Goal: Task Accomplishment & Management: Complete application form

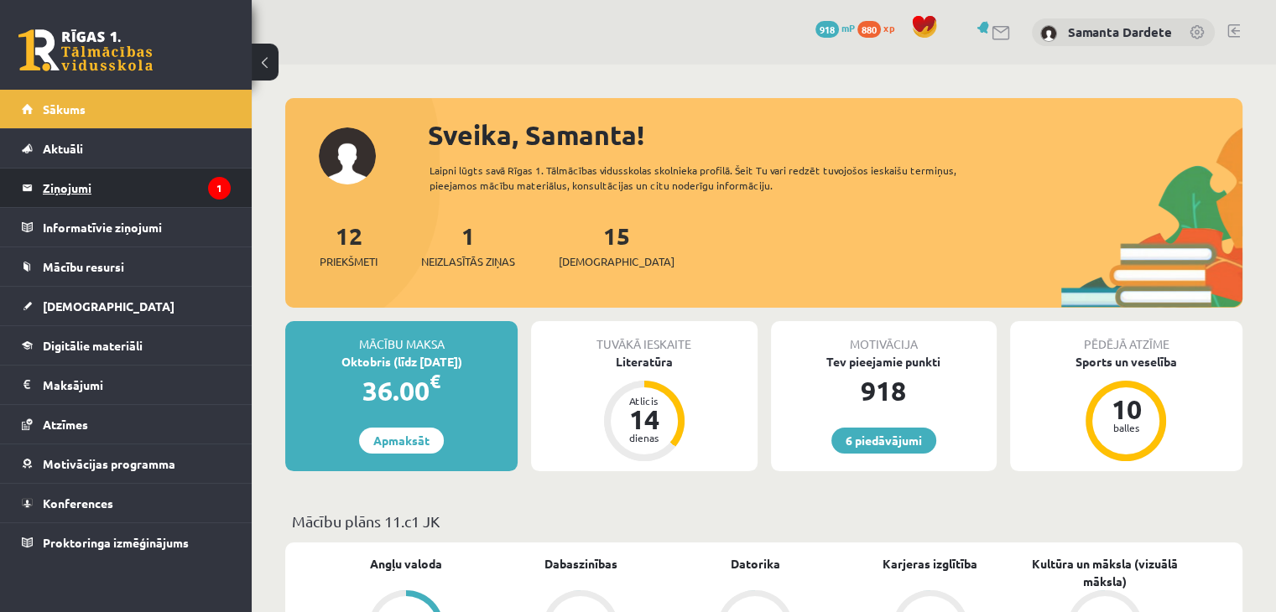
click at [199, 185] on legend "Ziņojumi 1" at bounding box center [137, 188] width 188 height 39
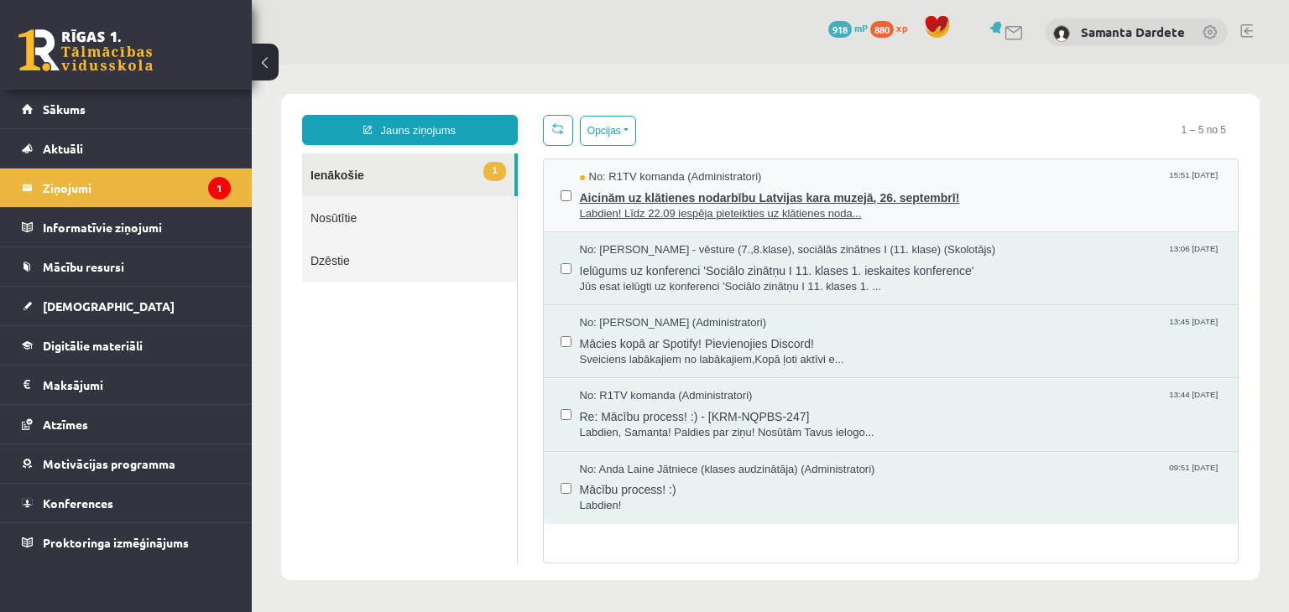
click at [669, 175] on span "No: R1TV komanda (Administratori)" at bounding box center [671, 177] width 182 height 16
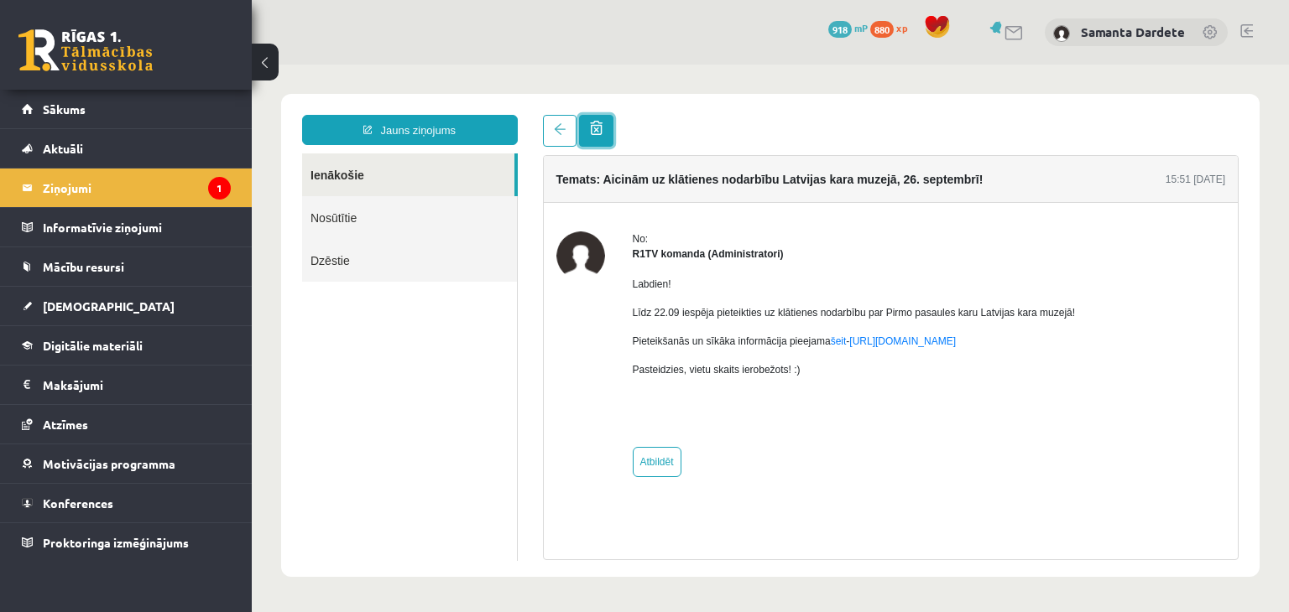
click at [600, 130] on span at bounding box center [596, 128] width 13 height 14
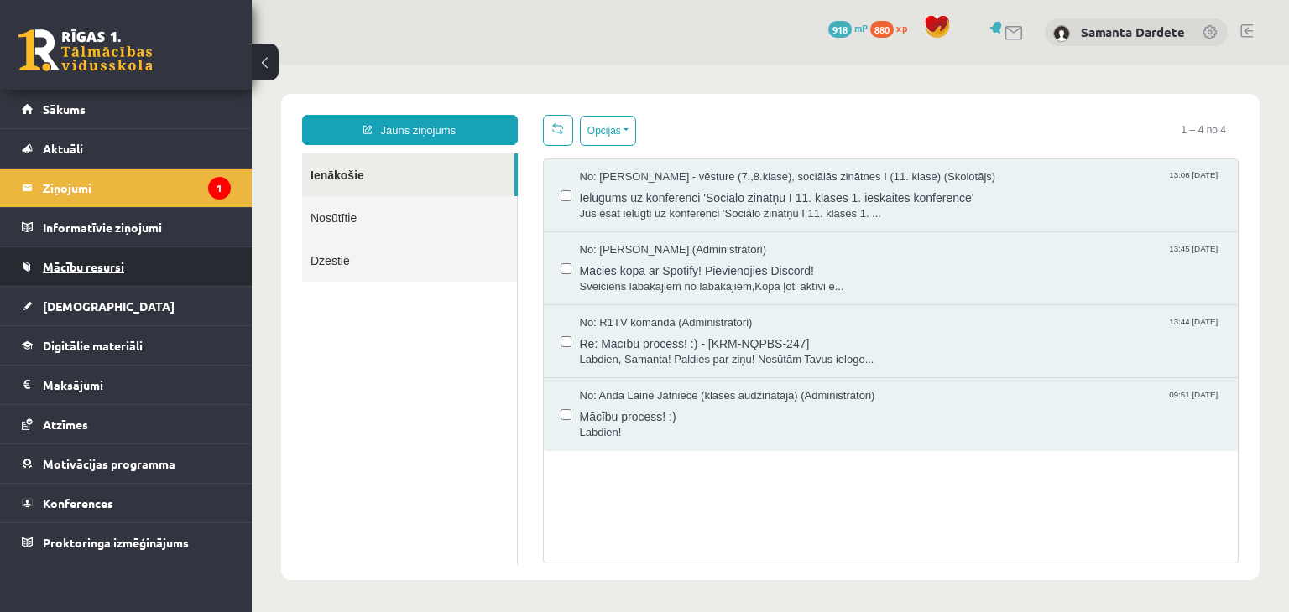
click at [111, 272] on span "Mācību resursi" at bounding box center [83, 266] width 81 height 15
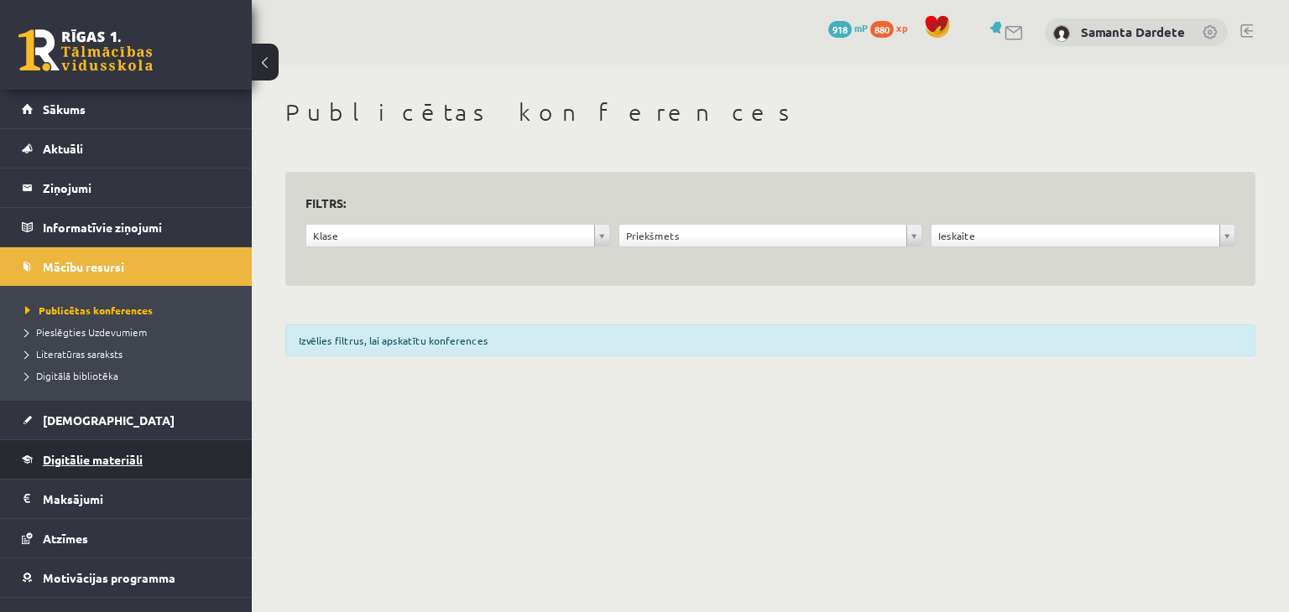
click at [103, 450] on link "Digitālie materiāli" at bounding box center [126, 459] width 209 height 39
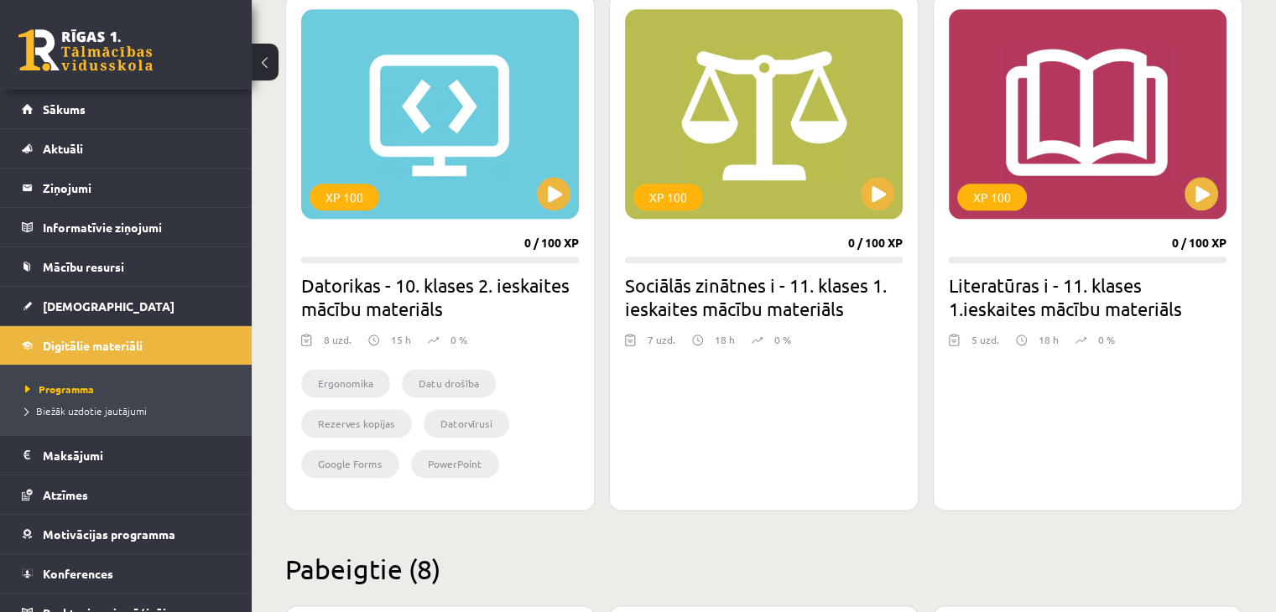
scroll to position [2114, 0]
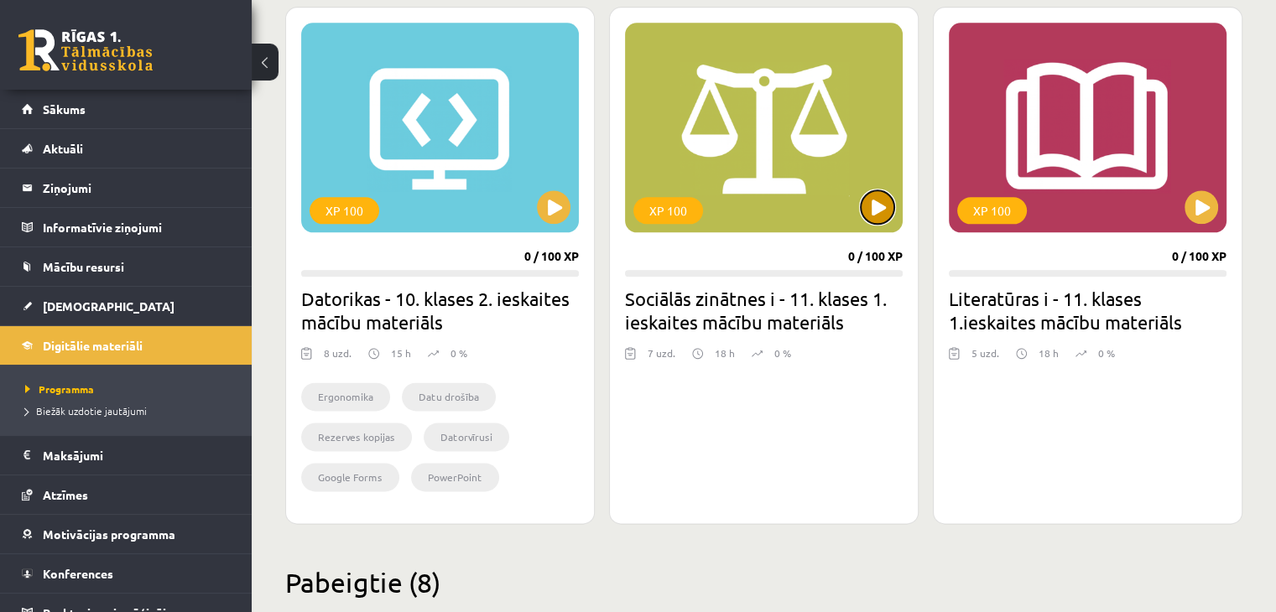
click at [882, 198] on button at bounding box center [878, 207] width 34 height 34
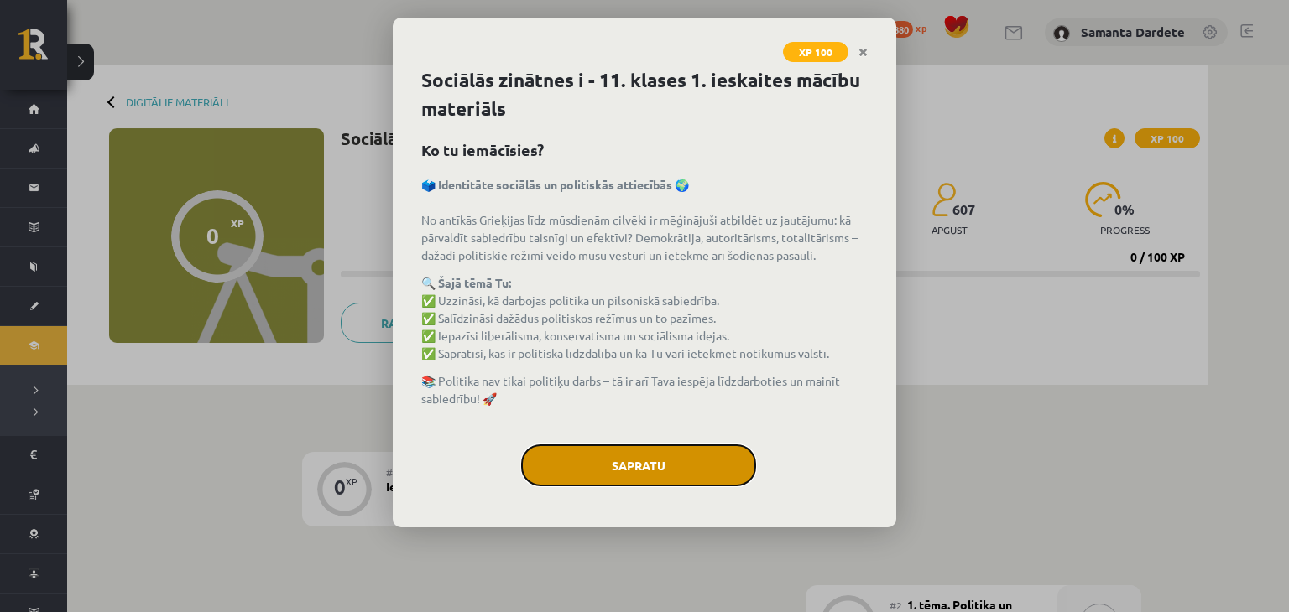
click at [613, 456] on button "Sapratu" at bounding box center [638, 466] width 235 height 42
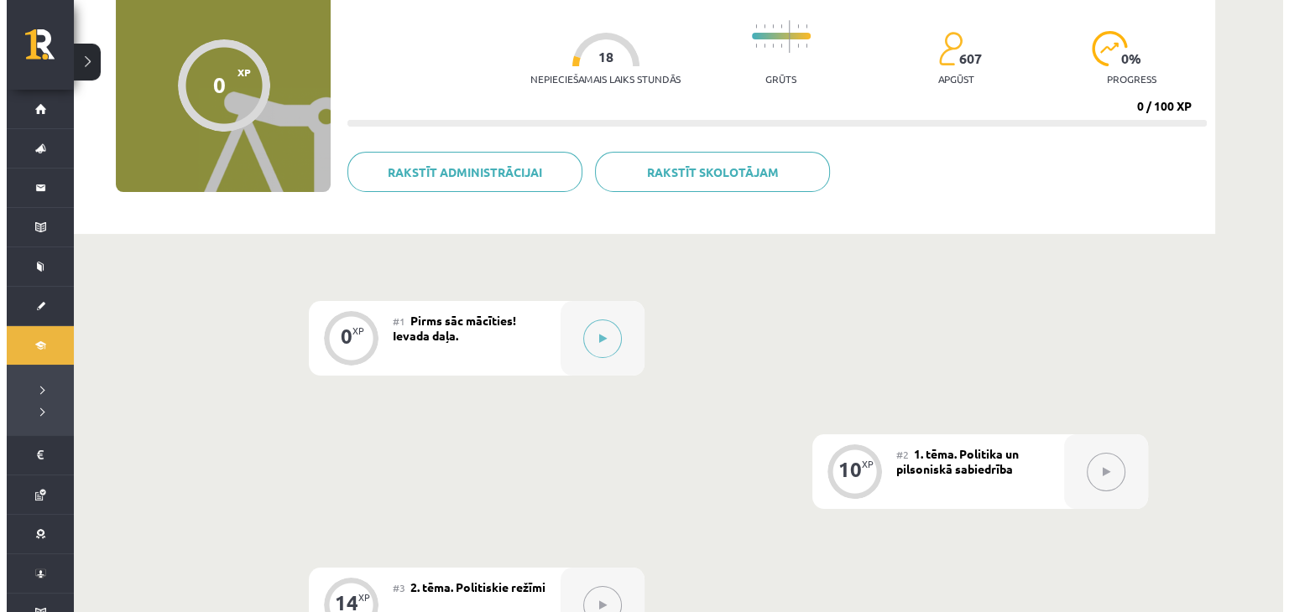
scroll to position [211, 0]
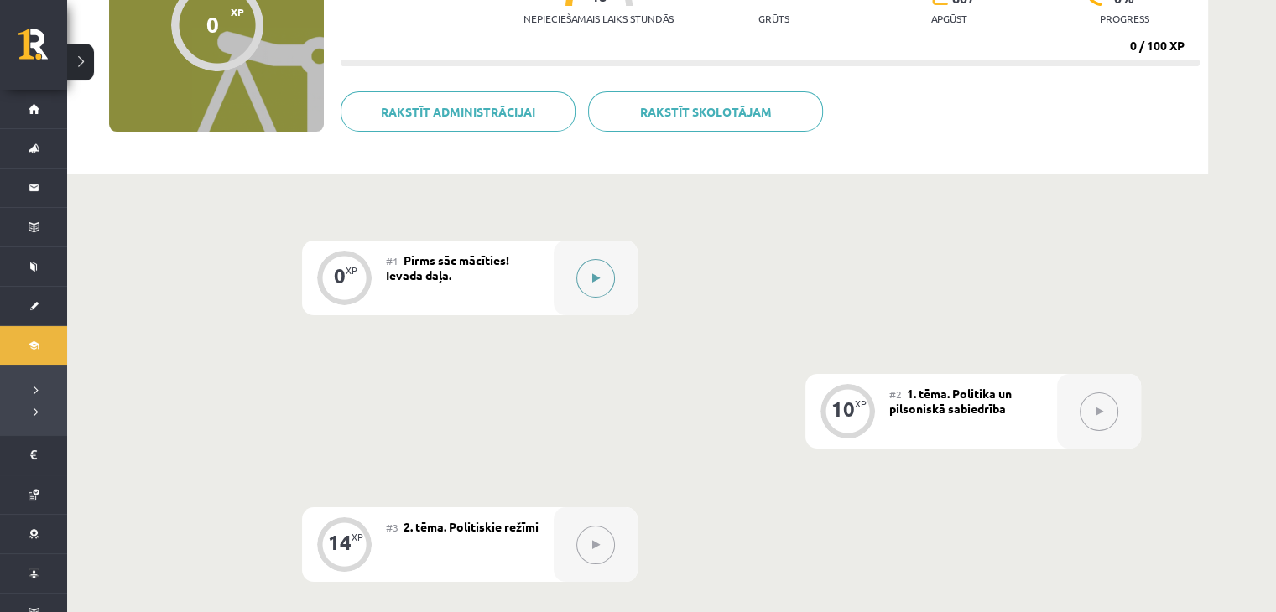
click at [601, 278] on button at bounding box center [595, 278] width 39 height 39
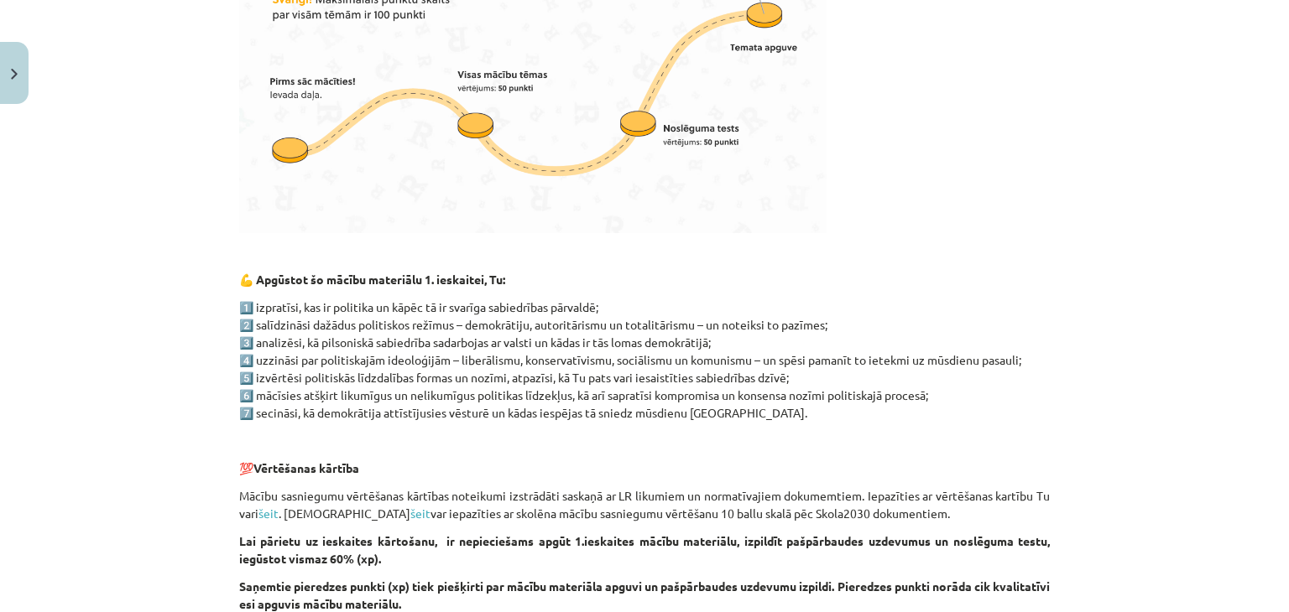
scroll to position [1070, 0]
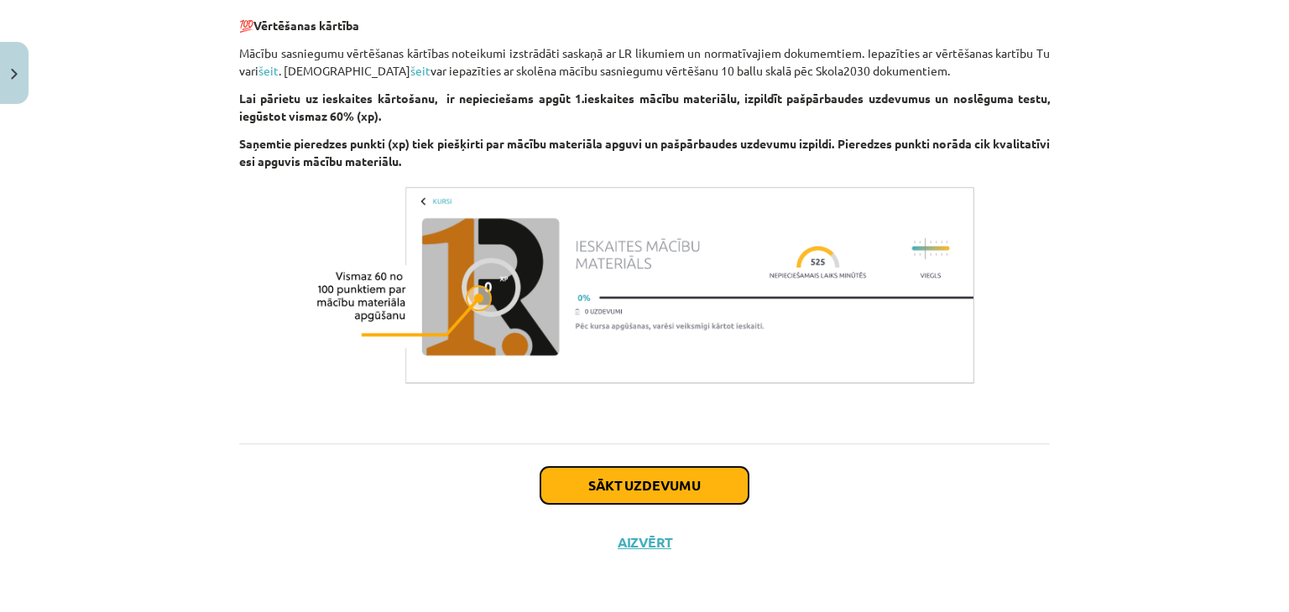
click at [597, 484] on button "Sākt uzdevumu" at bounding box center [644, 485] width 208 height 37
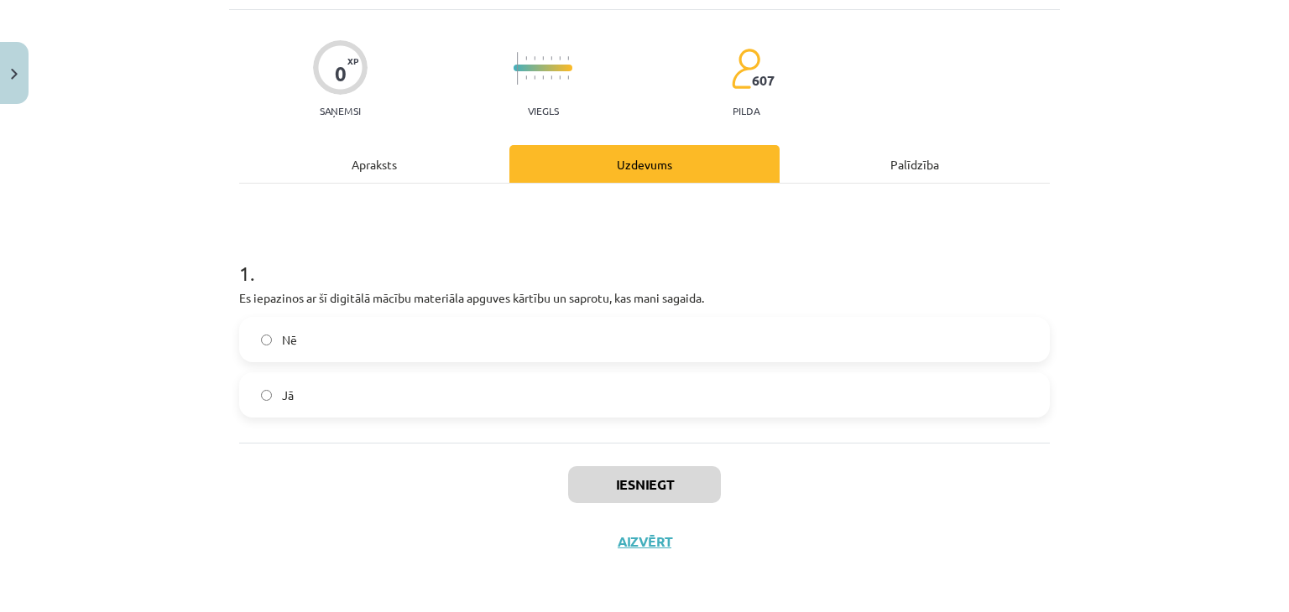
scroll to position [42, 0]
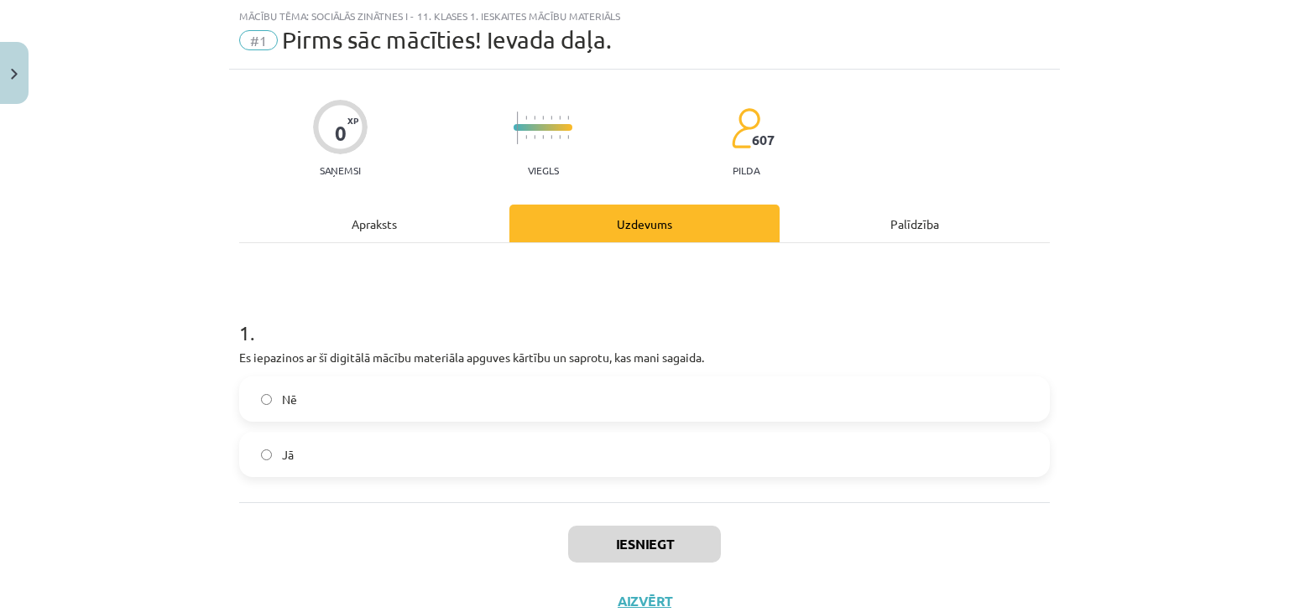
click at [365, 407] on label "Nē" at bounding box center [644, 399] width 807 height 42
click at [359, 450] on label "Jā" at bounding box center [644, 455] width 807 height 42
click at [591, 530] on button "Iesniegt" at bounding box center [644, 544] width 153 height 37
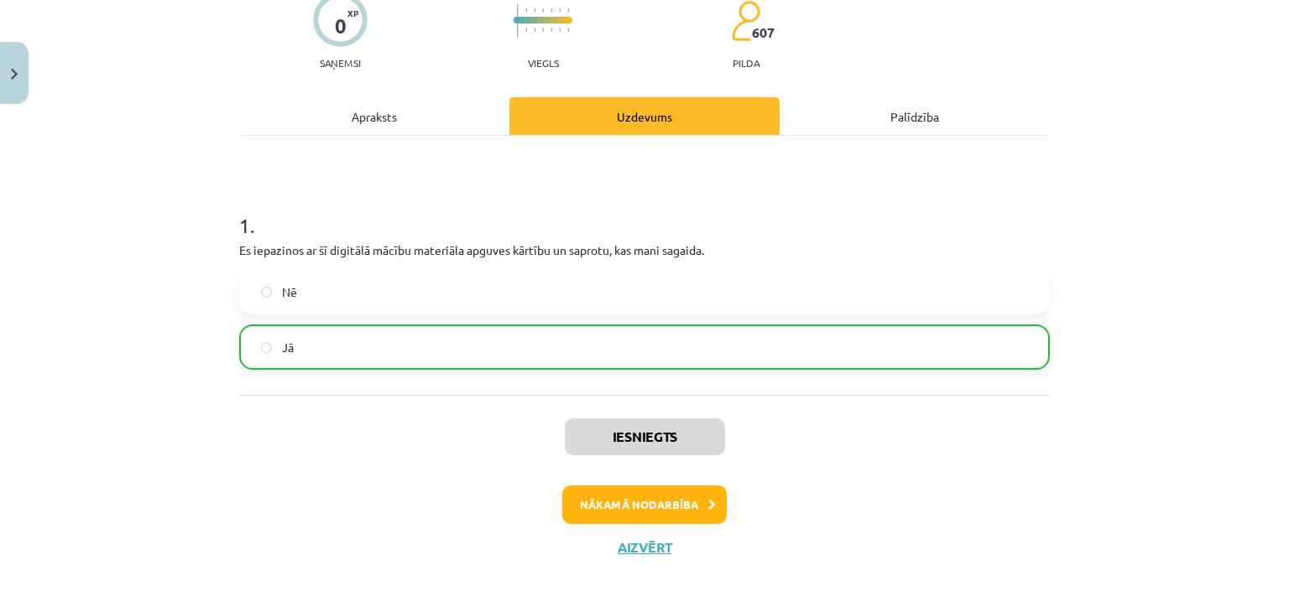
scroll to position [154, 0]
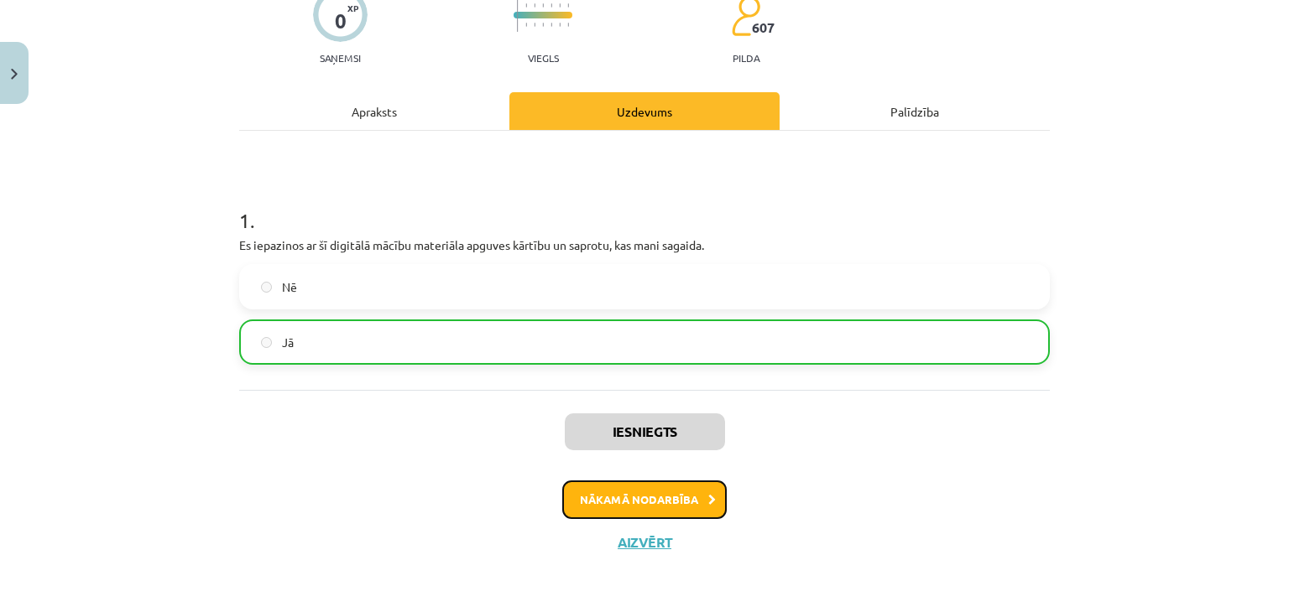
click at [624, 493] on button "Nākamā nodarbība" at bounding box center [644, 500] width 164 height 39
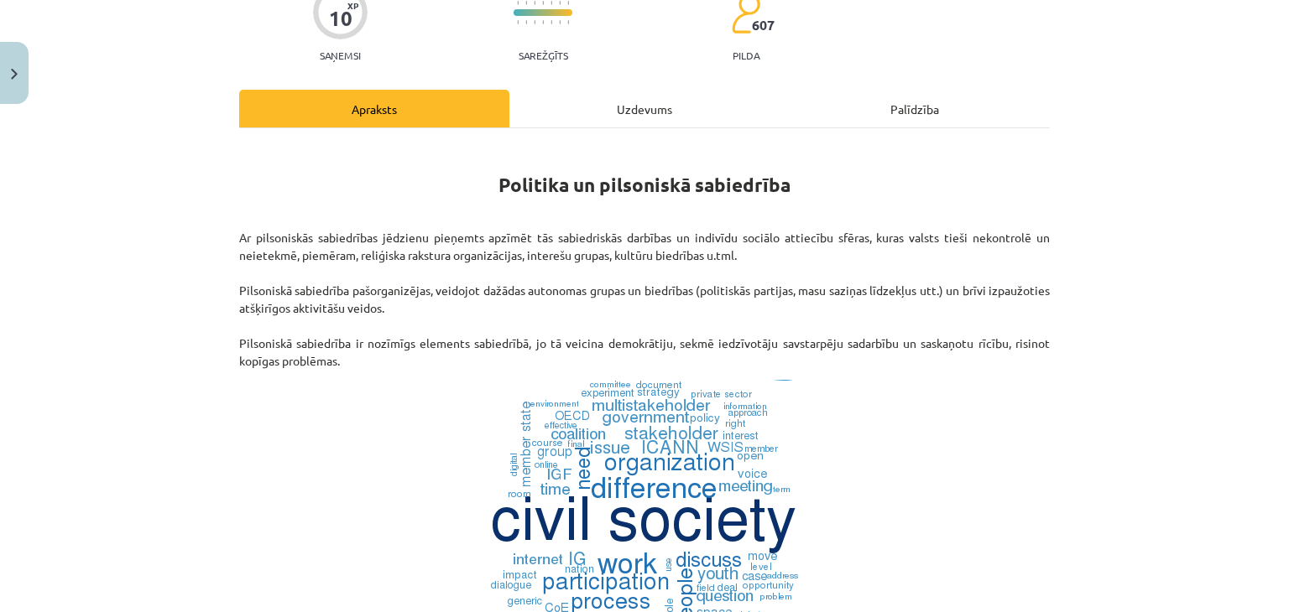
scroll to position [156, 0]
click at [608, 117] on div "Uzdevums" at bounding box center [644, 110] width 270 height 38
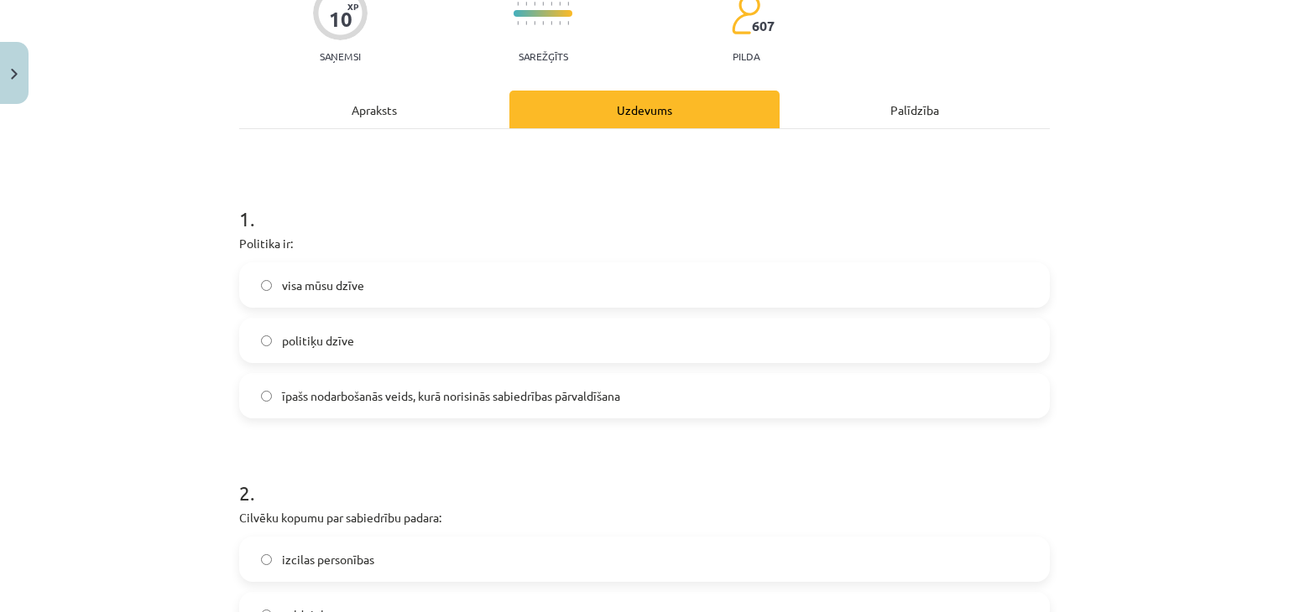
scroll to position [42, 0]
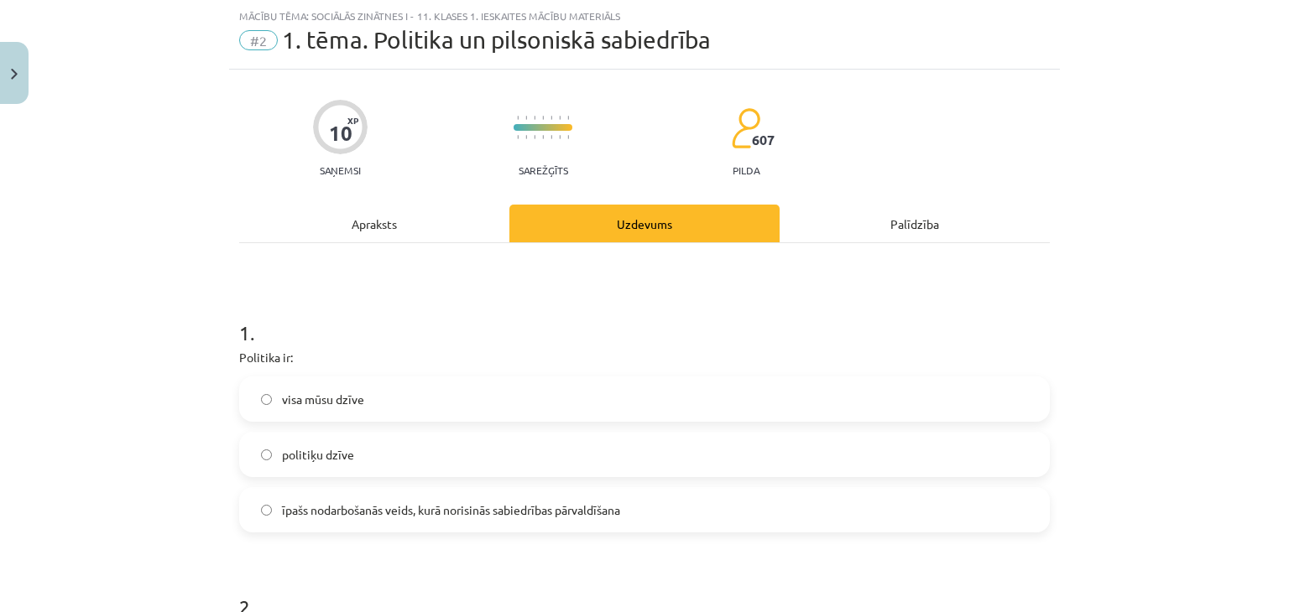
click at [389, 216] on div "Apraksts" at bounding box center [374, 224] width 270 height 38
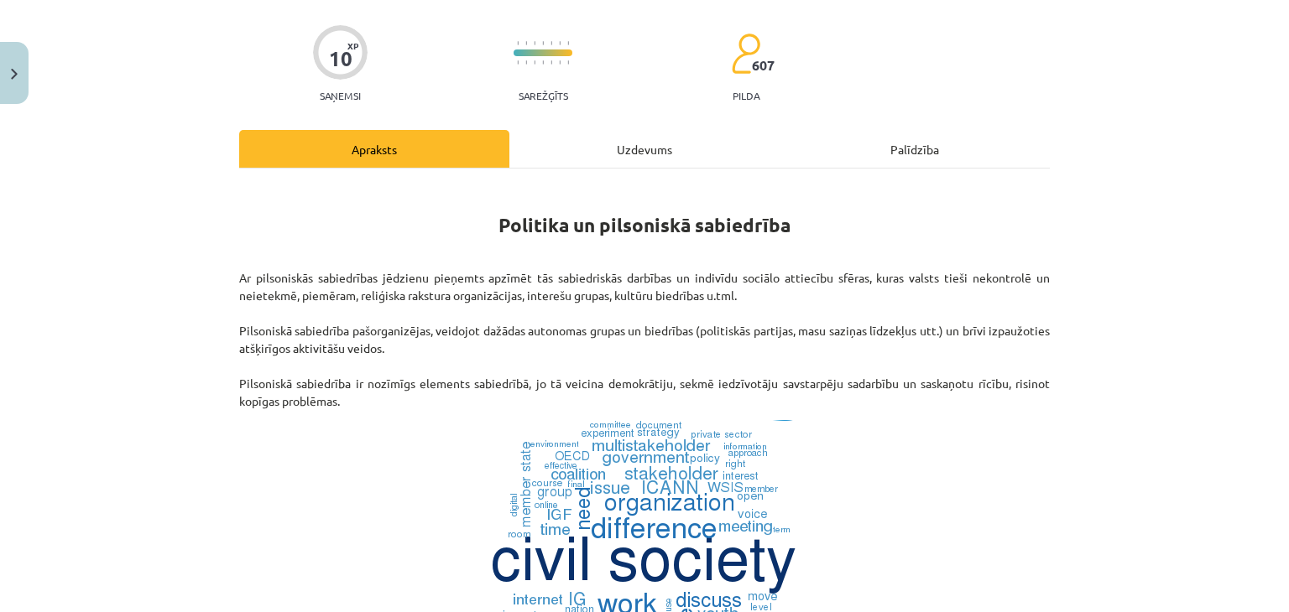
scroll to position [116, 0]
click at [612, 155] on div "Uzdevums" at bounding box center [644, 150] width 270 height 38
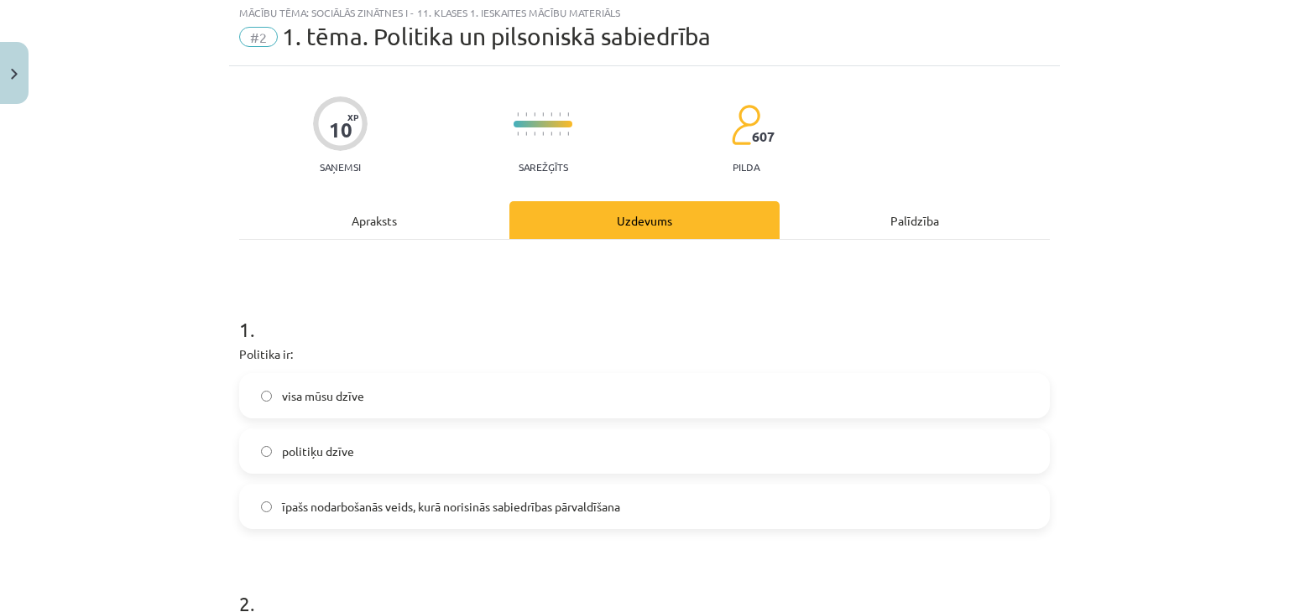
scroll to position [42, 0]
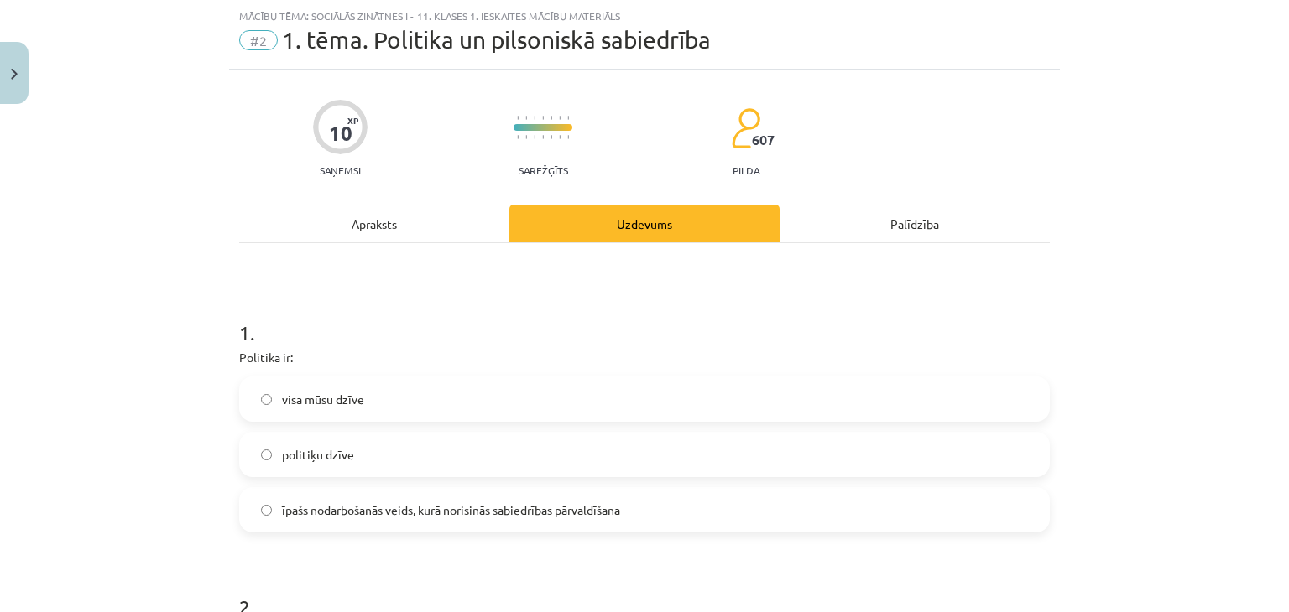
click at [384, 516] on span "īpašs nodarbošanās veids, kurā norisinās sabiedrības pārvaldīšana" at bounding box center [451, 511] width 338 height 18
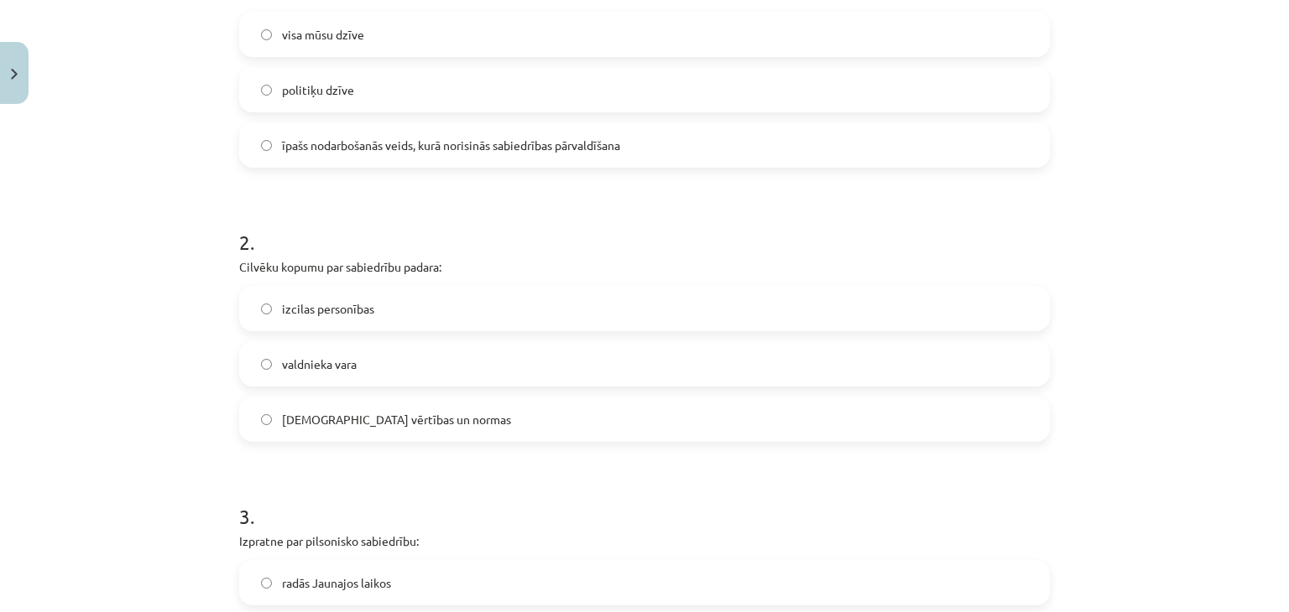
scroll to position [430, 0]
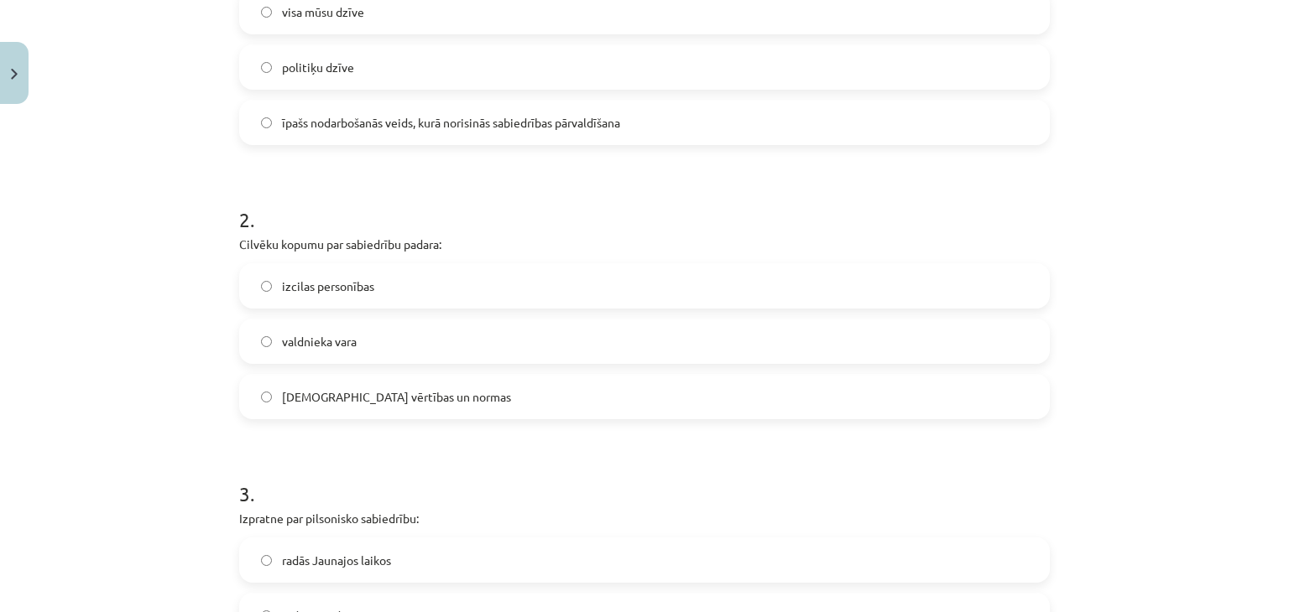
click at [322, 409] on label "kopīgās vērtības un normas" at bounding box center [644, 397] width 807 height 42
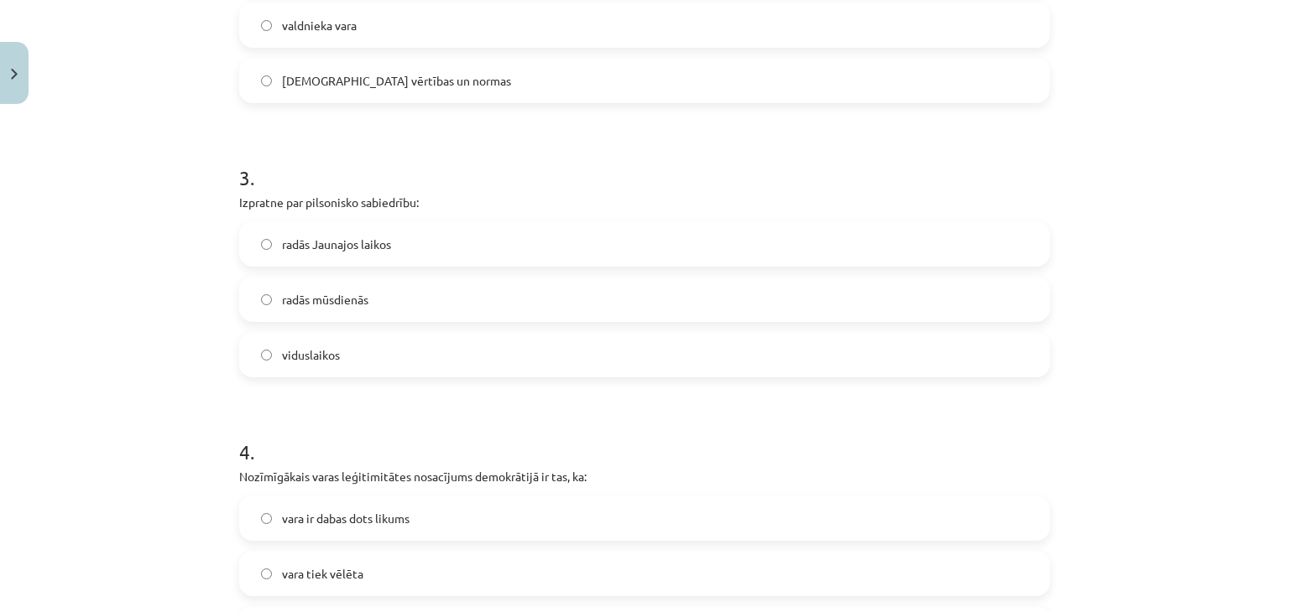
scroll to position [747, 0]
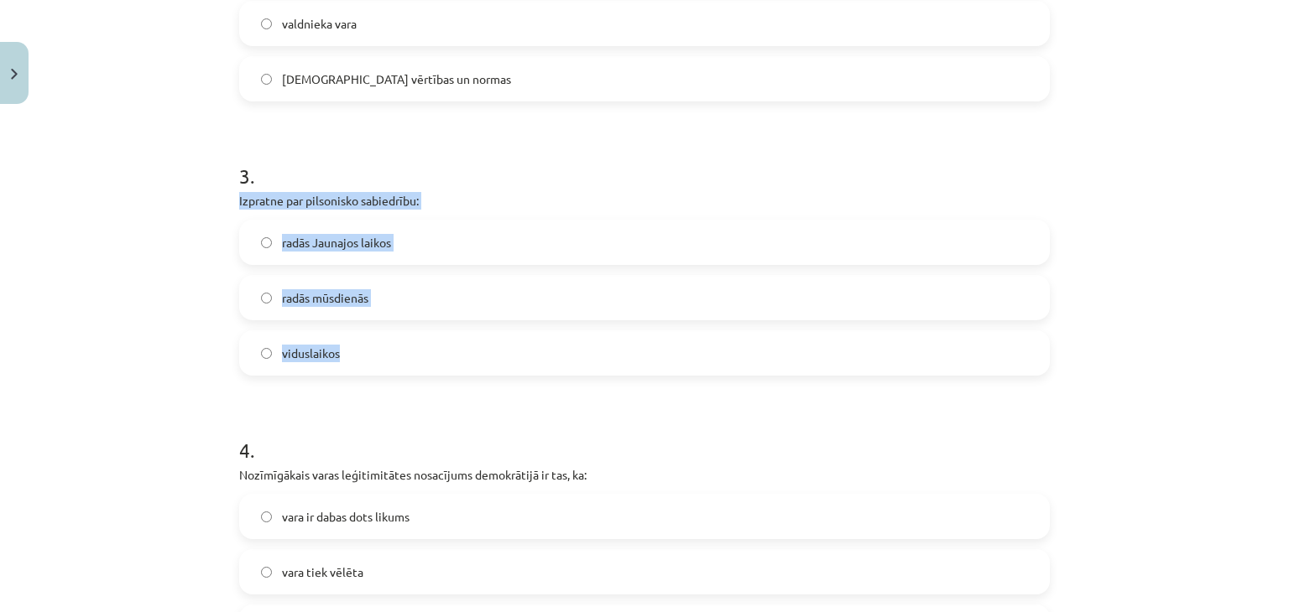
drag, startPoint x: 232, startPoint y: 202, endPoint x: 380, endPoint y: 367, distance: 221.5
click at [380, 367] on div "3 . Izpratne par pilsonisko sabiedrību: radās Jaunajos laikos radās mūsdienās v…" at bounding box center [644, 255] width 810 height 241
copy div "Izpratne par pilsonisko sabiedrību: radās Jaunajos laikos radās mūsdienās vidus…"
click at [402, 247] on label "radās Jaunajos laikos" at bounding box center [644, 242] width 807 height 42
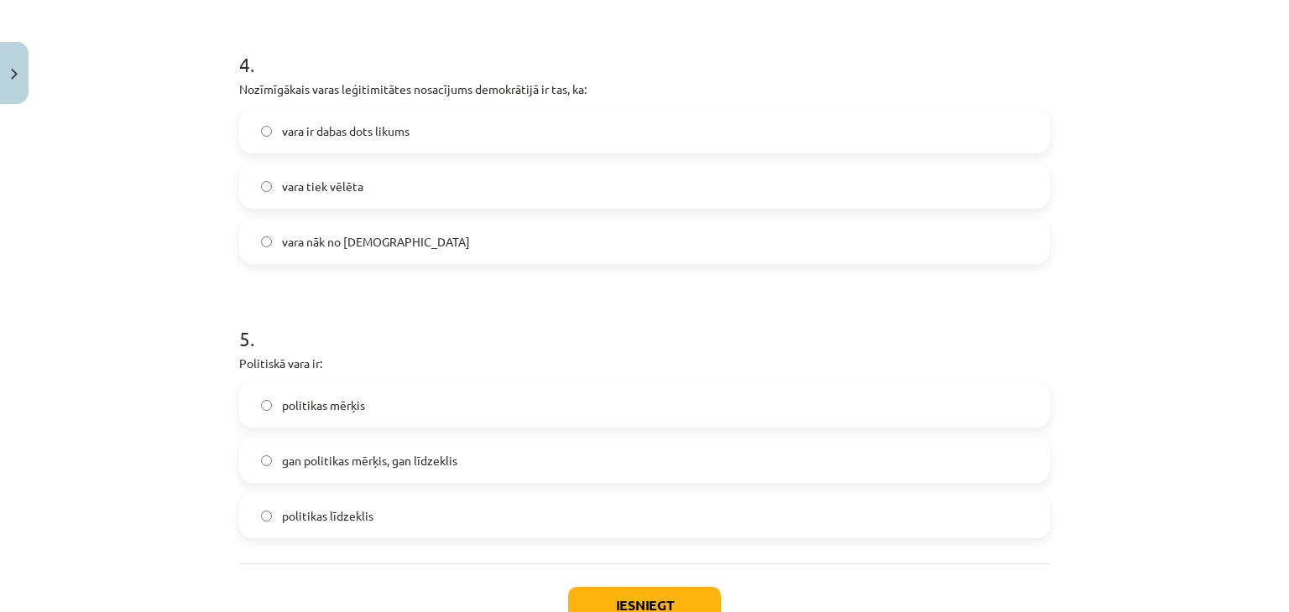
scroll to position [1133, 0]
click at [378, 194] on label "vara tiek vēlēta" at bounding box center [644, 186] width 807 height 42
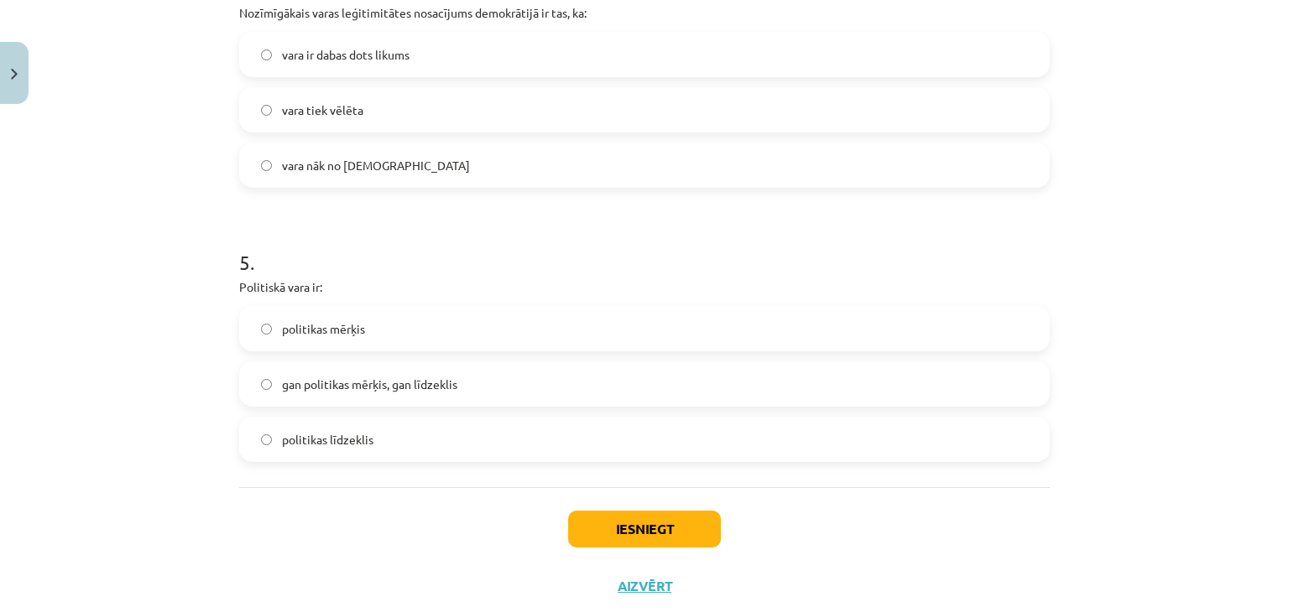
scroll to position [1254, 0]
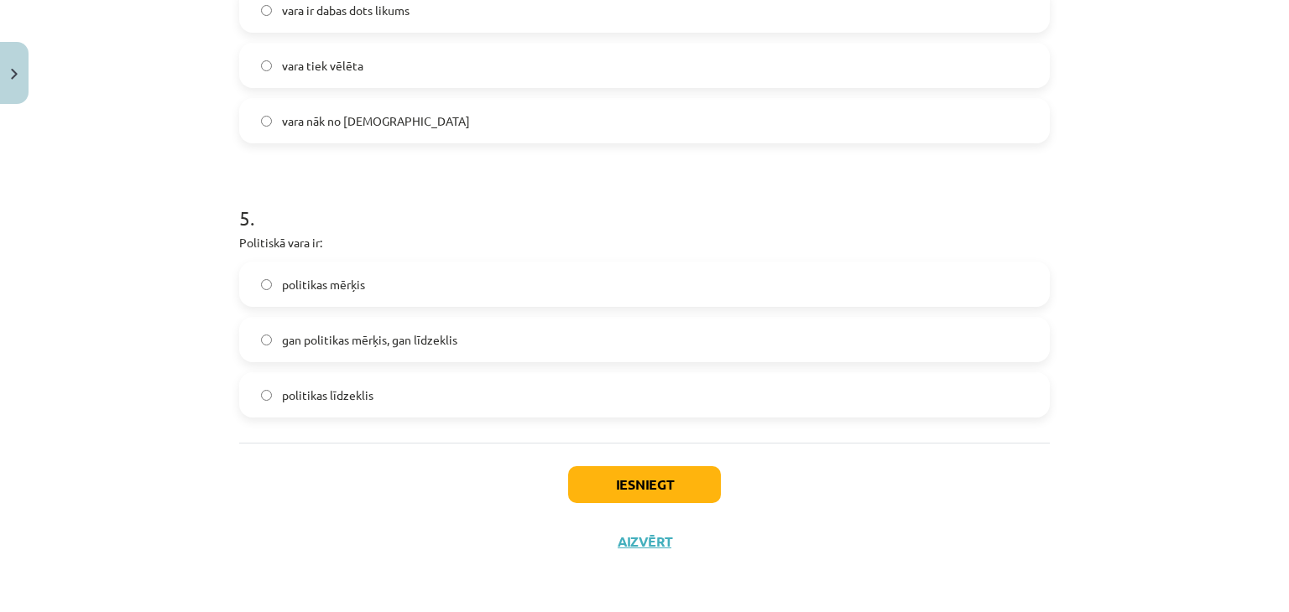
click at [322, 400] on span "politikas līdzeklis" at bounding box center [327, 396] width 91 height 18
click at [352, 333] on span "gan politikas mērķis, gan līdzeklis" at bounding box center [369, 340] width 175 height 18
click at [607, 471] on button "Iesniegt" at bounding box center [644, 484] width 153 height 37
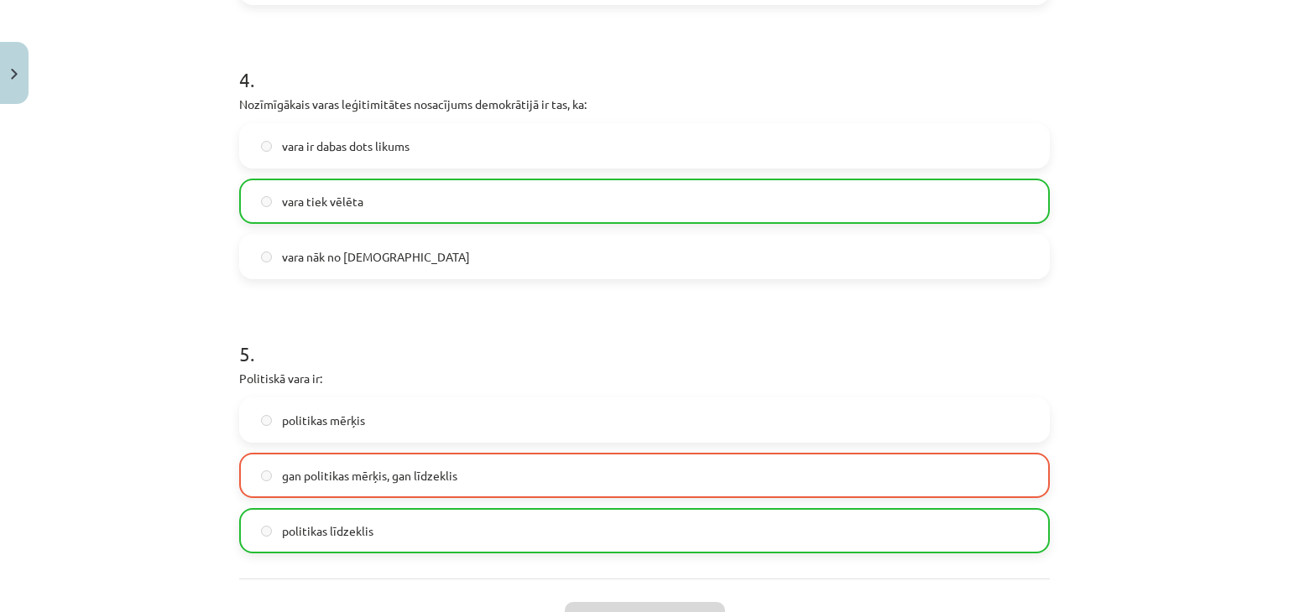
scroll to position [1306, 0]
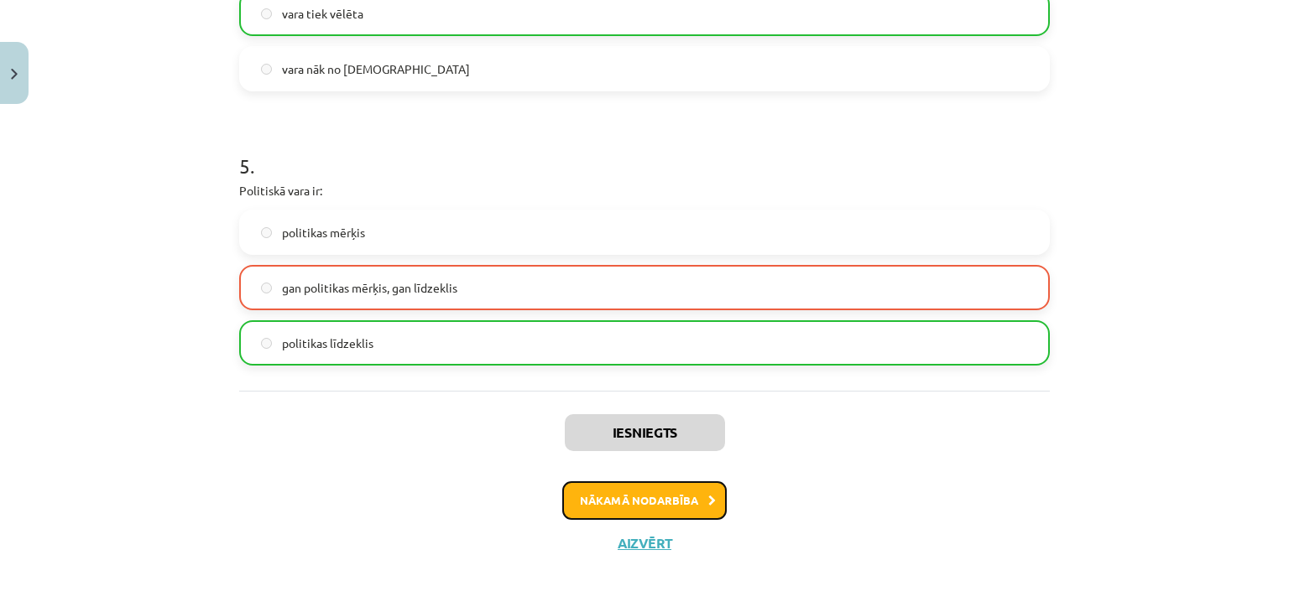
click at [653, 501] on button "Nākamā nodarbība" at bounding box center [644, 501] width 164 height 39
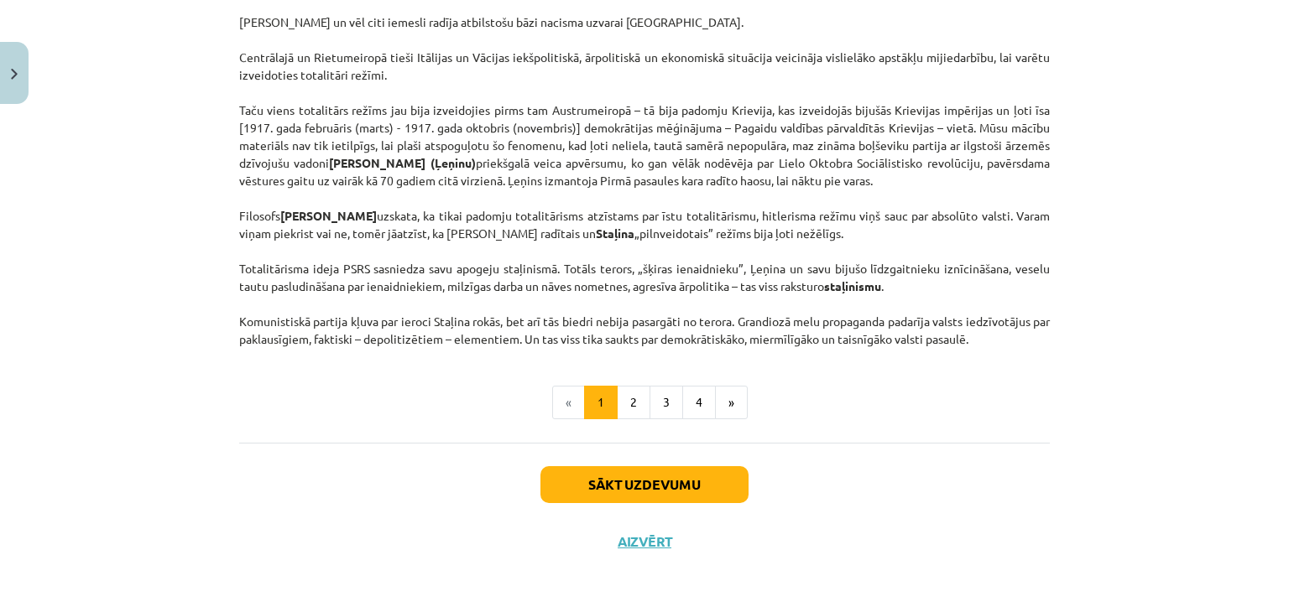
scroll to position [4326, 0]
click at [663, 486] on button "Sākt uzdevumu" at bounding box center [644, 484] width 208 height 37
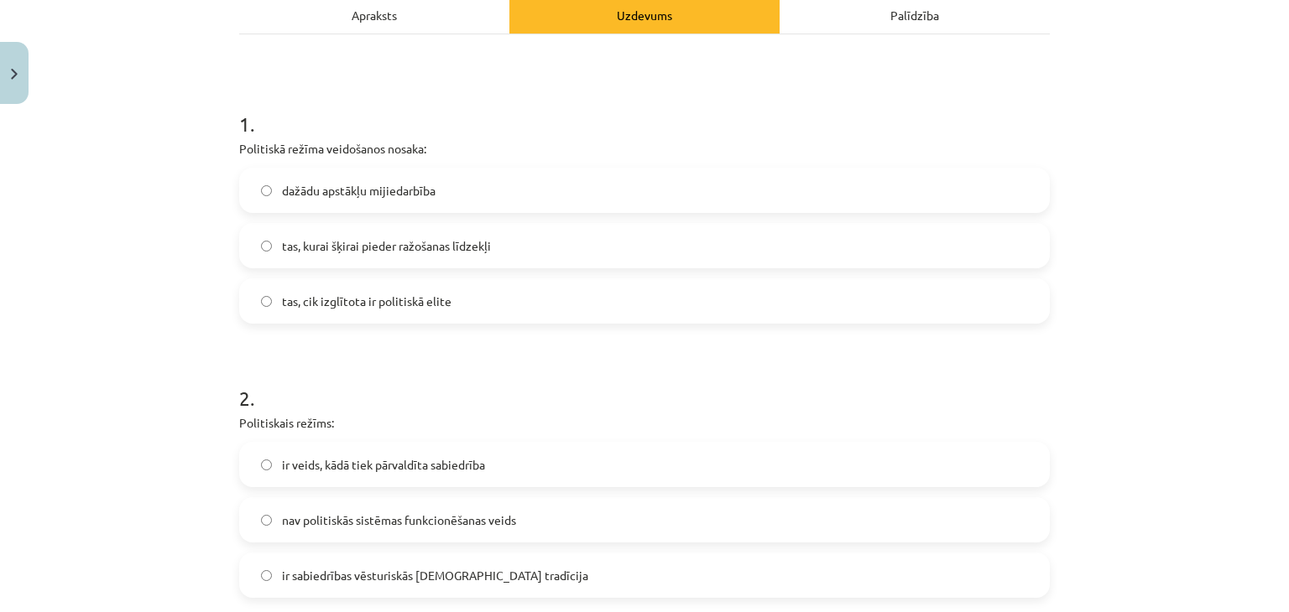
scroll to position [252, 0]
click at [369, 193] on span "dažādu apstākļu mijiedarbība" at bounding box center [359, 190] width 154 height 18
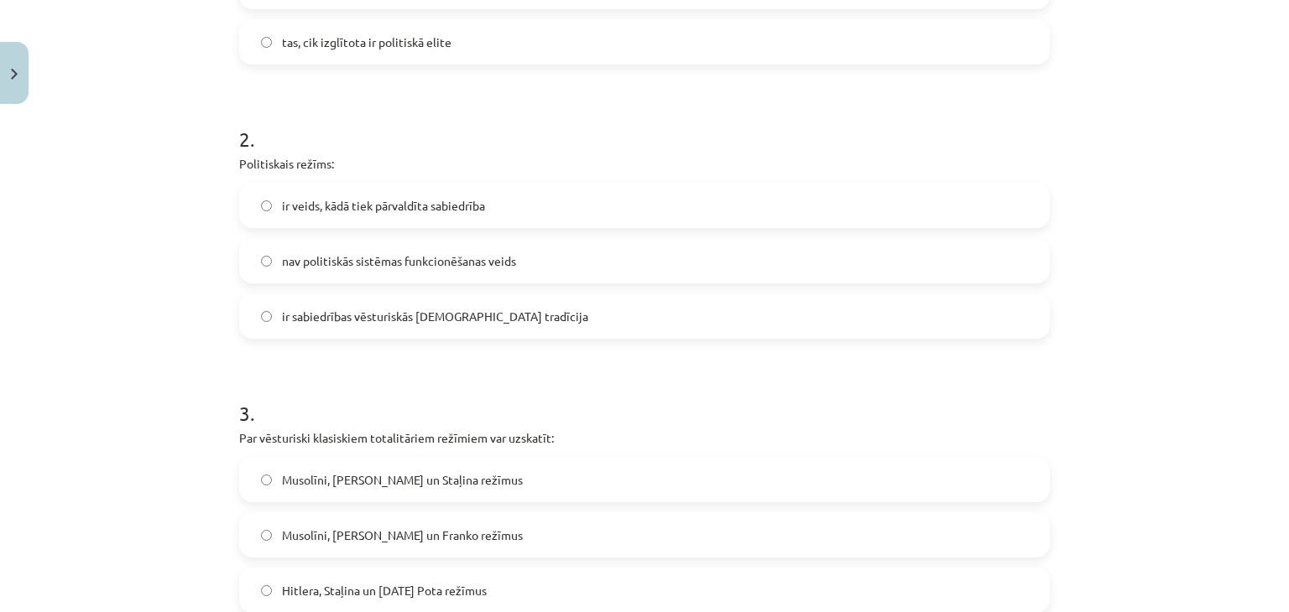
scroll to position [511, 0]
click at [389, 202] on span "ir veids, kādā tiek pārvaldīta sabiedrība" at bounding box center [383, 205] width 203 height 18
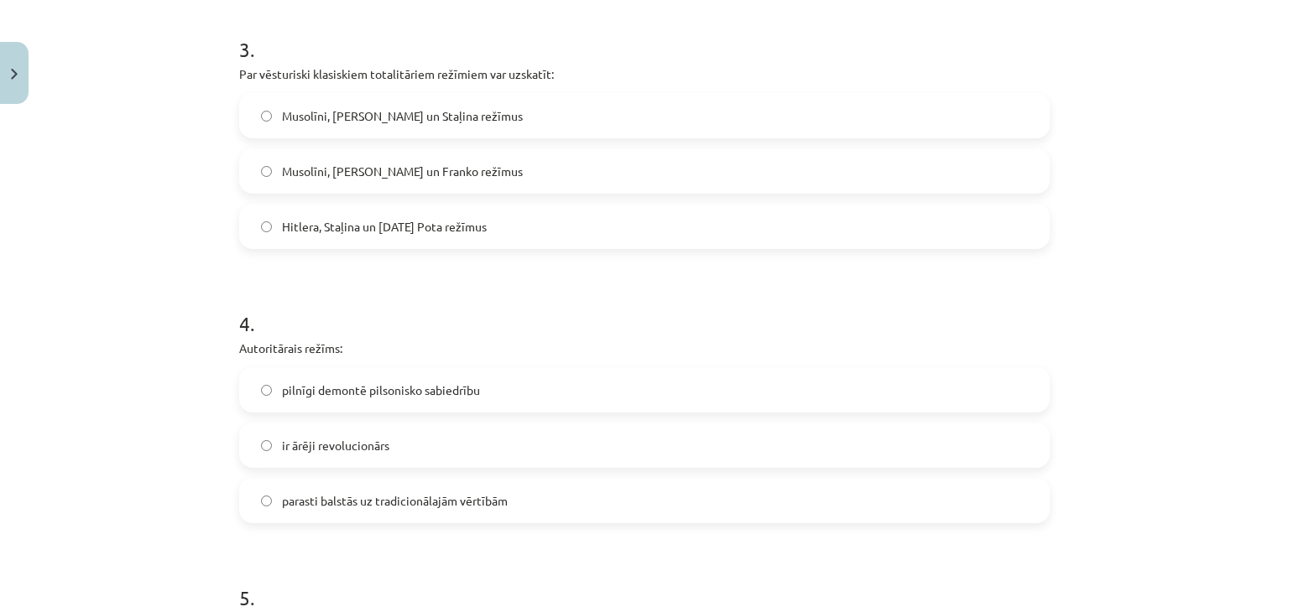
scroll to position [876, 0]
click at [327, 107] on span "Musolīni, Hitlera un Staļina režīmus" at bounding box center [402, 115] width 241 height 18
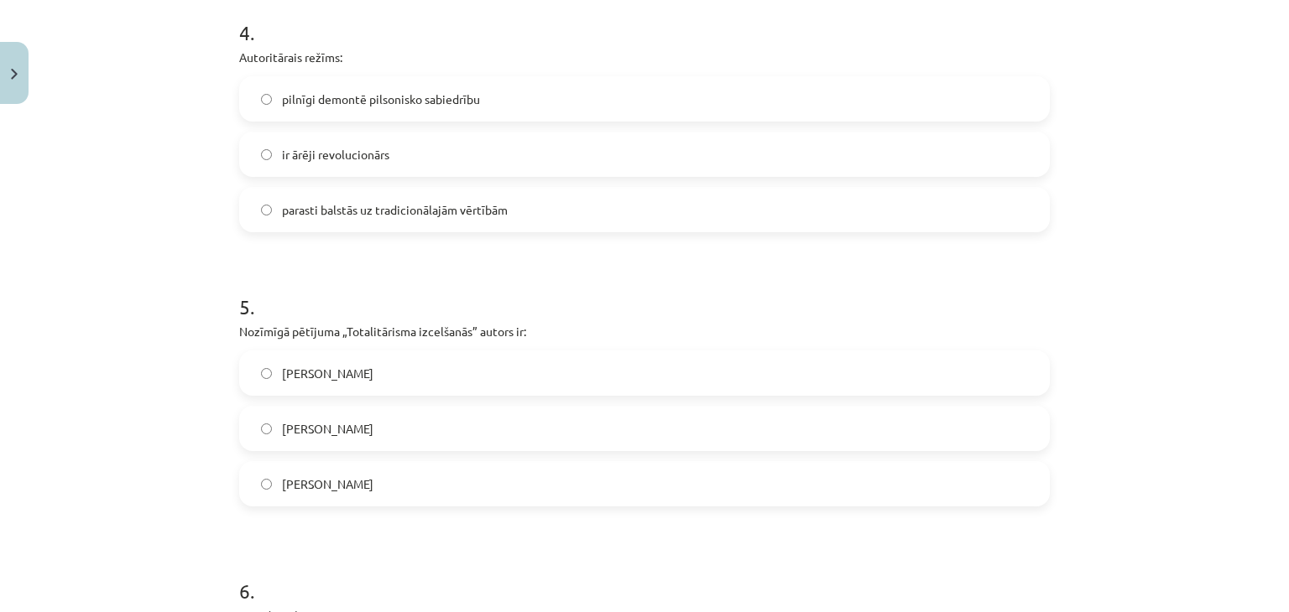
scroll to position [1166, 0]
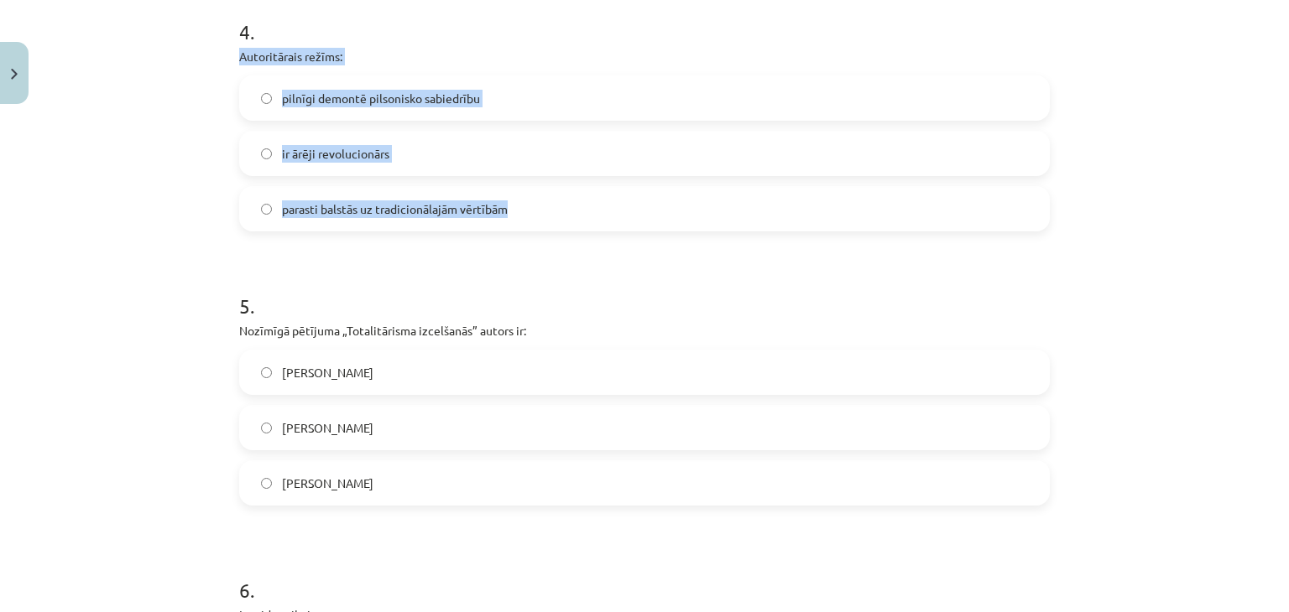
drag, startPoint x: 232, startPoint y: 55, endPoint x: 535, endPoint y: 209, distance: 340.7
click at [535, 209] on div "4 . Autoritārais režīms: pilnīgi demontē pilsonisko sabiedrību ir ārēji revoluc…" at bounding box center [644, 111] width 810 height 241
copy div "Autoritārais režīms: pilnīgi demontē pilsonisko sabiedrību ir ārēji revolucionā…"
click at [426, 105] on span "pilnīgi demontē pilsonisko sabiedrību" at bounding box center [381, 99] width 198 height 18
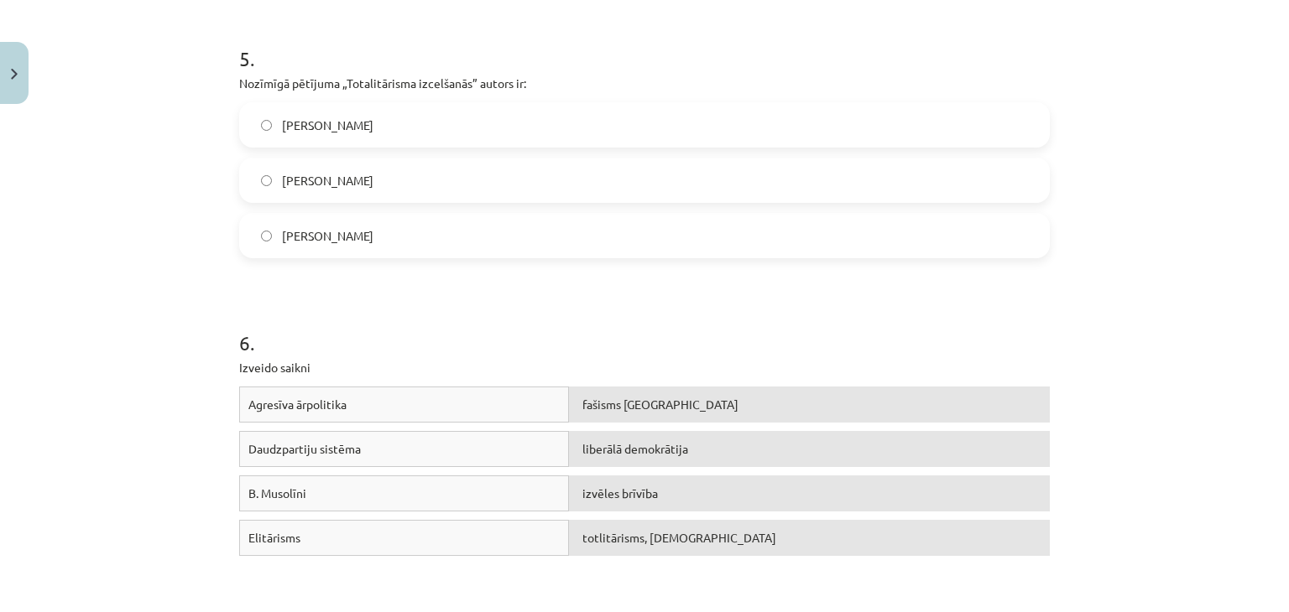
scroll to position [1414, 0]
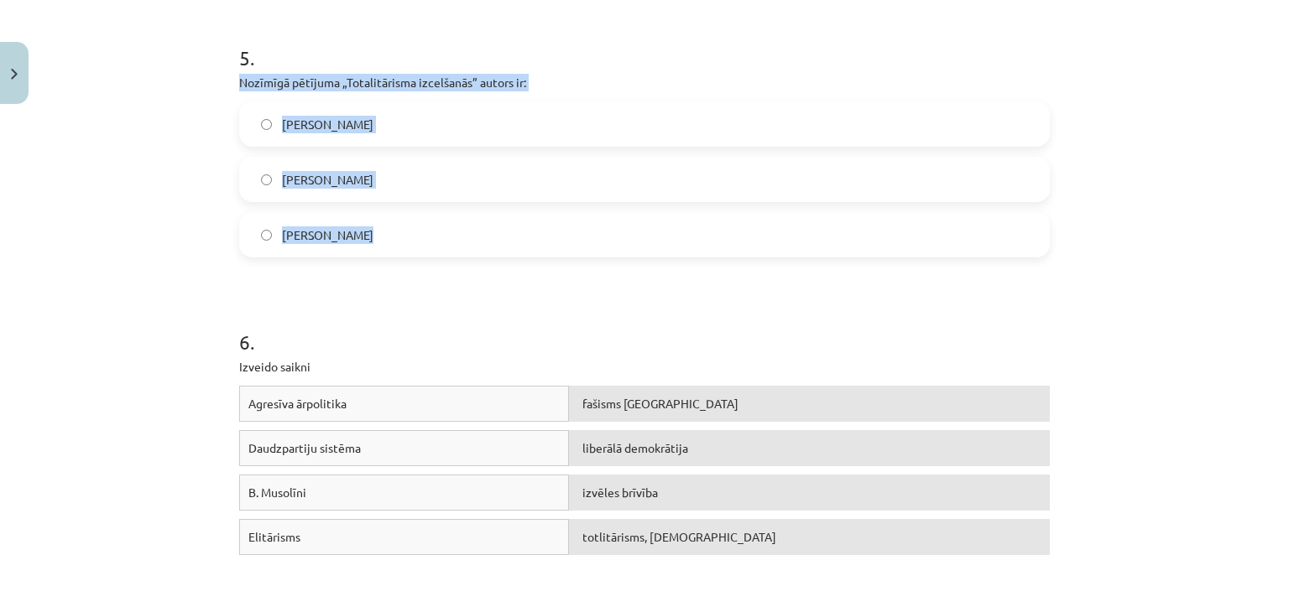
drag, startPoint x: 234, startPoint y: 81, endPoint x: 422, endPoint y: 237, distance: 243.7
click at [422, 237] on div "5 . Nozīmīgā pētījuma „Totalitārisma izcelšanās” autors ir: Zbigņevs Bžezinskis…" at bounding box center [644, 137] width 810 height 241
click at [335, 245] on label "Raimons Ārons" at bounding box center [644, 235] width 807 height 42
drag, startPoint x: 224, startPoint y: 86, endPoint x: 410, endPoint y: 259, distance: 254.6
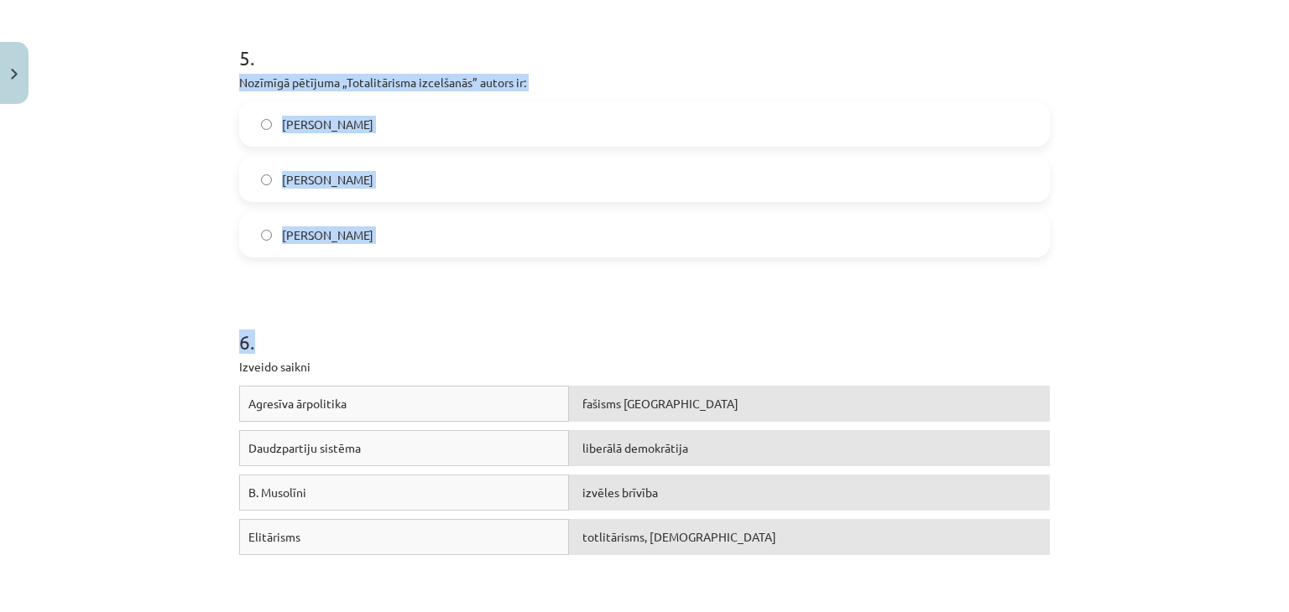
click at [388, 255] on label "Raimons Ārons" at bounding box center [644, 235] width 807 height 42
drag, startPoint x: 227, startPoint y: 78, endPoint x: 384, endPoint y: 237, distance: 223.6
copy div "Nozīmīgā pētījuma „Totalitārisma izcelšanās” autors ir: Zbigņevs Bžezinskis Han…"
click at [378, 162] on label "Hanna Ārendte" at bounding box center [644, 180] width 807 height 42
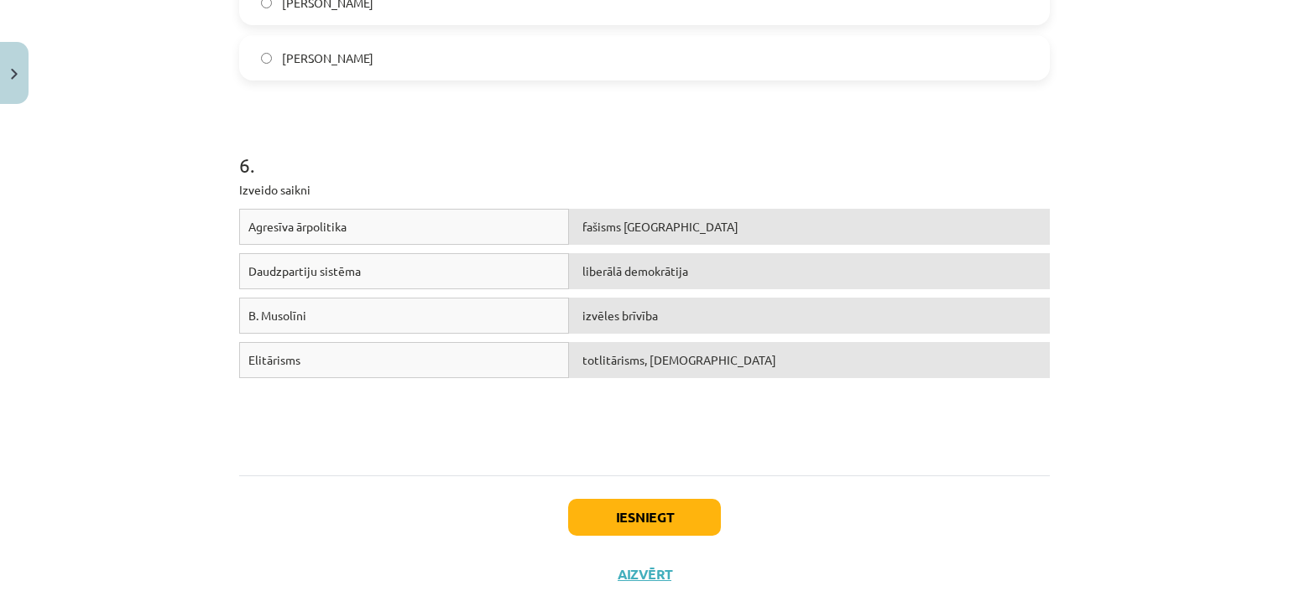
scroll to position [1598, 0]
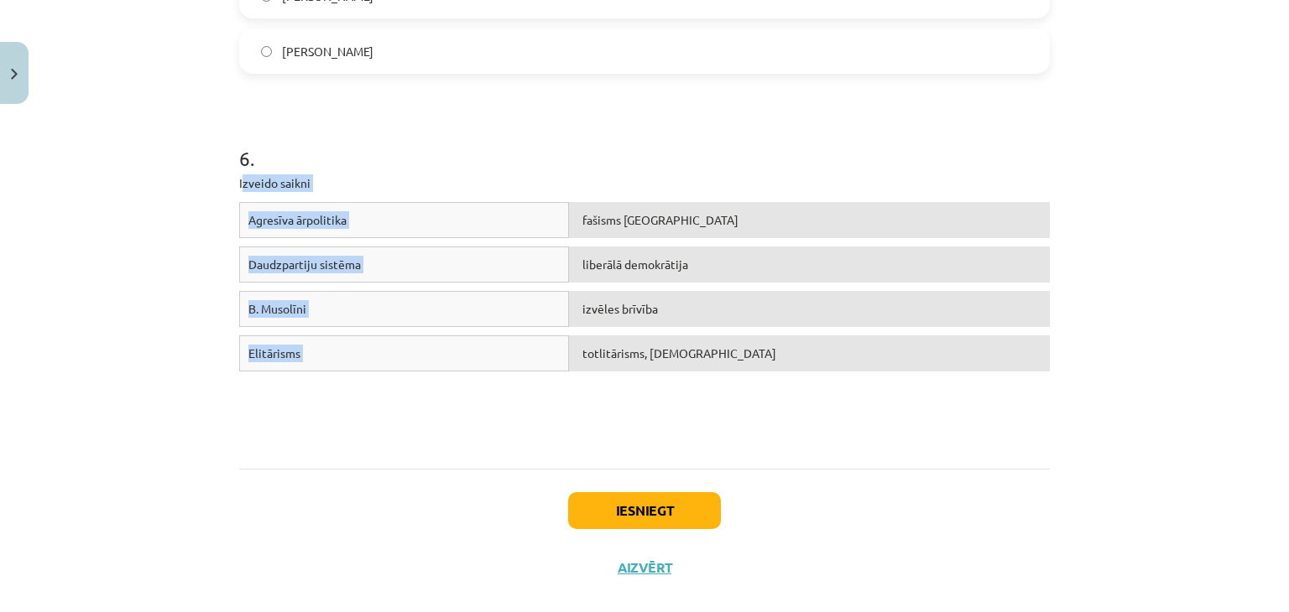
drag, startPoint x: 237, startPoint y: 182, endPoint x: 720, endPoint y: 362, distance: 515.5
click at [720, 362] on div "6 . Izveido saikni Agresīva ārpolitika fašisms Itālijā Daudzpartiju sistēma lib…" at bounding box center [644, 269] width 810 height 370
click at [622, 391] on div "Agresīva ārpolitika fašisms Itālijā Daudzpartiju sistēma liberālā demokrātija B…" at bounding box center [644, 328] width 810 height 252
drag, startPoint x: 237, startPoint y: 182, endPoint x: 760, endPoint y: 350, distance: 549.7
click at [760, 350] on div "6 . Izveido saikni Agresīva ārpolitika fašisms Itālijā Daudzpartiju sistēma lib…" at bounding box center [644, 269] width 810 height 370
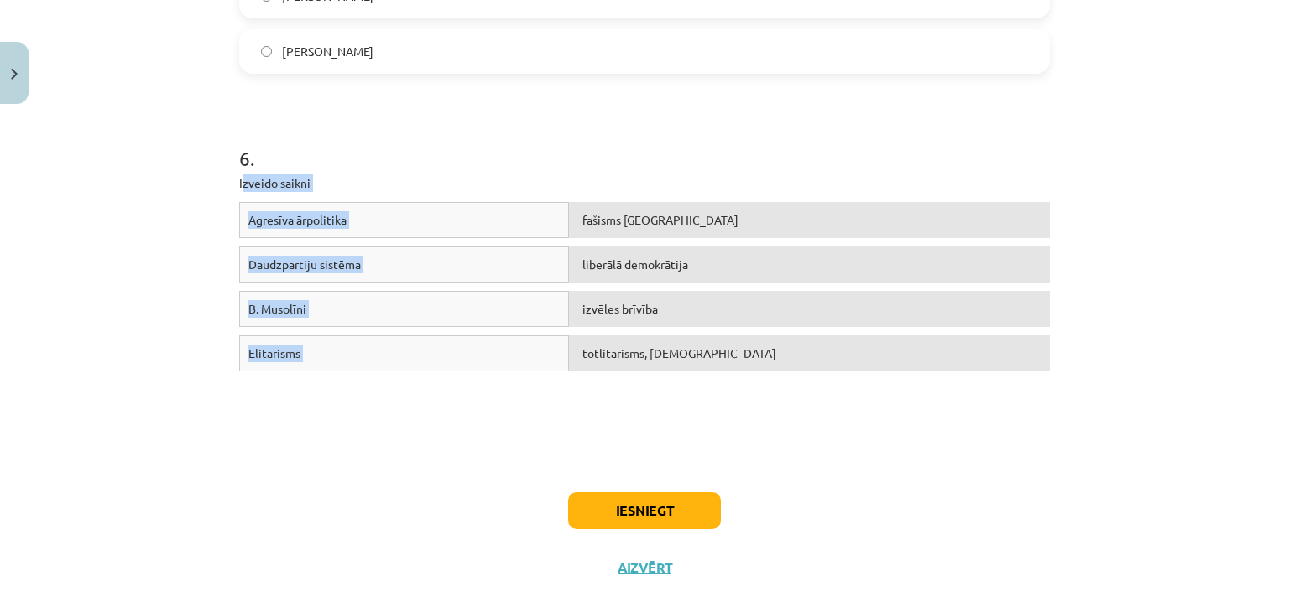
click at [549, 343] on div "Elitārisms" at bounding box center [404, 354] width 330 height 36
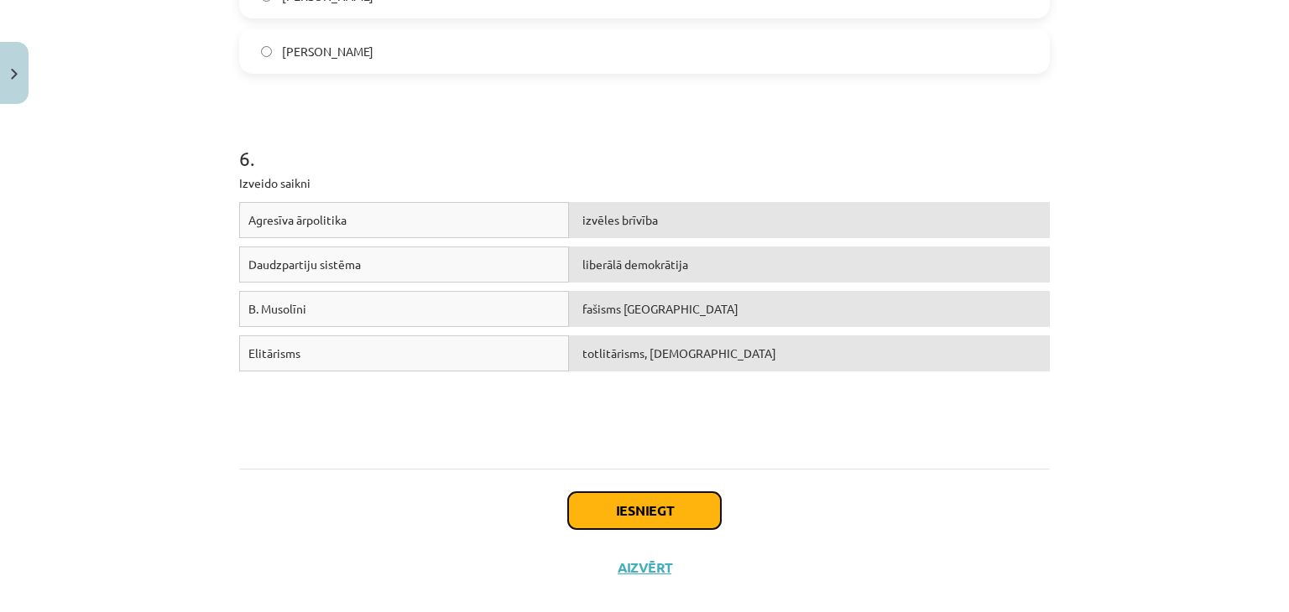
click at [631, 504] on button "Iesniegt" at bounding box center [644, 510] width 153 height 37
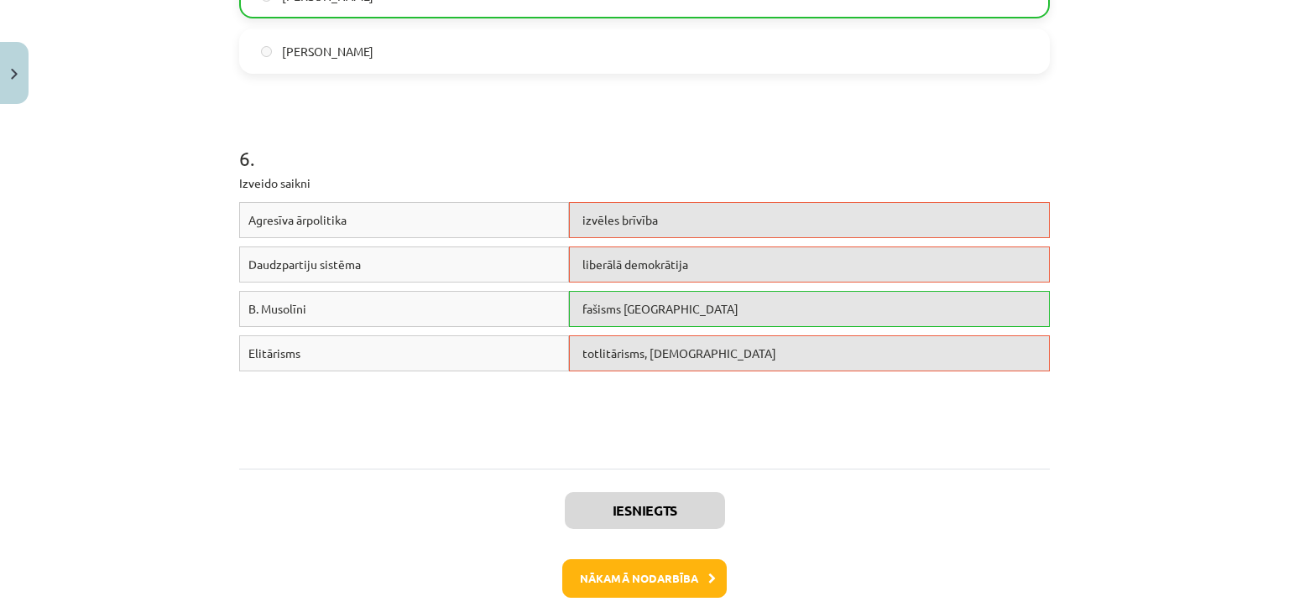
click at [631, 263] on span "liberālā demokrātija" at bounding box center [635, 264] width 106 height 15
drag, startPoint x: 587, startPoint y: 267, endPoint x: 577, endPoint y: 219, distance: 48.9
click at [577, 219] on div "Agresīva ārpolitika izvēles brīvība Daudzpartiju sistēma liberālā demokrātija B…" at bounding box center [644, 328] width 810 height 252
click at [582, 219] on span "izvēles brīvība" at bounding box center [620, 219] width 76 height 15
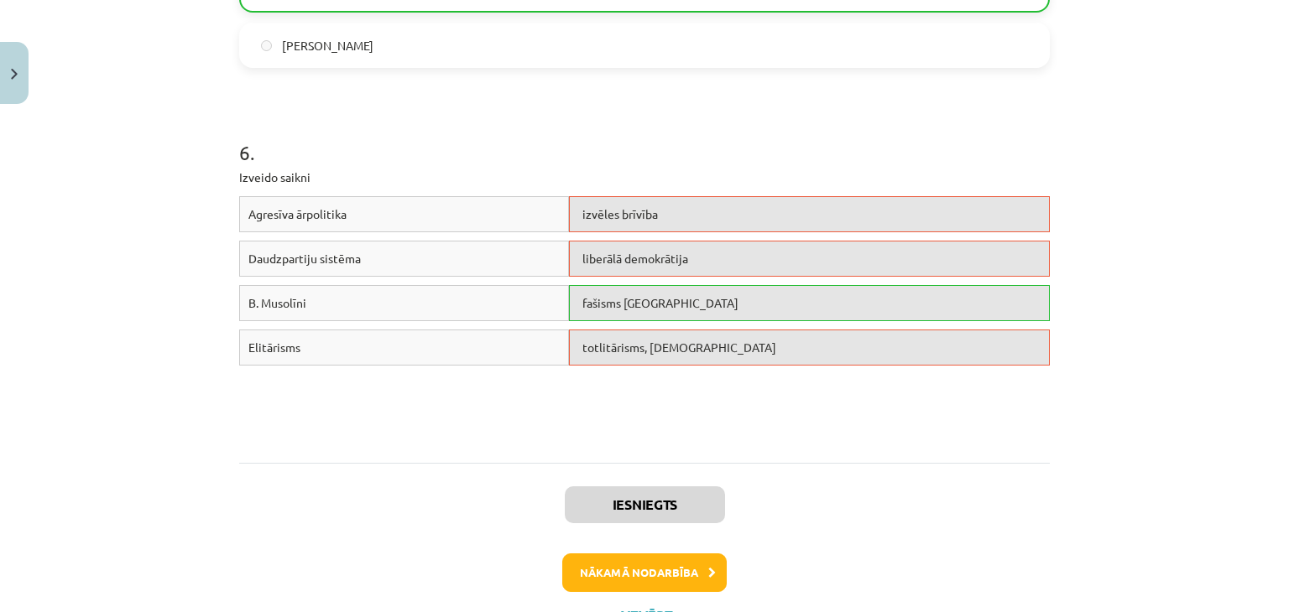
scroll to position [1619, 0]
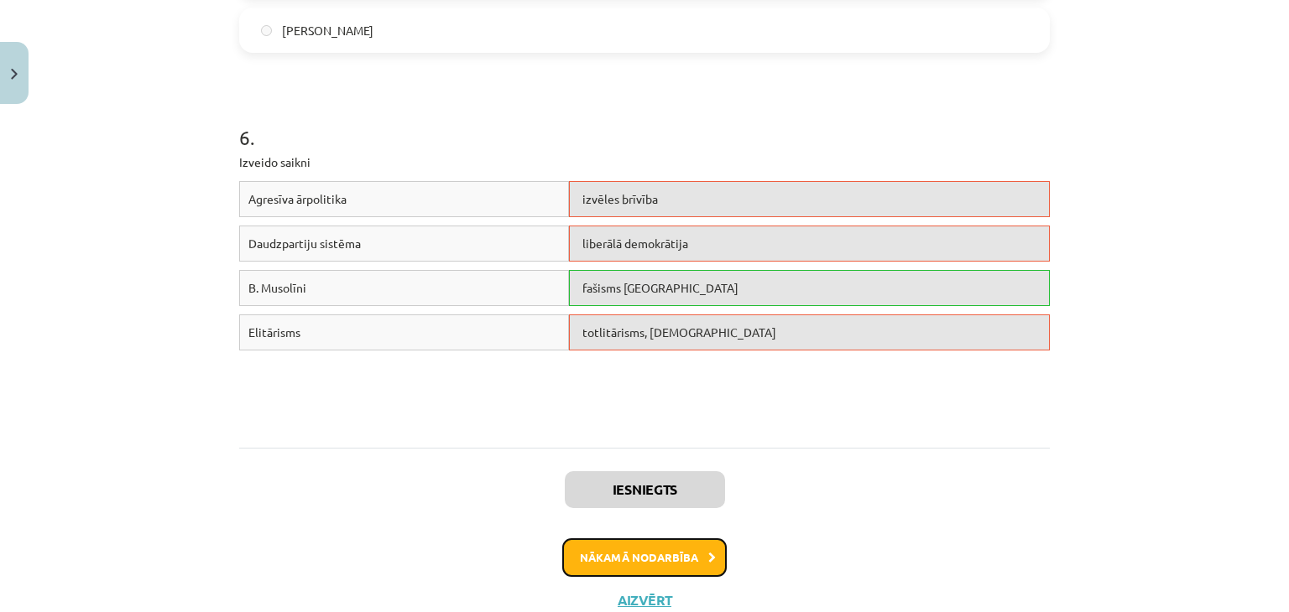
click at [638, 558] on button "Nākamā nodarbība" at bounding box center [644, 558] width 164 height 39
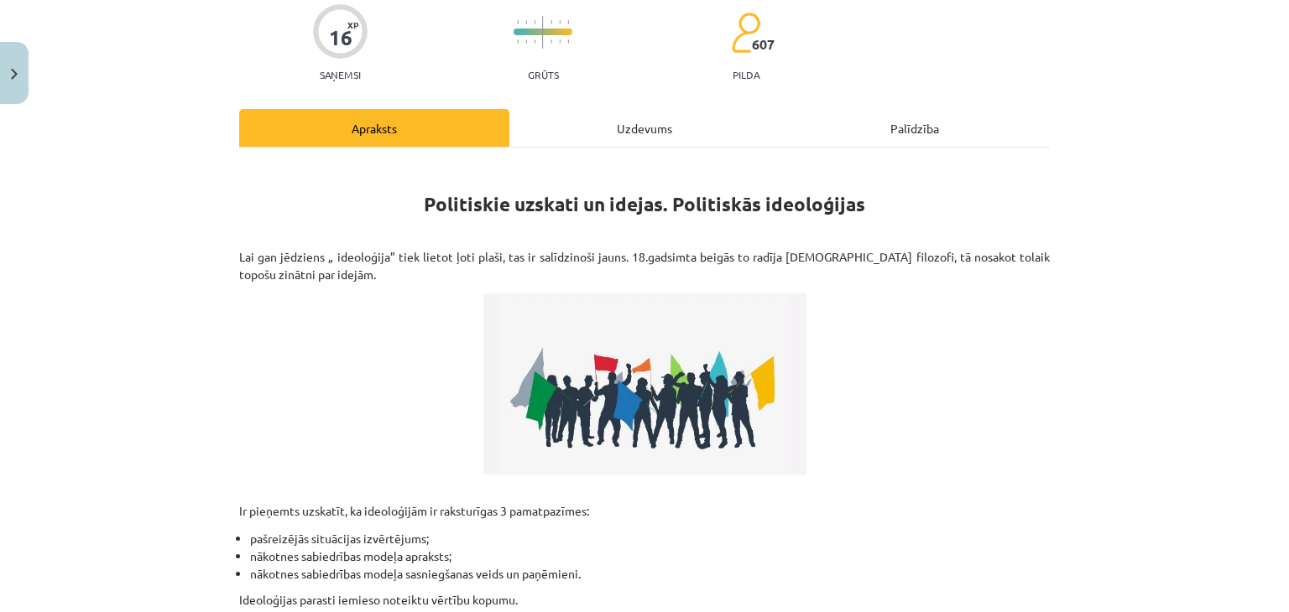
scroll to position [0, 0]
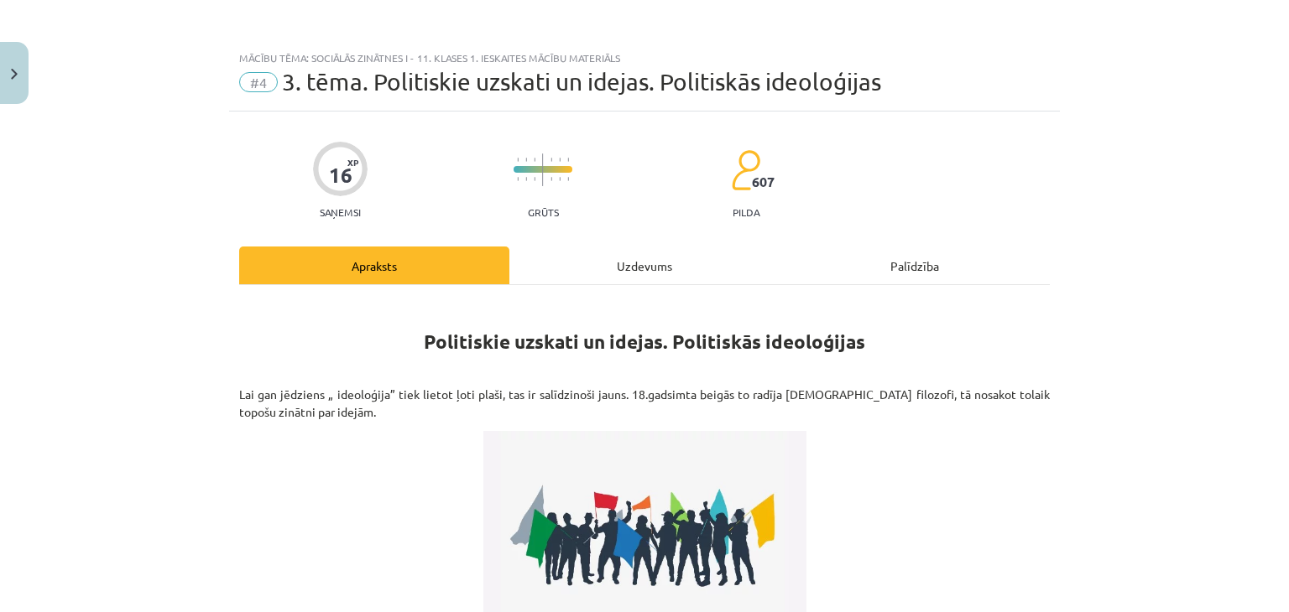
click at [630, 271] on div "Uzdevums" at bounding box center [644, 266] width 270 height 38
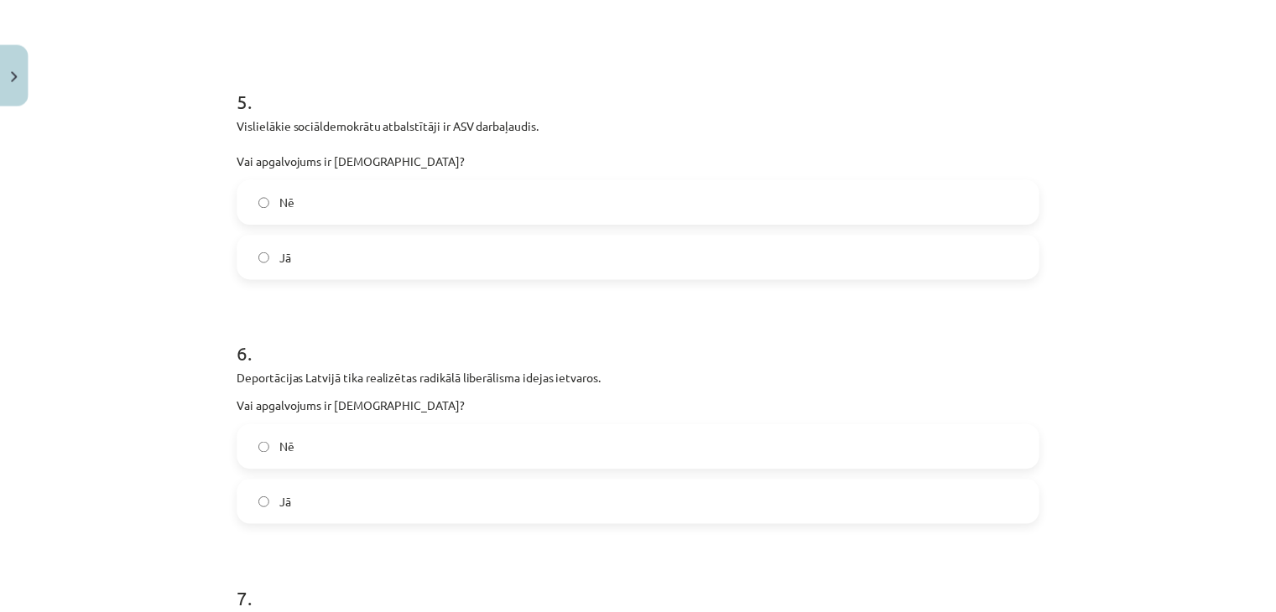
scroll to position [1757, 0]
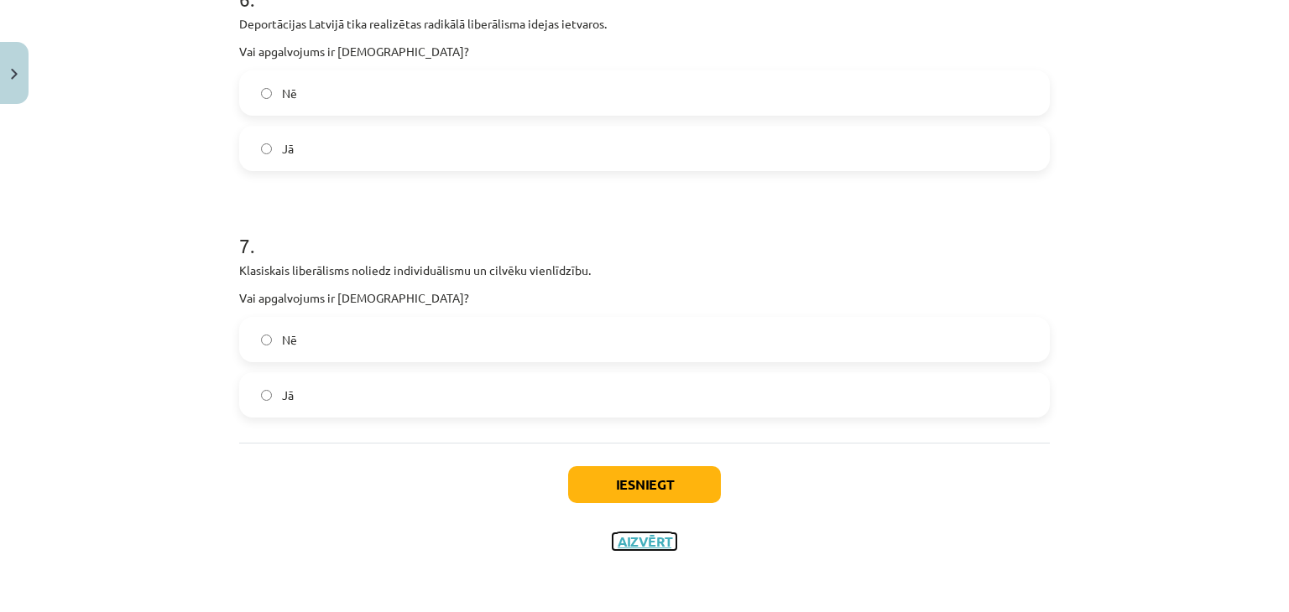
click at [650, 544] on button "Aizvērt" at bounding box center [644, 542] width 64 height 17
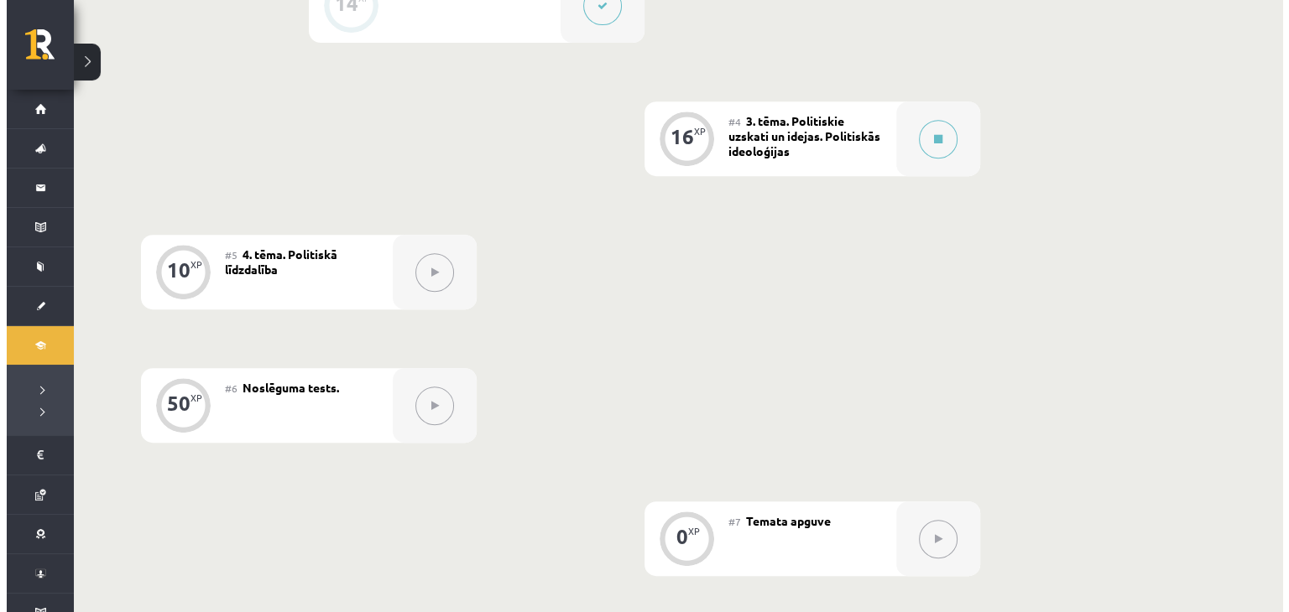
scroll to position [748, 0]
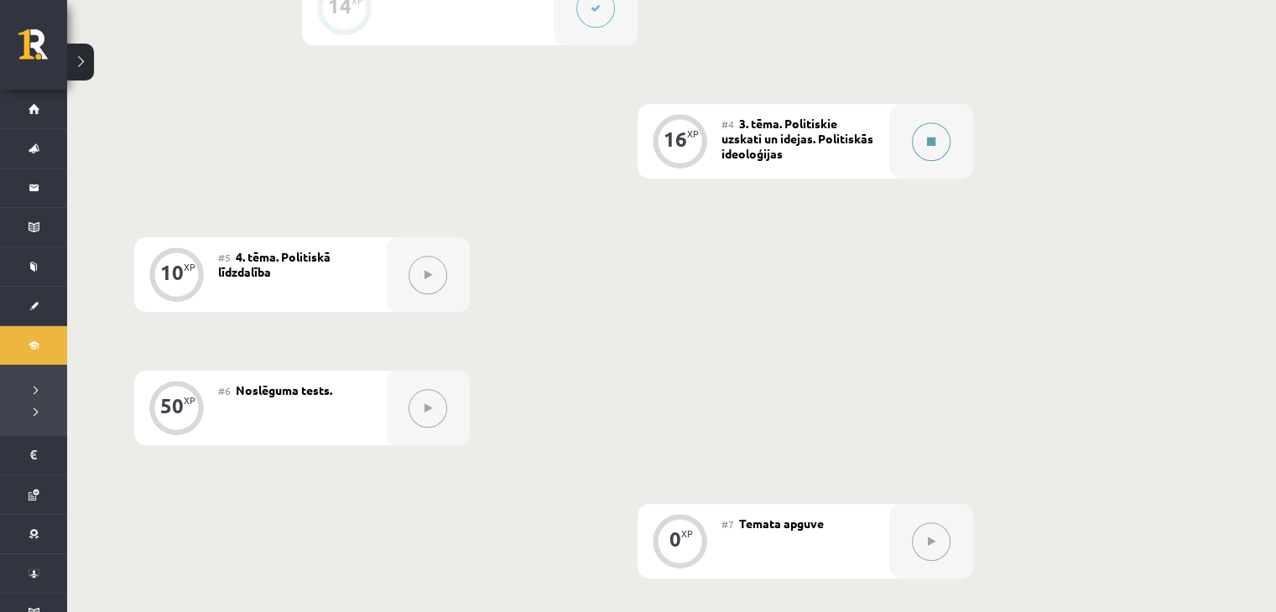
click at [927, 144] on icon at bounding box center [931, 142] width 8 height 10
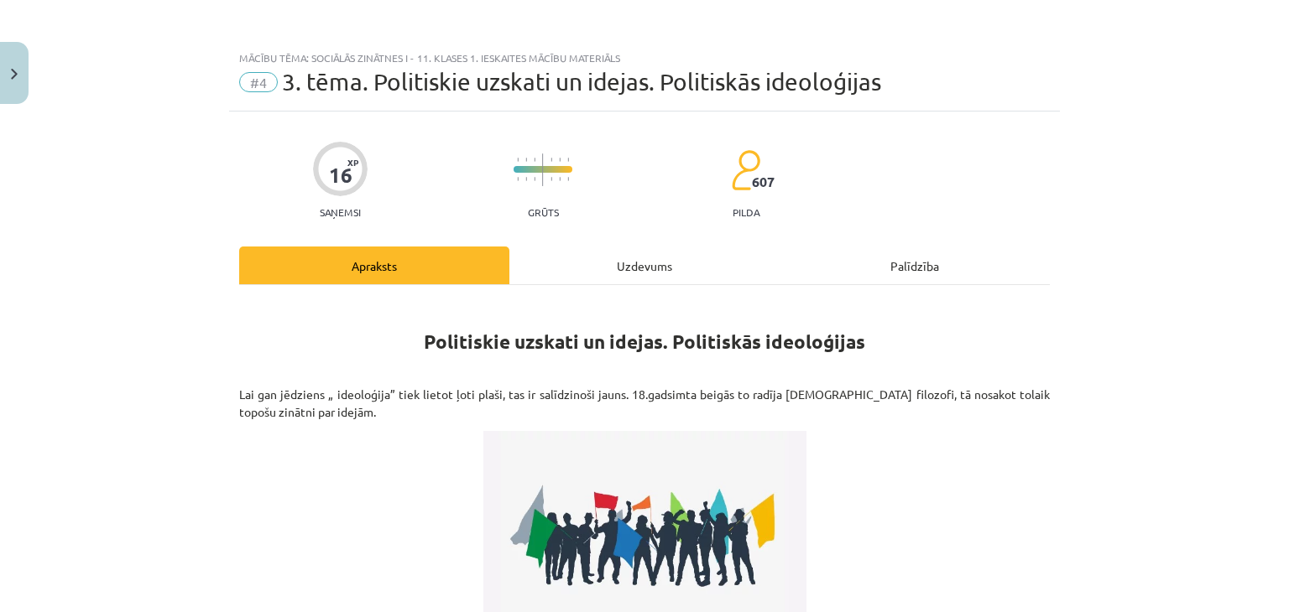
click at [648, 272] on div "Uzdevums" at bounding box center [644, 266] width 270 height 38
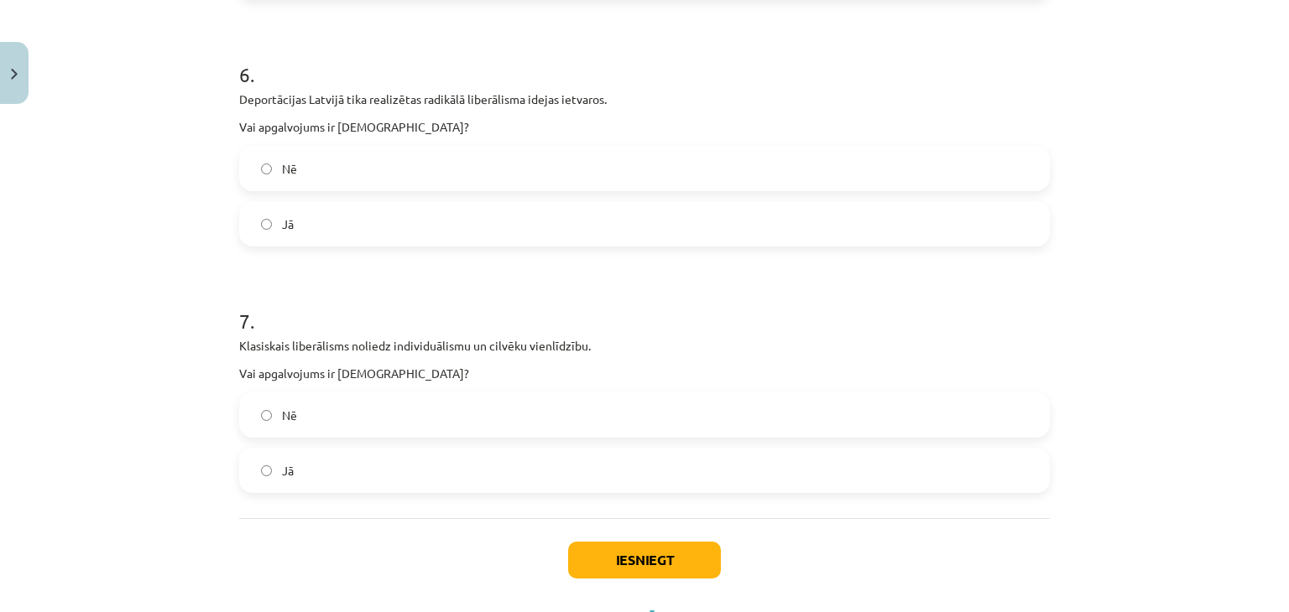
scroll to position [1757, 0]
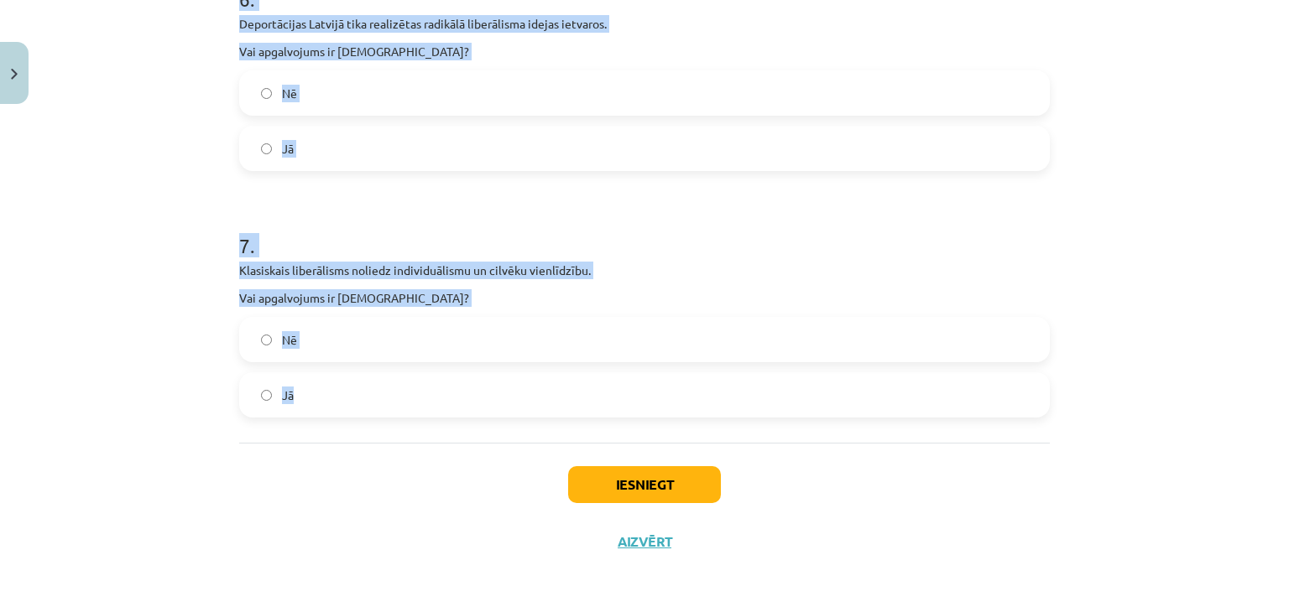
drag, startPoint x: 227, startPoint y: 336, endPoint x: 579, endPoint y: 423, distance: 362.2
copy form "1 . Konservatīvismā viena no pamatidejām ir doma par tradīciju saglabāšanas nep…"
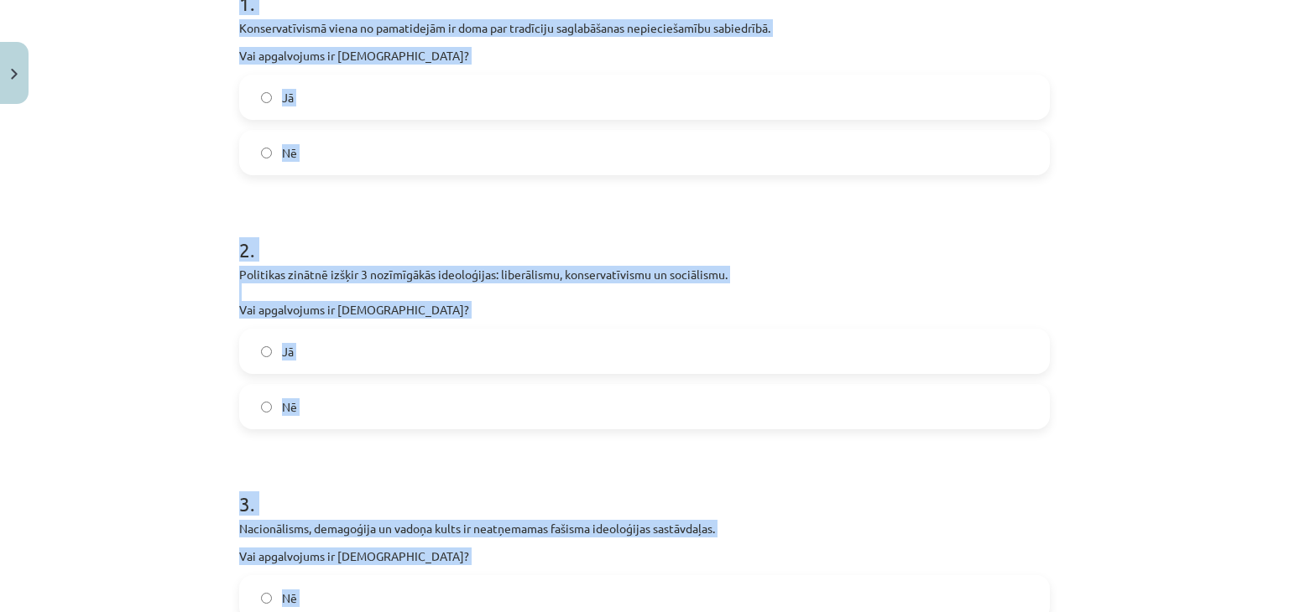
scroll to position [371, 0]
click at [403, 106] on label "Jā" at bounding box center [644, 98] width 807 height 42
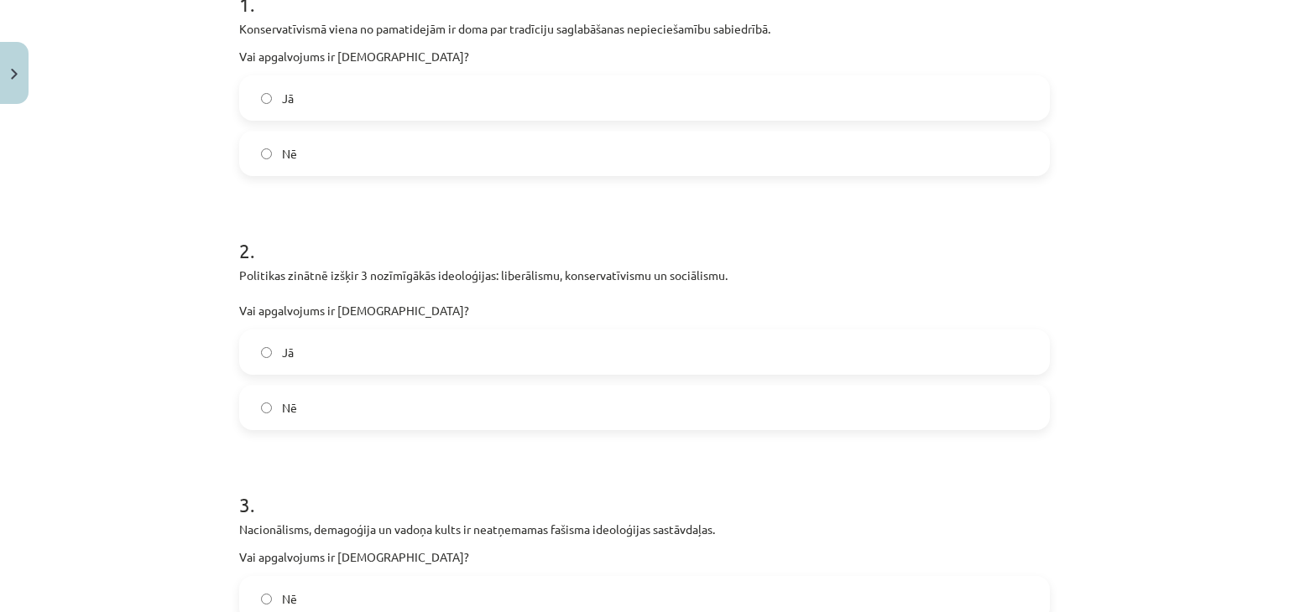
click at [358, 345] on label "Jā" at bounding box center [644, 352] width 807 height 42
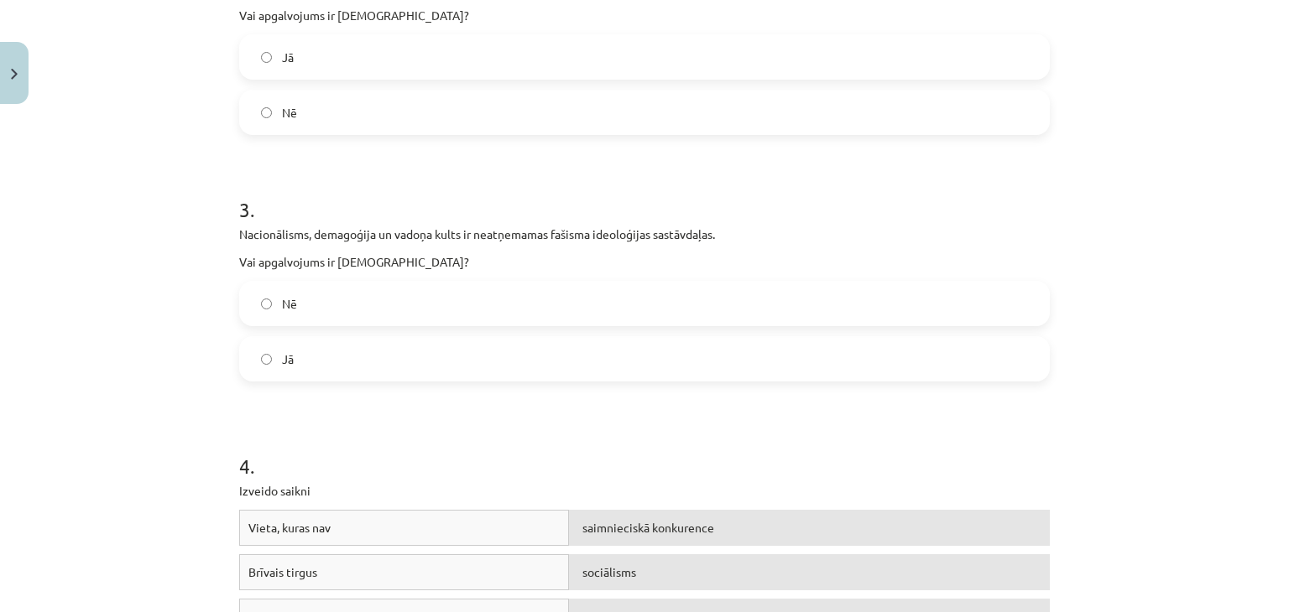
scroll to position [681, 0]
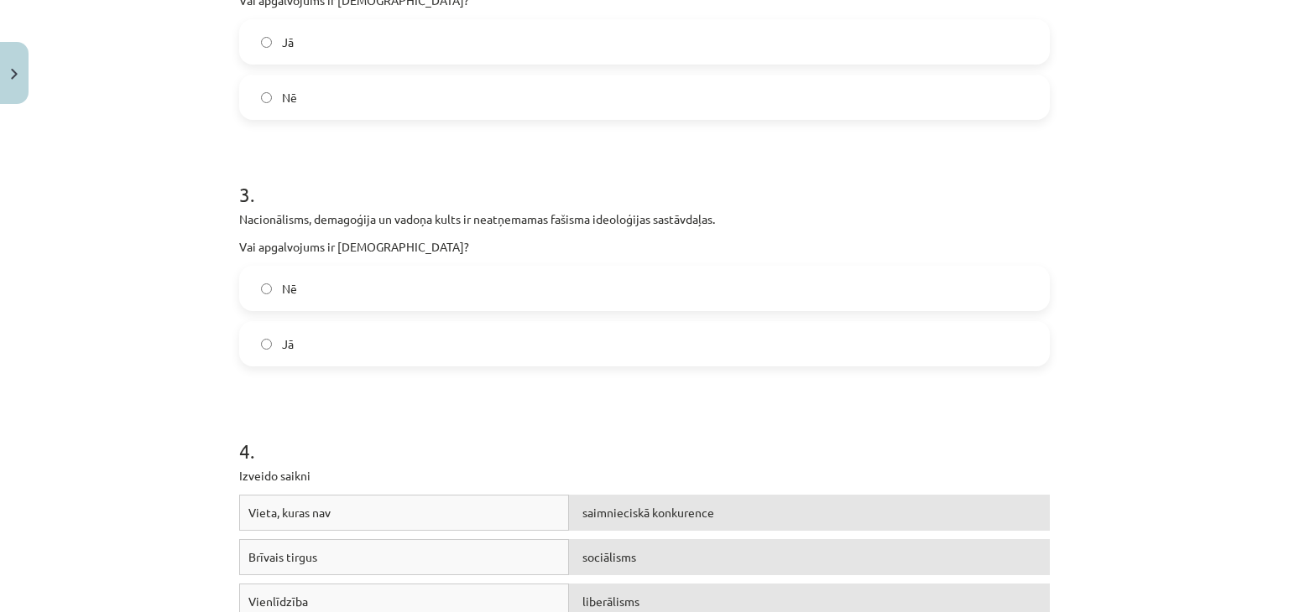
click at [369, 337] on label "Jā" at bounding box center [644, 344] width 807 height 42
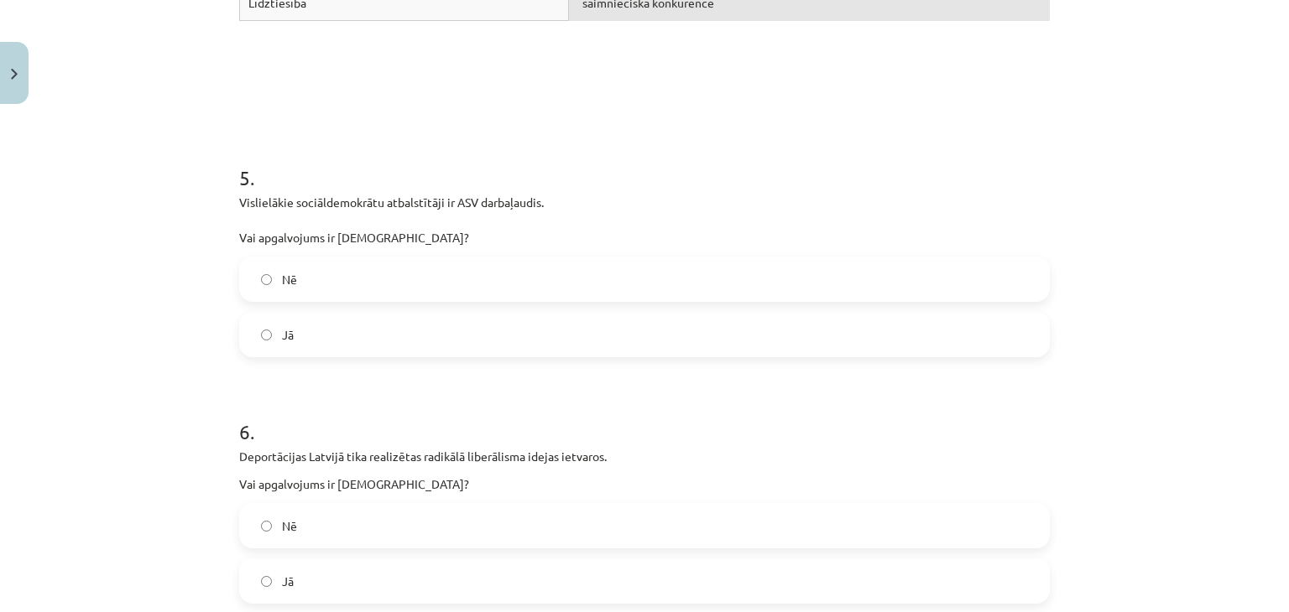
scroll to position [1325, 0]
click at [439, 275] on label "Nē" at bounding box center [644, 279] width 807 height 42
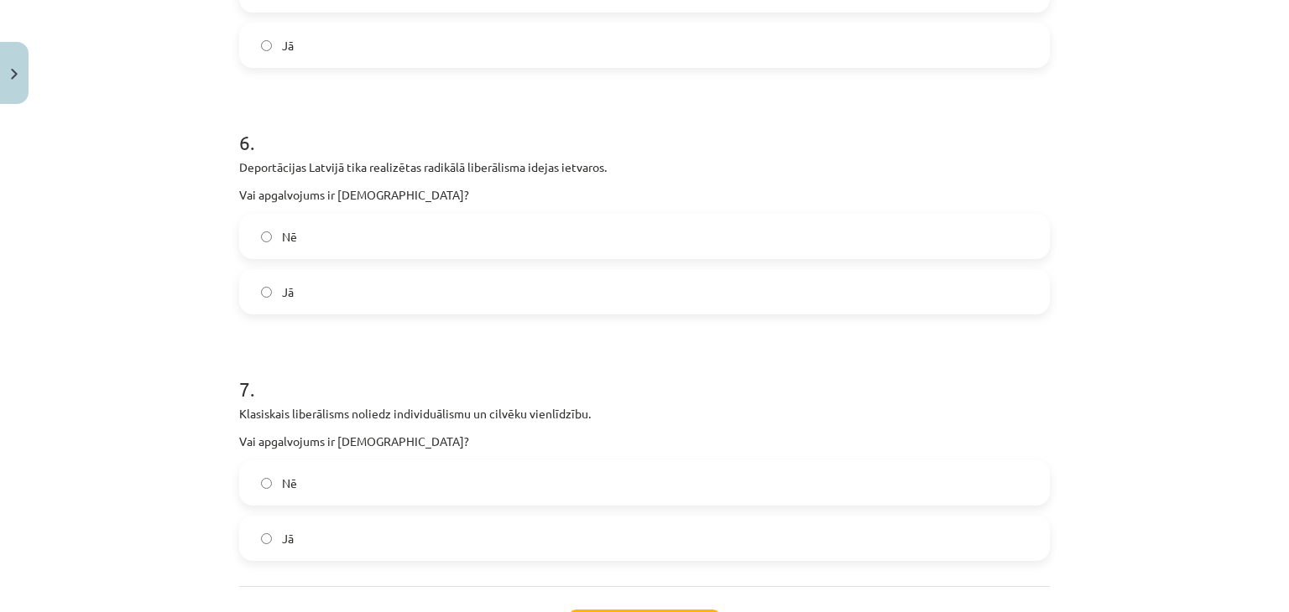
scroll to position [1615, 0]
click at [405, 236] on label "Nē" at bounding box center [644, 236] width 807 height 42
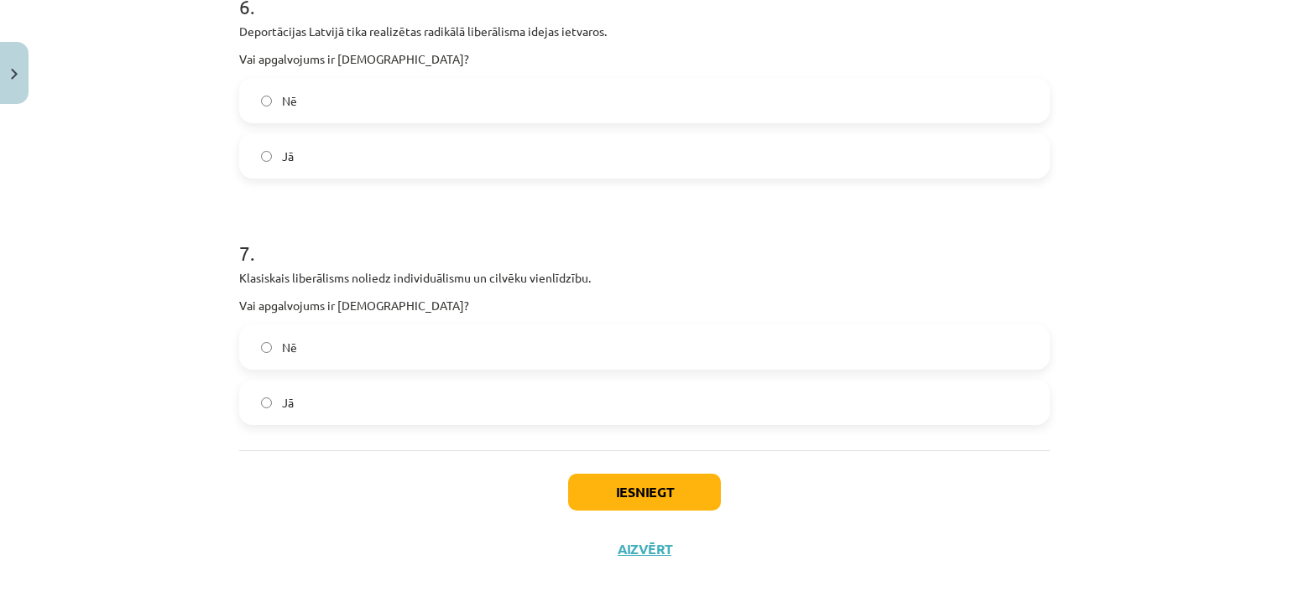
scroll to position [1757, 0]
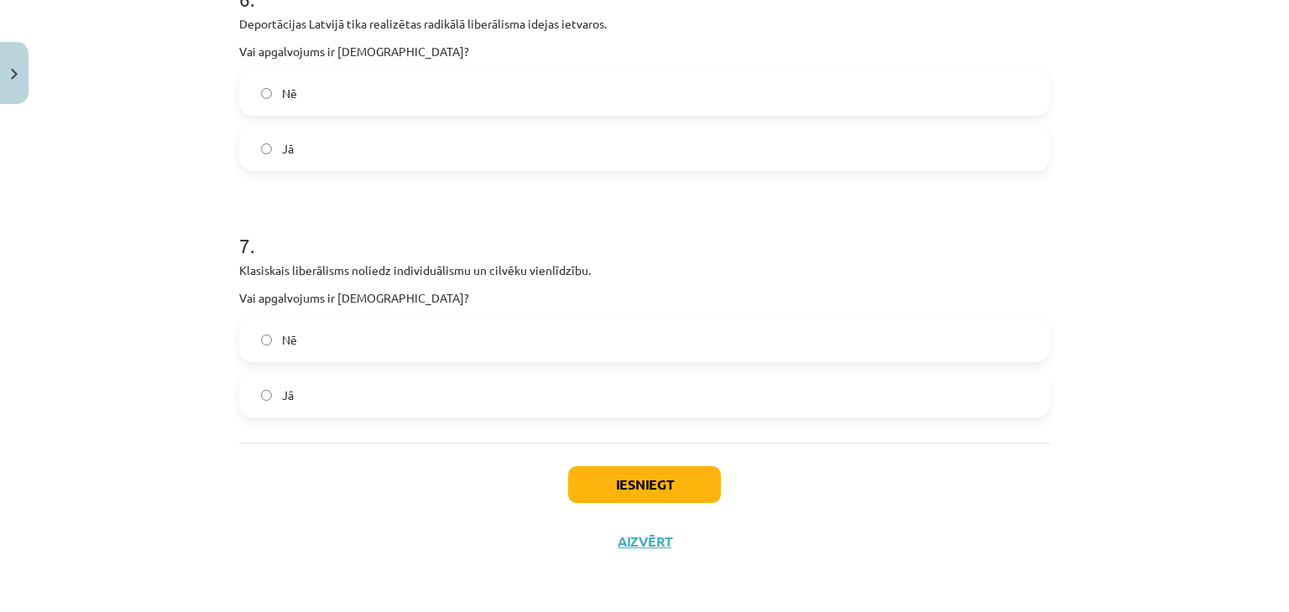
click at [373, 342] on label "Nē" at bounding box center [644, 340] width 807 height 42
click at [672, 487] on button "Iesniegt" at bounding box center [644, 484] width 153 height 37
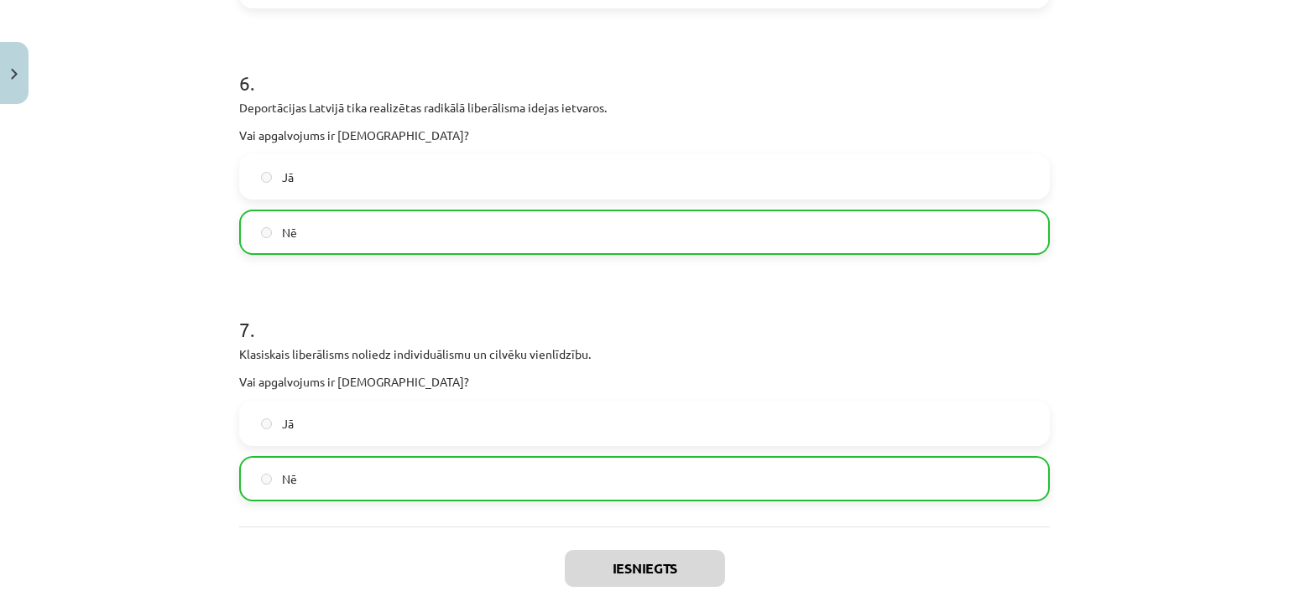
scroll to position [1809, 0]
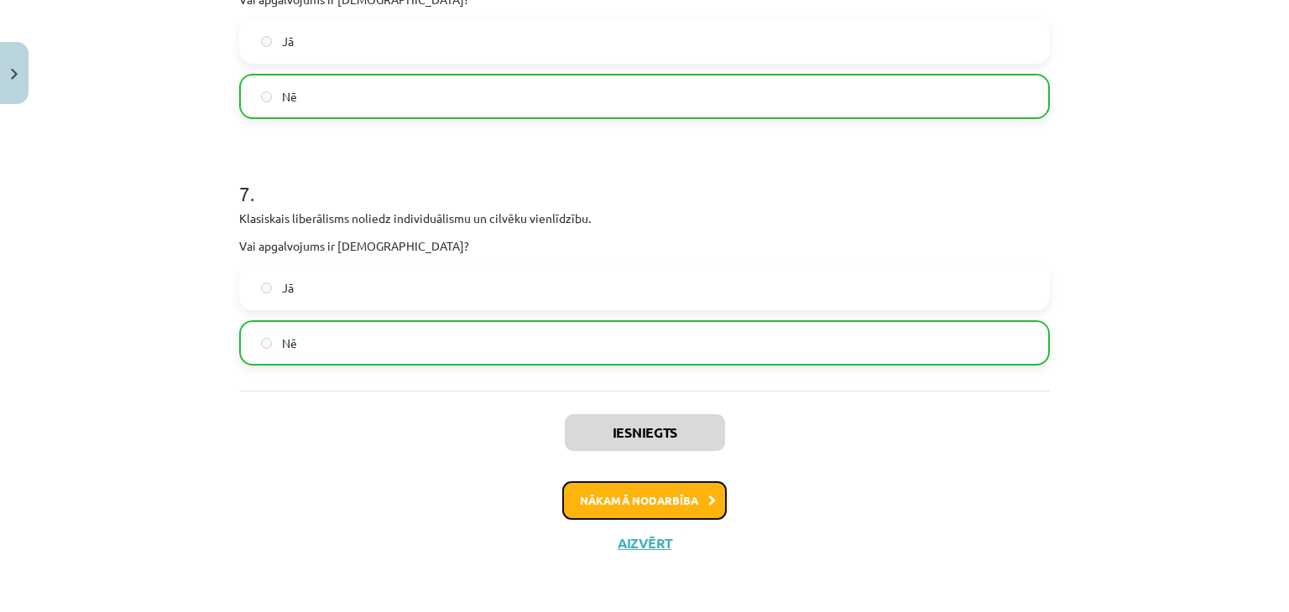
click at [634, 509] on button "Nākamā nodarbība" at bounding box center [644, 501] width 164 height 39
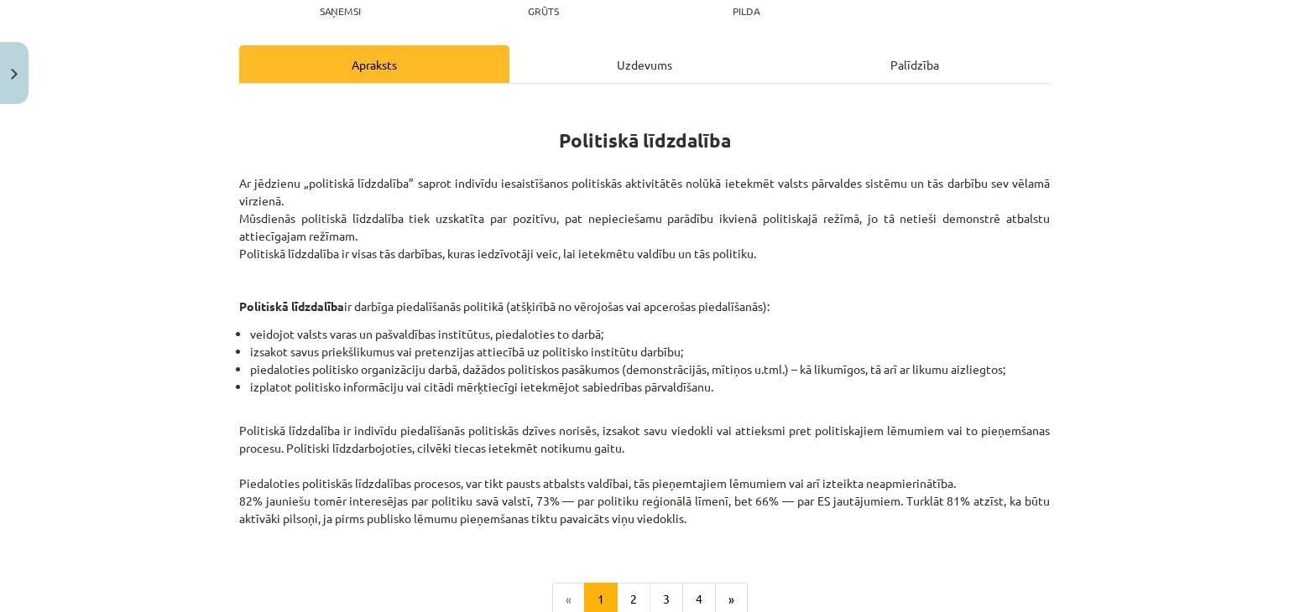
scroll to position [396, 0]
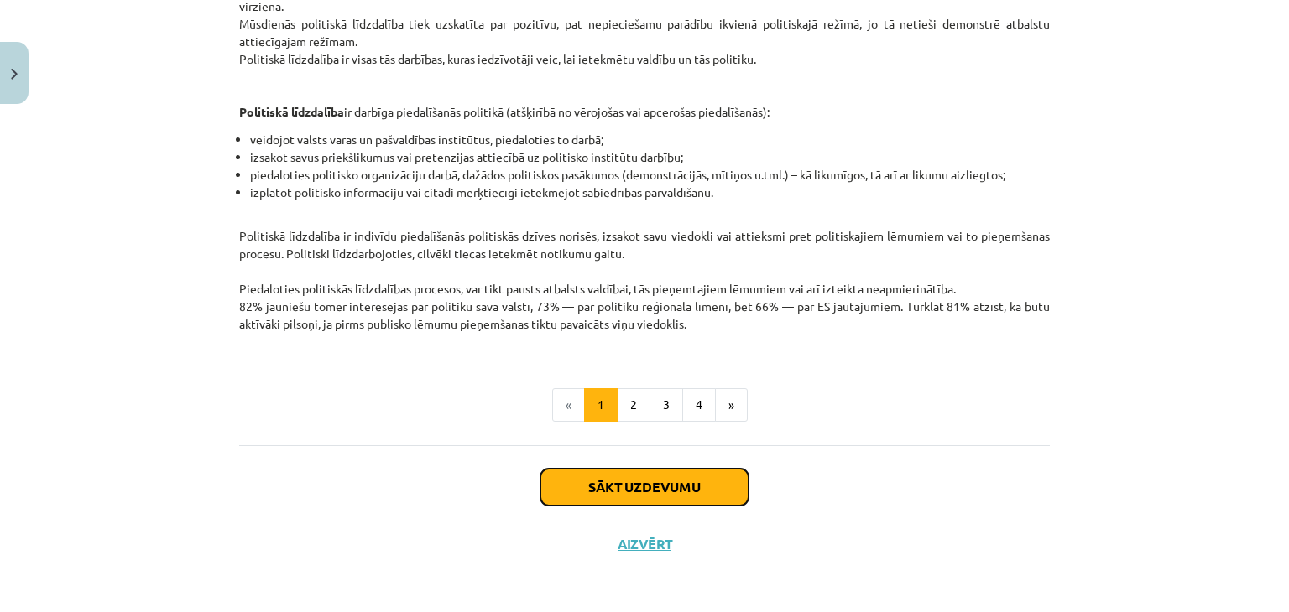
click at [597, 490] on button "Sākt uzdevumu" at bounding box center [644, 487] width 208 height 37
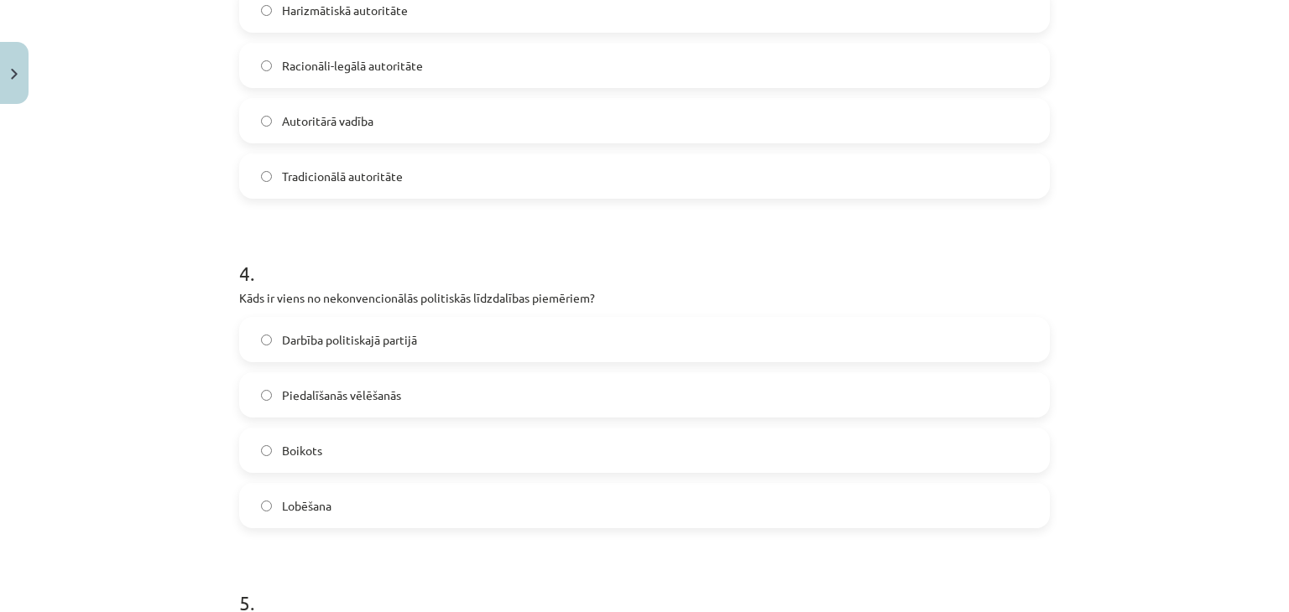
scroll to position [1530, 0]
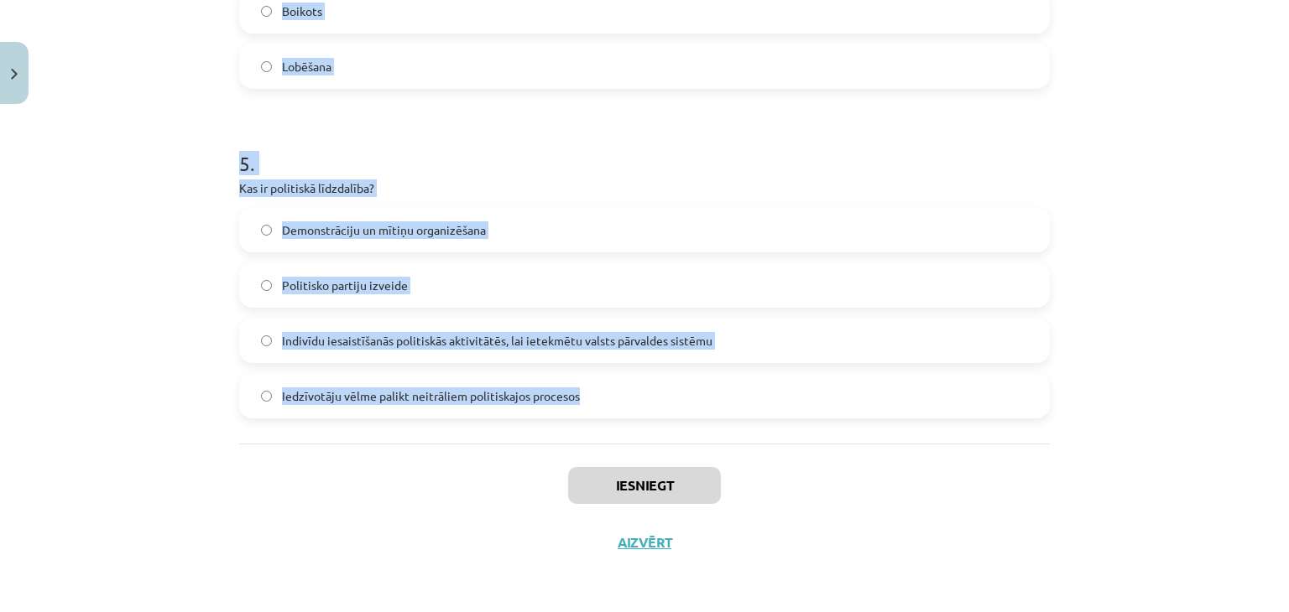
drag, startPoint x: 235, startPoint y: 336, endPoint x: 614, endPoint y: 399, distance: 384.4
copy form "1 . Kādu vadības stilu raksturo līdera vēlme dalīties lēmumu pieņemšanas proces…"
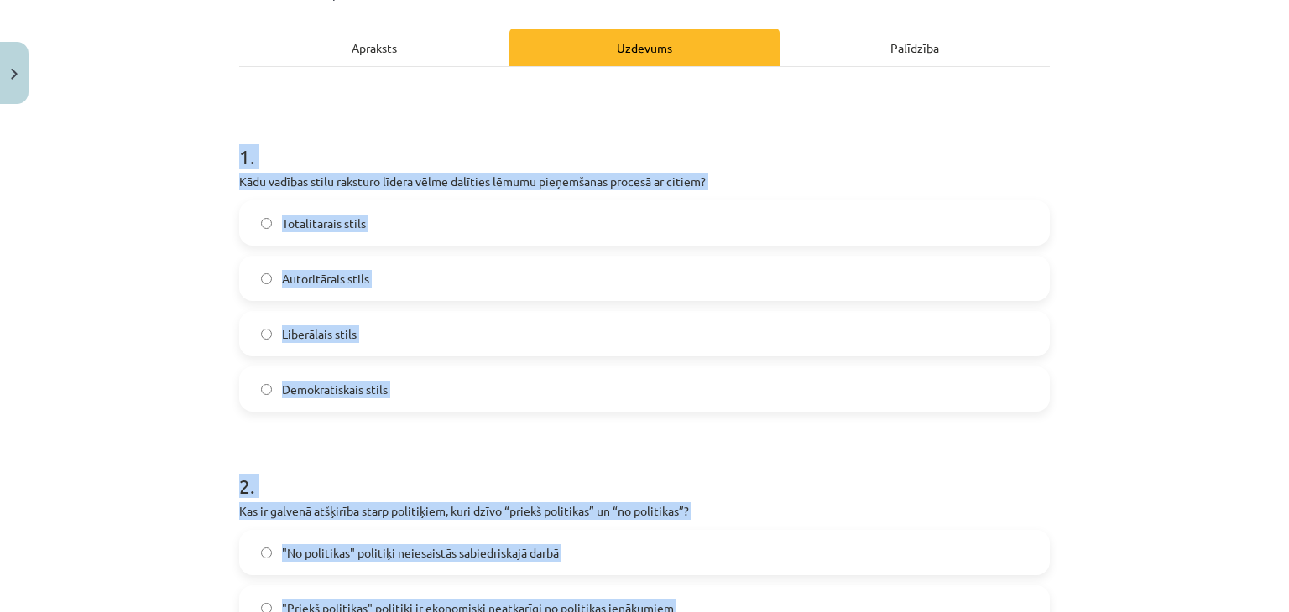
scroll to position [220, 0]
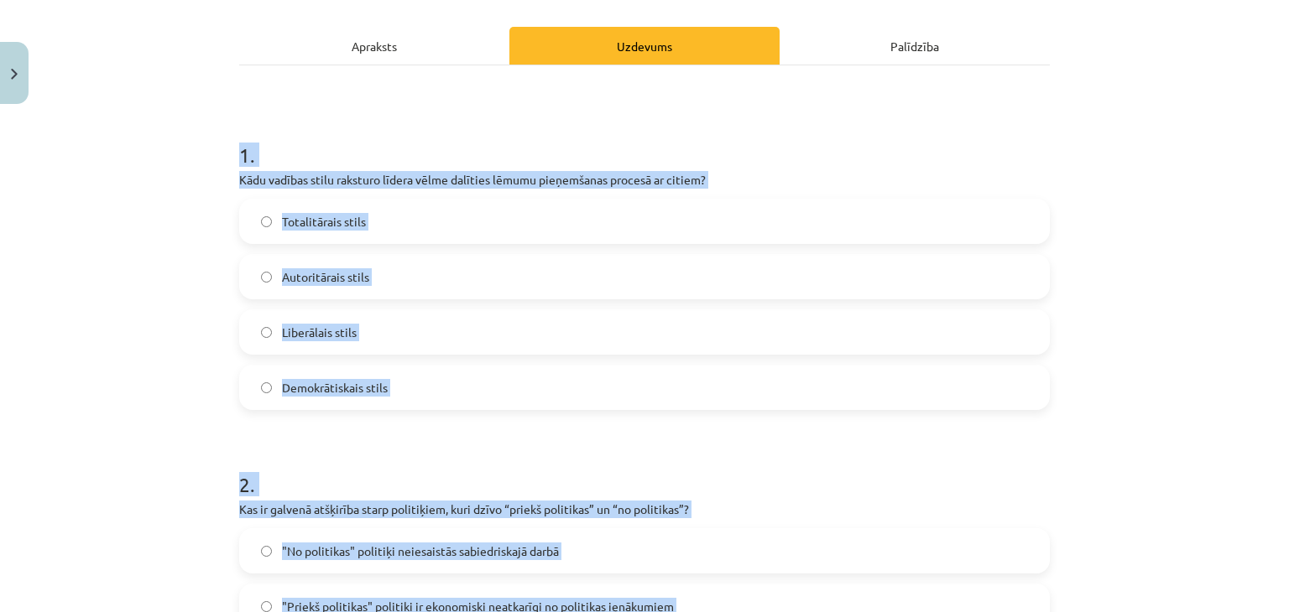
click at [321, 400] on label "Demokrātiskais stils" at bounding box center [644, 388] width 807 height 42
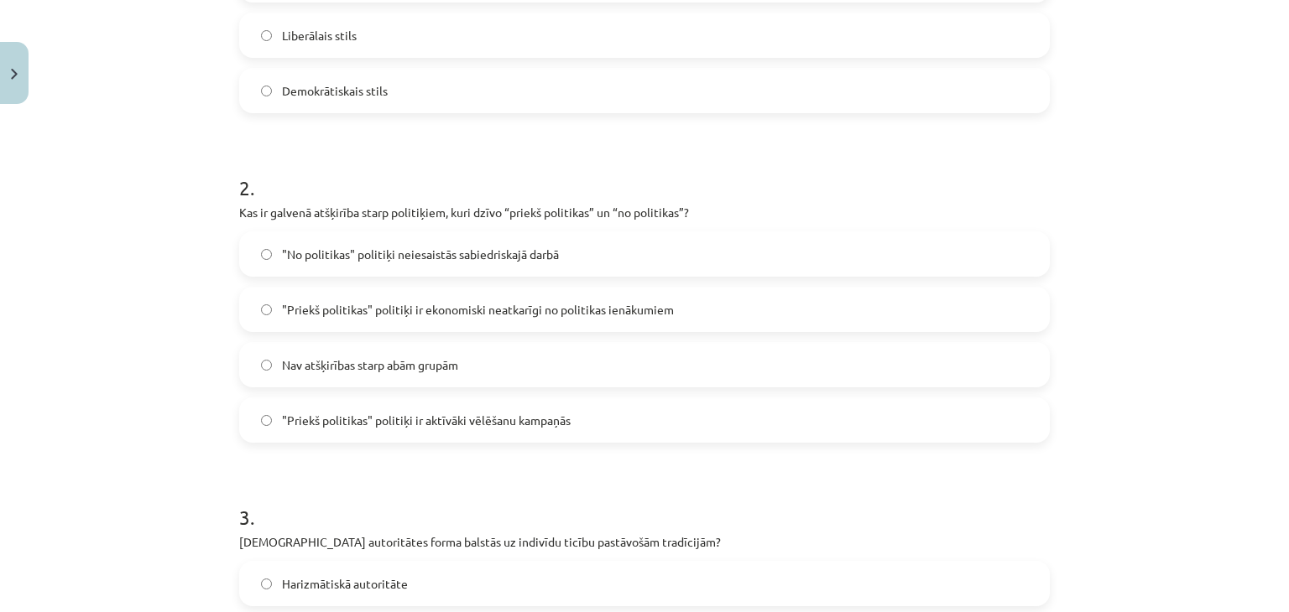
scroll to position [518, 0]
click at [528, 305] on span ""Priekš politikas" politiķi ir ekonomiski neatkarīgi no politikas ienākumiem" at bounding box center [478, 308] width 392 height 18
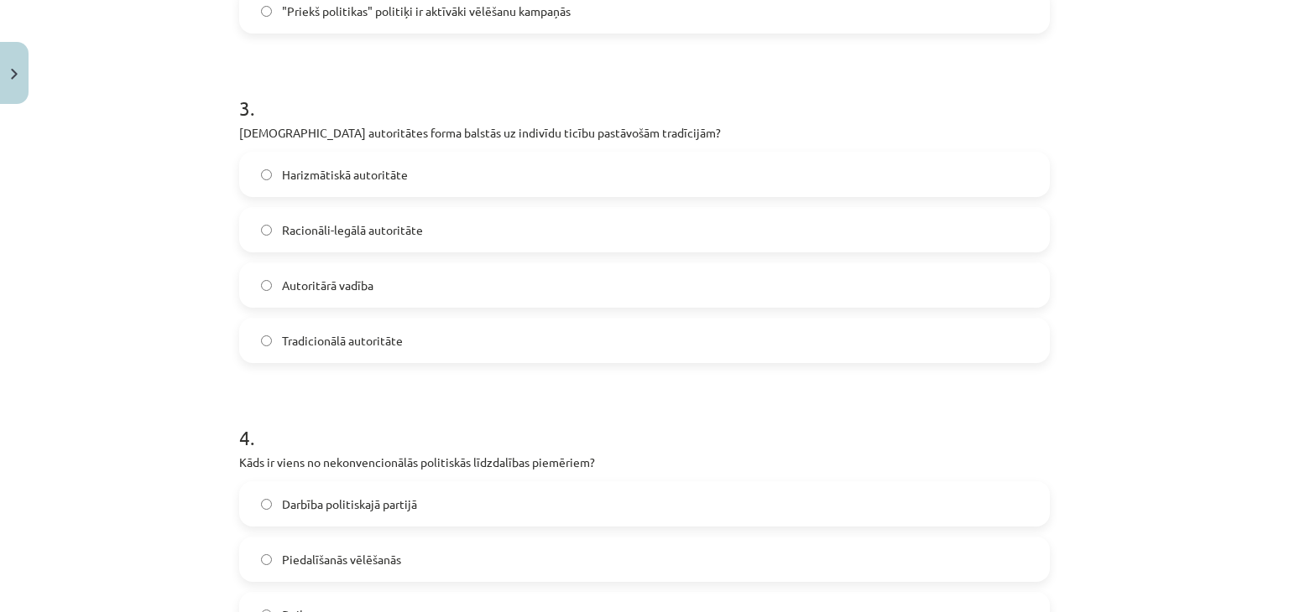
scroll to position [935, 0]
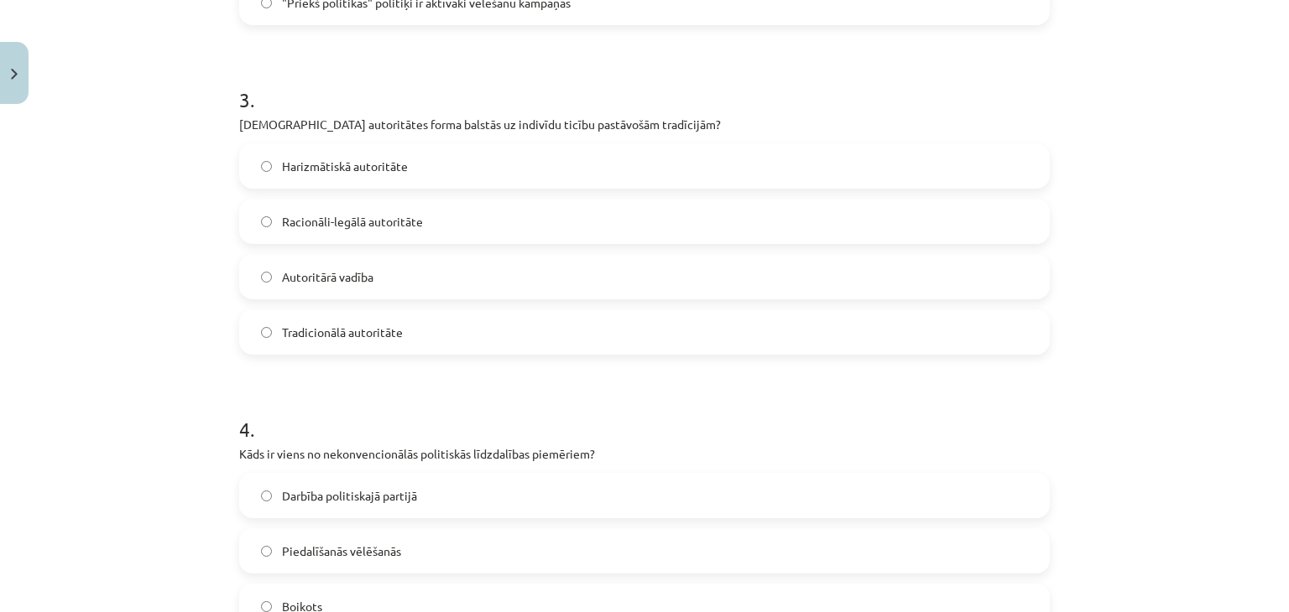
click at [366, 331] on span "Tradicionālā autoritāte" at bounding box center [342, 333] width 121 height 18
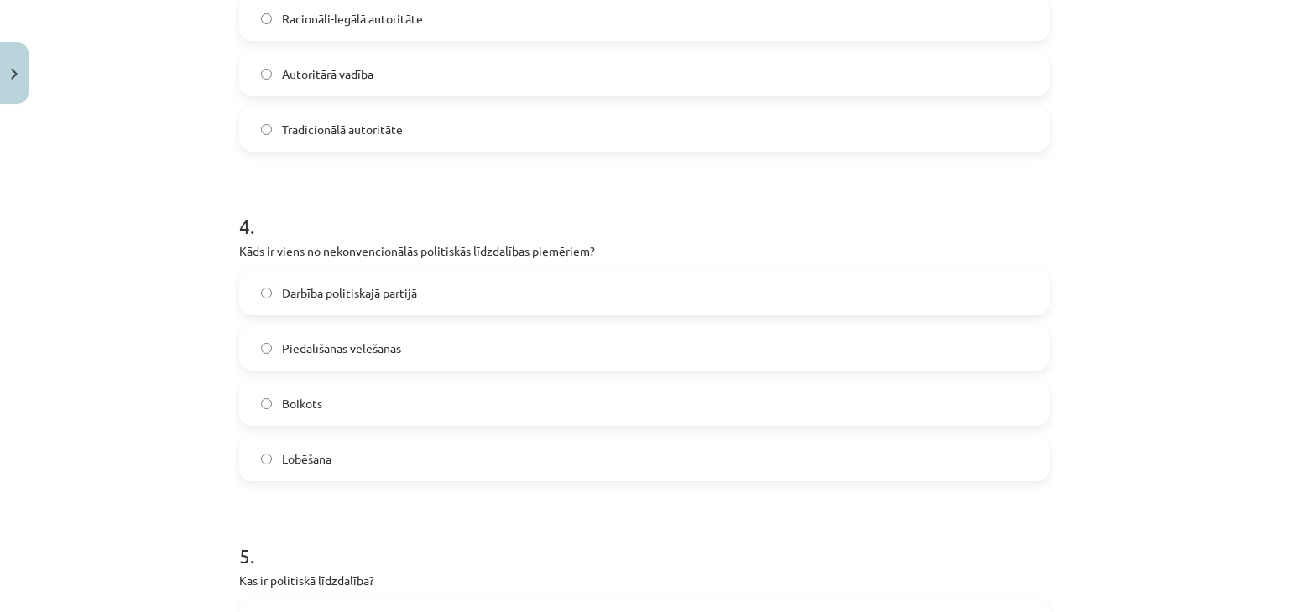
scroll to position [1139, 0]
click at [356, 410] on label "Boikots" at bounding box center [644, 402] width 807 height 42
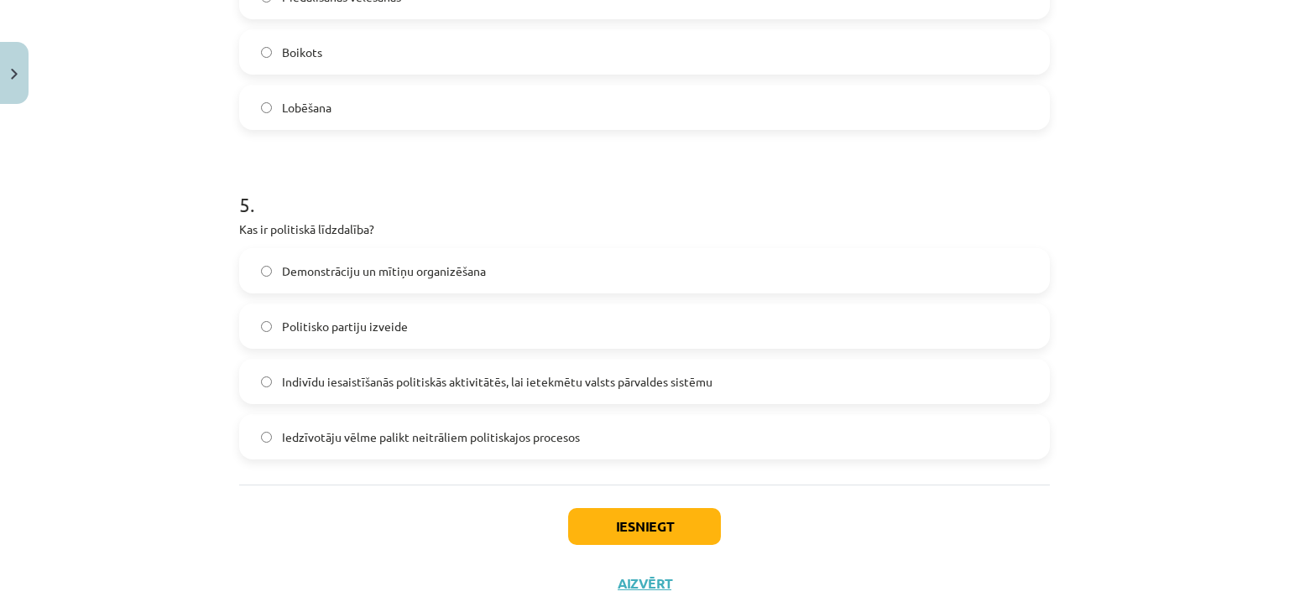
scroll to position [1500, 0]
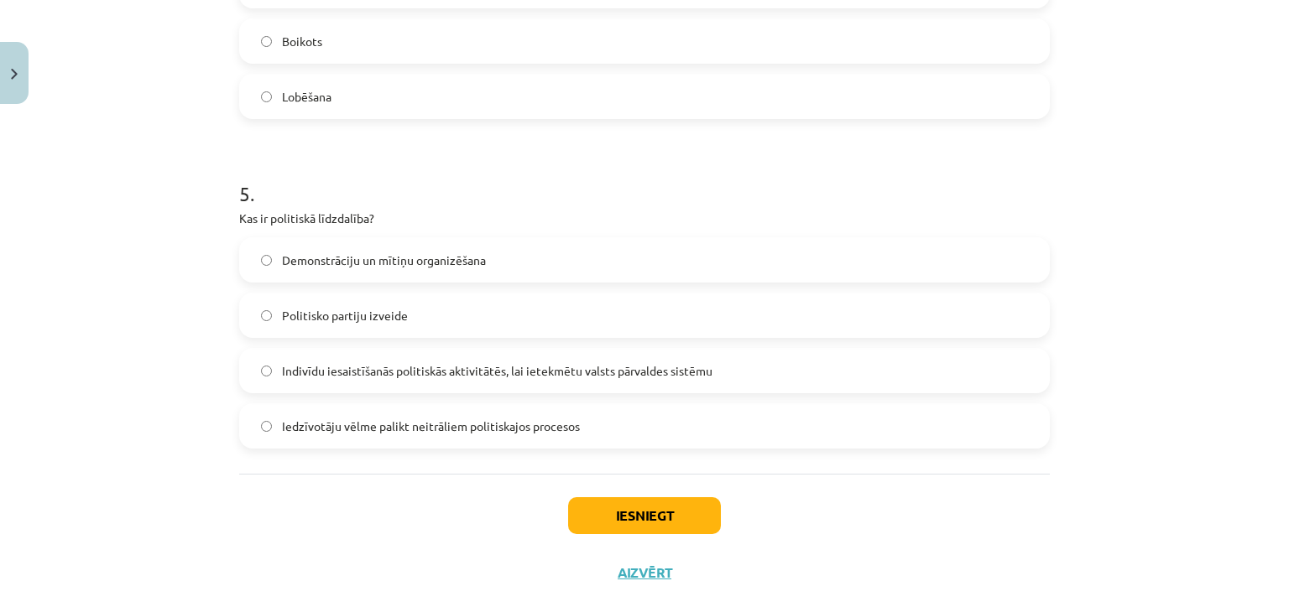
click at [404, 376] on span "Indivīdu iesaistīšanās politiskās aktivitātēs, lai ietekmētu valsts pārvaldes s…" at bounding box center [497, 371] width 430 height 18
click at [631, 513] on button "Iesniegt" at bounding box center [644, 515] width 153 height 37
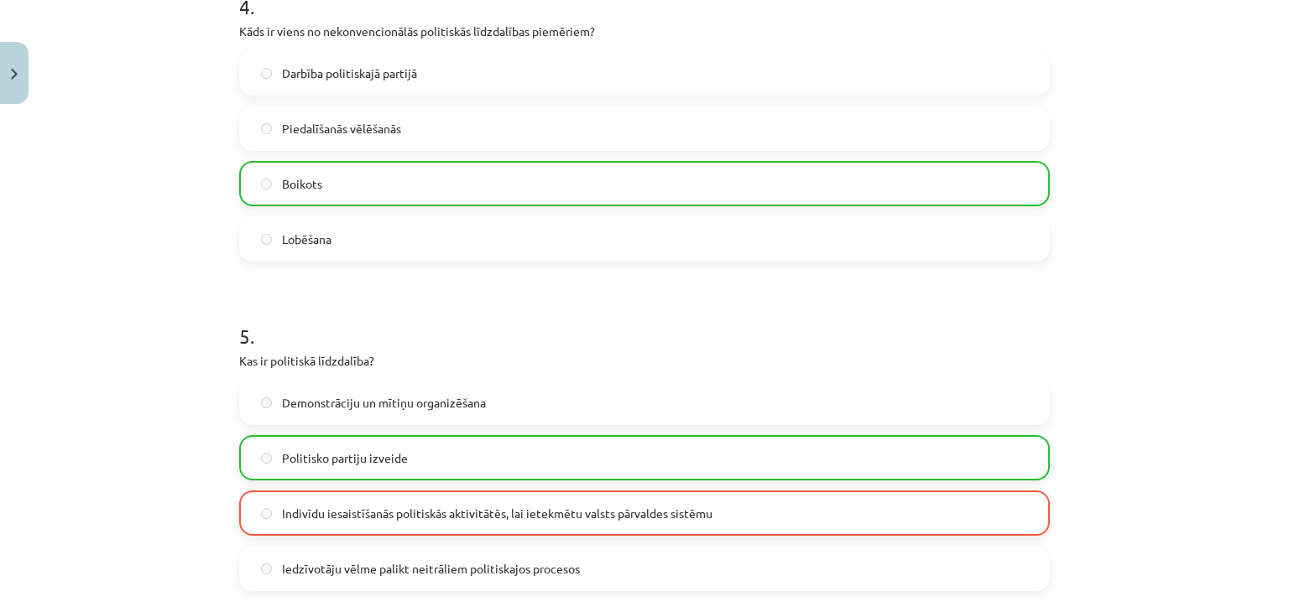
scroll to position [1584, 0]
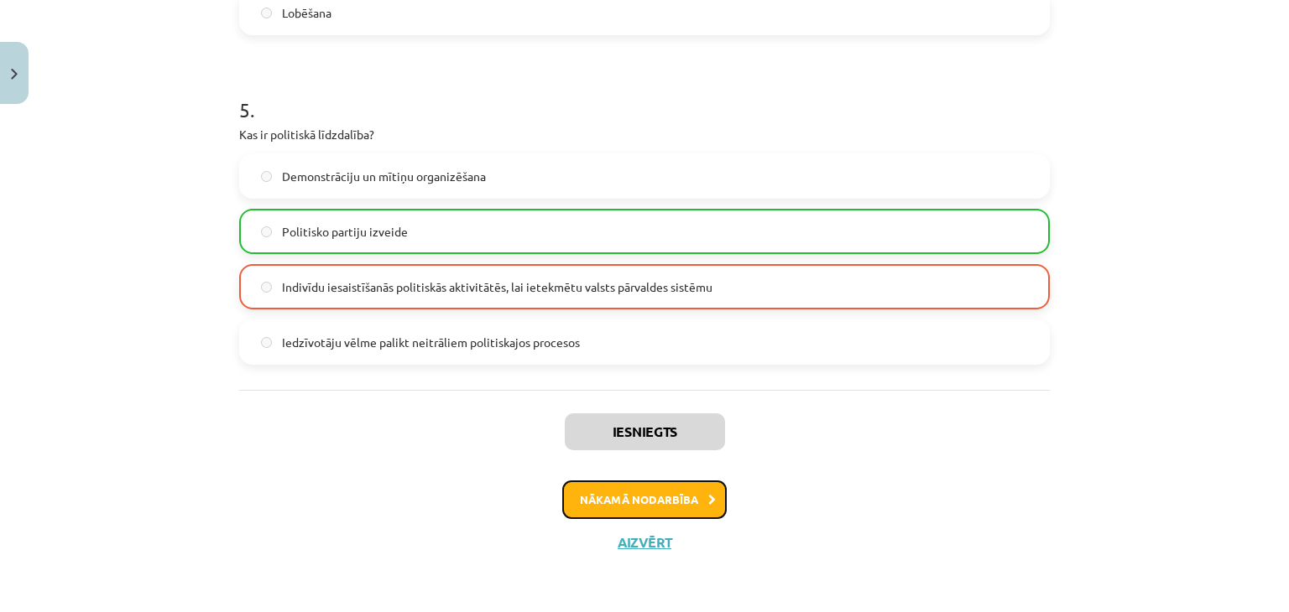
click at [613, 499] on button "Nākamā nodarbība" at bounding box center [644, 500] width 164 height 39
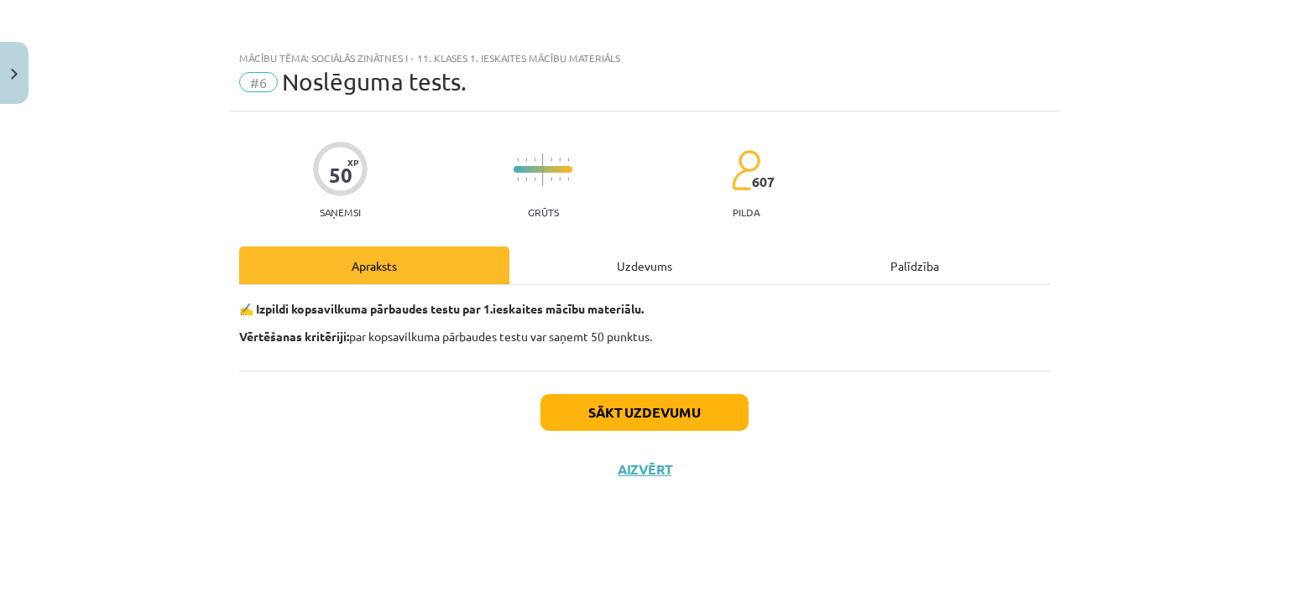
scroll to position [0, 0]
click at [623, 419] on button "Sākt uzdevumu" at bounding box center [644, 412] width 208 height 37
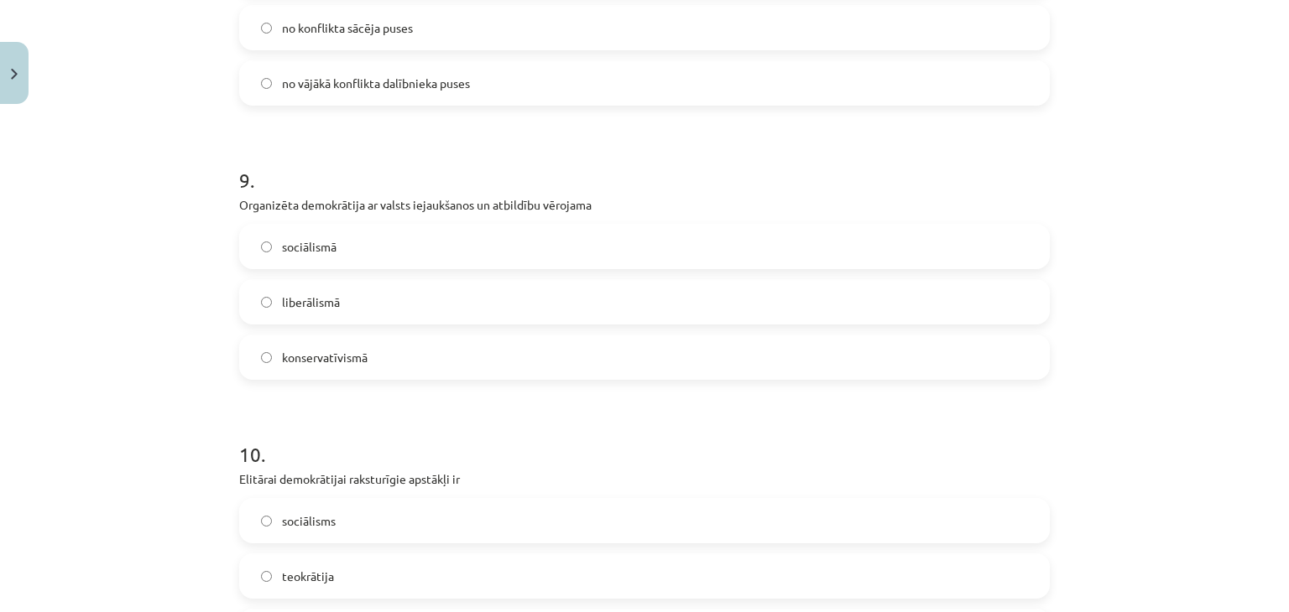
scroll to position [2625, 0]
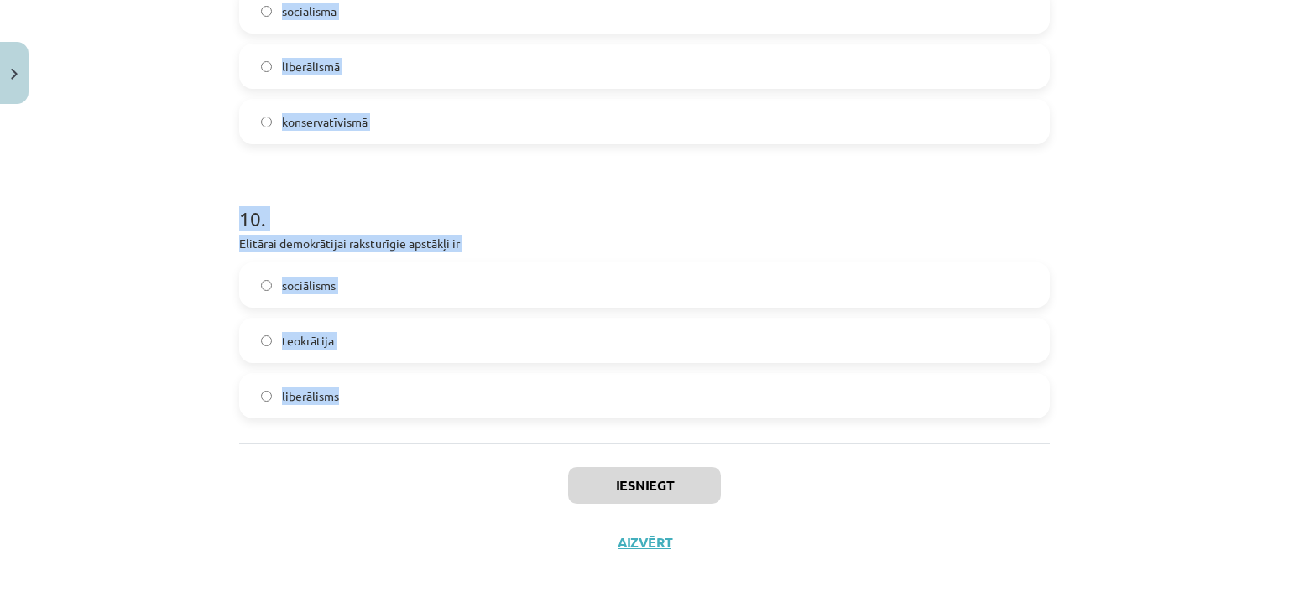
drag, startPoint x: 232, startPoint y: 234, endPoint x: 481, endPoint y: 401, distance: 299.9
copy form "1 . Opozīcijas pilnīga ierobežošana vai likvidācija noteiktos apstākļos ir auto…"
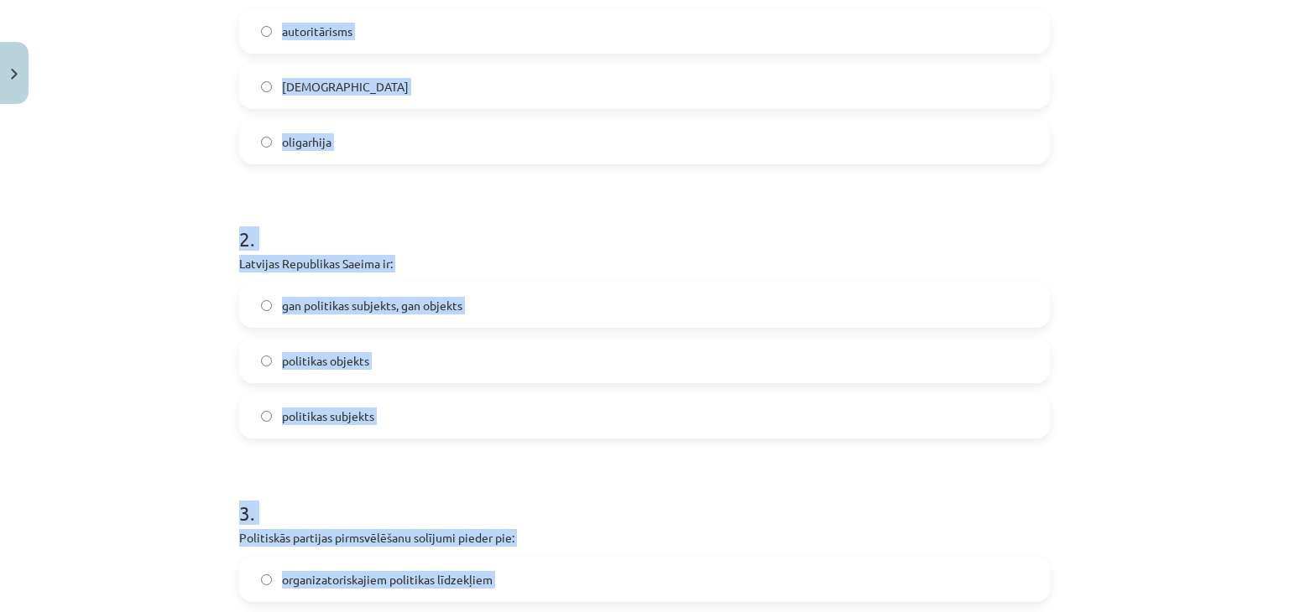
scroll to position [332, 0]
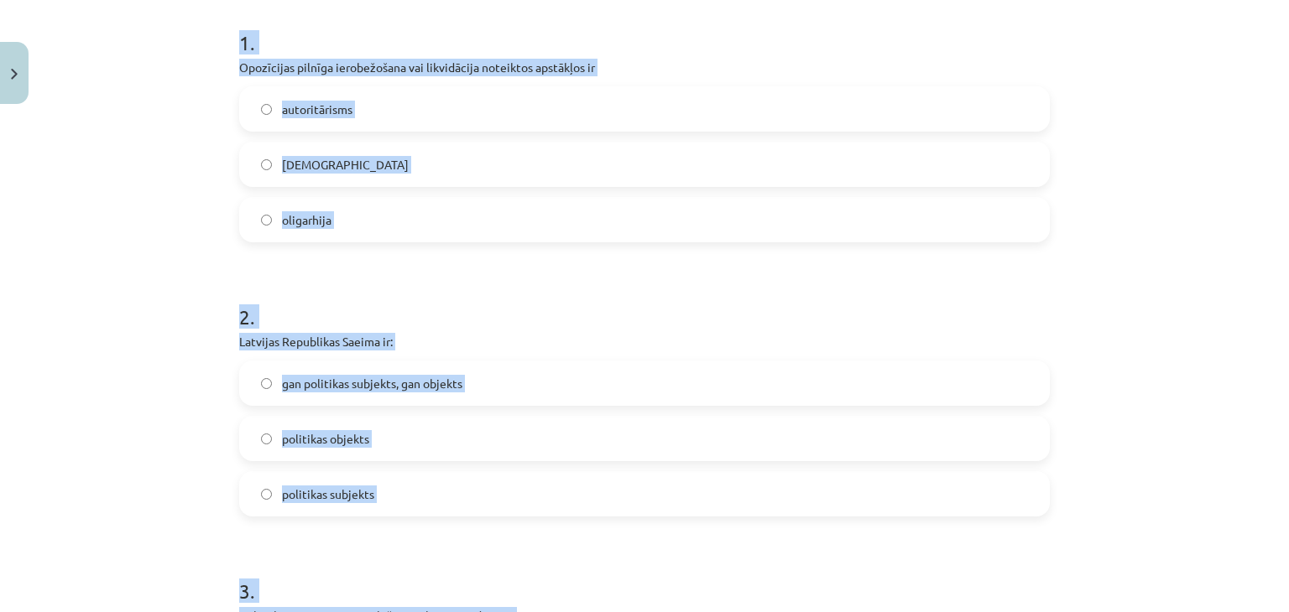
click at [438, 158] on label "totalitārisms" at bounding box center [644, 164] width 807 height 42
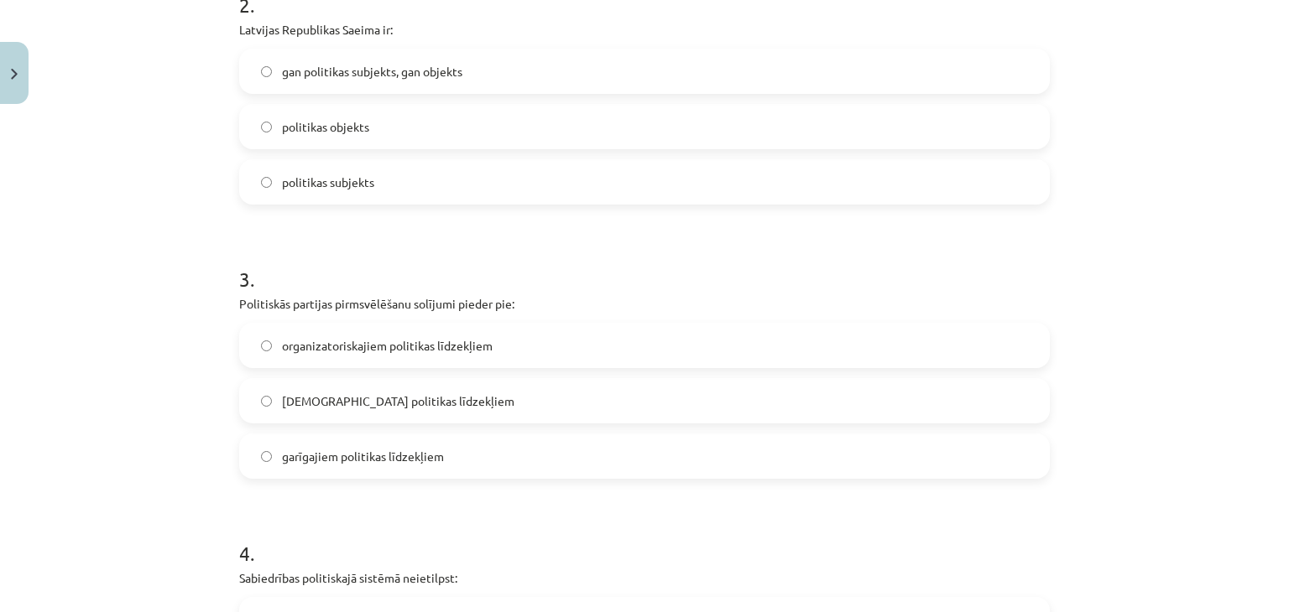
scroll to position [648, 0]
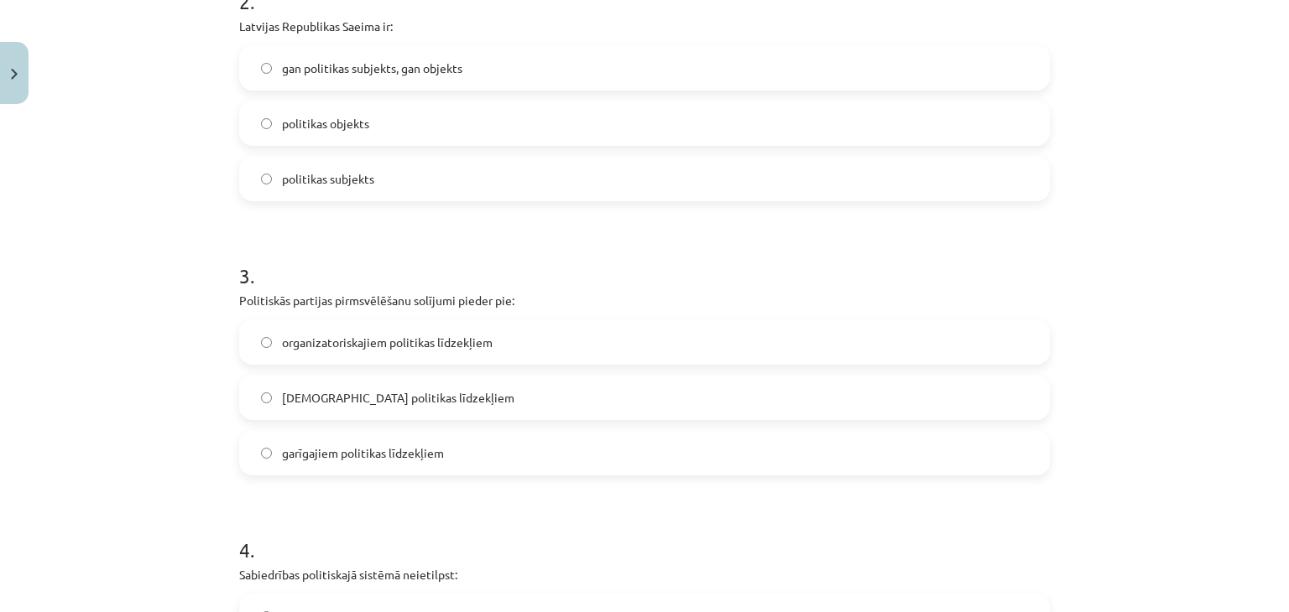
click at [355, 186] on label "politikas subjekts" at bounding box center [644, 179] width 807 height 42
click at [336, 437] on label "garīgajiem politikas līdzekļiem" at bounding box center [644, 453] width 807 height 42
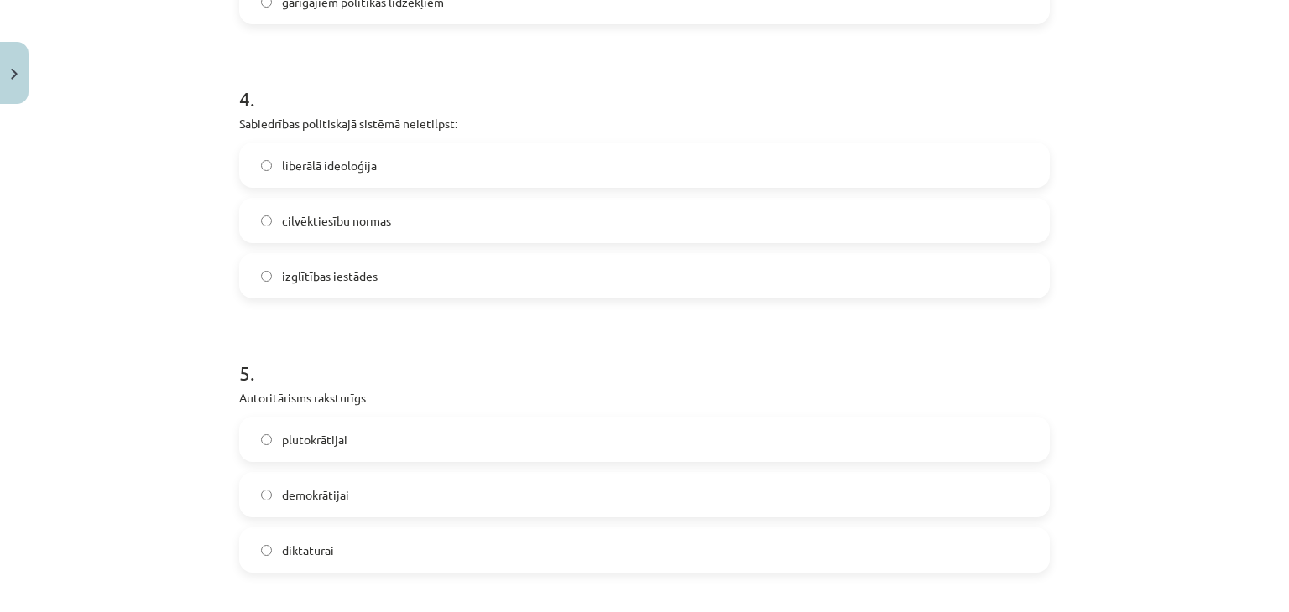
scroll to position [1101, 0]
click at [368, 263] on label "izglītības iestādes" at bounding box center [644, 274] width 807 height 42
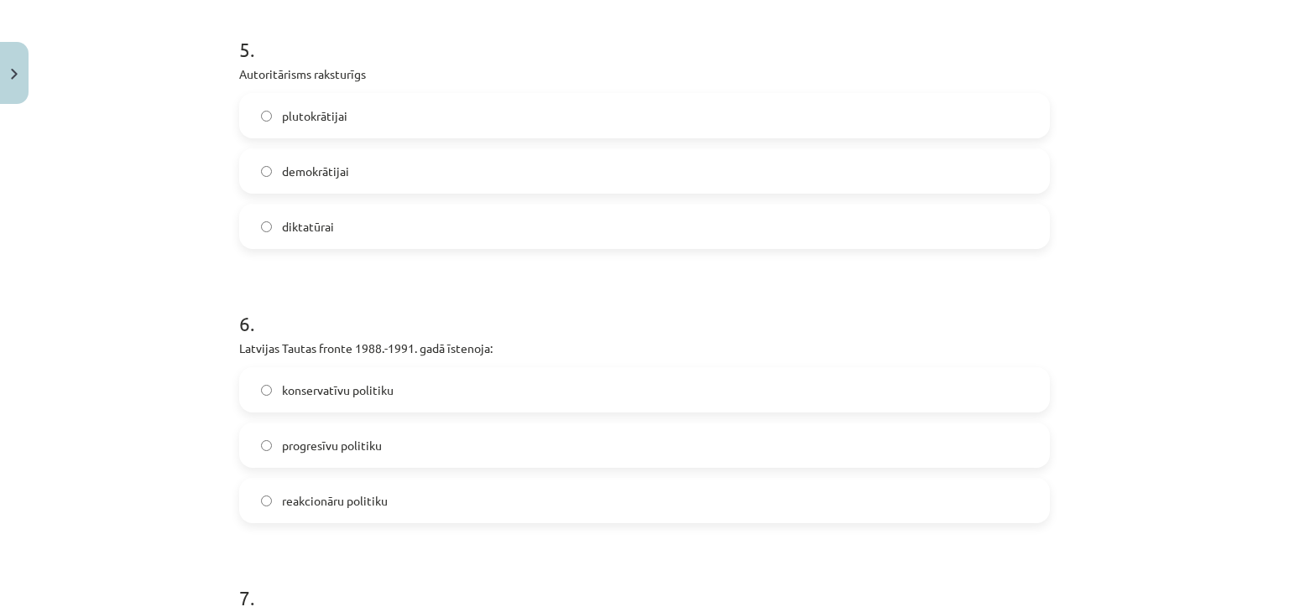
scroll to position [1424, 0]
click at [353, 232] on label "diktatūrai" at bounding box center [644, 225] width 807 height 42
click at [414, 450] on label "progresīvu politiku" at bounding box center [644, 444] width 807 height 42
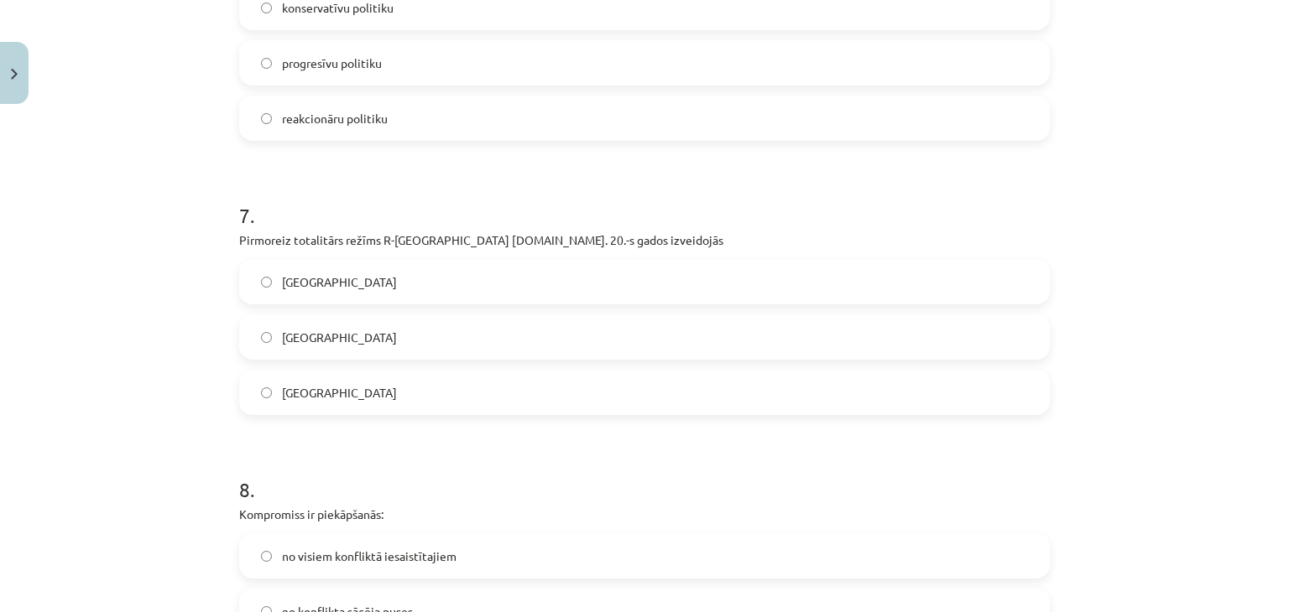
scroll to position [1943, 0]
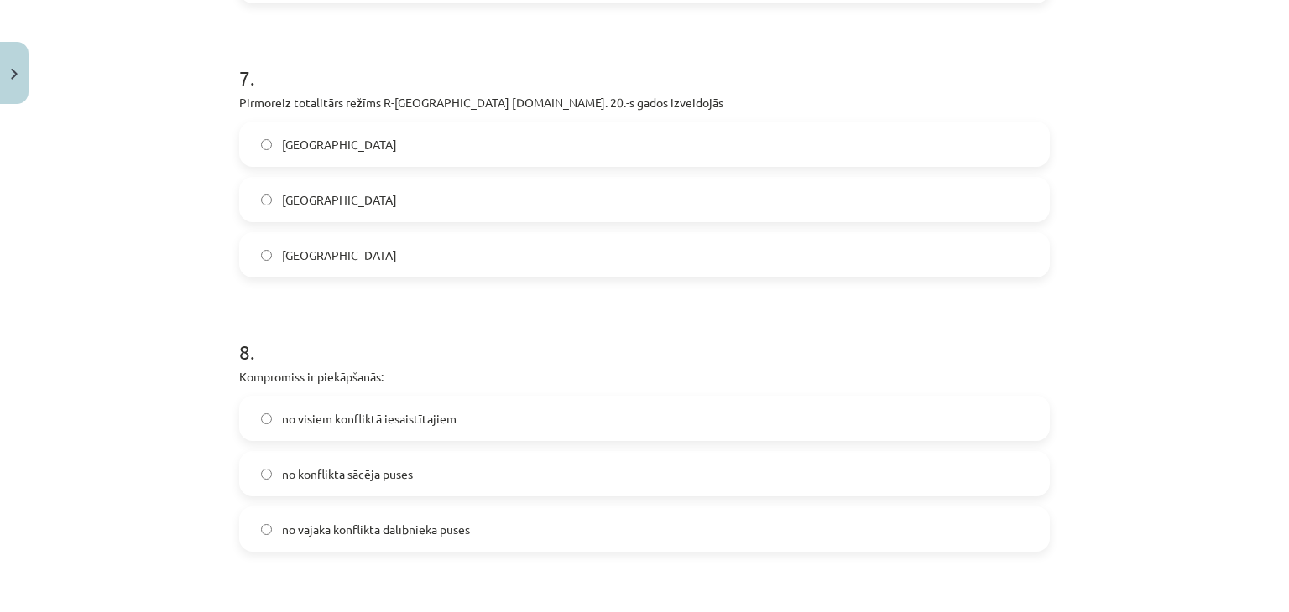
click at [370, 198] on label "Itālijā" at bounding box center [644, 200] width 807 height 42
click at [389, 424] on span "no visiem konfliktā iesaistītajiem" at bounding box center [369, 419] width 174 height 18
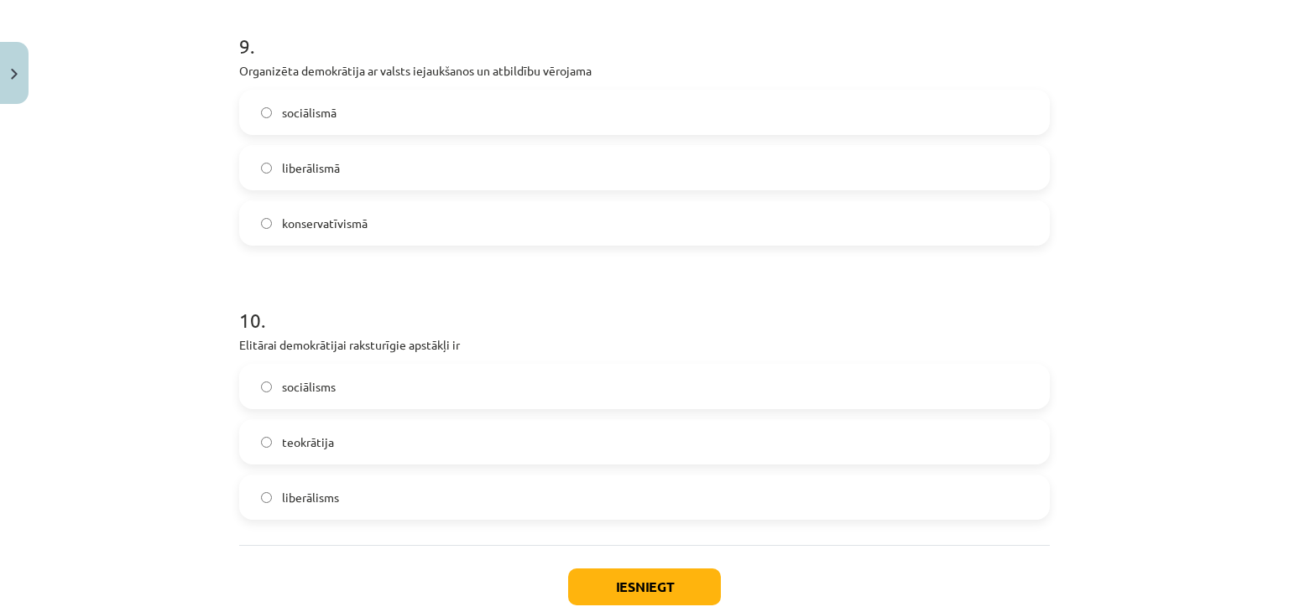
scroll to position [2528, 0]
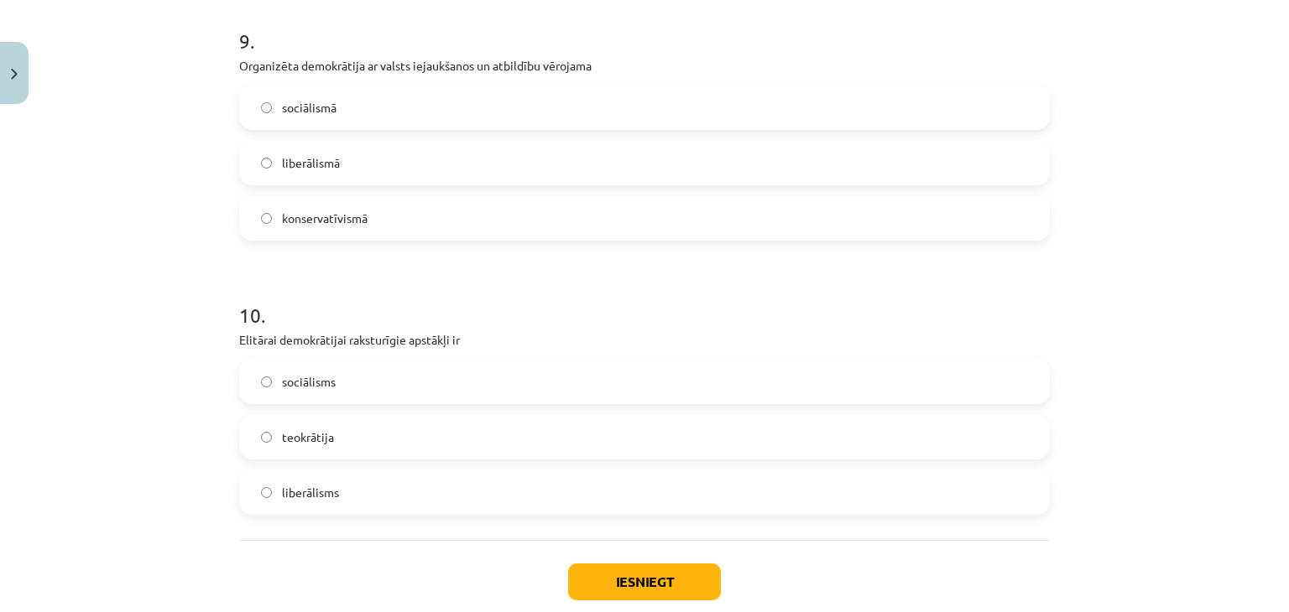
click at [324, 105] on span "sociālismā" at bounding box center [309, 108] width 55 height 18
click at [358, 500] on label "liberālisms" at bounding box center [644, 492] width 807 height 42
click at [616, 576] on button "Iesniegt" at bounding box center [644, 582] width 153 height 37
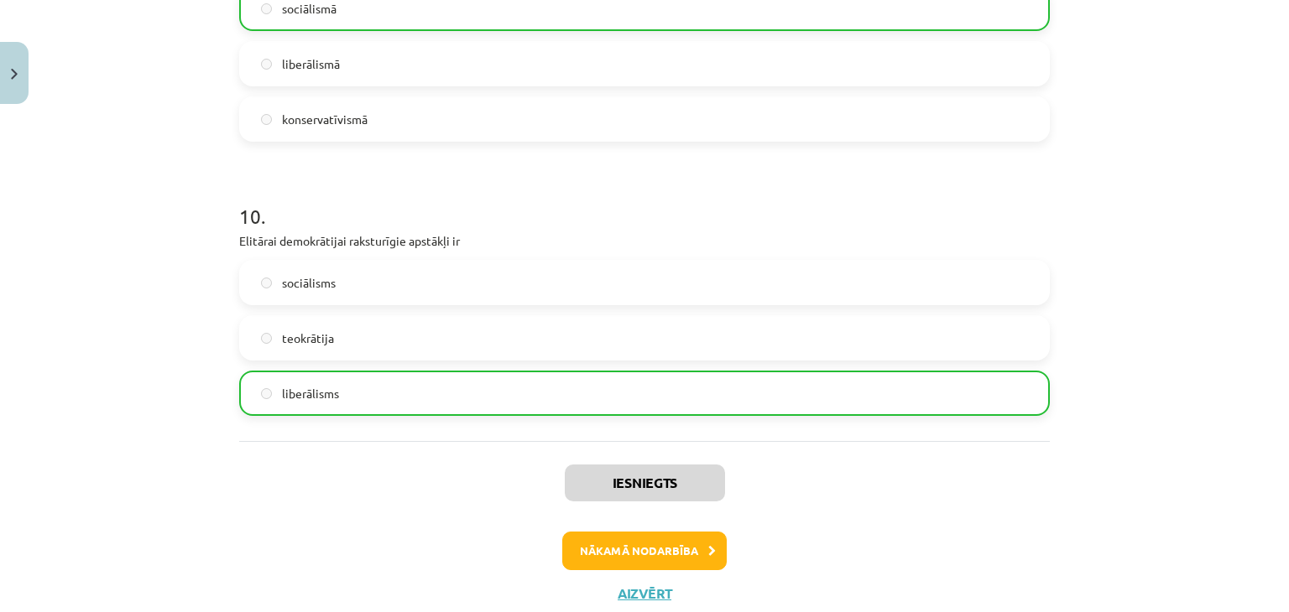
scroll to position [2678, 0]
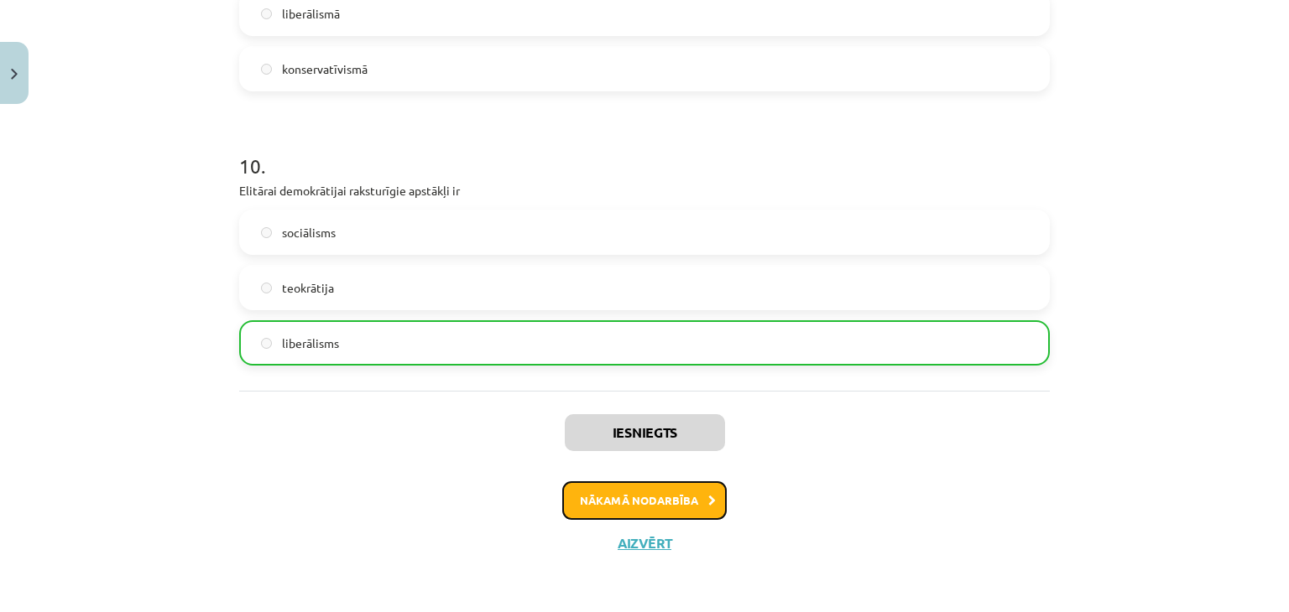
click at [649, 511] on button "Nākamā nodarbība" at bounding box center [644, 501] width 164 height 39
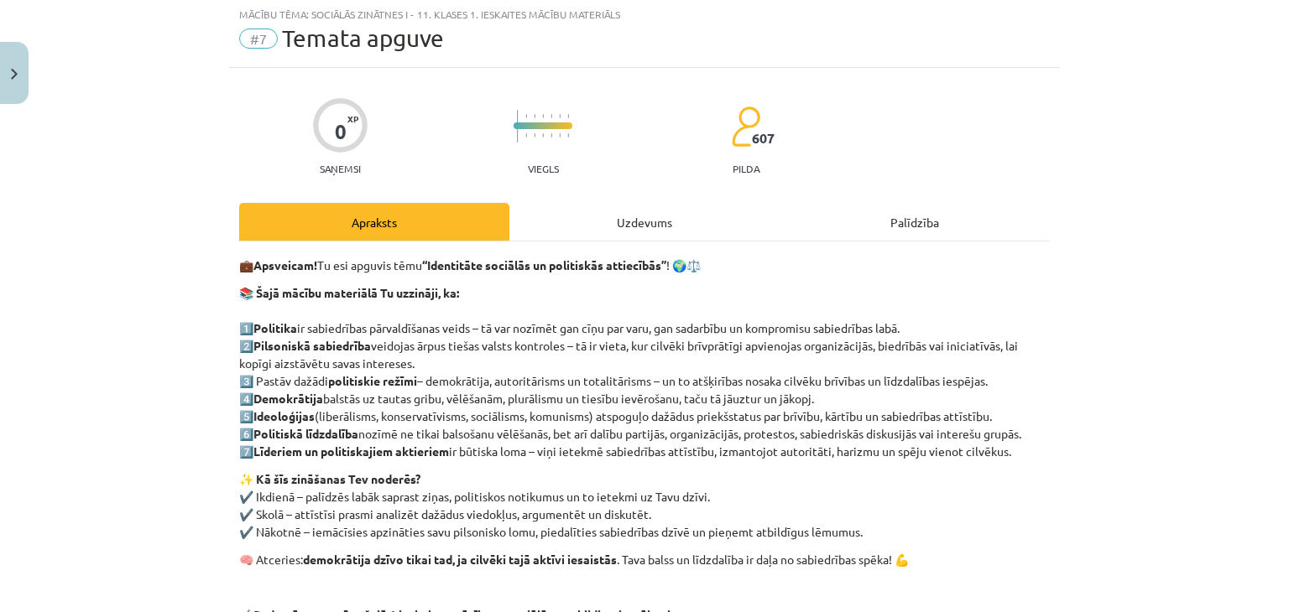
scroll to position [42, 0]
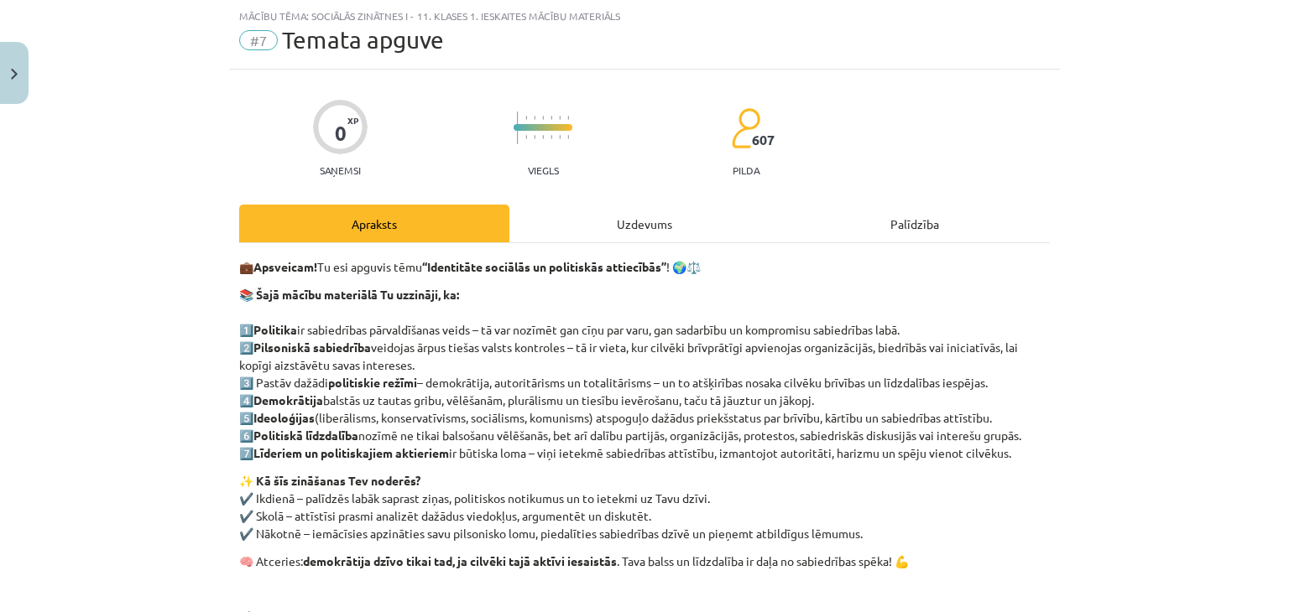
click at [607, 215] on div "Uzdevums" at bounding box center [644, 224] width 270 height 38
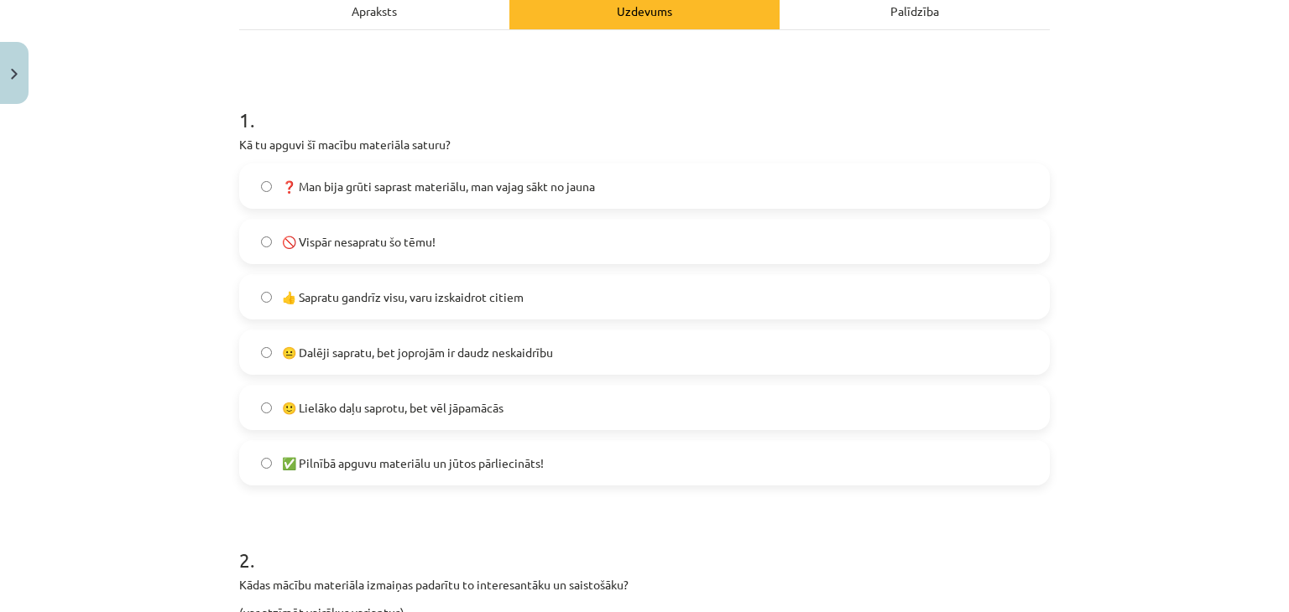
scroll to position [258, 0]
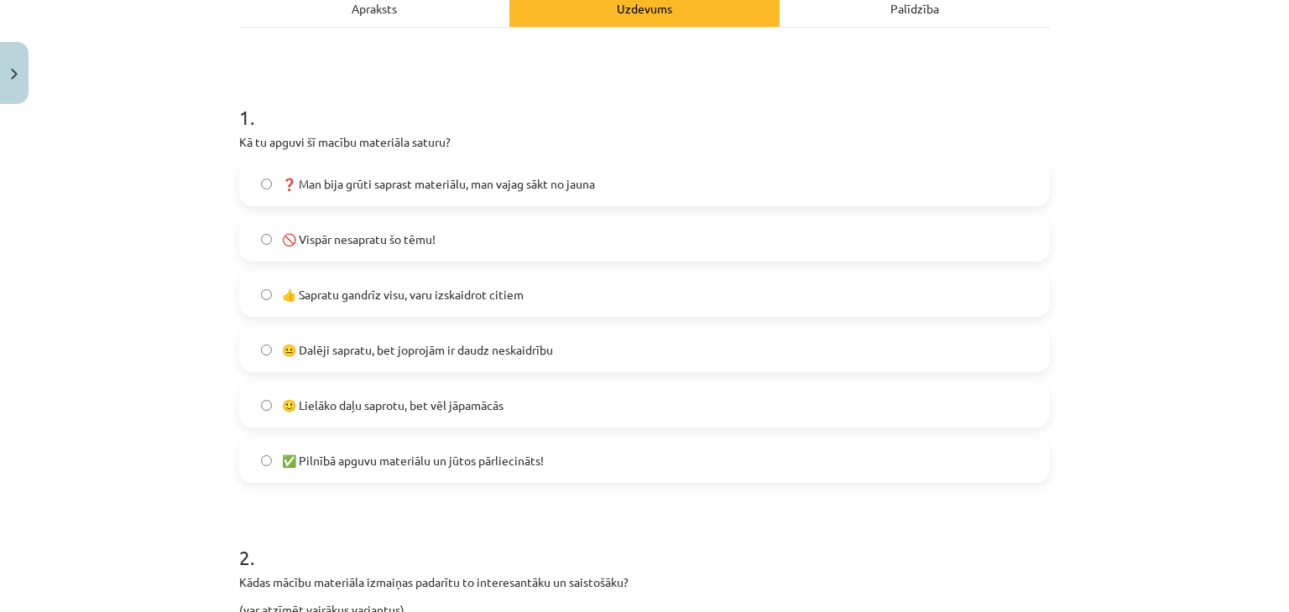
click at [431, 290] on span "👍 Sapratu gandrīz visu, varu izskaidrot citiem" at bounding box center [403, 295] width 242 height 18
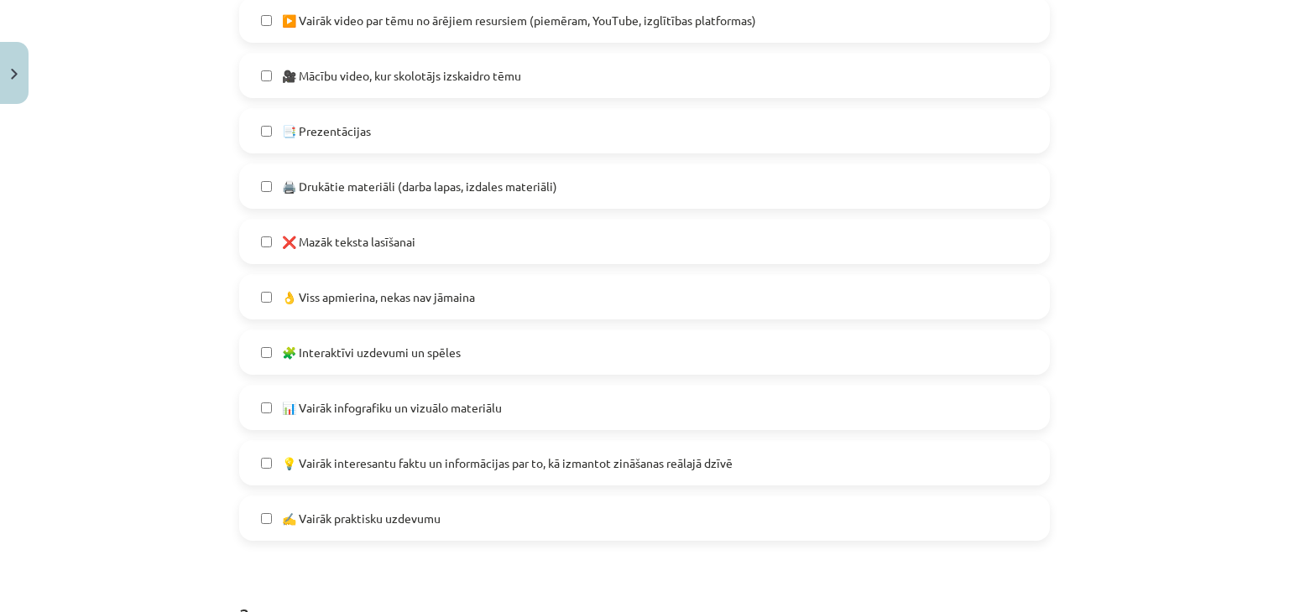
scroll to position [888, 0]
click at [399, 249] on span "❌ Mazāk teksta lasīšanai" at bounding box center [348, 243] width 133 height 18
click at [336, 461] on span "💡 Vairāk interesantu faktu un informācijas par to, kā izmantot zināšanas reālaj…" at bounding box center [507, 465] width 450 height 18
click at [430, 21] on span "▶️ Vairāk video par tēmu no ārējiem resursiem (piemēram, YouTube, izglītības pl…" at bounding box center [519, 22] width 474 height 18
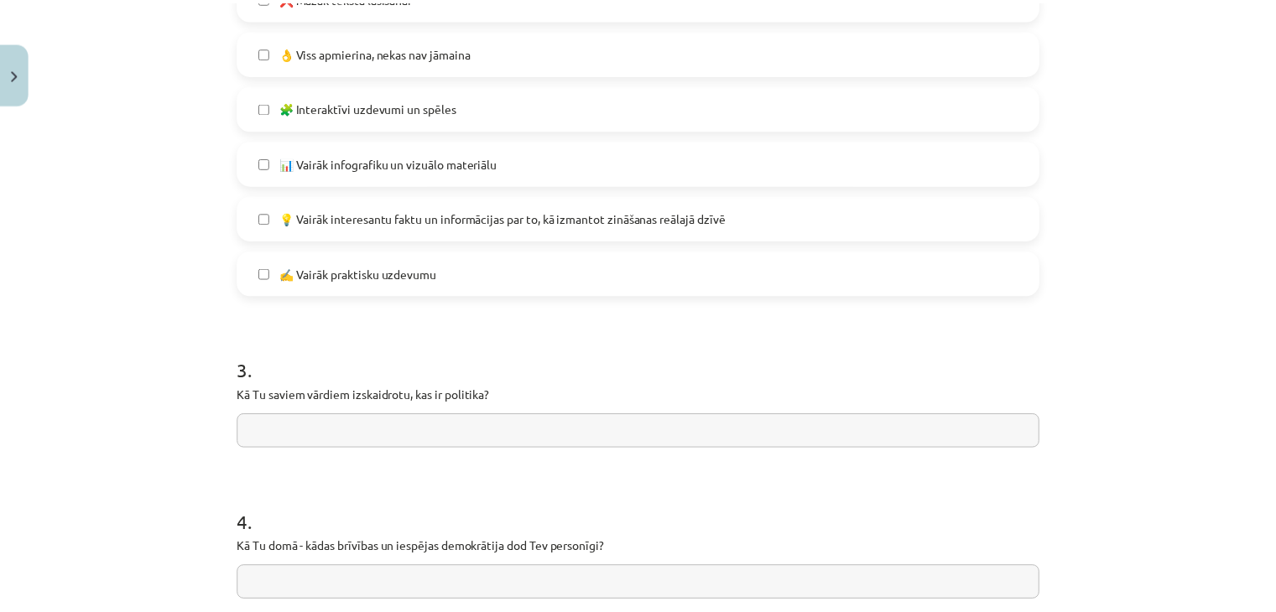
scroll to position [1308, 0]
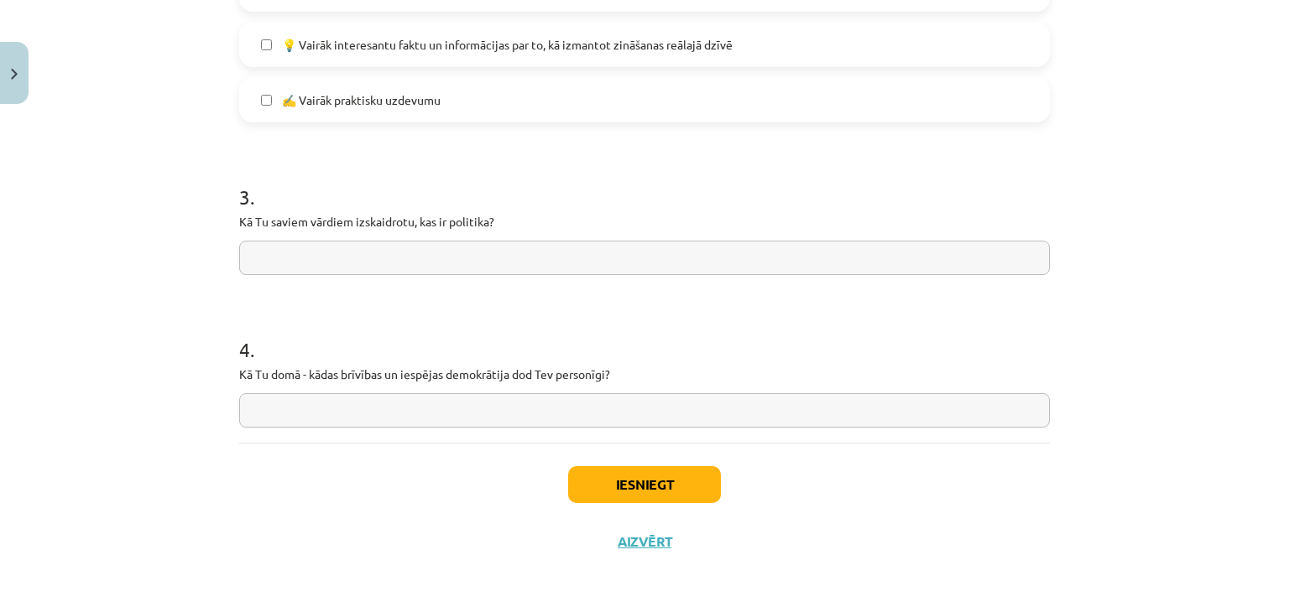
click at [401, 261] on input "text" at bounding box center [644, 258] width 810 height 34
type input "**********"
drag, startPoint x: 235, startPoint y: 370, endPoint x: 640, endPoint y: 395, distance: 406.0
click at [640, 395] on div "4 . Kā Tu domā - kādas brīvības un iespējas demokrātija dod Tev personīgi?" at bounding box center [644, 368] width 810 height 119
copy p
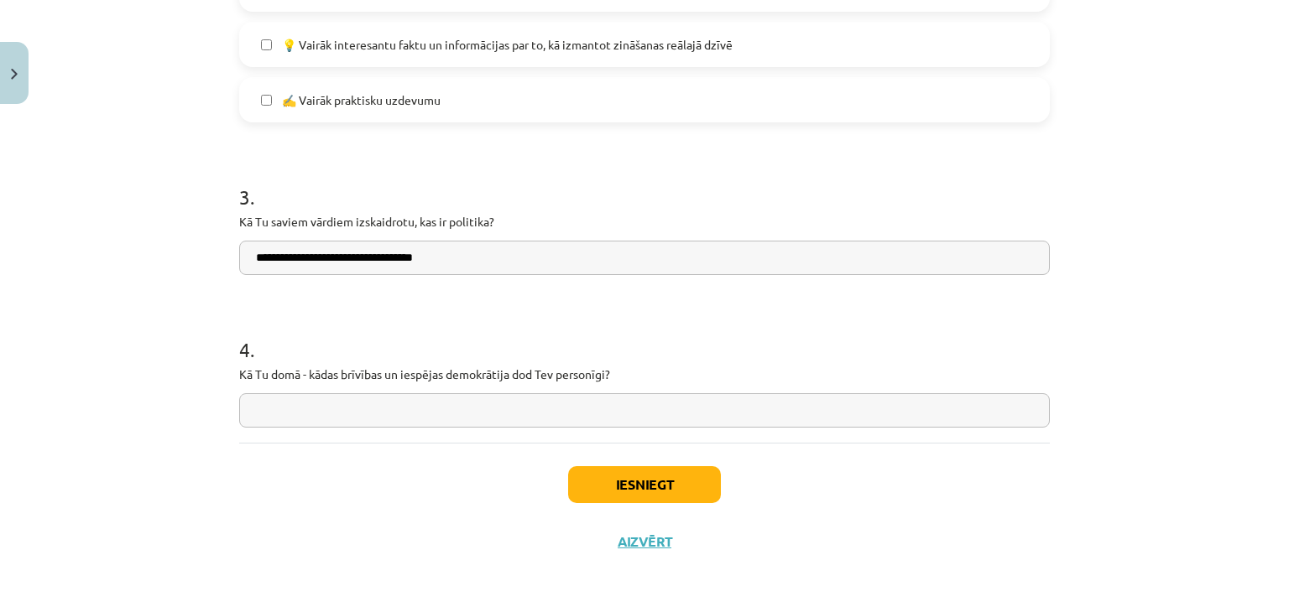
click at [442, 404] on input "text" at bounding box center [644, 410] width 810 height 34
paste input "**********"
type input "**********"
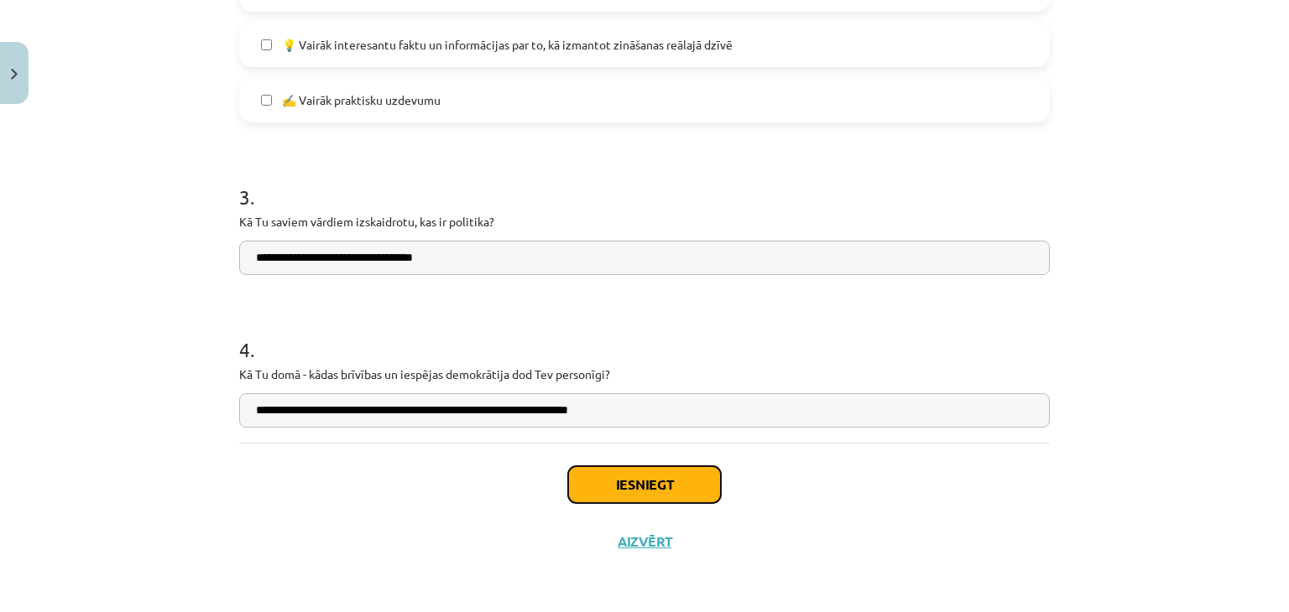
click at [615, 483] on button "Iesniegt" at bounding box center [644, 484] width 153 height 37
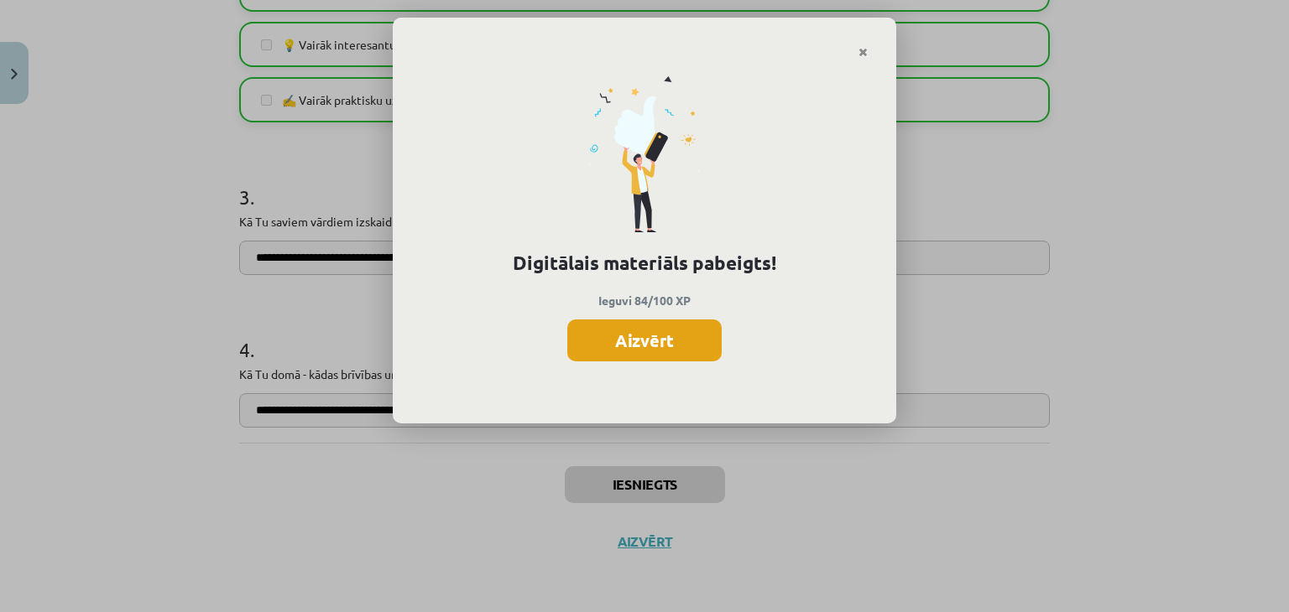
click at [635, 343] on button "Aizvērt" at bounding box center [644, 341] width 154 height 42
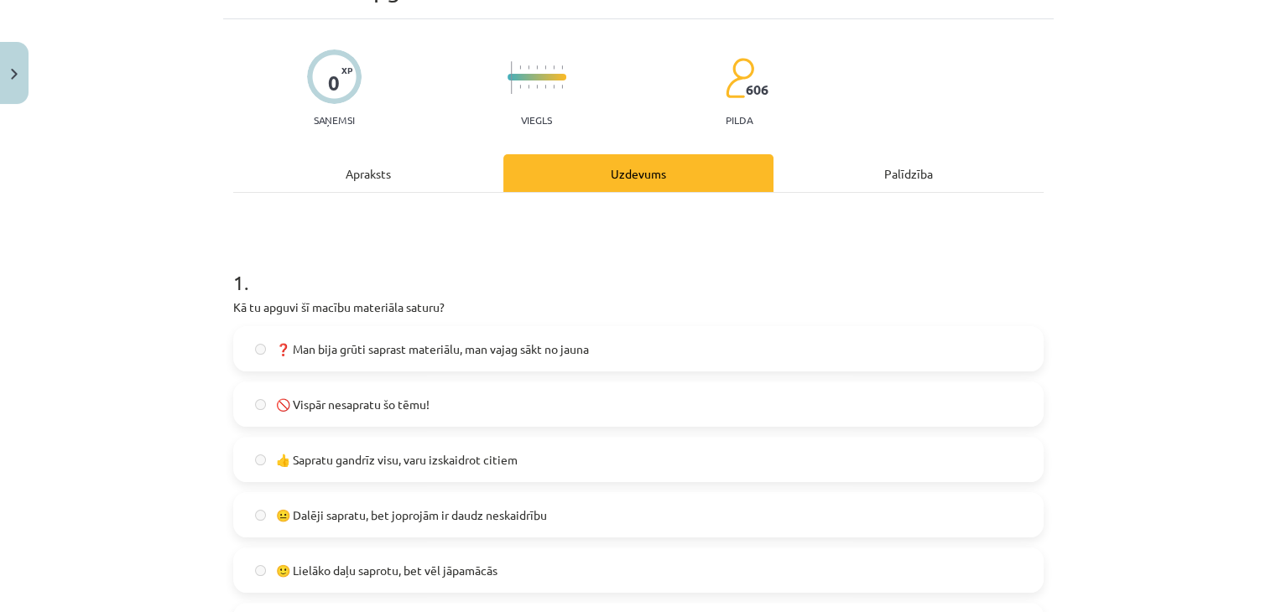
scroll to position [91, 0]
click at [0, 90] on button "Close" at bounding box center [14, 73] width 29 height 62
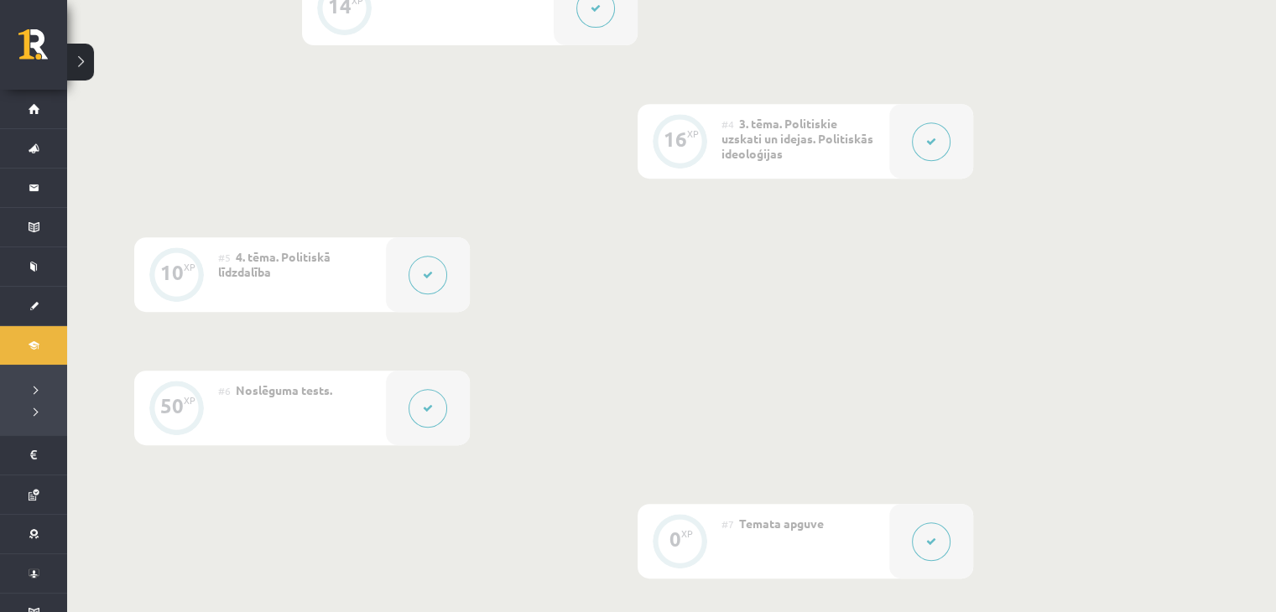
scroll to position [1008, 0]
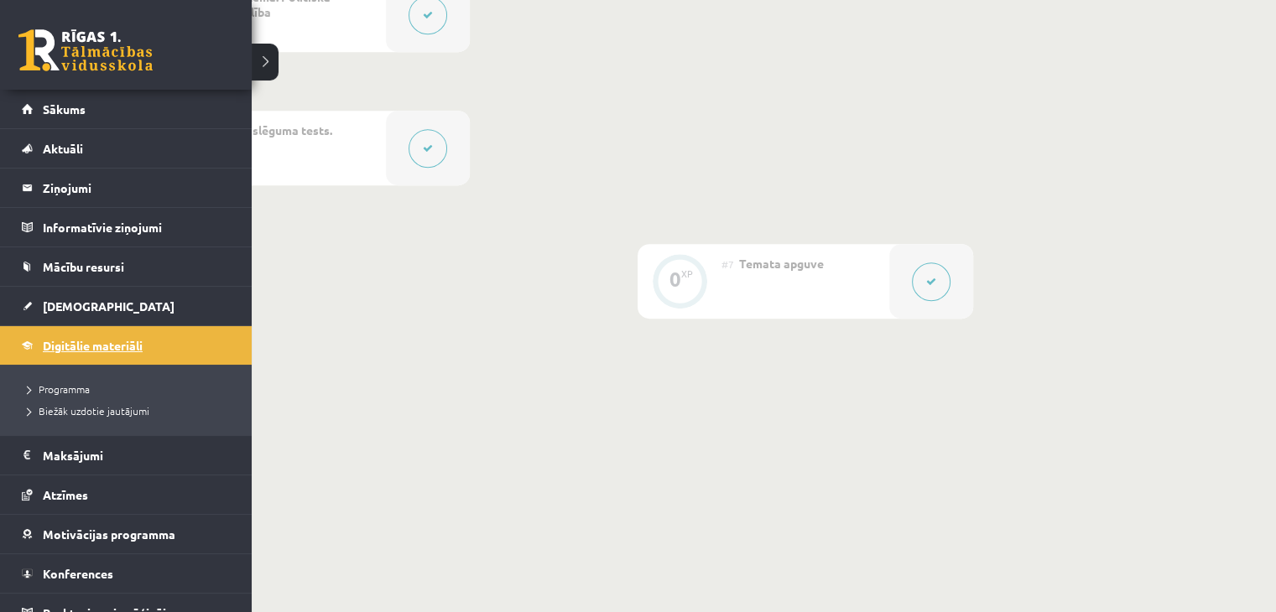
click at [54, 350] on span "Digitālie materiāli" at bounding box center [93, 345] width 100 height 15
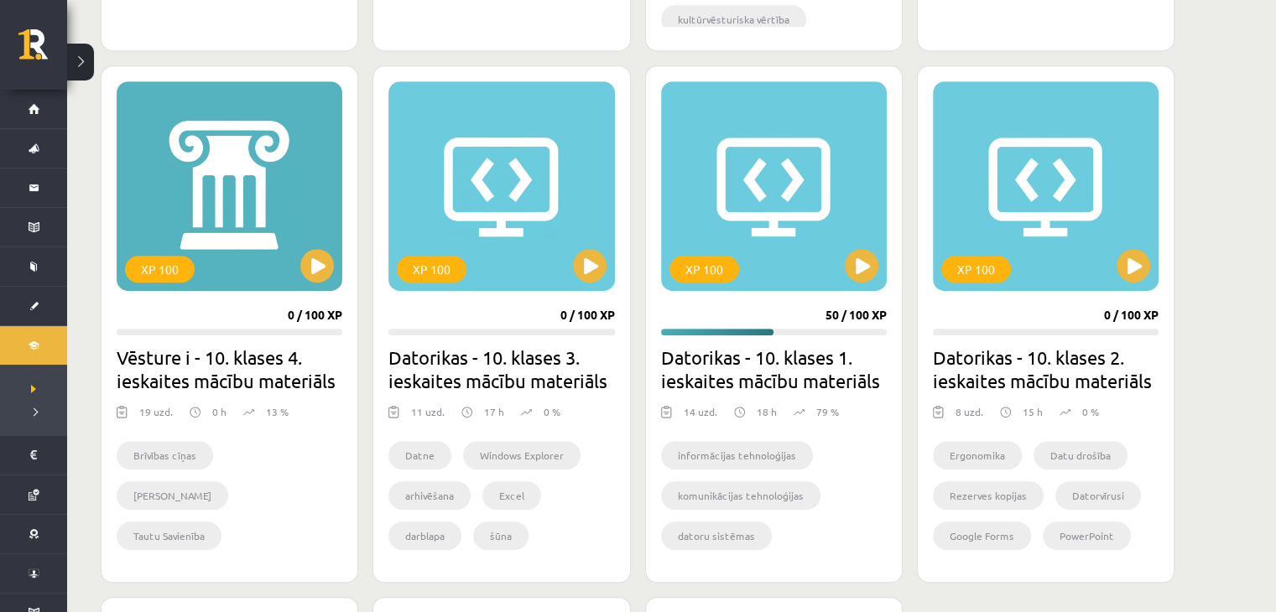
scroll to position [993, 0]
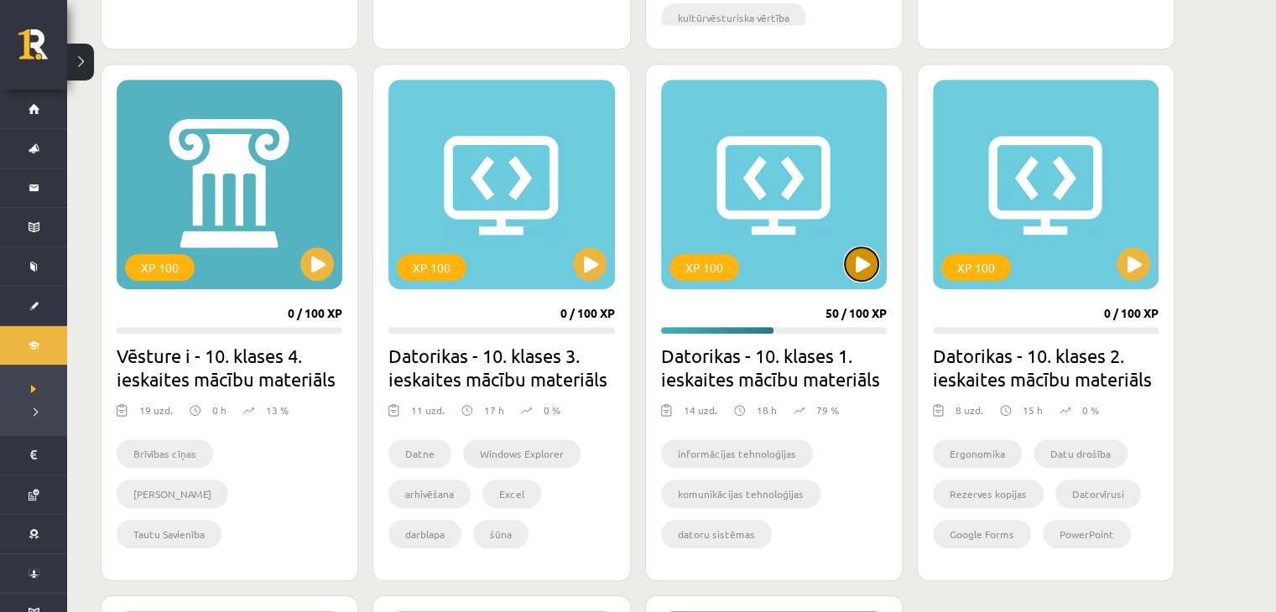
click at [862, 266] on button at bounding box center [862, 264] width 34 height 34
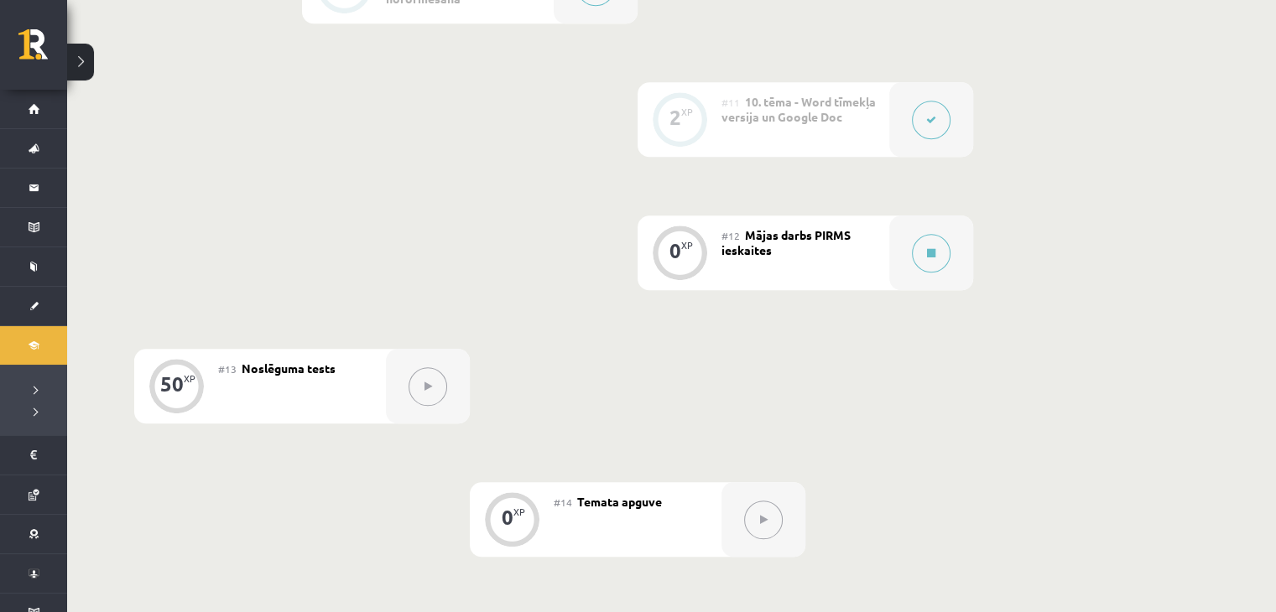
scroll to position [1770, 0]
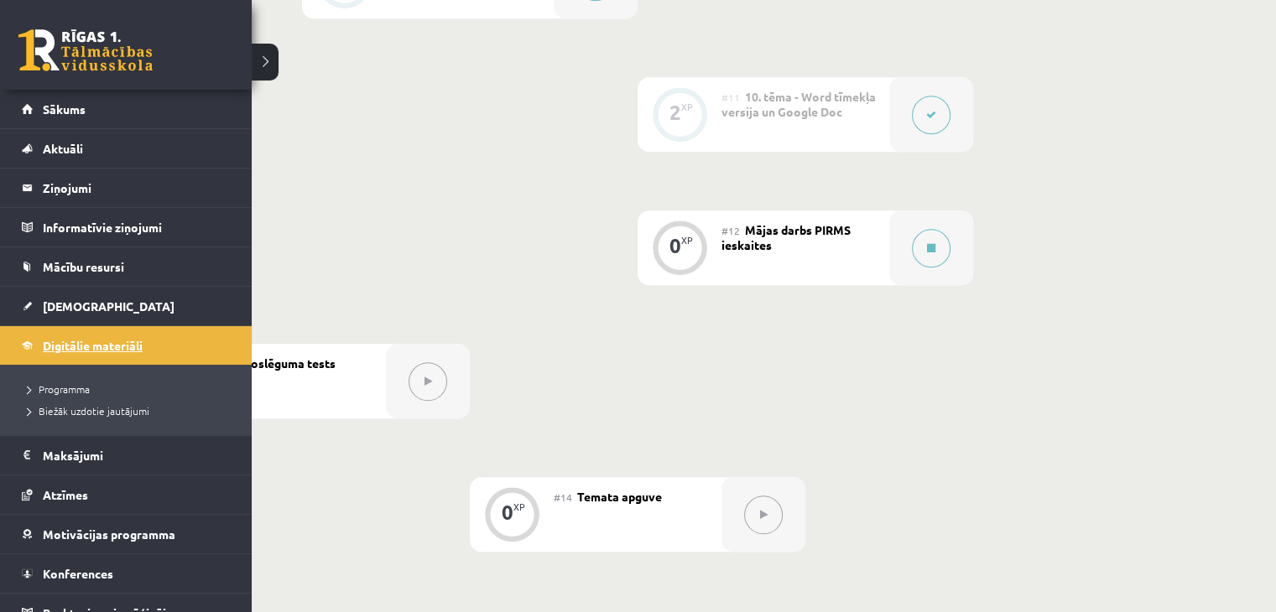
click at [73, 351] on link "Digitālie materiāli" at bounding box center [126, 345] width 209 height 39
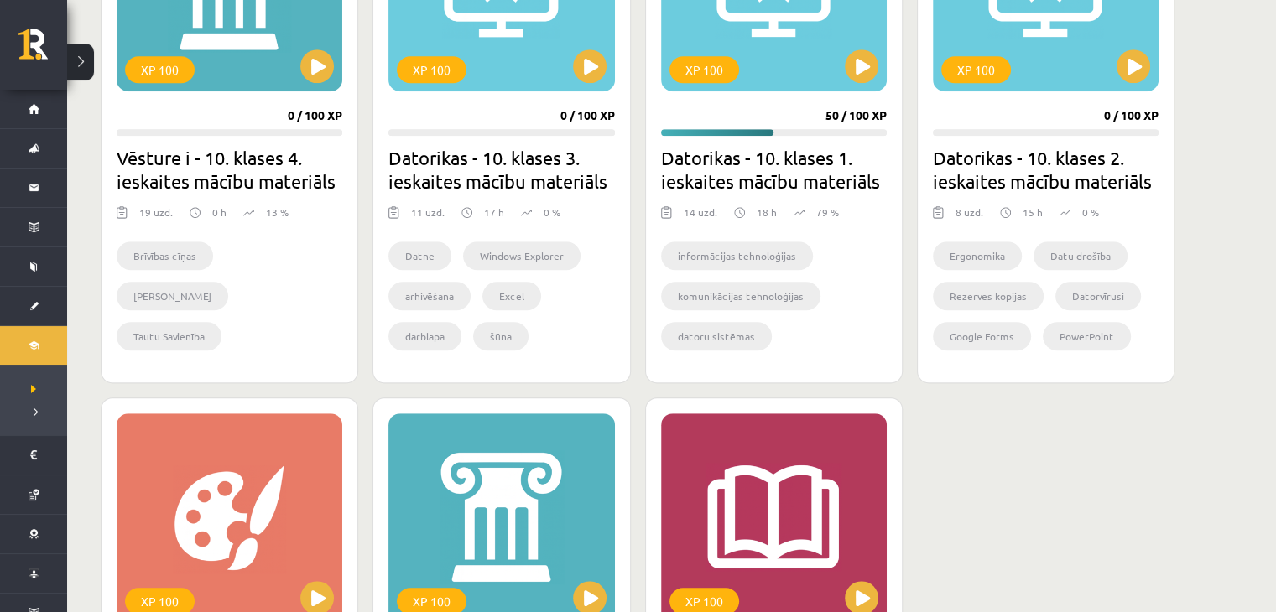
scroll to position [1191, 0]
click at [1127, 73] on button at bounding box center [1134, 66] width 34 height 34
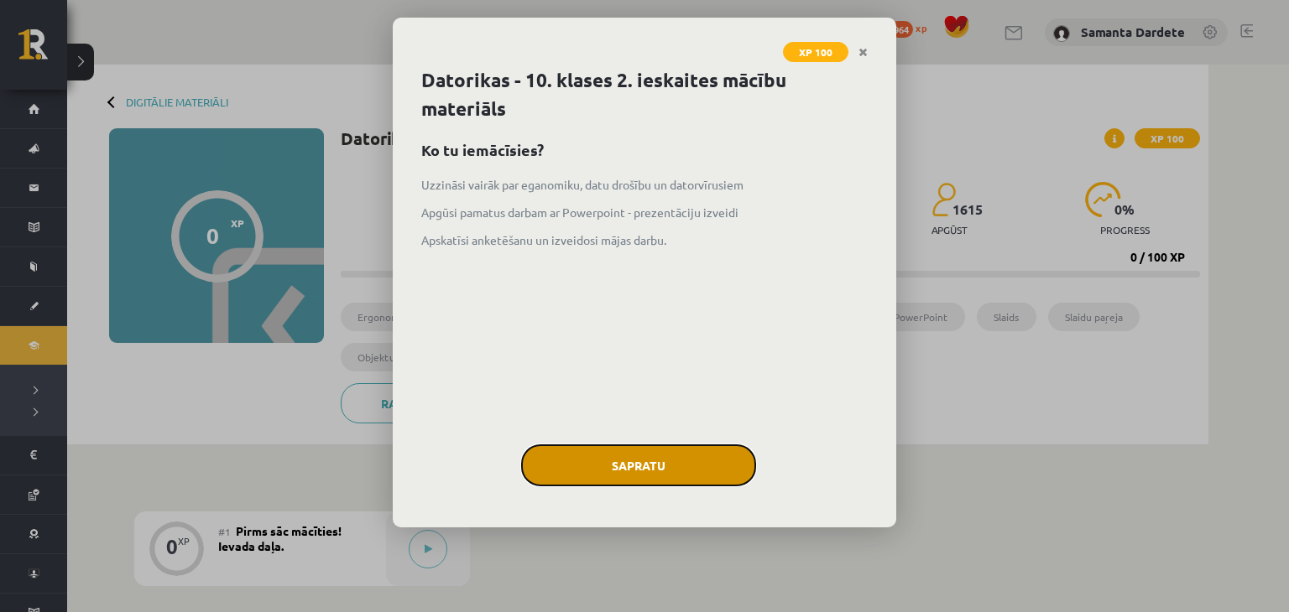
click at [698, 468] on button "Sapratu" at bounding box center [638, 466] width 235 height 42
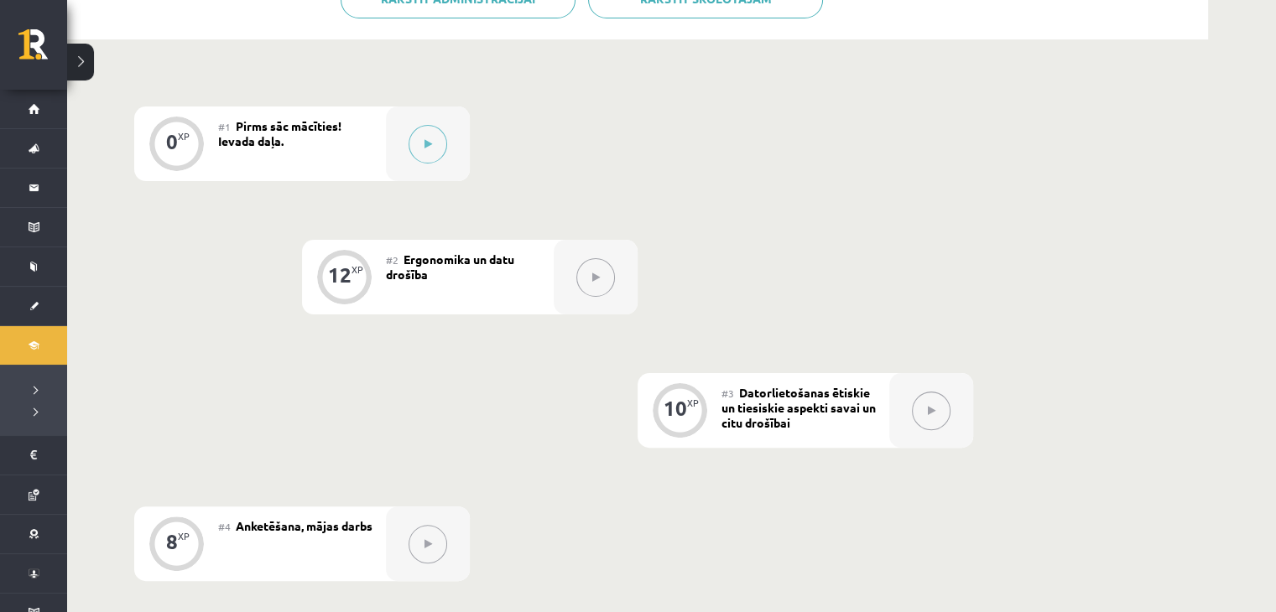
scroll to position [394, 0]
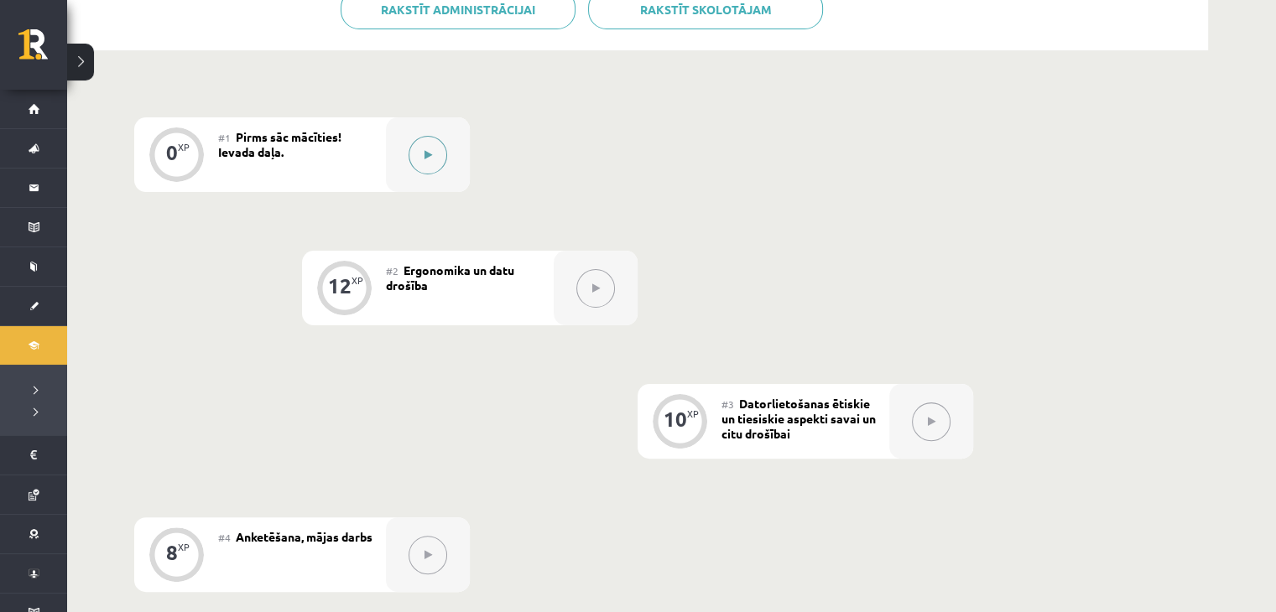
click at [435, 154] on button at bounding box center [428, 155] width 39 height 39
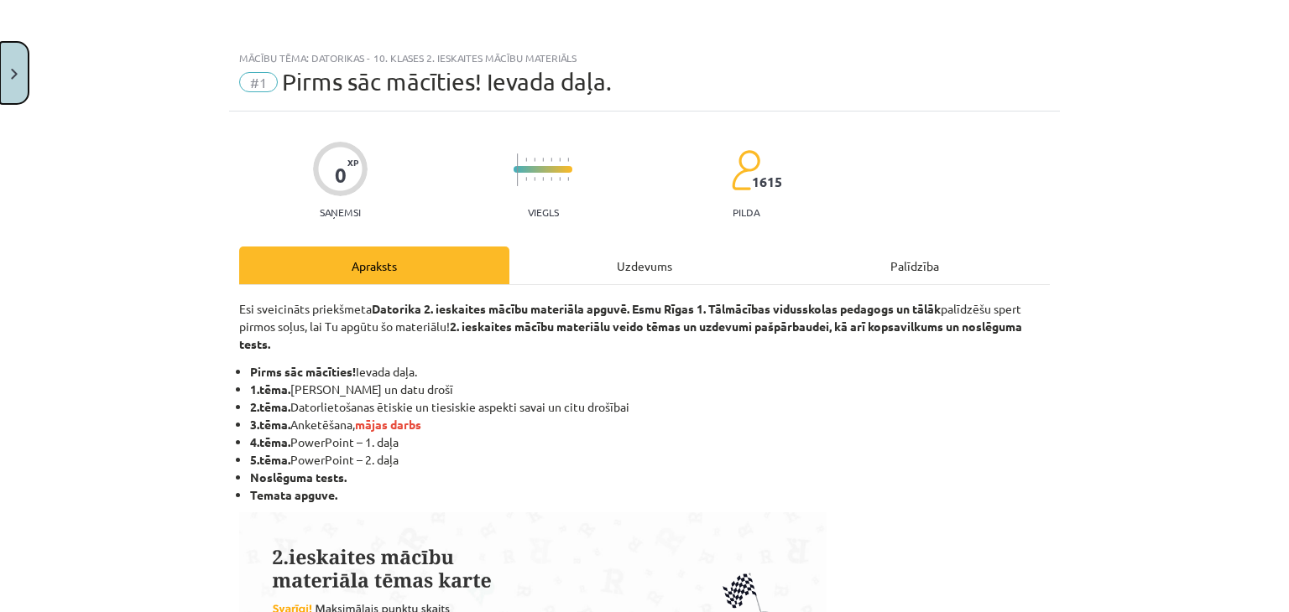
click at [12, 81] on button "Close" at bounding box center [14, 73] width 29 height 62
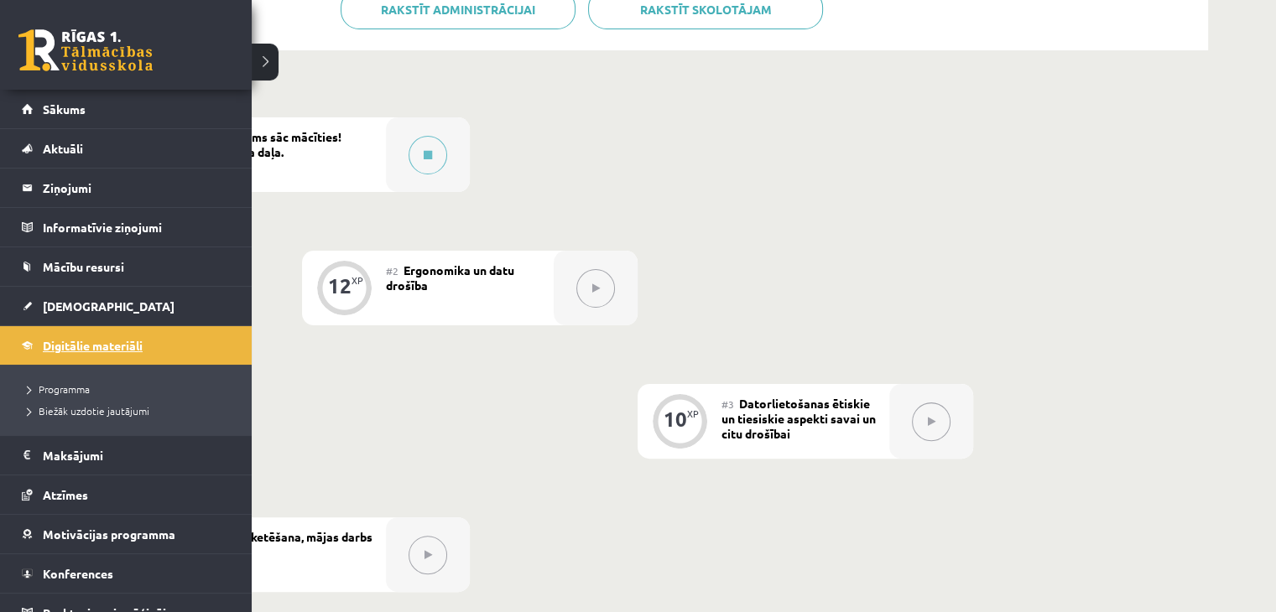
click at [77, 346] on span "Digitālie materiāli" at bounding box center [93, 345] width 100 height 15
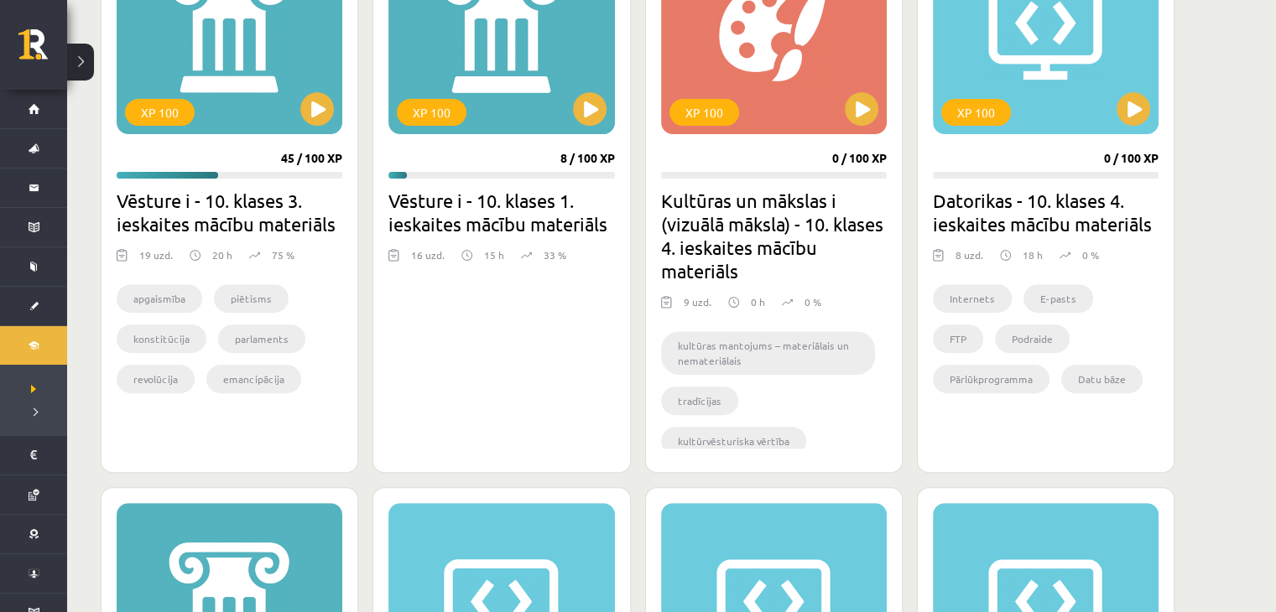
scroll to position [569, 0]
click at [1144, 112] on button at bounding box center [1134, 110] width 34 height 34
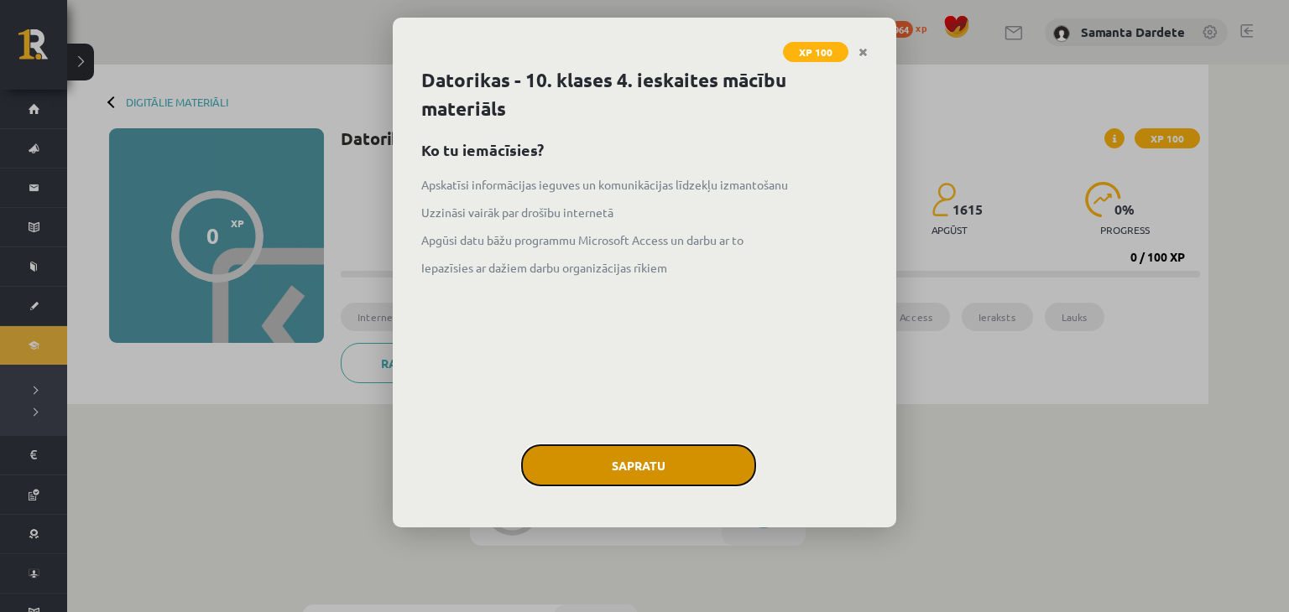
click at [651, 464] on button "Sapratu" at bounding box center [638, 466] width 235 height 42
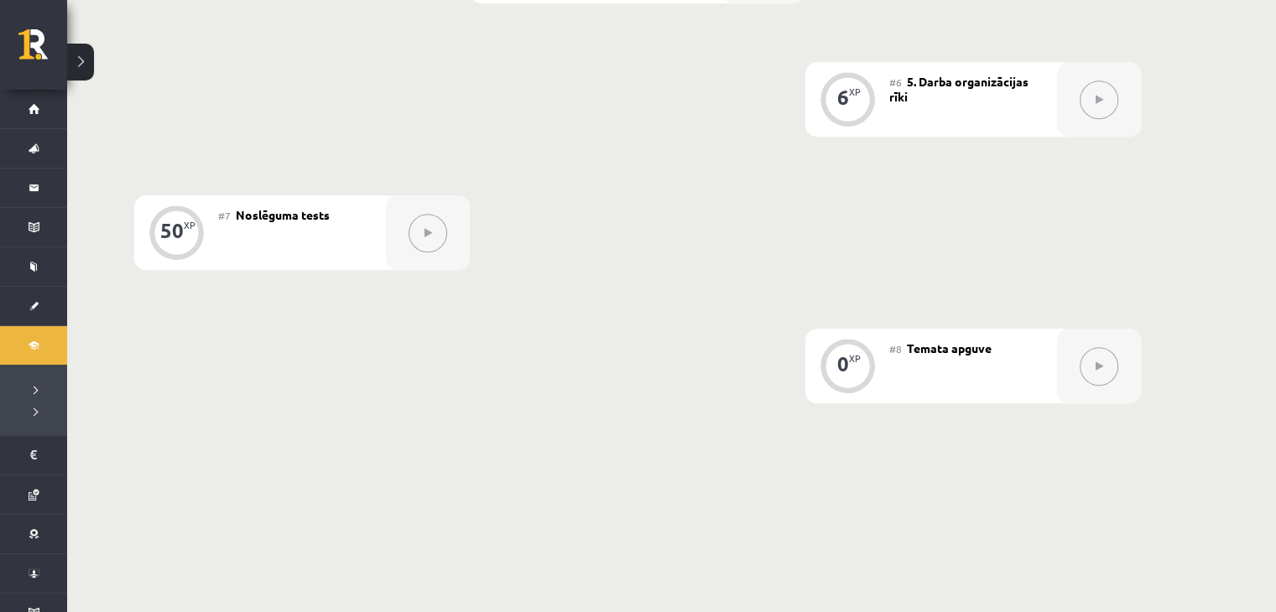
scroll to position [1077, 0]
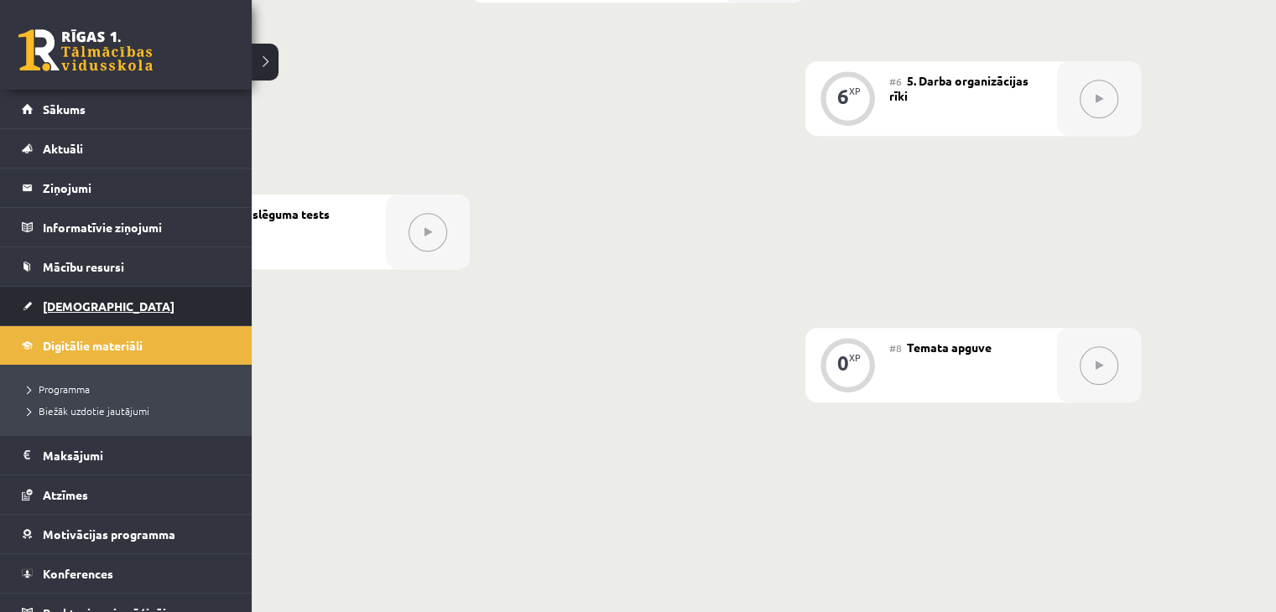
click at [101, 307] on link "[DEMOGRAPHIC_DATA]" at bounding box center [126, 306] width 209 height 39
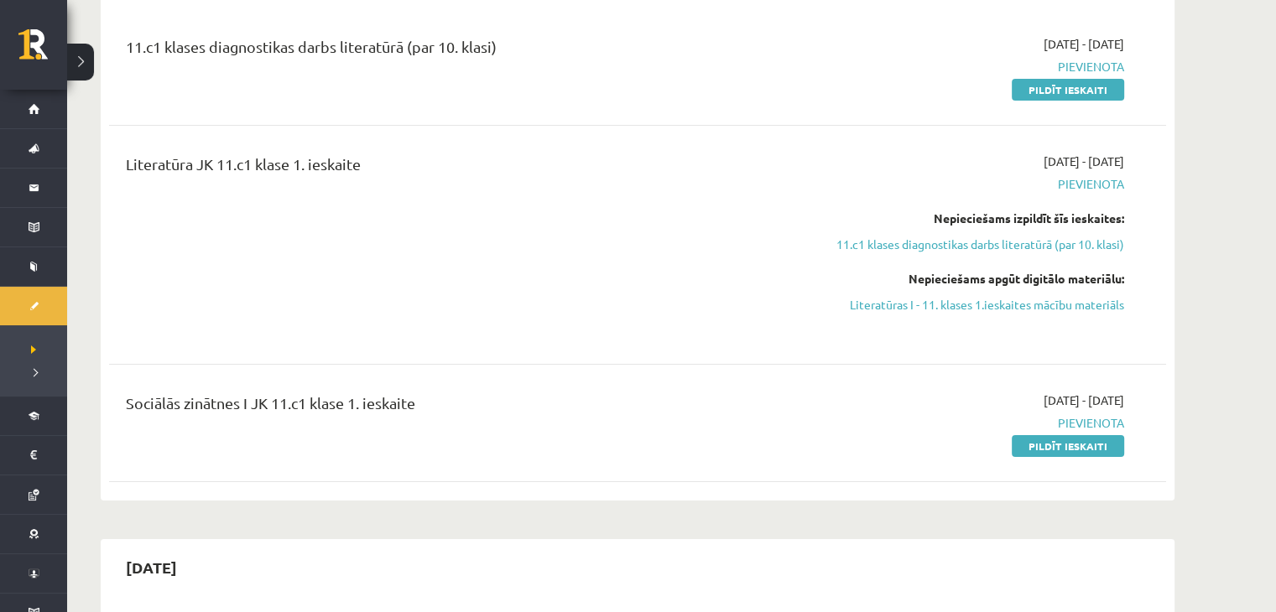
scroll to position [200, 0]
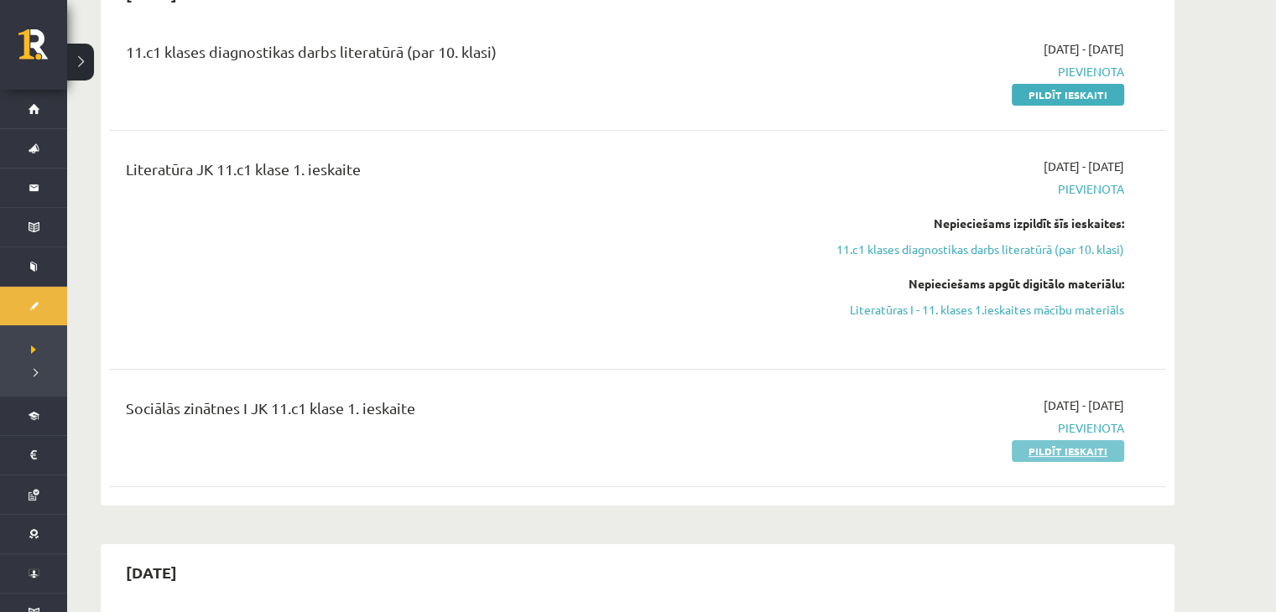
click at [1057, 456] on link "Pildīt ieskaiti" at bounding box center [1068, 451] width 112 height 22
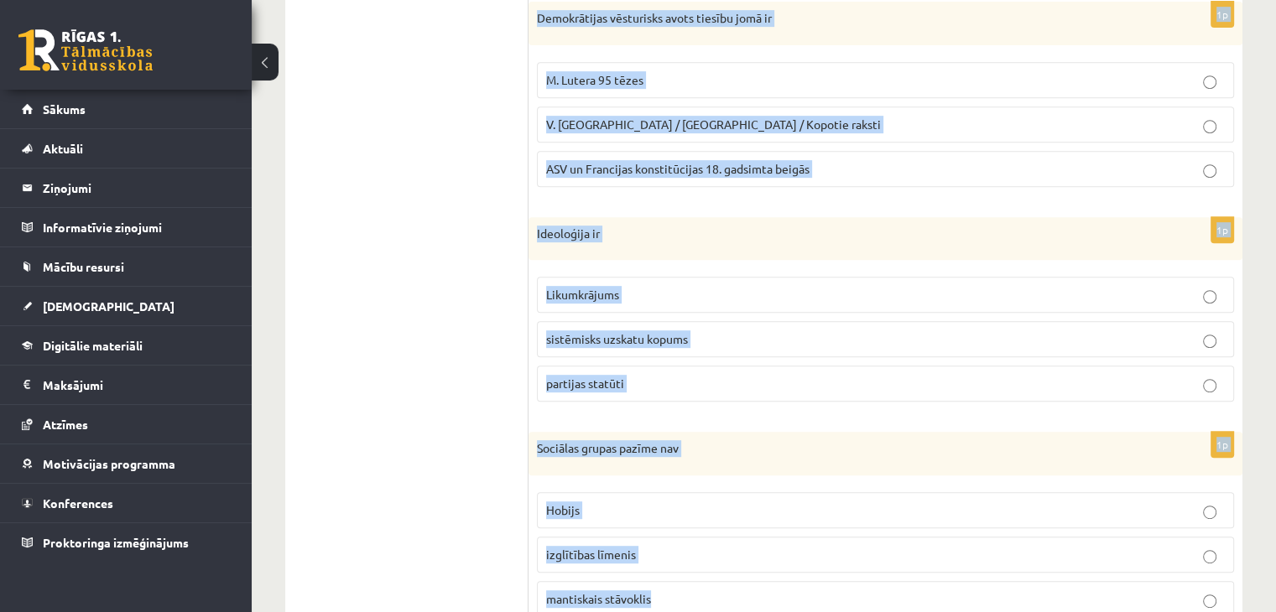
scroll to position [810, 0]
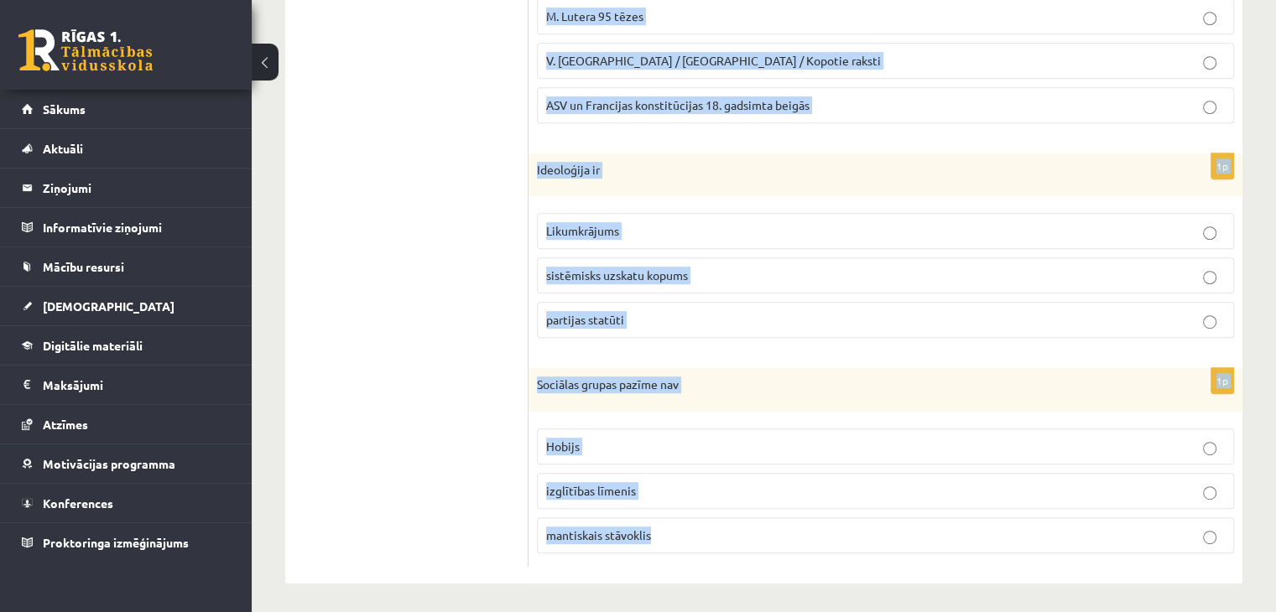
drag, startPoint x: 537, startPoint y: 340, endPoint x: 831, endPoint y: 538, distance: 354.8
click at [831, 538] on form "1p Sociālas grupas pazīme ir Nodarbošanās veids [DEMOGRAPHIC_DATA] piederība re…" at bounding box center [885, 29] width 680 height 1076
copy form "Sociālas grupas pazīme ir Nodarbošanās veids individuālisms piederība reliģiska…"
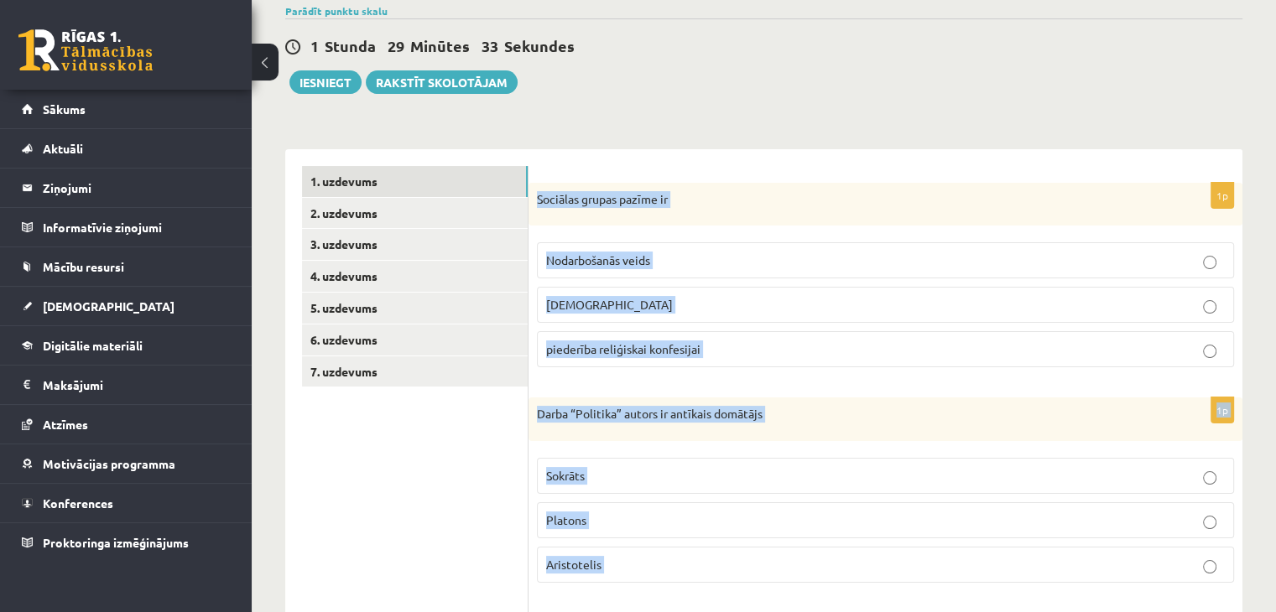
scroll to position [135, 0]
click at [677, 273] on label "Nodarbošanās veids" at bounding box center [885, 260] width 697 height 36
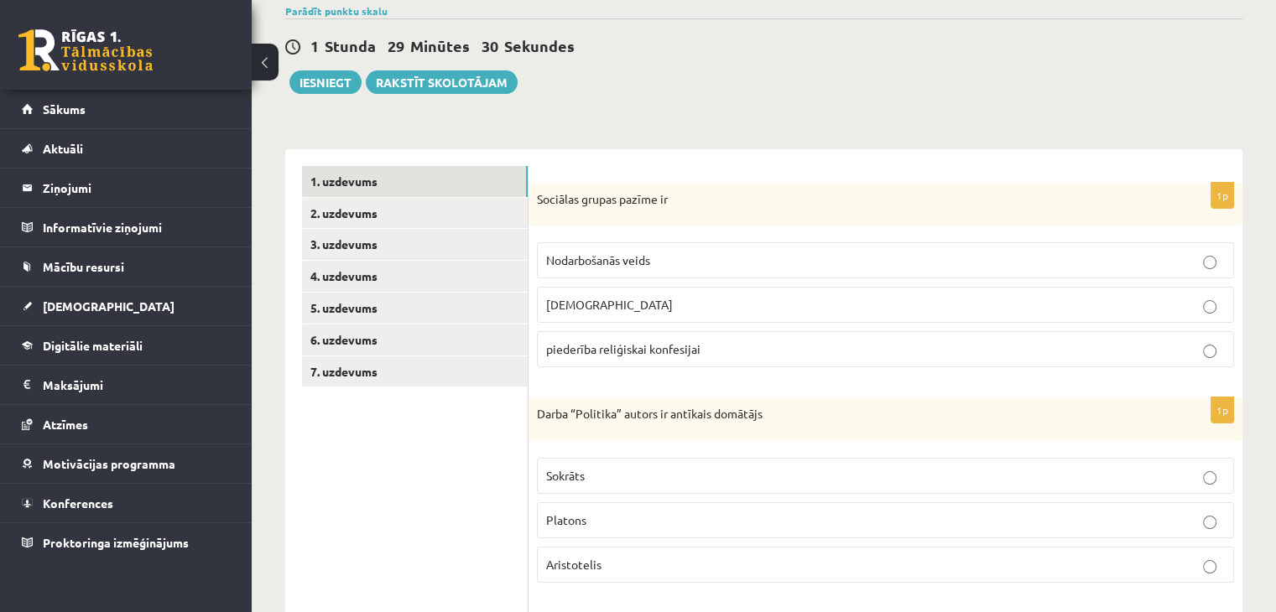
click at [600, 569] on p "Aristotelis" at bounding box center [885, 565] width 679 height 18
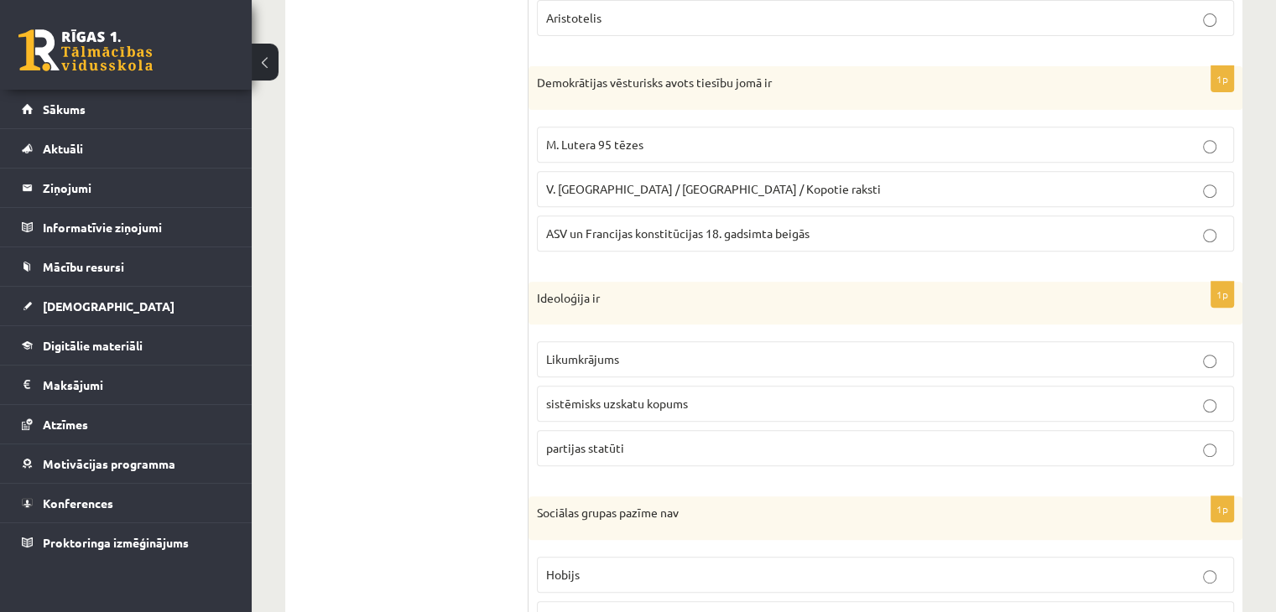
scroll to position [684, 0]
click at [654, 224] on span "ASV un Francijas konstitūcijas 18. gadsimta beigās" at bounding box center [677, 231] width 263 height 15
click at [617, 395] on span "sistēmisks uzskatu kopums" at bounding box center [617, 401] width 142 height 15
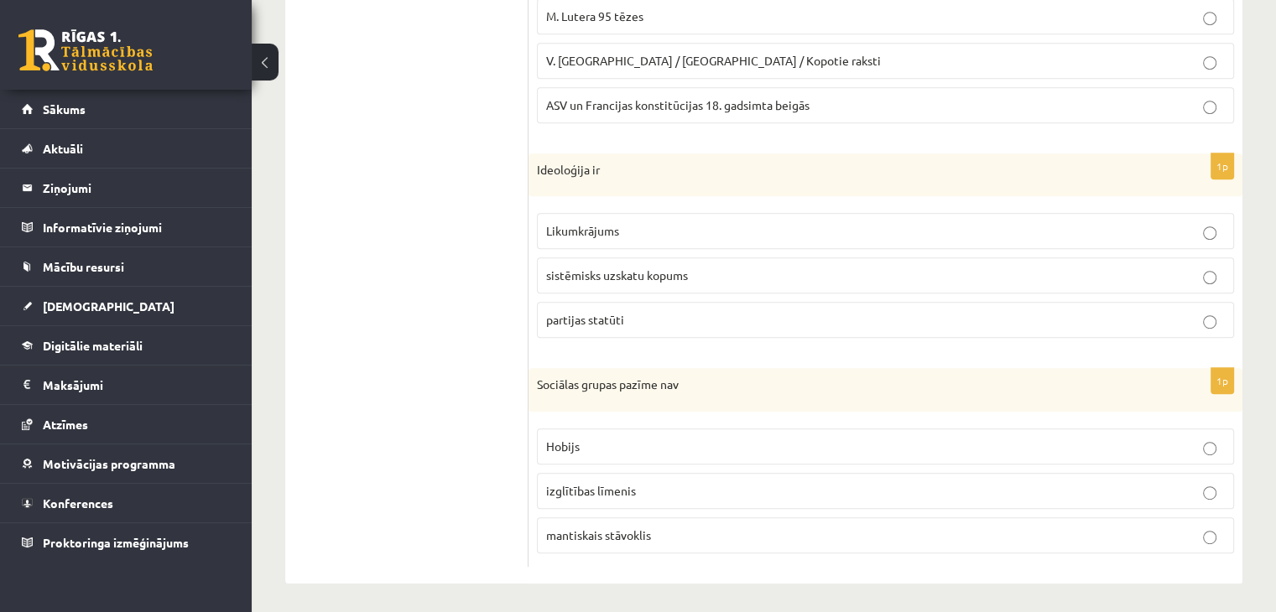
click at [618, 447] on p "Hobijs" at bounding box center [885, 447] width 679 height 18
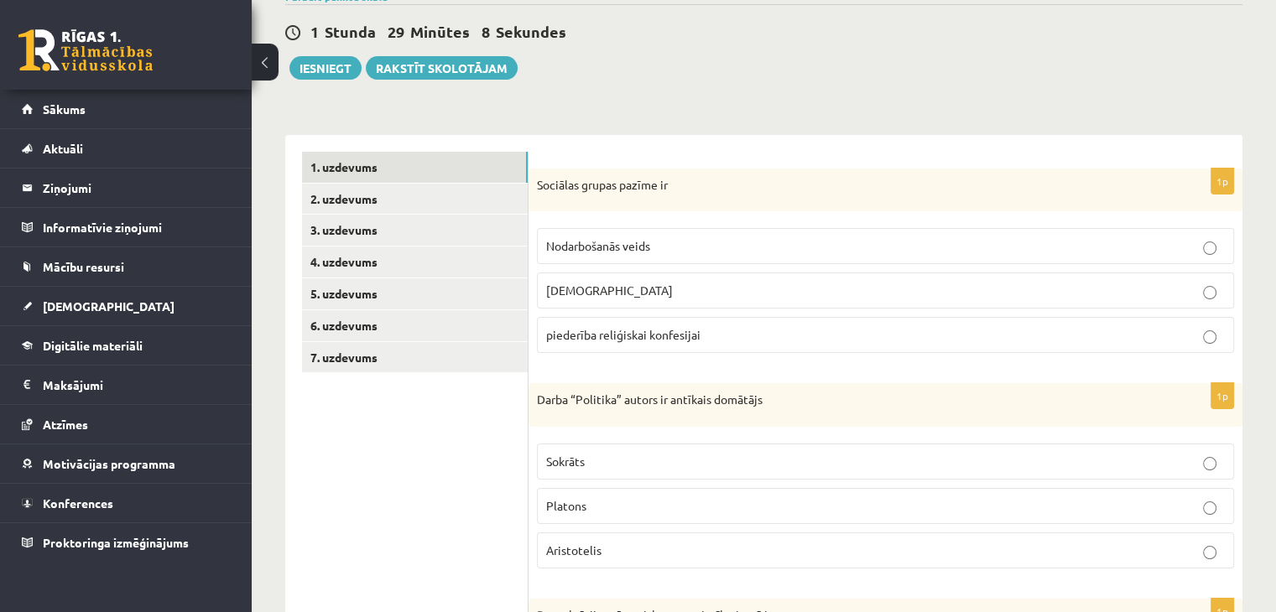
scroll to position [135, 0]
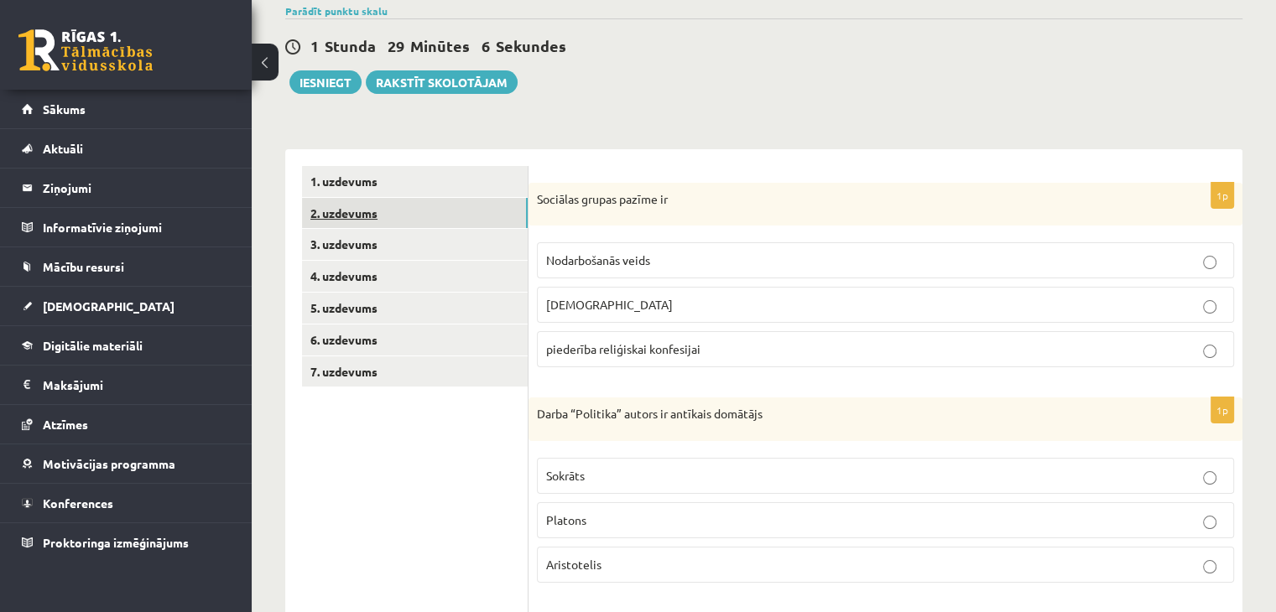
click at [387, 209] on link "2. uzdevums" at bounding box center [415, 213] width 226 height 31
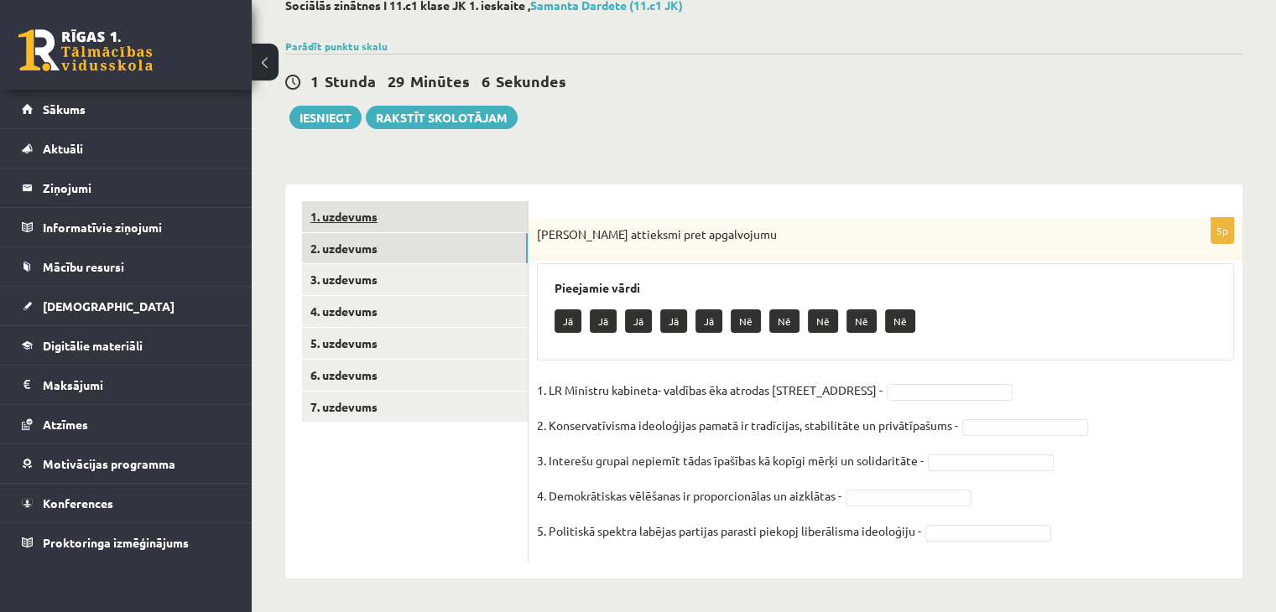
scroll to position [100, 0]
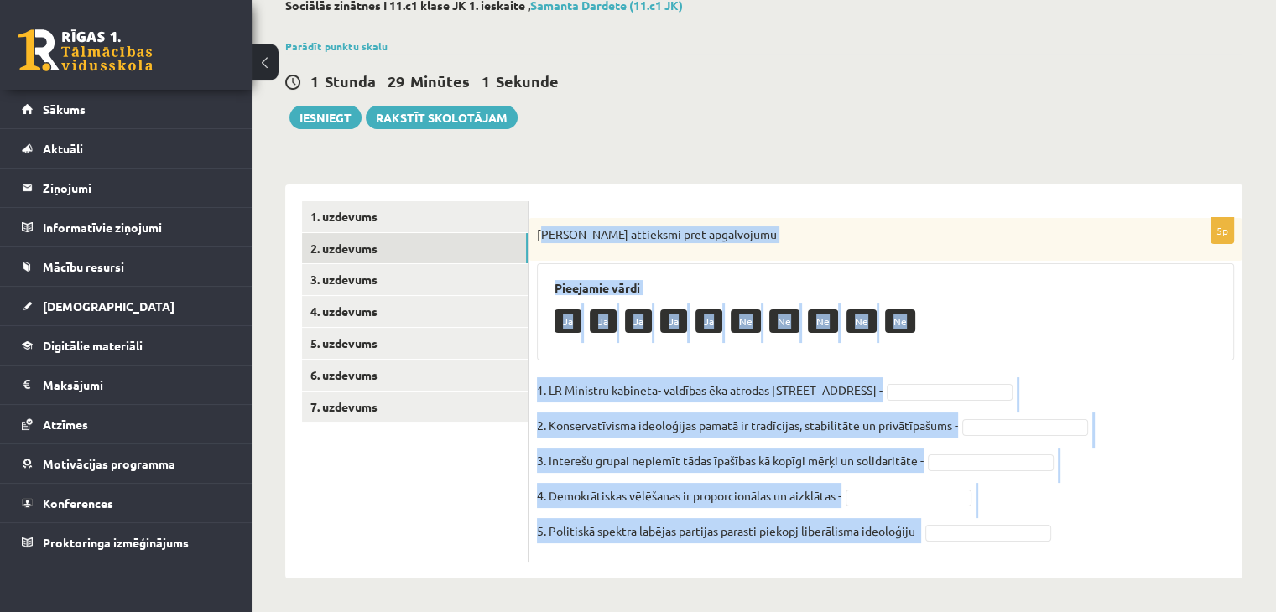
drag, startPoint x: 539, startPoint y: 233, endPoint x: 991, endPoint y: 553, distance: 553.0
click at [991, 553] on div "5p Izsaki attieksmi pret apgalvojumu Pieejamie vārdi Jā Jā Jā Jā Jā Nē Nē Nē Nē…" at bounding box center [886, 390] width 714 height 344
copy div "zsaki attieksmi pret apgalvojumu Pieejamie vārdi Jā Jā Jā Jā Jā Nē Nē Nē Nē Nē …"
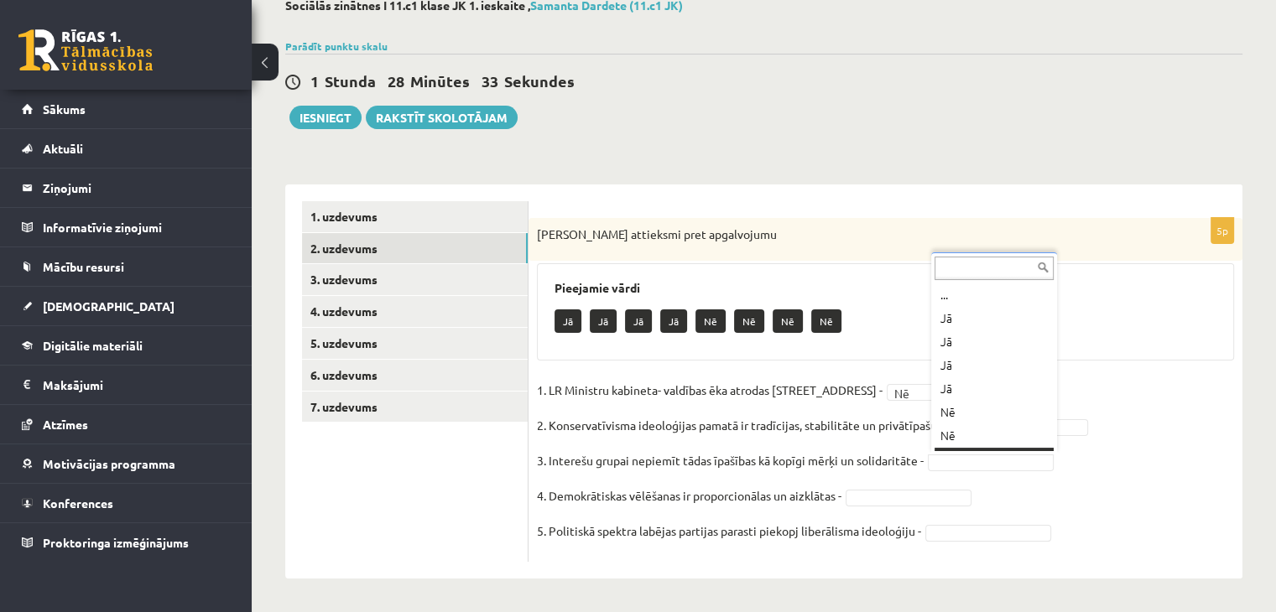
scroll to position [20, 0]
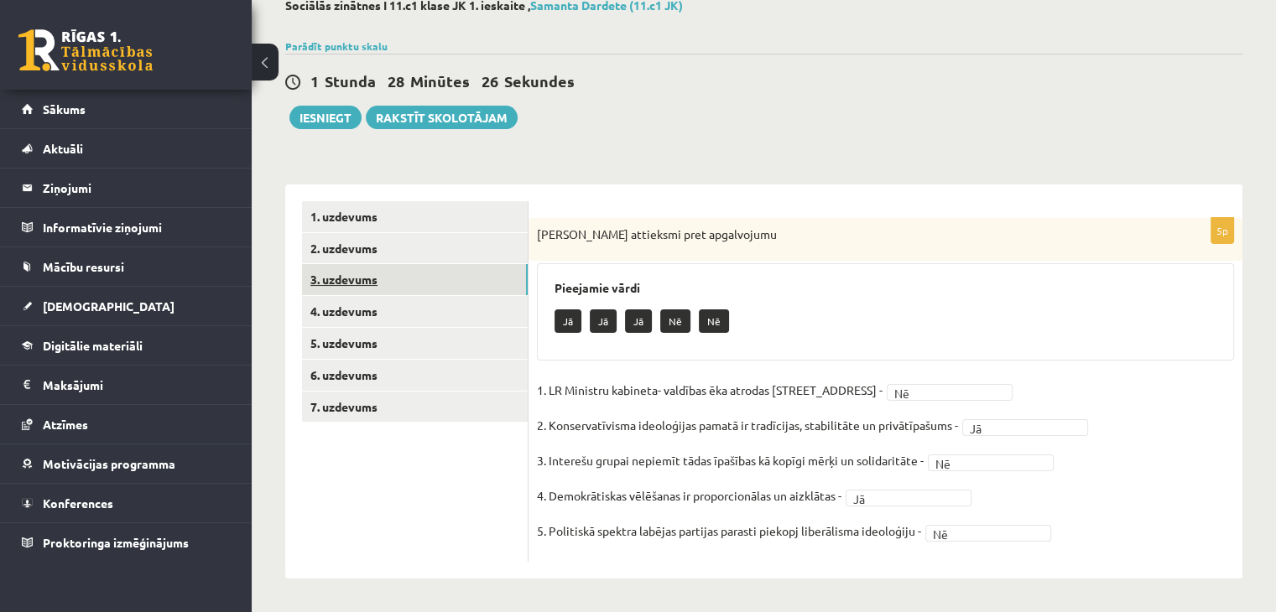
click at [442, 275] on link "3. uzdevums" at bounding box center [415, 279] width 226 height 31
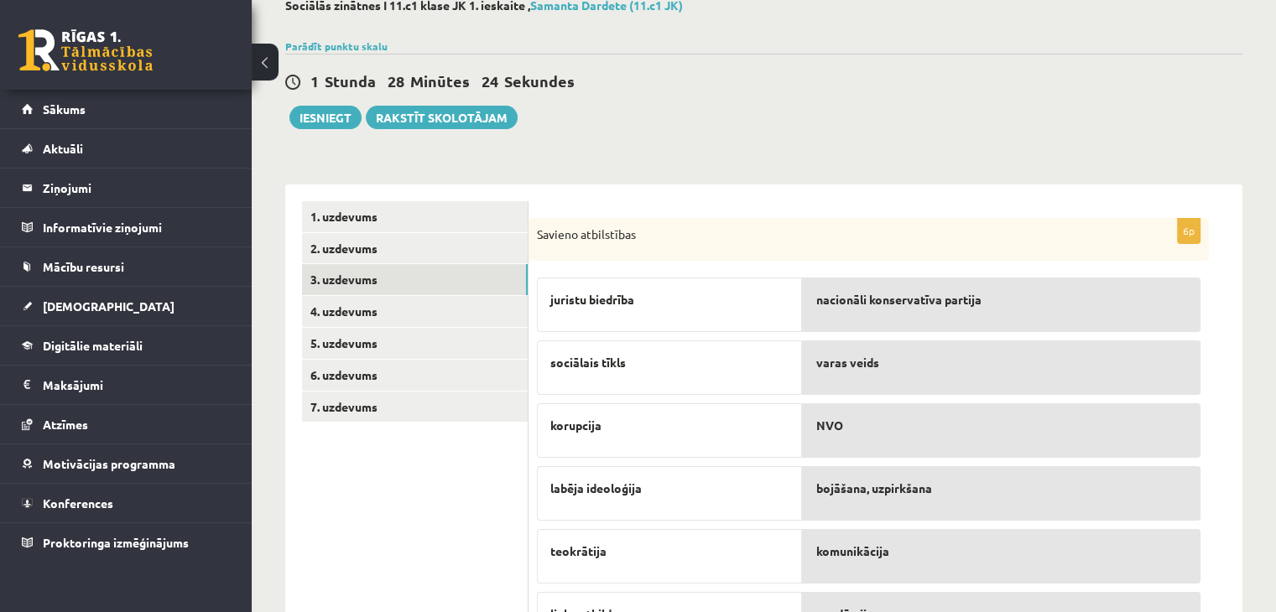
scroll to position [191, 0]
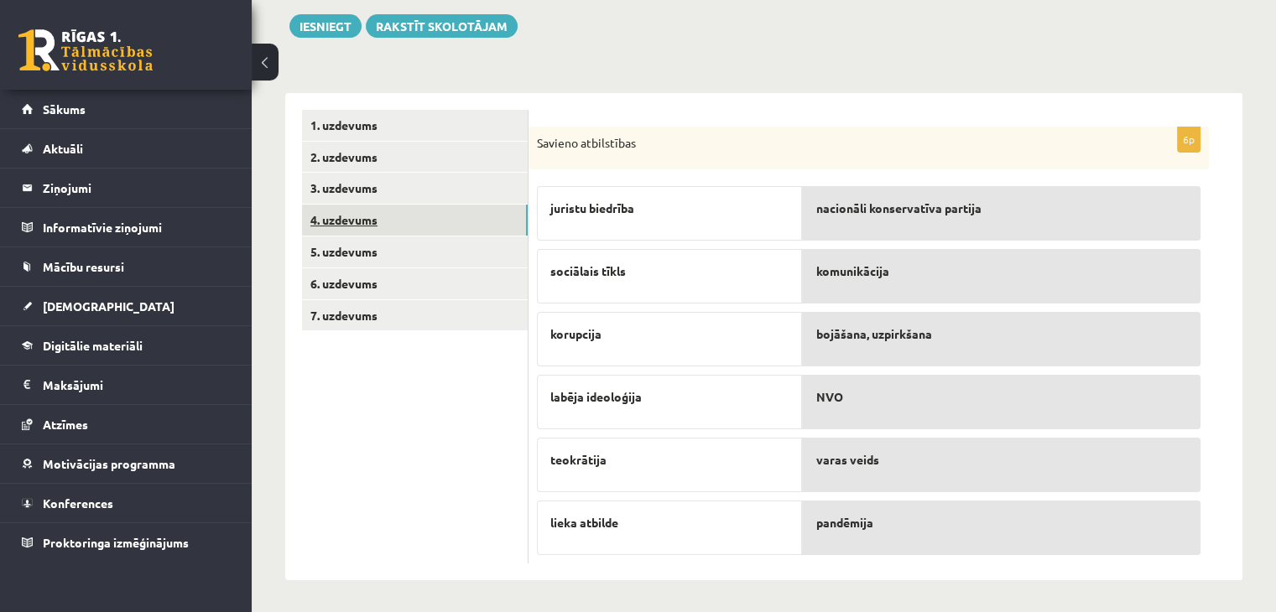
click at [395, 214] on link "4. uzdevums" at bounding box center [415, 220] width 226 height 31
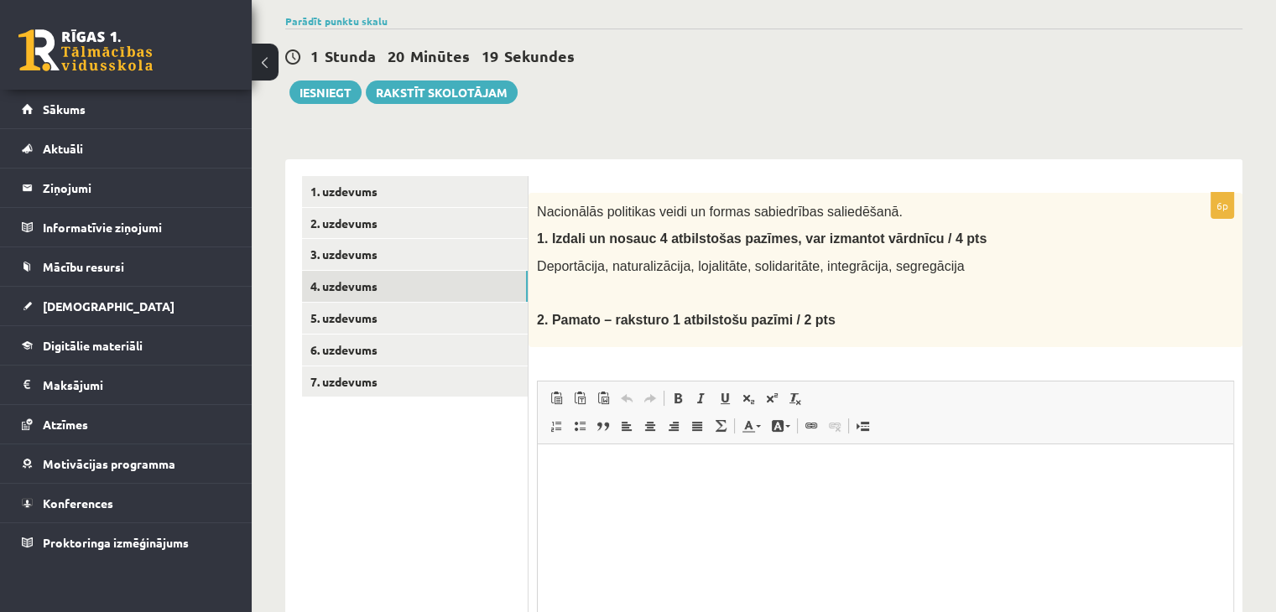
scroll to position [0, 0]
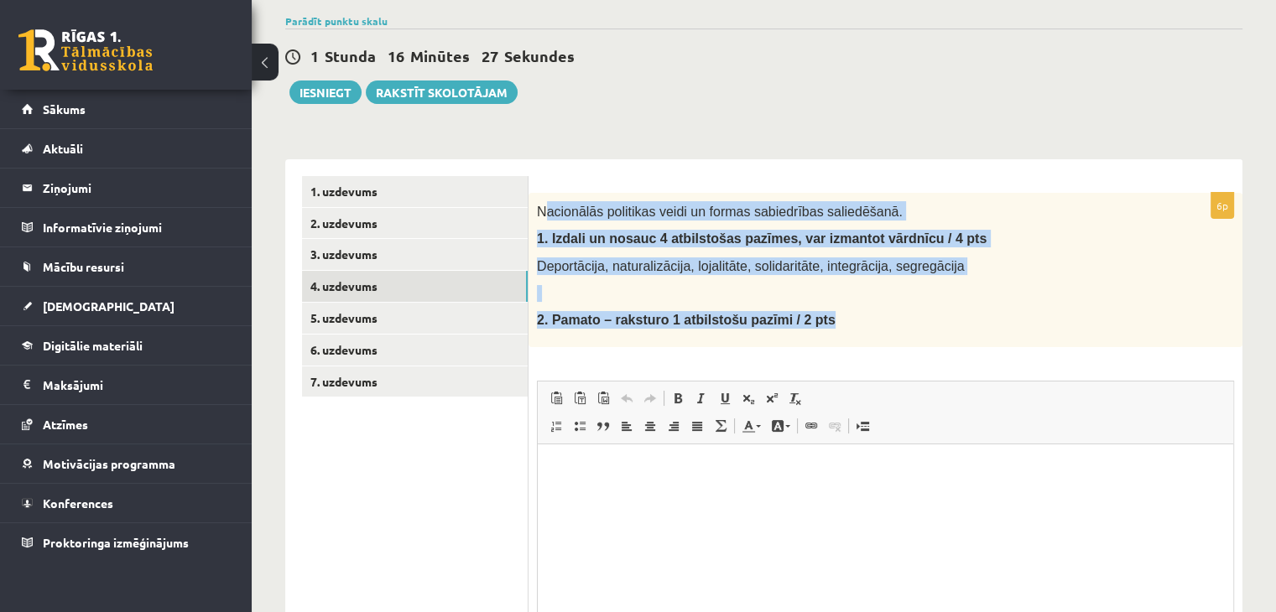
drag, startPoint x: 544, startPoint y: 206, endPoint x: 830, endPoint y: 315, distance: 305.8
click at [830, 315] on div "Nacionālās politikas veidi un formas sabiedrības saliedēšanā. 1. Izdali un nosa…" at bounding box center [886, 270] width 714 height 154
click at [862, 301] on div "Nacionālās politikas veidi un formas sabiedrības saliedēšanā. 1. Izdali un nosa…" at bounding box center [886, 270] width 714 height 154
drag, startPoint x: 534, startPoint y: 207, endPoint x: 844, endPoint y: 336, distance: 336.2
click at [844, 336] on div "Nacionālās politikas veidi un formas sabiedrības saliedēšanā. 1. Izdali un nosa…" at bounding box center [886, 270] width 714 height 154
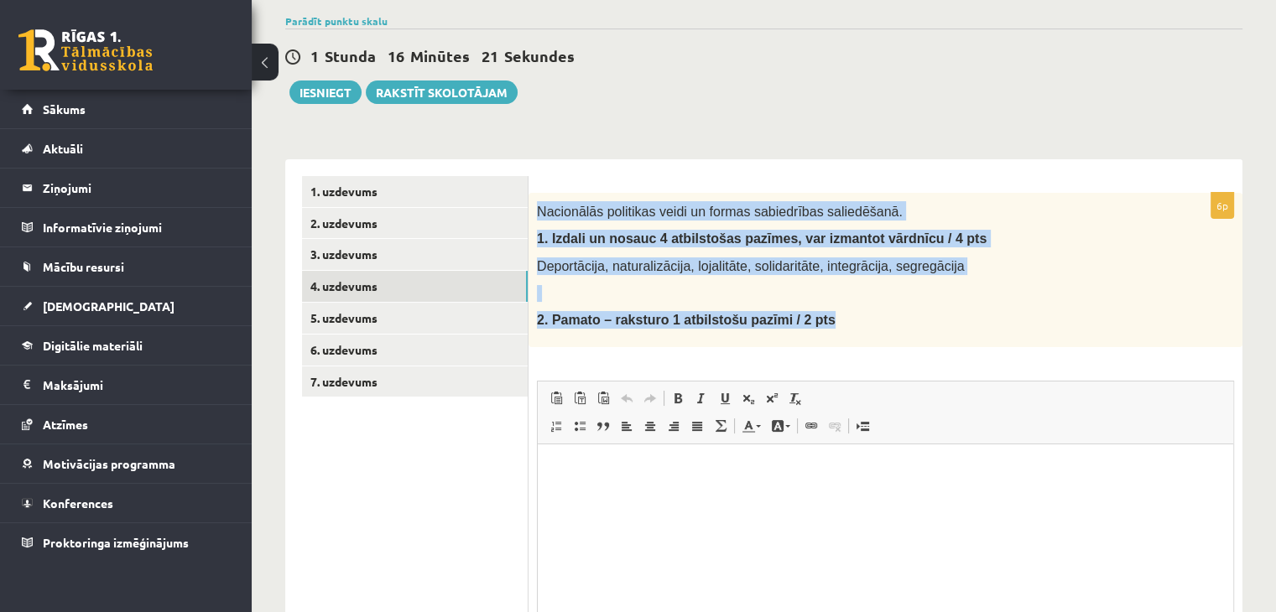
copy div "Nacionālās politikas veidi un formas sabiedrības saliedēšanā. 1. Izdali un nosa…"
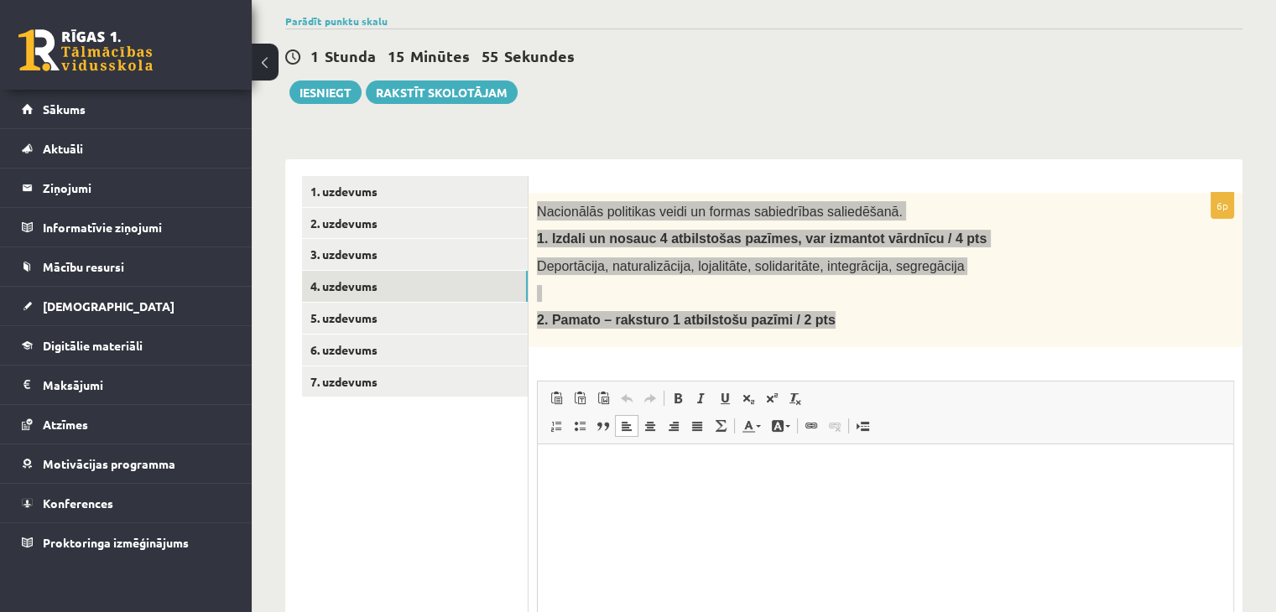
click at [598, 472] on p "Bagātinātā teksta redaktors, wiswyg-editor-user-answer-47024757882100" at bounding box center [886, 470] width 662 height 18
click at [646, 487] on span "Ielīmēt" at bounding box center [640, 485] width 47 height 24
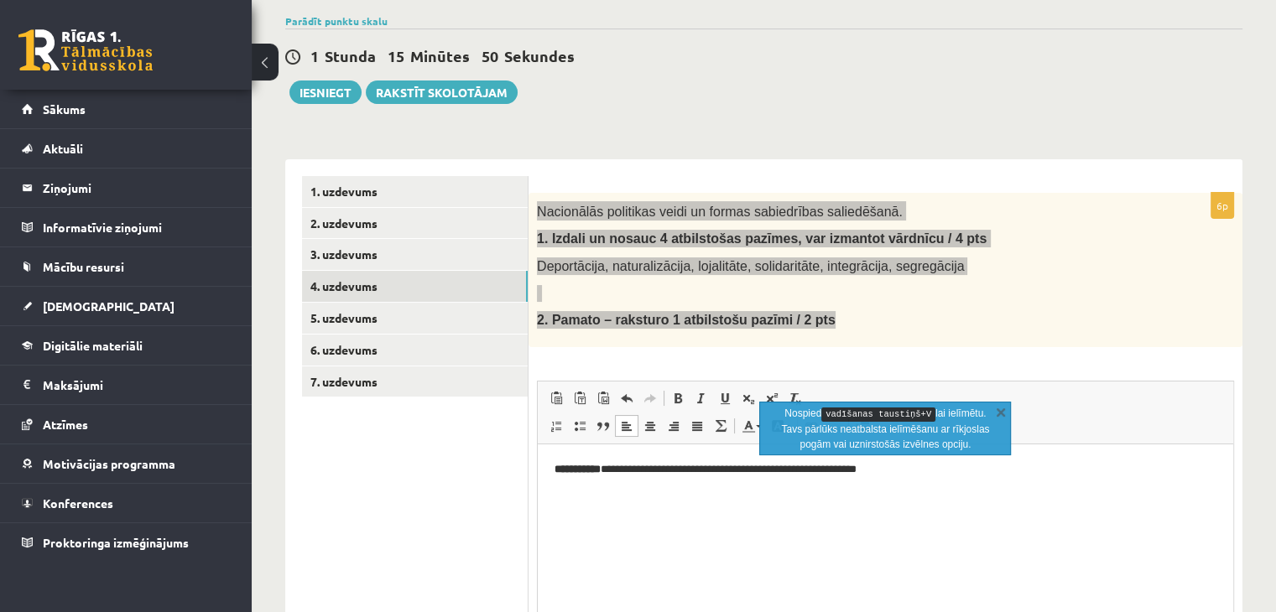
scroll to position [212, 0]
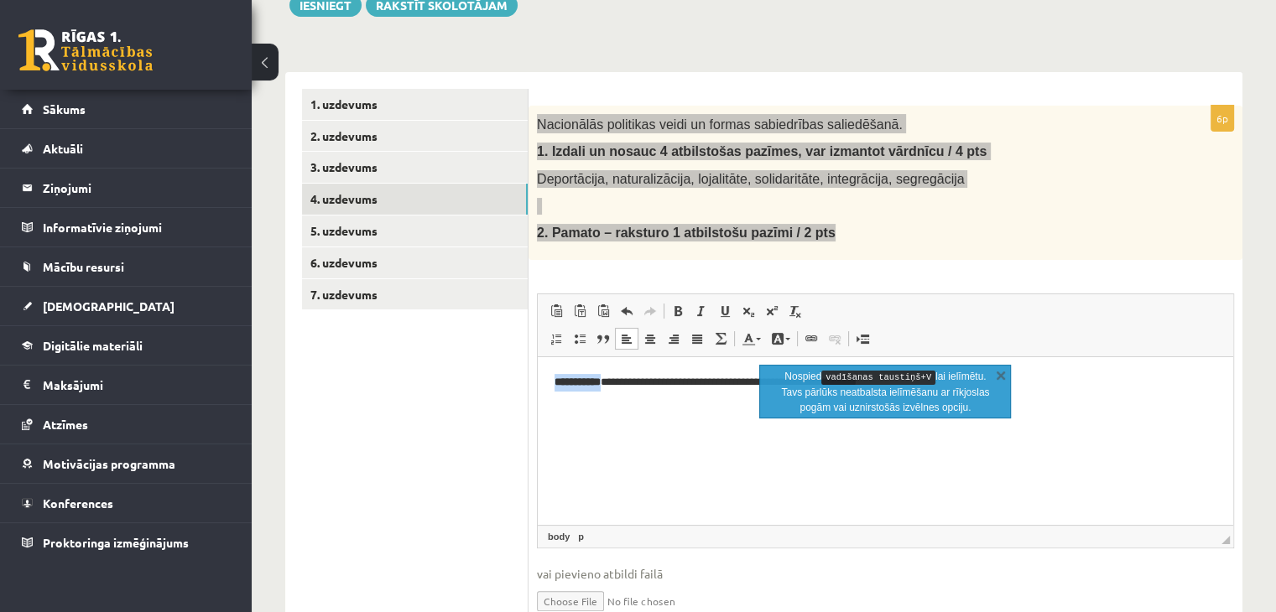
drag, startPoint x: 612, startPoint y: 379, endPoint x: 544, endPoint y: 372, distance: 67.5
click at [544, 372] on html "**********" at bounding box center [885, 382] width 695 height 51
click at [678, 305] on span at bounding box center [677, 311] width 13 height 13
click at [693, 305] on link "Slīpraksts Klaviatūras saīsne vadīšanas taustiņš+I" at bounding box center [701, 311] width 23 height 22
click at [698, 305] on span at bounding box center [701, 311] width 13 height 13
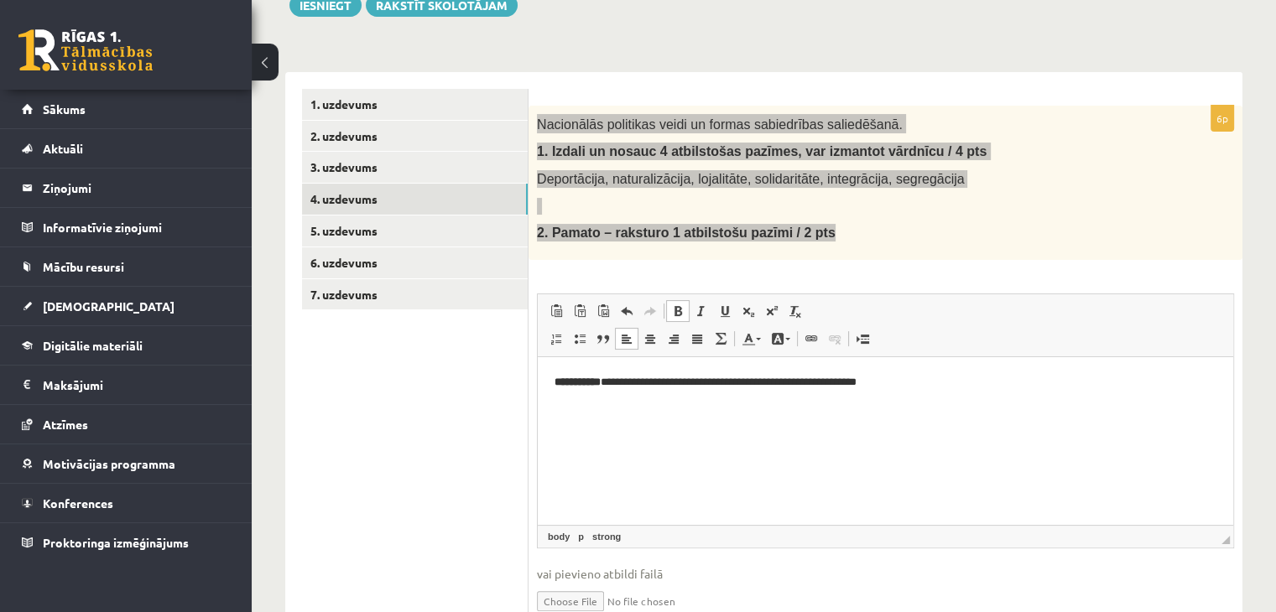
click at [685, 305] on link "Treknraksts Klaviatūras saīsne vadīšanas taustiņš+B" at bounding box center [677, 311] width 23 height 22
click at [605, 388] on p "**********" at bounding box center [886, 382] width 663 height 18
drag, startPoint x: 617, startPoint y: 379, endPoint x: 609, endPoint y: 380, distance: 8.4
click at [609, 380] on p "**********" at bounding box center [886, 382] width 663 height 18
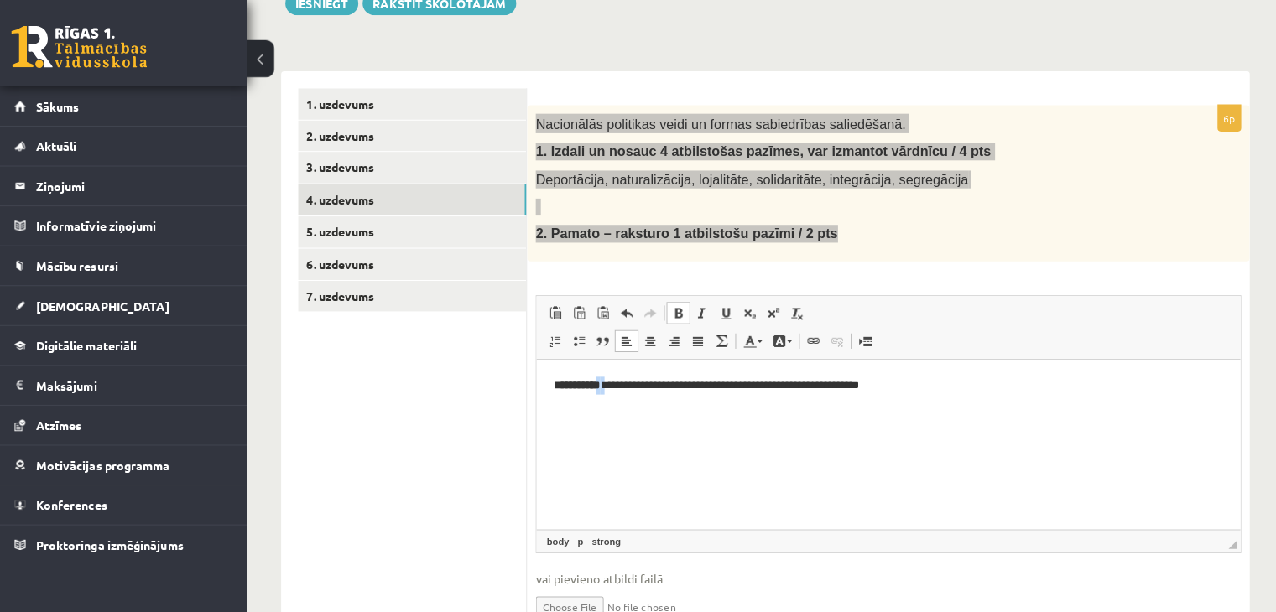
scroll to position [210, 0]
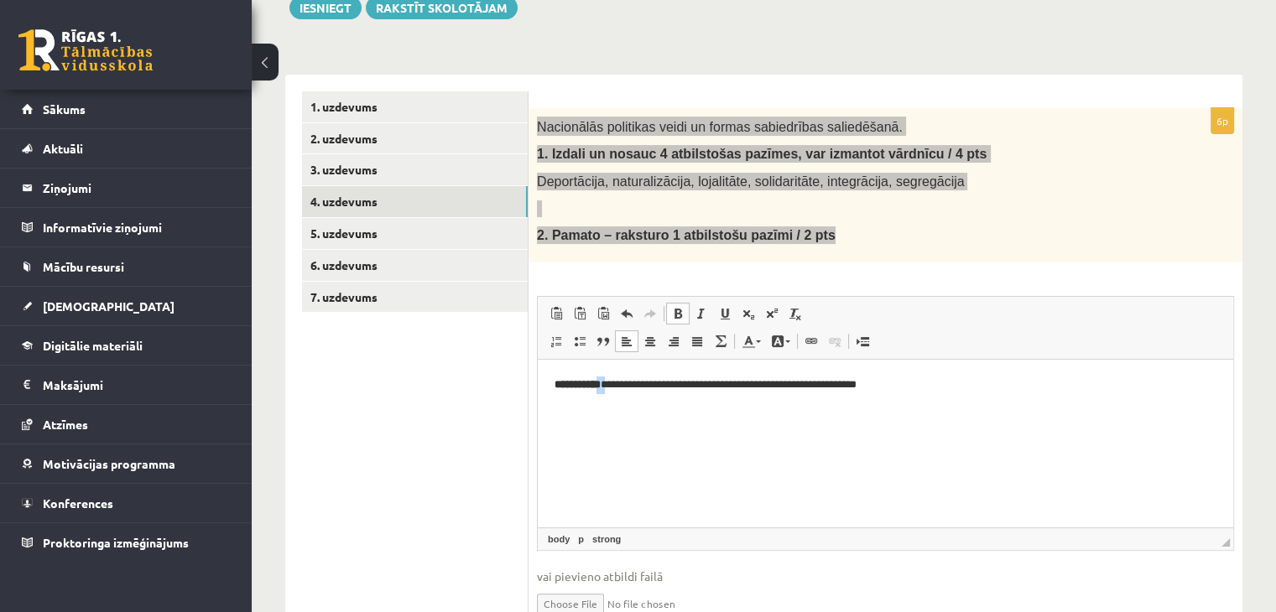
click at [612, 394] on html "**********" at bounding box center [885, 384] width 695 height 51
click at [601, 384] on strong "**********" at bounding box center [578, 383] width 46 height 11
click at [672, 310] on span at bounding box center [677, 313] width 13 height 13
click at [681, 307] on span at bounding box center [677, 313] width 13 height 13
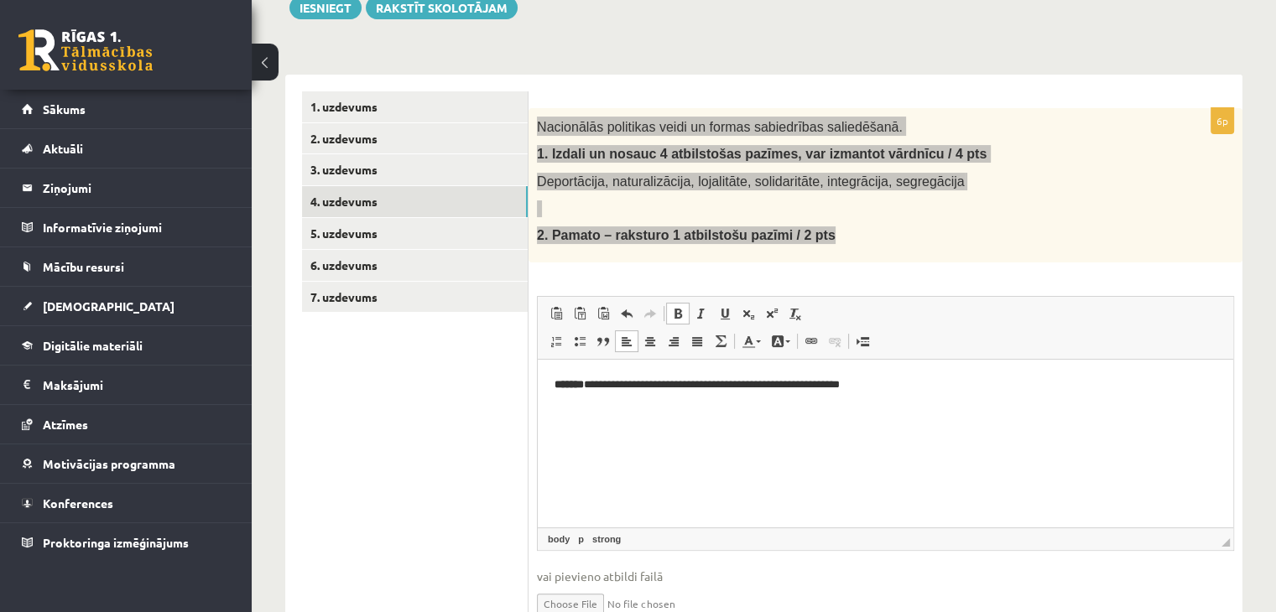
click at [681, 307] on span at bounding box center [677, 313] width 13 height 13
click at [916, 387] on p "**********" at bounding box center [886, 385] width 663 height 18
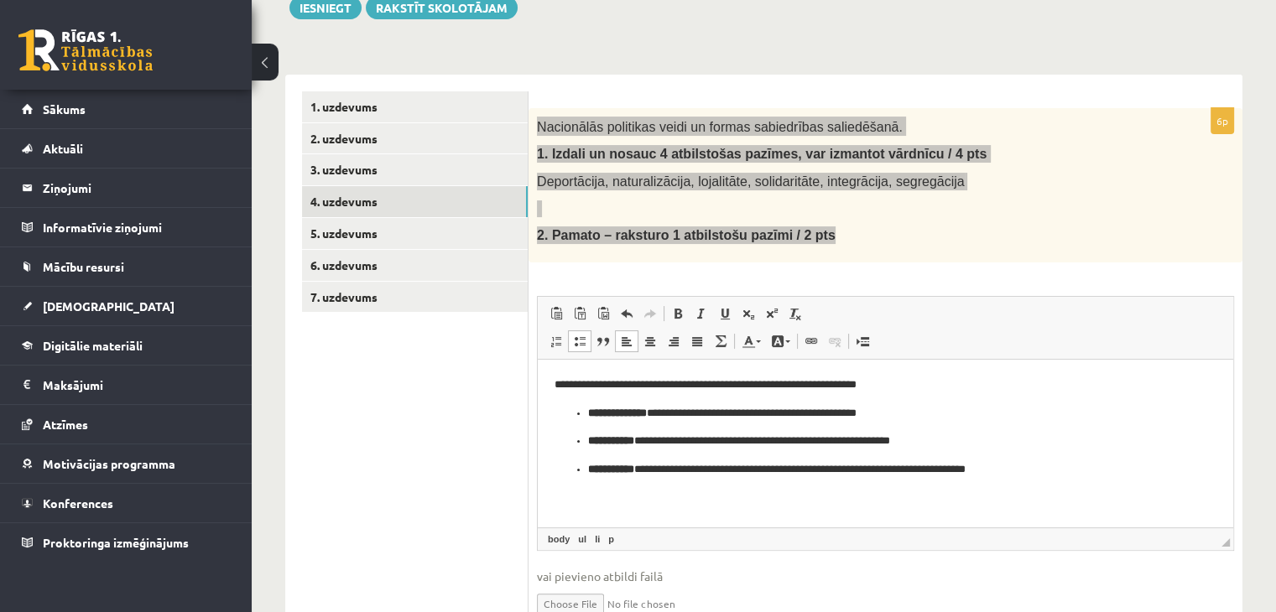
click at [587, 409] on ul "**********" at bounding box center [886, 441] width 662 height 74
click at [587, 436] on ul "**********" at bounding box center [886, 454] width 662 height 45
click at [585, 471] on ul "**********" at bounding box center [886, 470] width 662 height 18
click at [625, 413] on p "**********" at bounding box center [886, 413] width 663 height 18
click at [674, 316] on span at bounding box center [677, 313] width 13 height 13
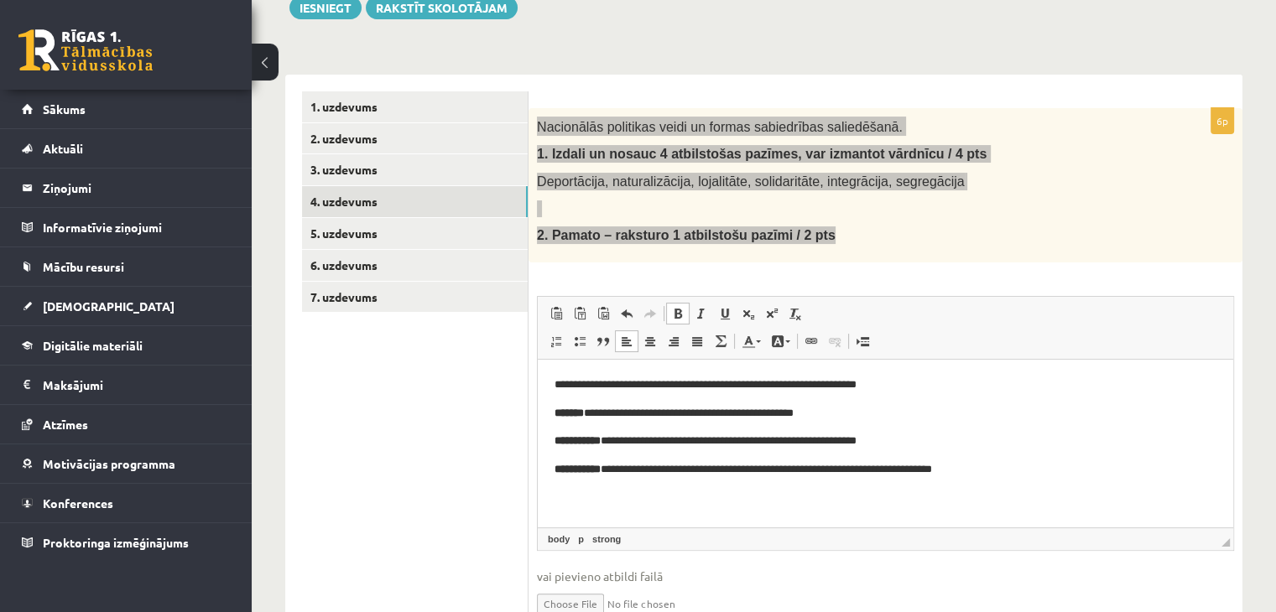
click at [674, 316] on span at bounding box center [677, 313] width 13 height 13
click at [617, 443] on p "**********" at bounding box center [886, 441] width 663 height 18
click at [680, 315] on span at bounding box center [677, 313] width 13 height 13
click at [610, 471] on p "**********" at bounding box center [886, 470] width 663 height 18
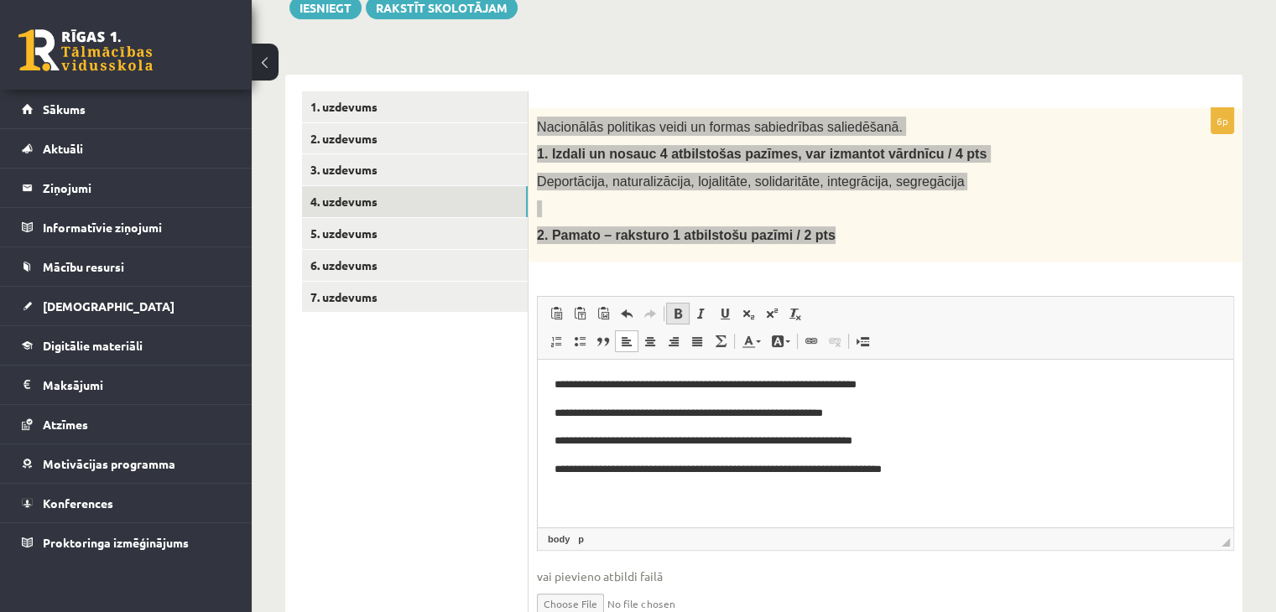
click at [676, 314] on span at bounding box center [677, 313] width 13 height 13
click at [842, 495] on html "**********" at bounding box center [885, 427] width 695 height 136
click at [1041, 479] on html "**********" at bounding box center [885, 427] width 695 height 136
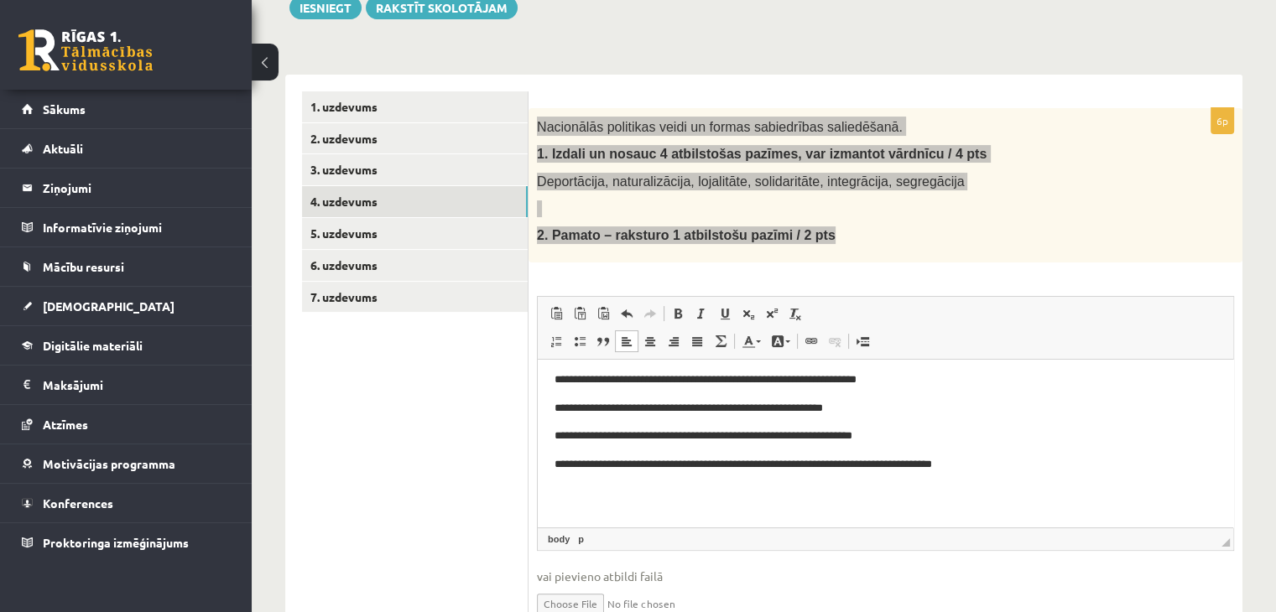
click at [999, 475] on body "**********" at bounding box center [886, 450] width 662 height 159
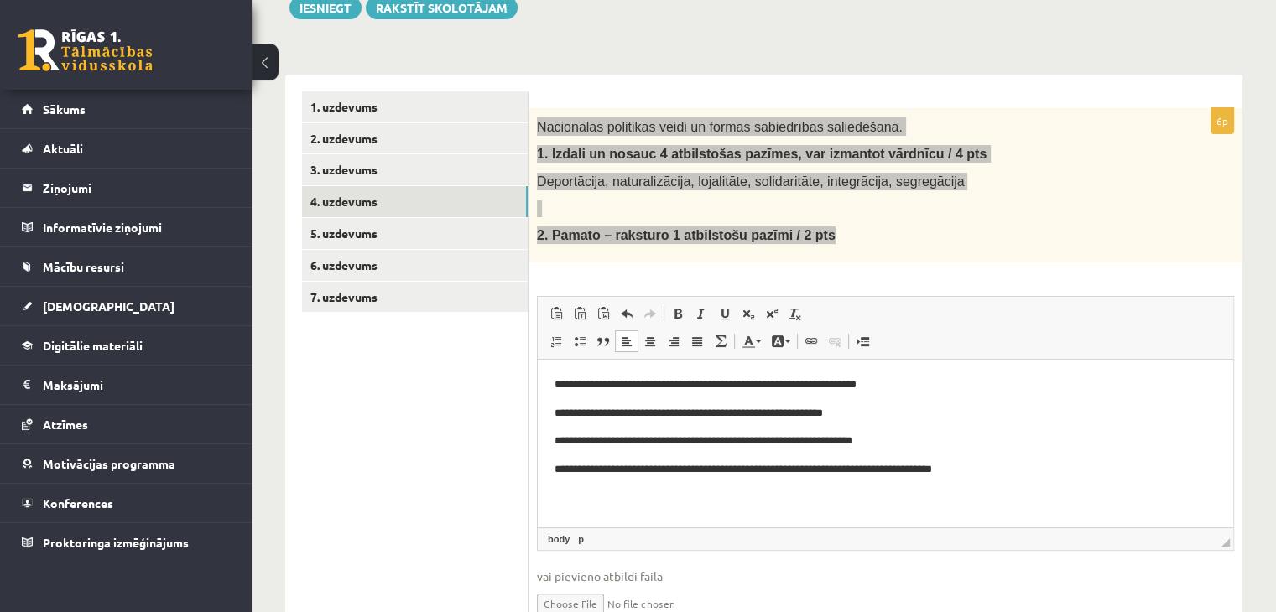
scroll to position [0, 0]
click at [1067, 477] on span "Ielīmēt" at bounding box center [1072, 478] width 47 height 24
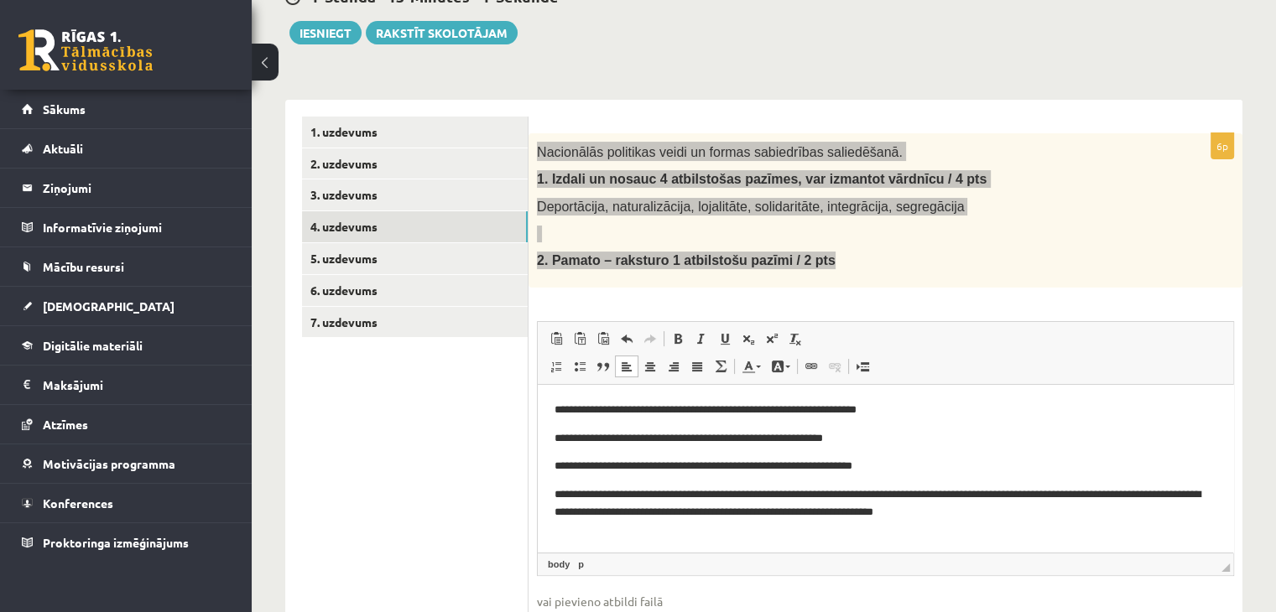
scroll to position [148, 0]
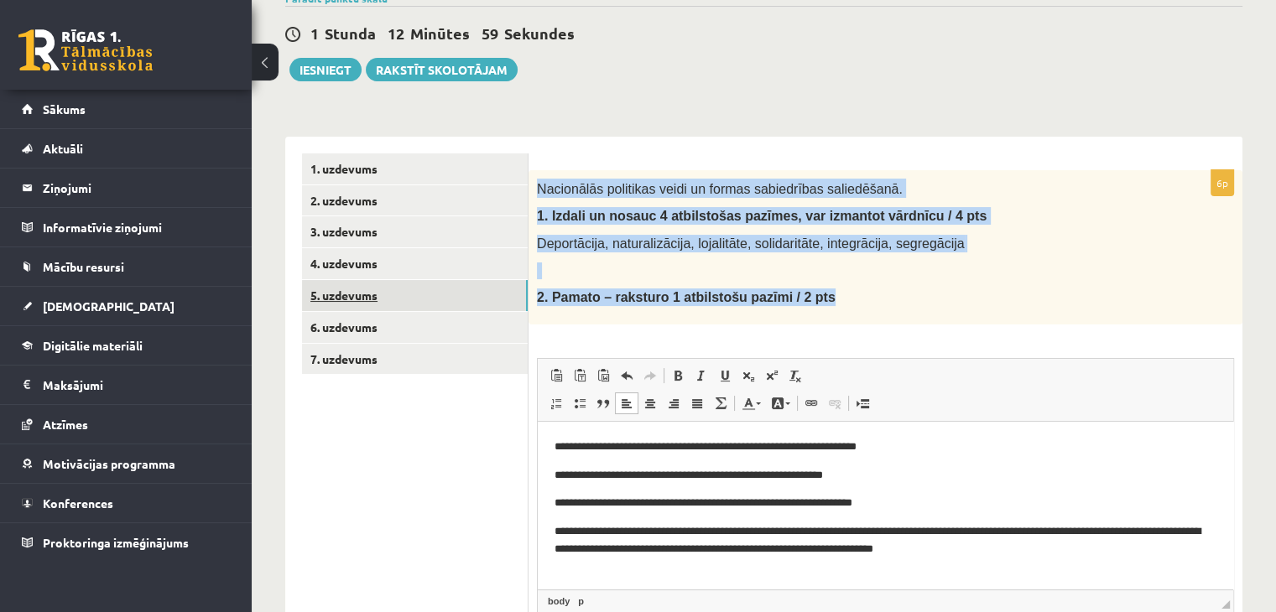
click at [376, 295] on link "5. uzdevums" at bounding box center [415, 295] width 226 height 31
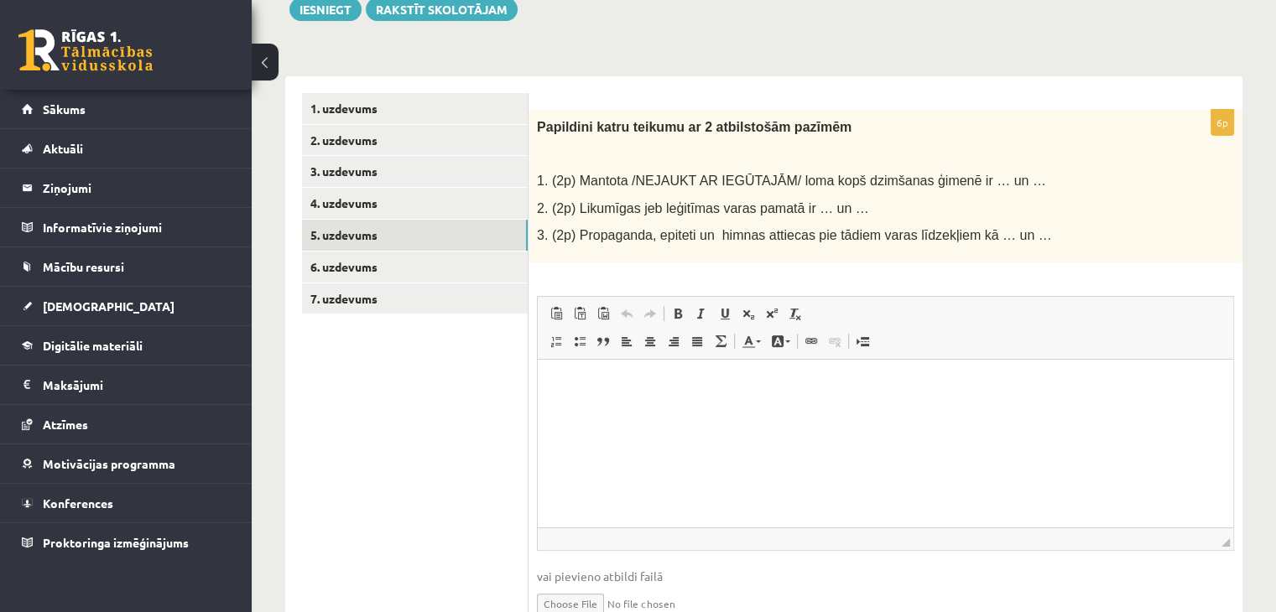
scroll to position [212, 0]
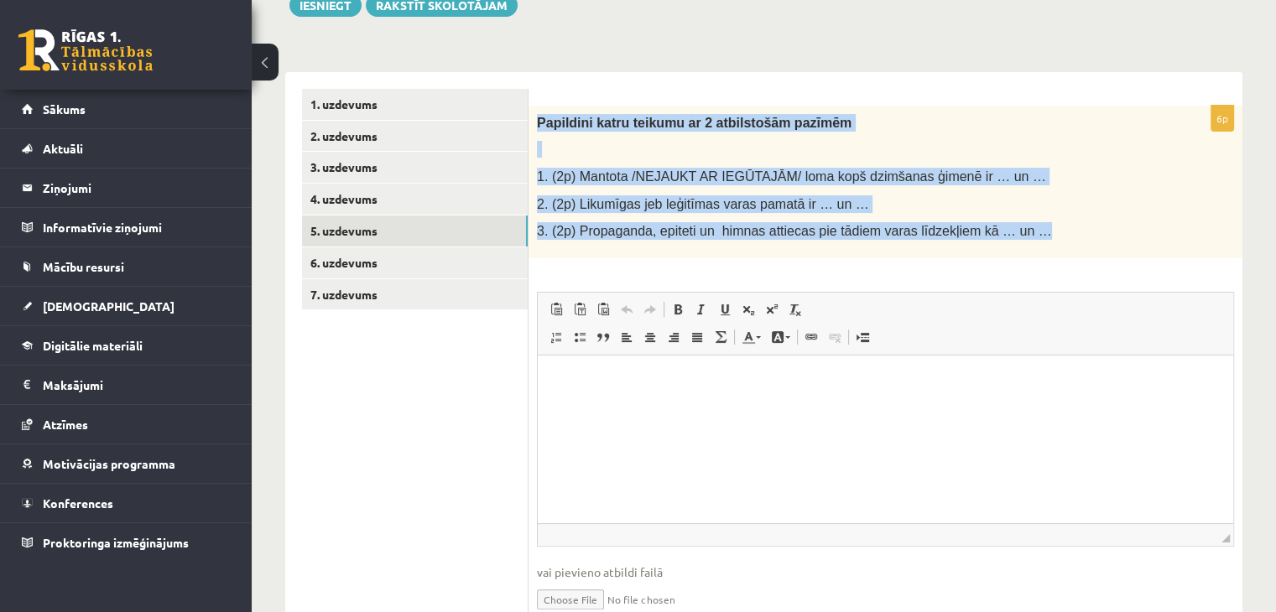
drag, startPoint x: 537, startPoint y: 121, endPoint x: 1008, endPoint y: 236, distance: 485.3
click at [1008, 236] on div "Papildini katru teikumu ar 2 atbilstošām pazīmēm 1. (2p) Mantota /NEJAUKT AR IE…" at bounding box center [886, 182] width 714 height 153
copy div "Papildini katru teikumu ar 2 atbilstošām pazīmēm 1. (2p) Mantota /NEJAUKT AR IE…"
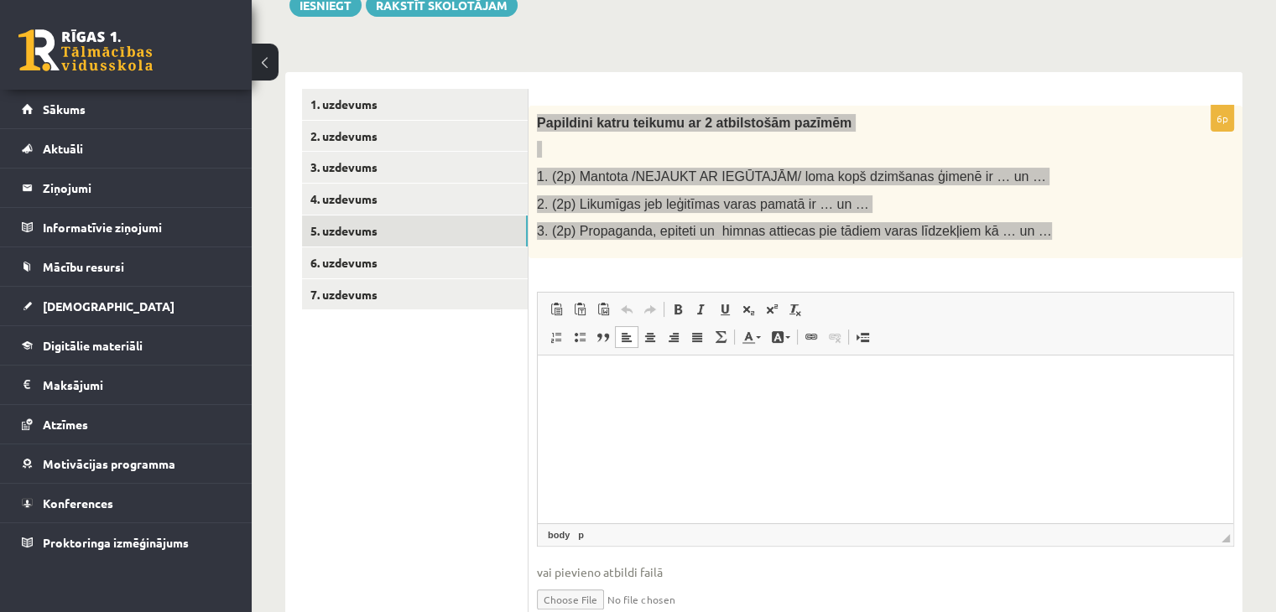
click at [638, 400] on html at bounding box center [885, 380] width 695 height 51
drag, startPoint x: 638, startPoint y: 400, endPoint x: 600, endPoint y: 374, distance: 46.5
click at [600, 374] on p "Bagātinātā teksta redaktors, wiswyg-editor-user-answer-47024772562240" at bounding box center [886, 381] width 662 height 18
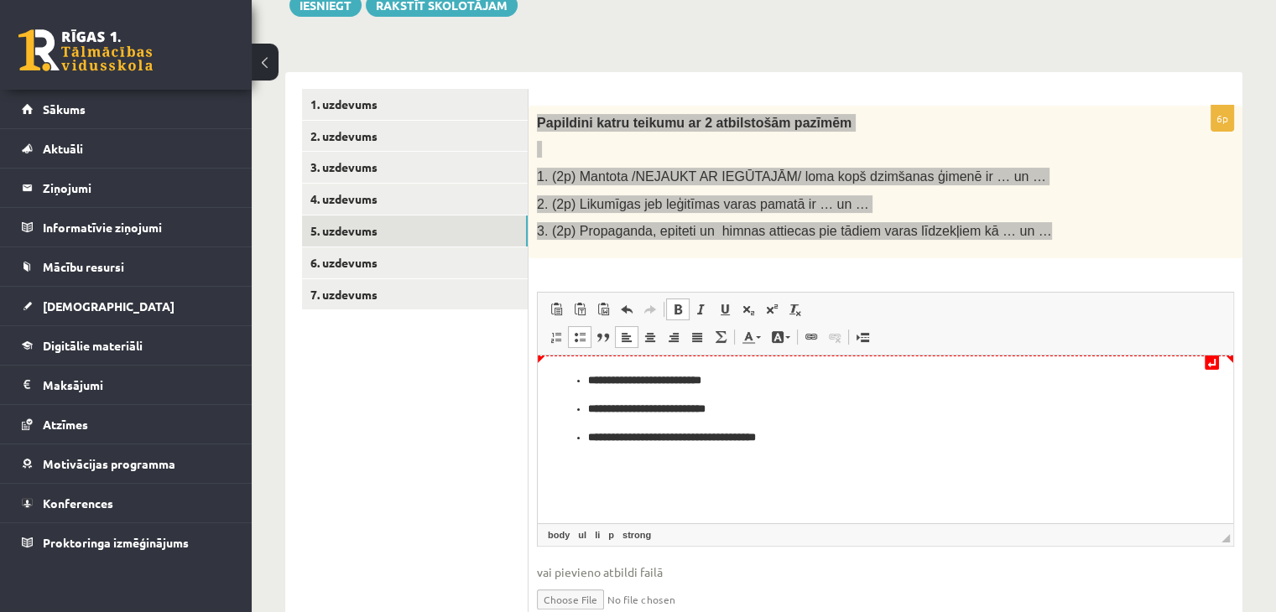
click at [587, 378] on ul "**********" at bounding box center [886, 409] width 662 height 74
click at [586, 408] on ul "**********" at bounding box center [886, 423] width 662 height 46
click at [592, 439] on strong "**********" at bounding box center [672, 436] width 168 height 11
click at [589, 439] on strong "**********" at bounding box center [672, 436] width 168 height 11
click at [708, 380] on p "**********" at bounding box center [886, 381] width 662 height 18
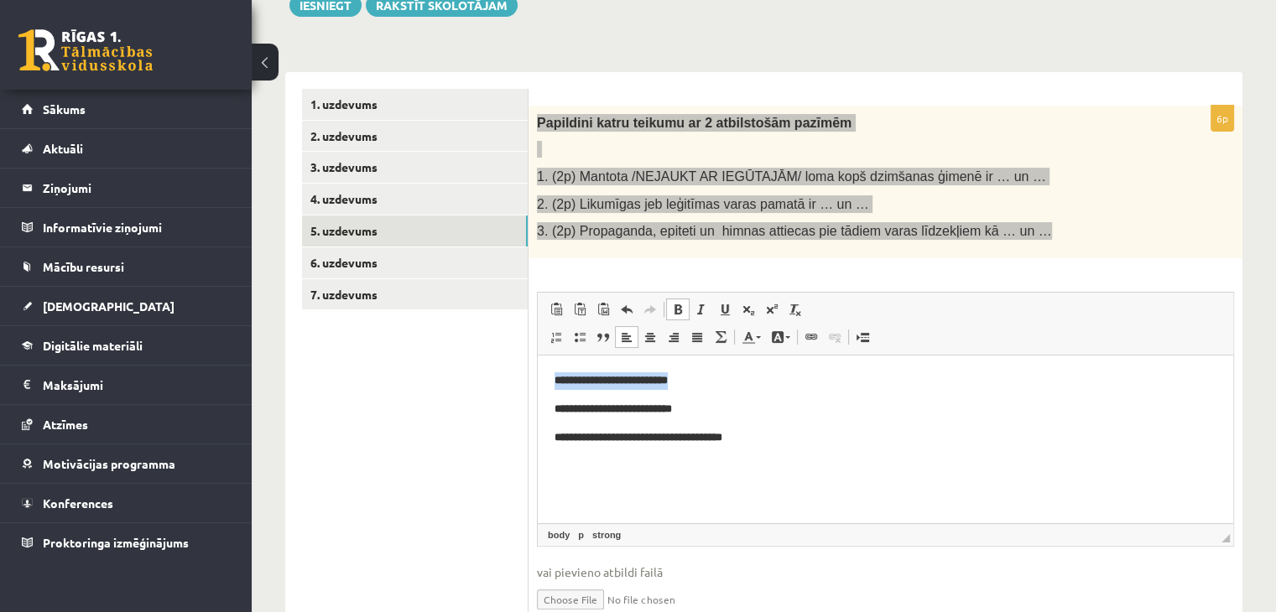
drag, startPoint x: 549, startPoint y: 378, endPoint x: 779, endPoint y: 386, distance: 230.0
click at [779, 386] on html "**********" at bounding box center [885, 408] width 695 height 107
click at [674, 300] on link "Treknraksts Klaviatūras saīsne vadīšanas taustiņš+B" at bounding box center [677, 310] width 23 height 22
click at [557, 378] on strong "**********" at bounding box center [611, 379] width 113 height 11
click at [674, 319] on link "Treknraksts Klaviatūras saīsne vadīšanas taustiņš+B" at bounding box center [677, 310] width 23 height 22
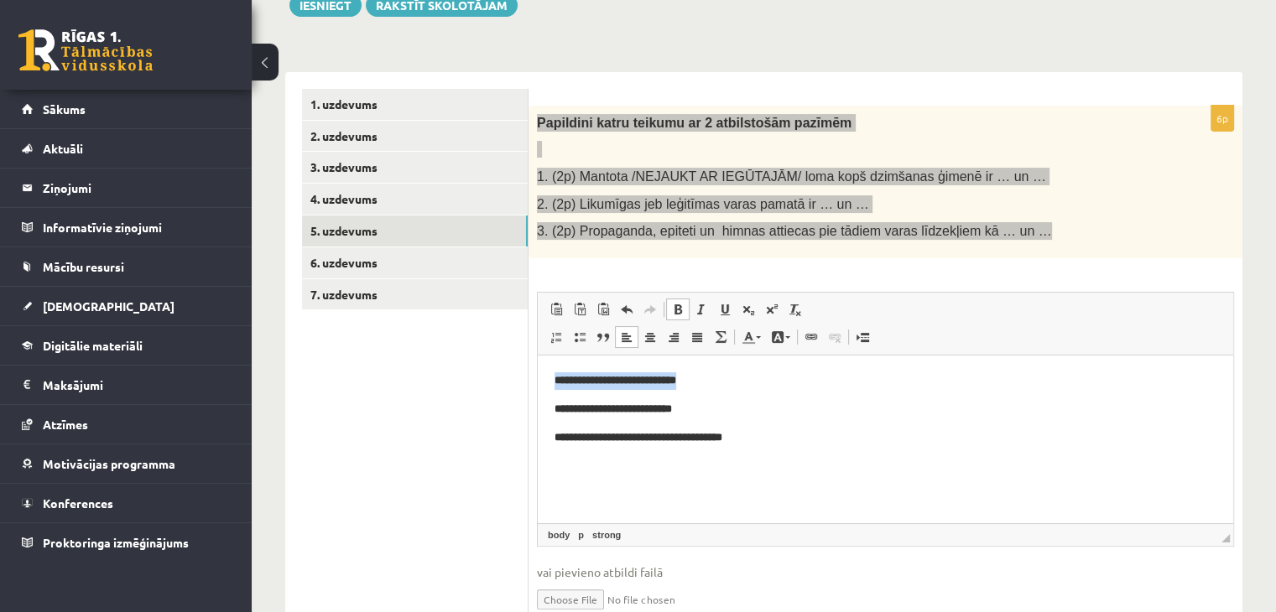
drag, startPoint x: 549, startPoint y: 378, endPoint x: 742, endPoint y: 367, distance: 193.2
click at [742, 367] on html "**********" at bounding box center [885, 408] width 695 height 107
click at [682, 311] on span at bounding box center [677, 309] width 13 height 13
click at [674, 310] on span at bounding box center [677, 309] width 13 height 13
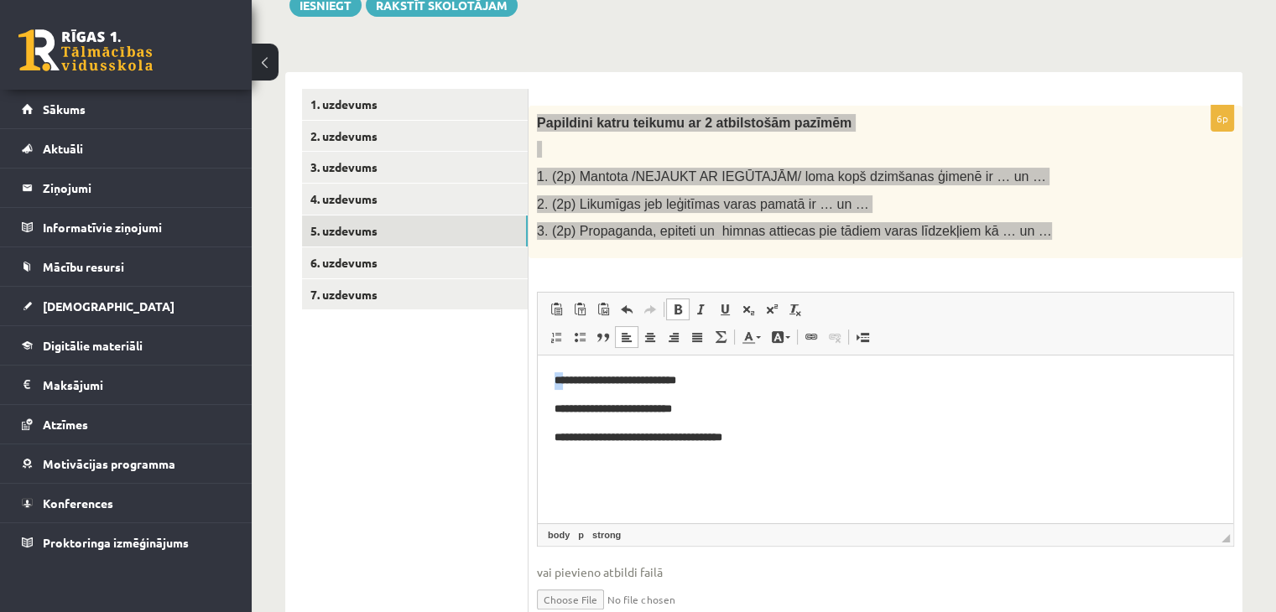
click at [674, 310] on span at bounding box center [677, 309] width 13 height 13
click at [678, 303] on span at bounding box center [677, 309] width 13 height 13
drag, startPoint x: 707, startPoint y: 440, endPoint x: 546, endPoint y: 435, distance: 161.1
click at [546, 435] on html "**********" at bounding box center [885, 423] width 695 height 136
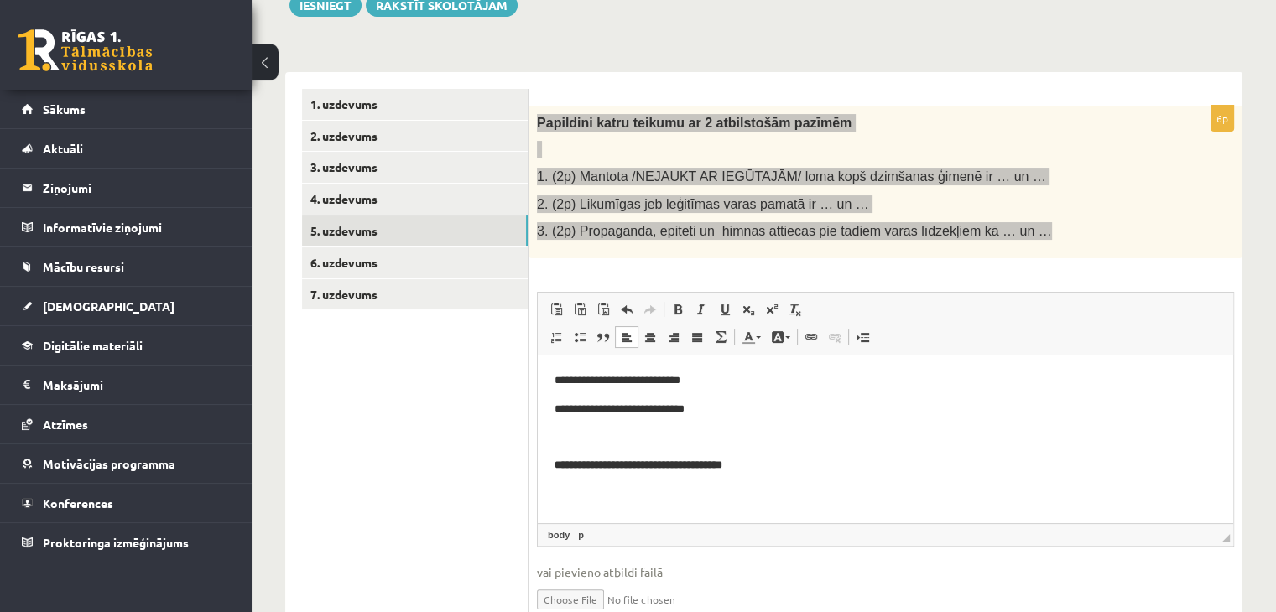
click at [725, 408] on p "**********" at bounding box center [886, 409] width 663 height 18
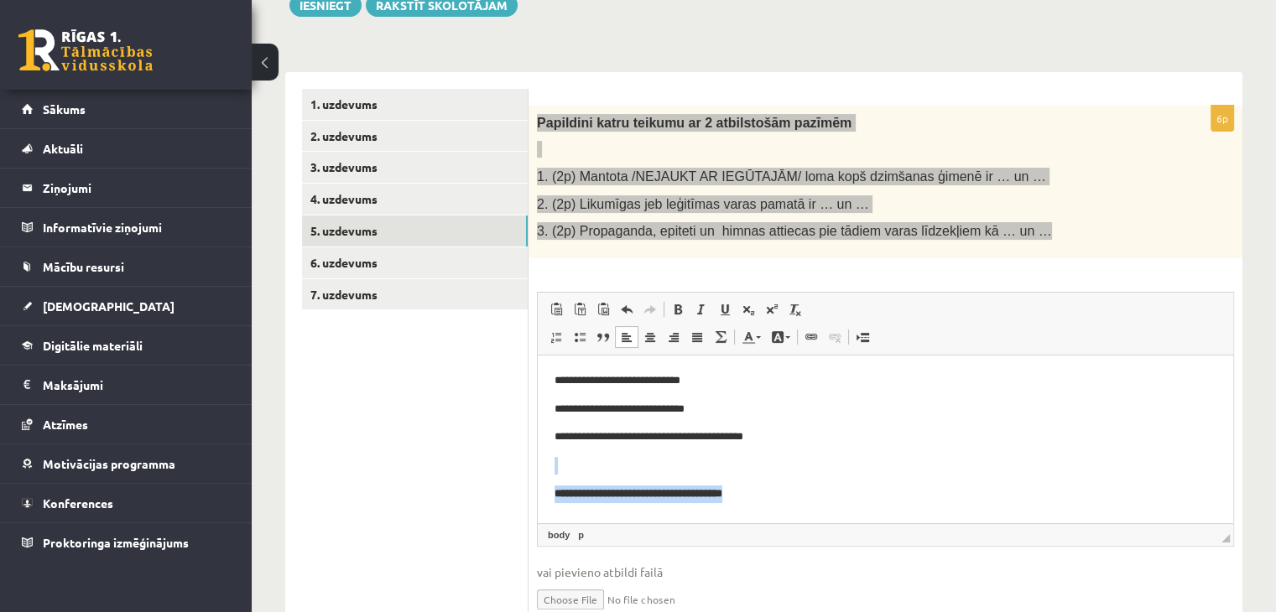
drag, startPoint x: 773, startPoint y: 498, endPoint x: 539, endPoint y: 468, distance: 236.0
click at [539, 468] on html "**********" at bounding box center [885, 437] width 695 height 164
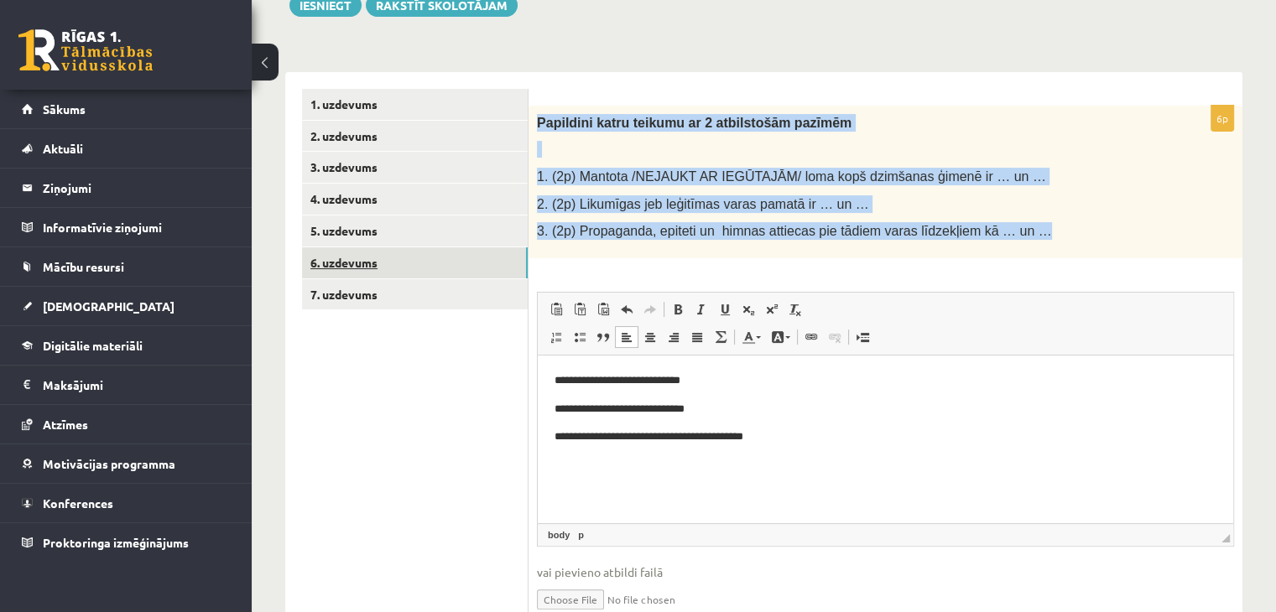
click at [389, 256] on link "6. uzdevums" at bounding box center [415, 262] width 226 height 31
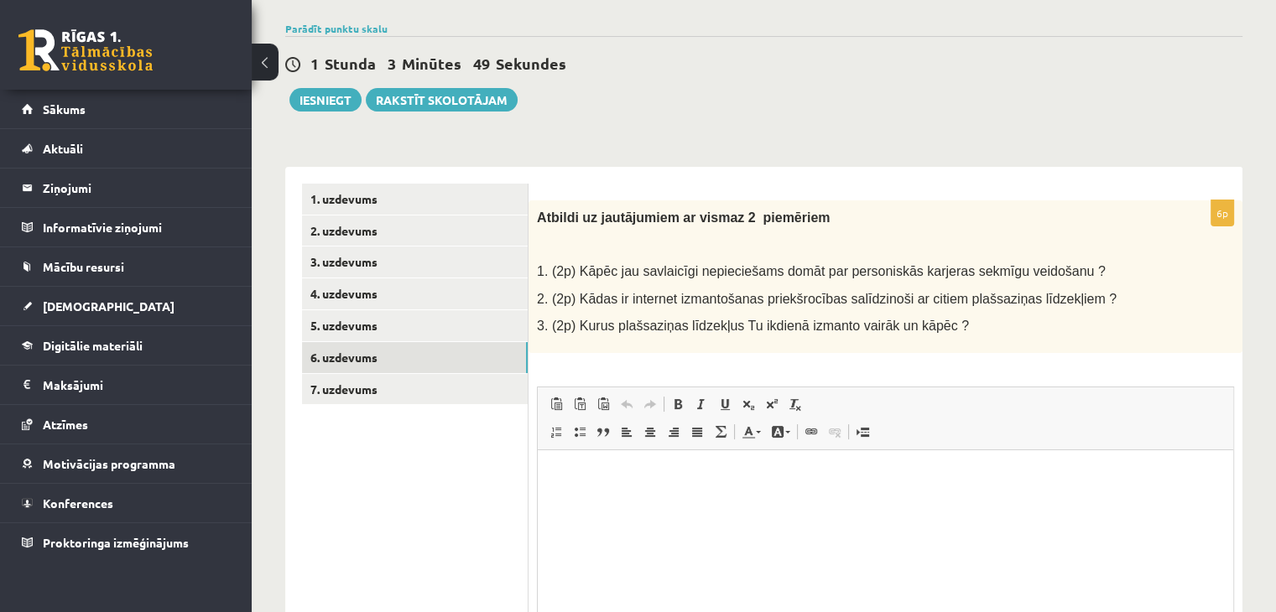
scroll to position [118, 0]
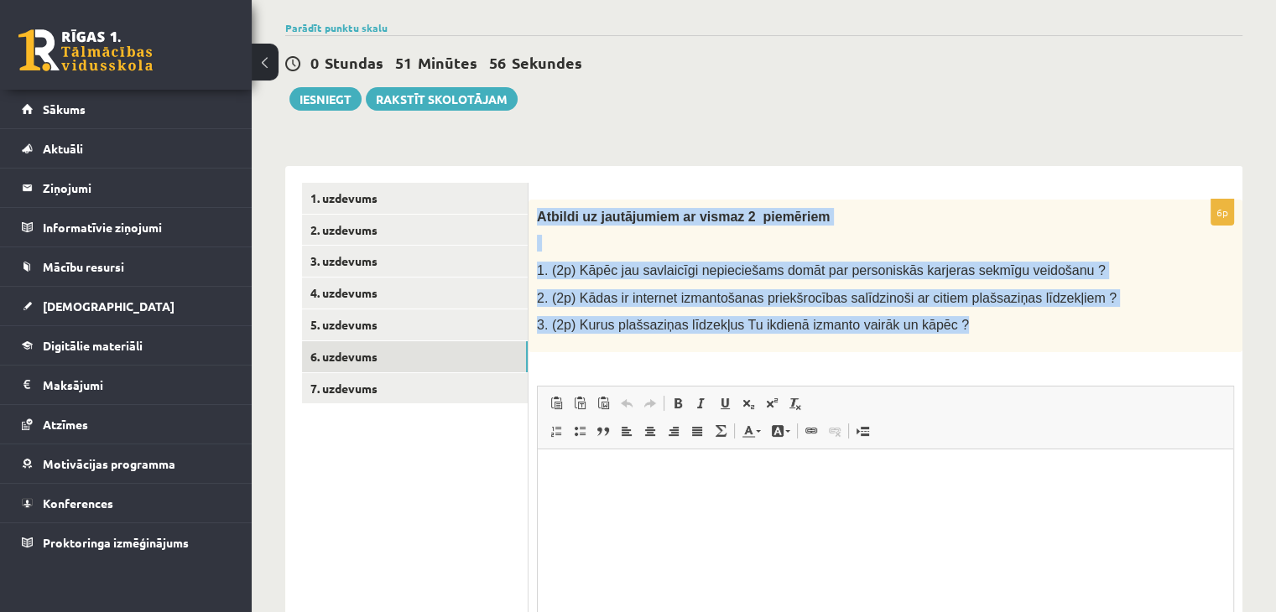
drag, startPoint x: 539, startPoint y: 211, endPoint x: 955, endPoint y: 346, distance: 436.7
click at [955, 346] on div "Atbildi uz jautājumiem ar vismaz 2 piemēriem 1. (2p) Kāpēc jau savlaicīgi nepie…" at bounding box center [886, 276] width 714 height 153
copy div "Atbildi uz jautājumiem ar vismaz 2 piemēriem 1. (2p) Kāpēc jau savlaicīgi nepie…"
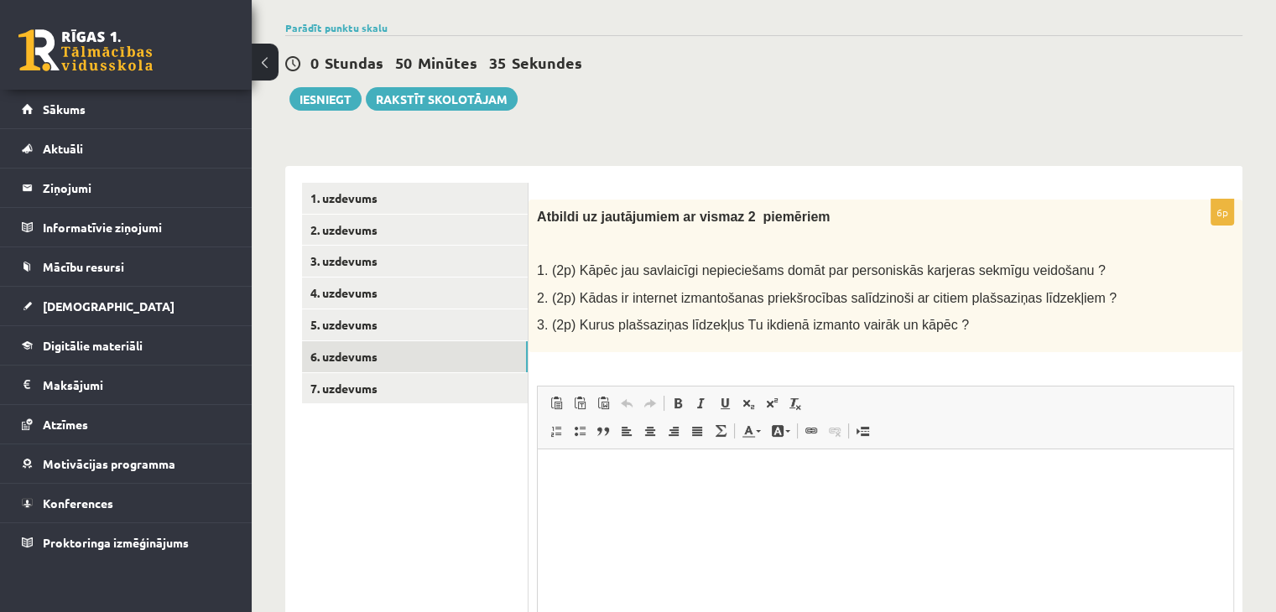
click at [625, 359] on div "6p Atbildi uz jautājumiem ar vismaz 2 piemēriem 1. (2p) Kāpēc jau savlaicīgi ne…" at bounding box center [886, 467] width 714 height 535
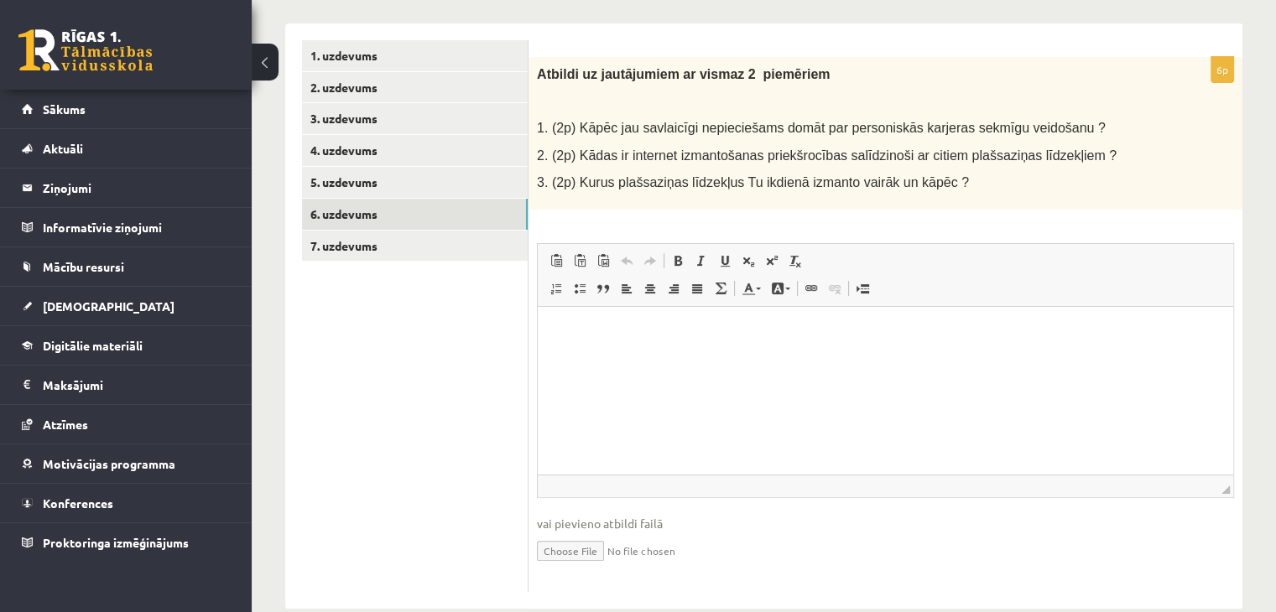
scroll to position [263, 0]
click at [607, 341] on html at bounding box center [885, 330] width 695 height 51
click at [571, 328] on p "**********" at bounding box center [886, 330] width 663 height 18
click at [612, 327] on p "**********" at bounding box center [886, 330] width 663 height 18
click at [737, 356] on html "**********" at bounding box center [885, 330] width 695 height 51
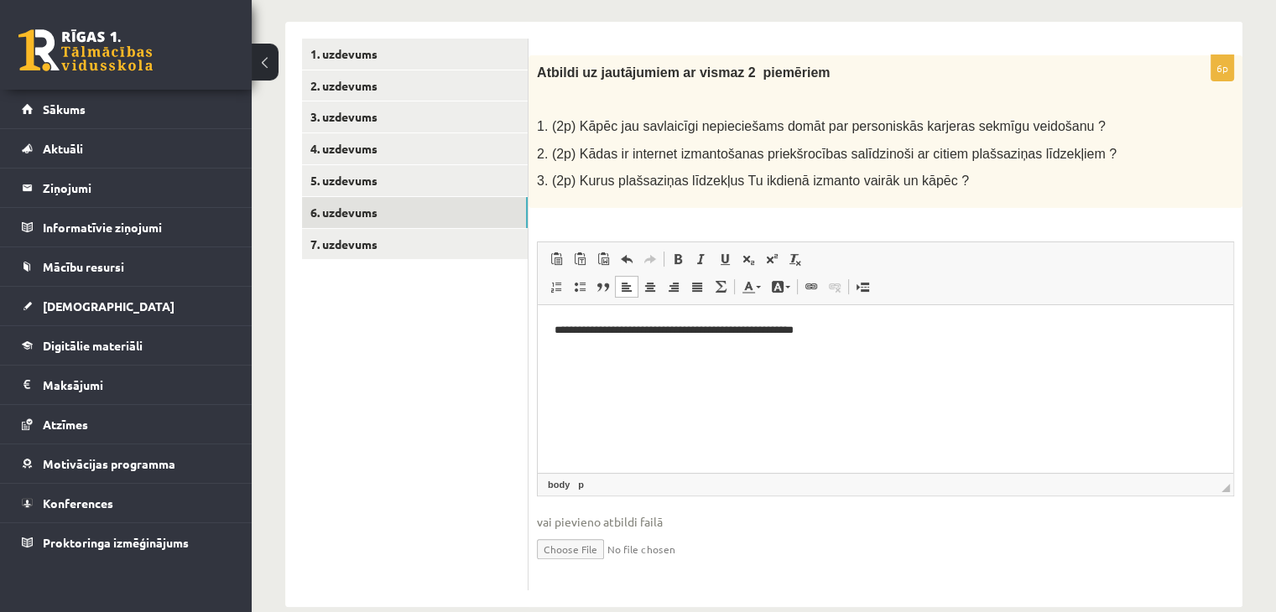
click at [857, 339] on html "**********" at bounding box center [885, 330] width 695 height 51
click at [573, 358] on p "**" at bounding box center [886, 359] width 663 height 18
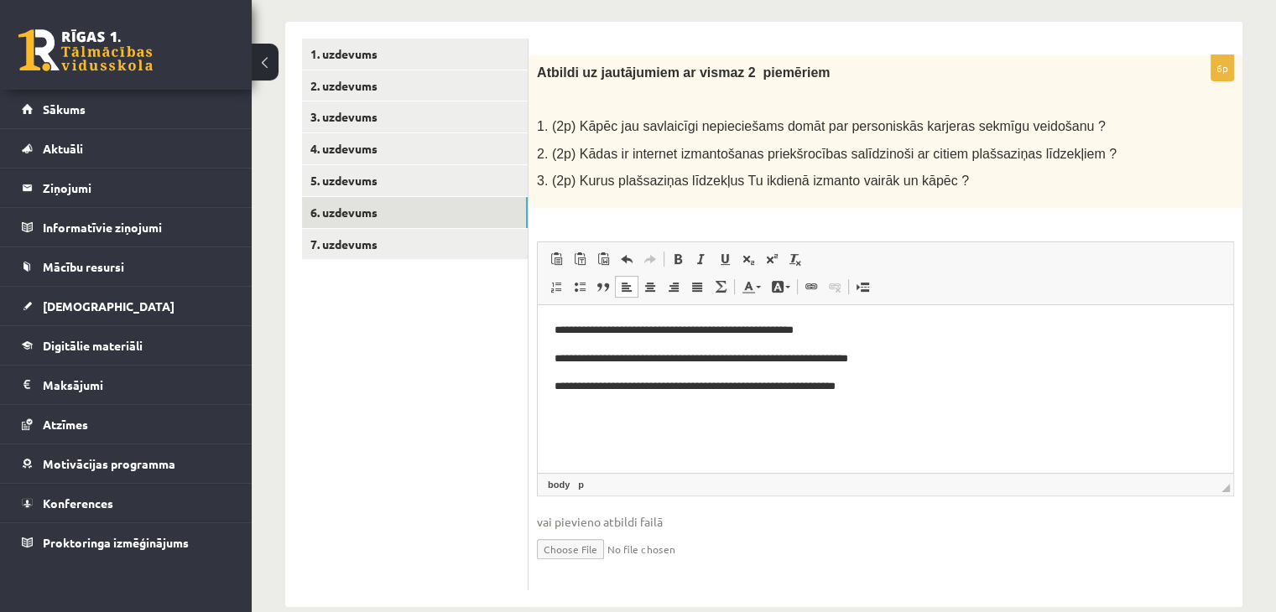
click at [726, 390] on p "**********" at bounding box center [886, 387] width 663 height 18
click at [729, 383] on p "**********" at bounding box center [886, 387] width 663 height 18
click at [435, 244] on link "7. uzdevums" at bounding box center [415, 244] width 226 height 31
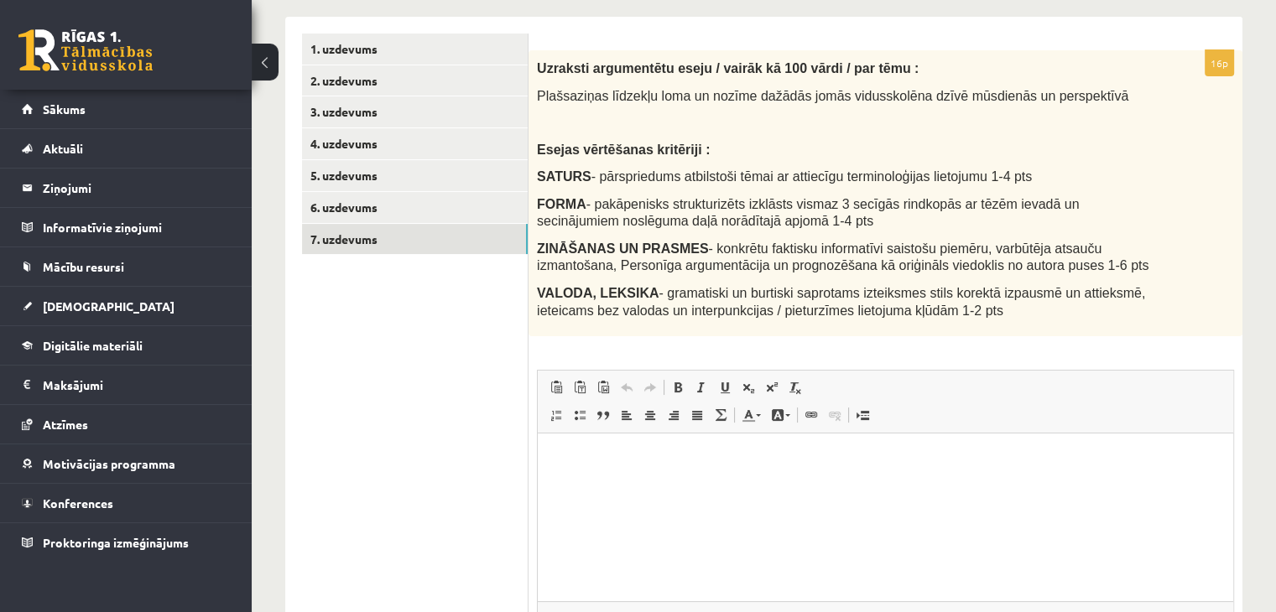
scroll to position [268, 0]
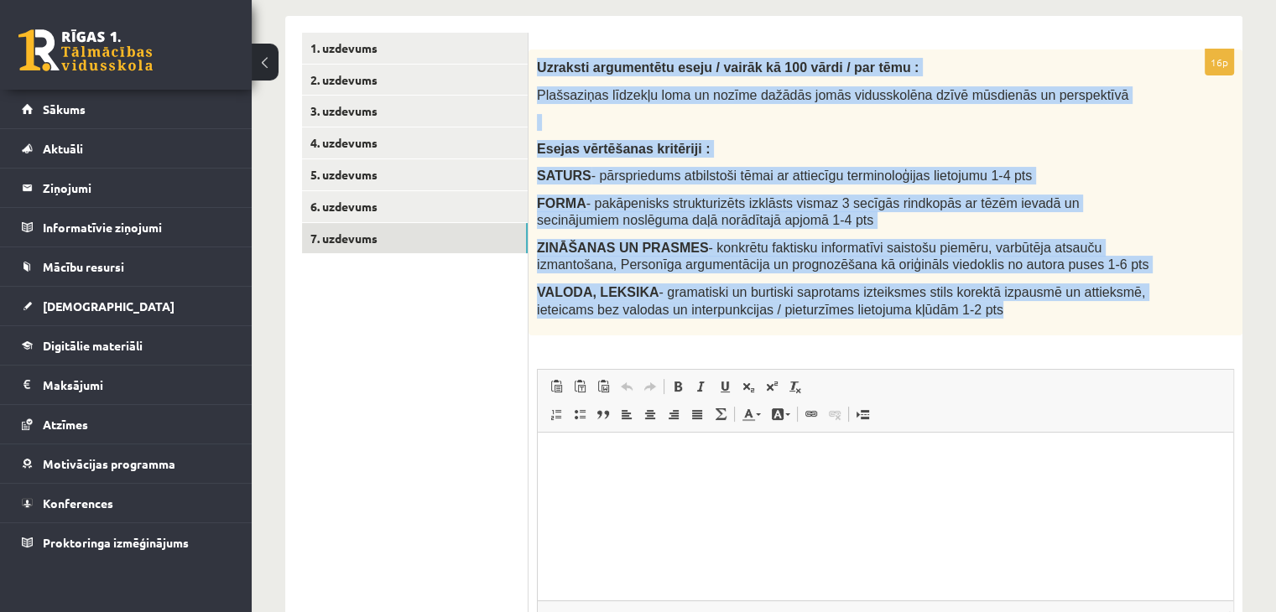
drag, startPoint x: 539, startPoint y: 65, endPoint x: 997, endPoint y: 325, distance: 526.4
click at [997, 325] on div "Uzraksti argumentētu eseju / vairāk kā 100 vārdi / par tēmu : Plašsaziņas līdze…" at bounding box center [886, 192] width 714 height 286
copy div "Uzraksti argumentētu eseju / vairāk kā 100 vārdi / par tēmu : Plašsaziņas līdze…"
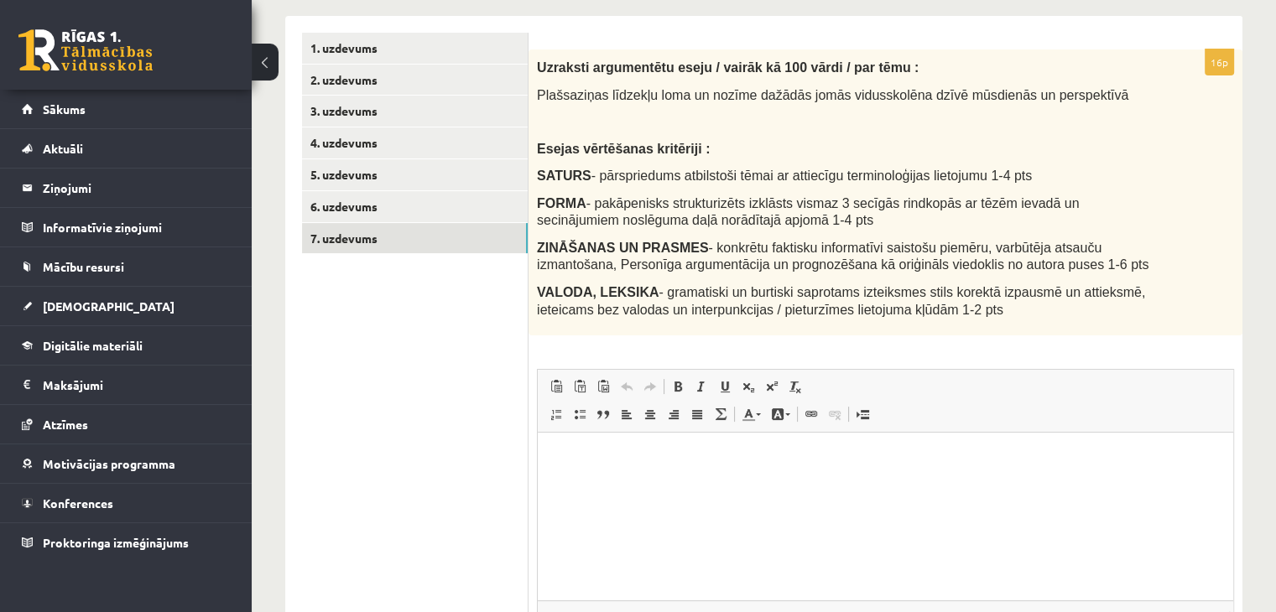
click at [414, 372] on ul "1. uzdevums 2. uzdevums 3. uzdevums 4. uzdevums 5. uzdevums 6. uzdevums 7. uzde…" at bounding box center [415, 375] width 227 height 685
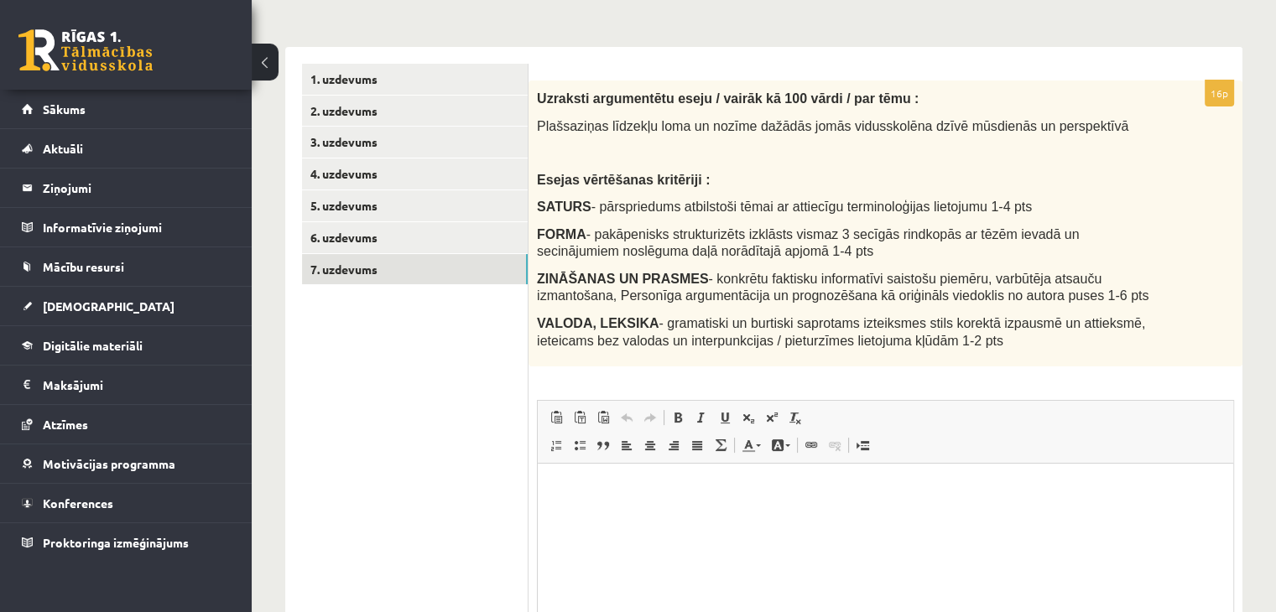
scroll to position [227, 0]
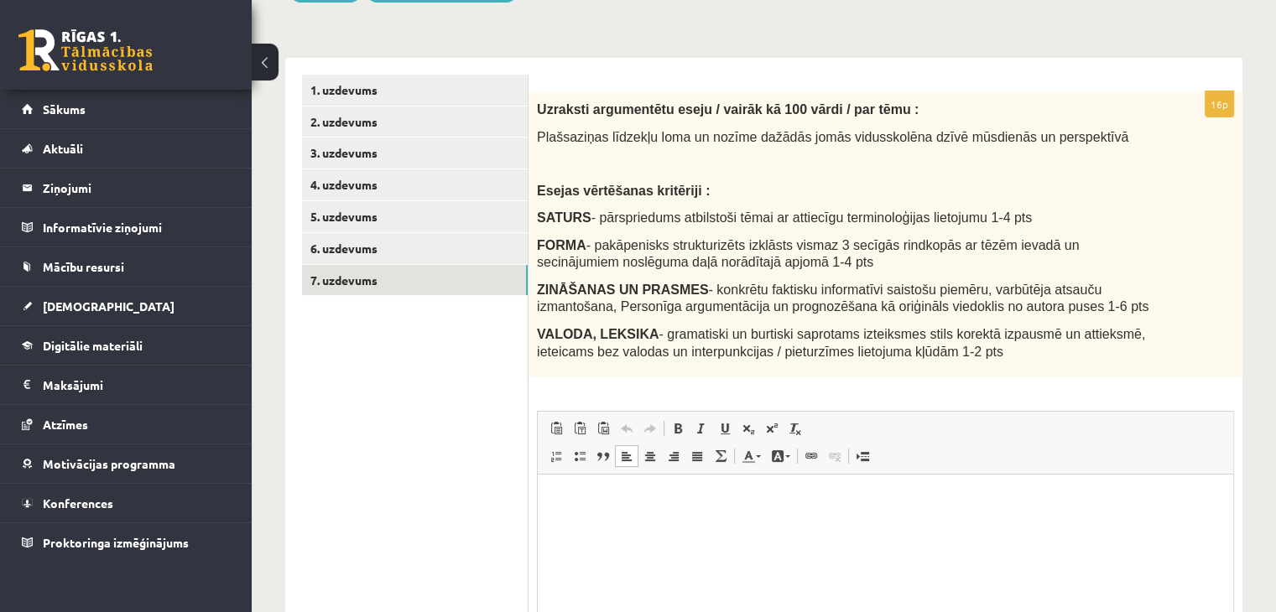
click at [632, 526] on html at bounding box center [885, 500] width 695 height 51
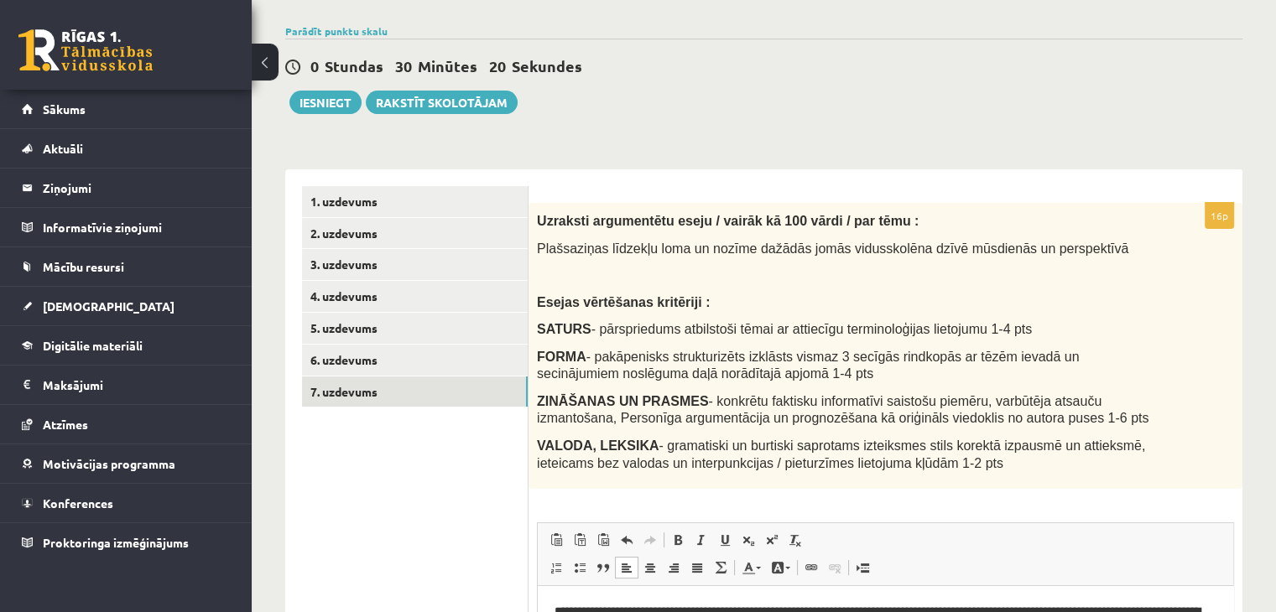
scroll to position [89, 0]
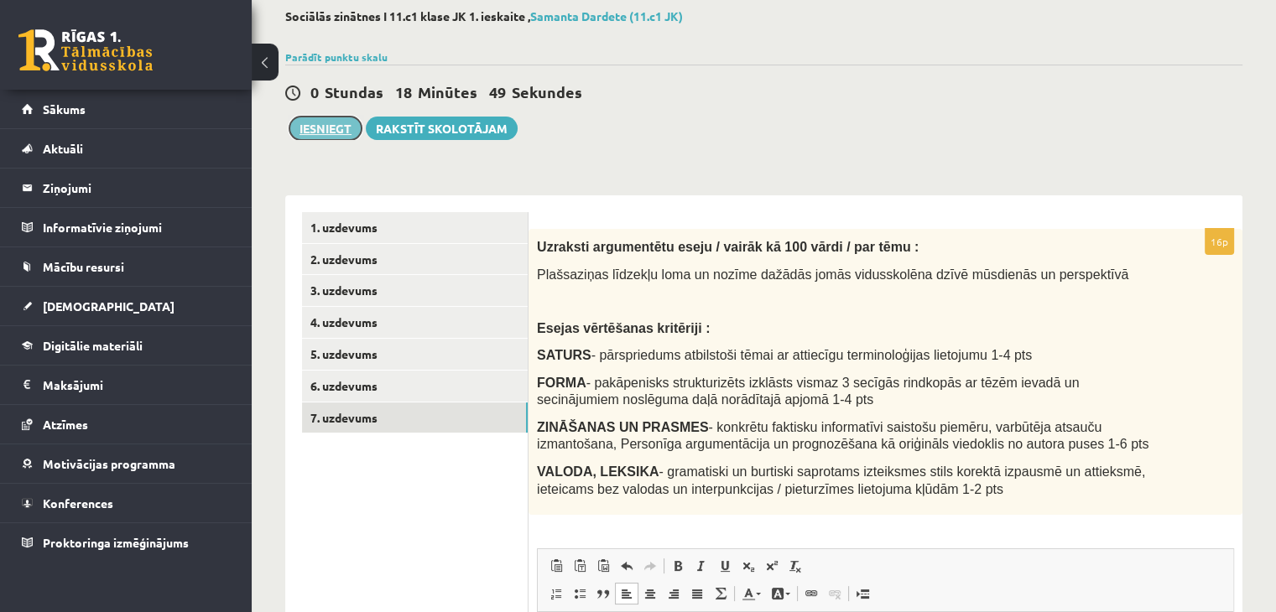
click at [305, 122] on button "Iesniegt" at bounding box center [325, 128] width 72 height 23
